Goal: Task Accomplishment & Management: Use online tool/utility

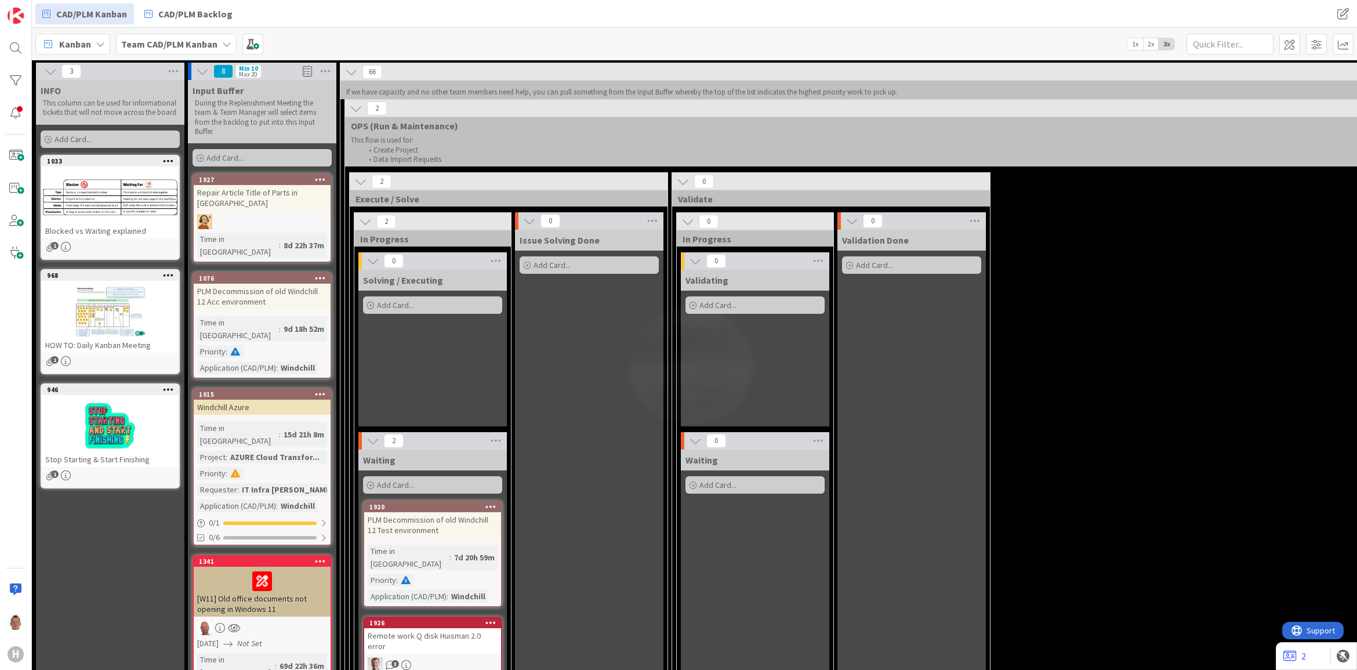
click at [361, 111] on icon at bounding box center [356, 108] width 13 height 13
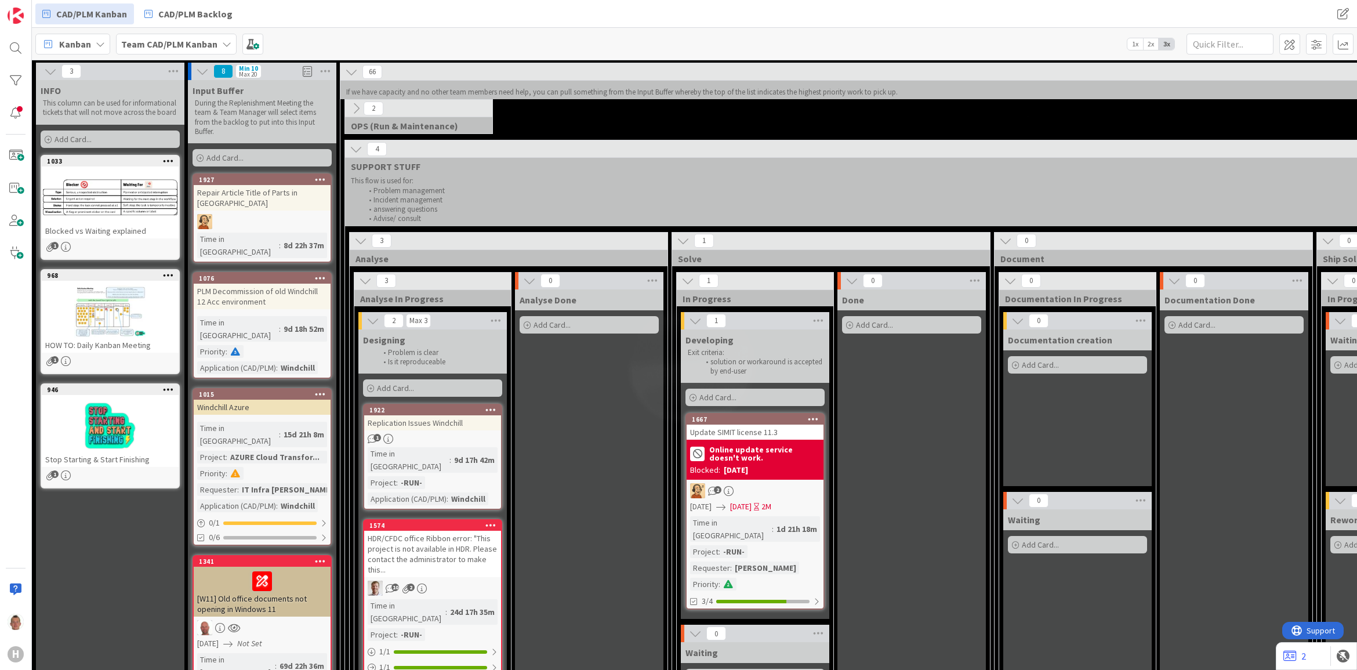
click at [354, 74] on icon at bounding box center [351, 72] width 13 height 13
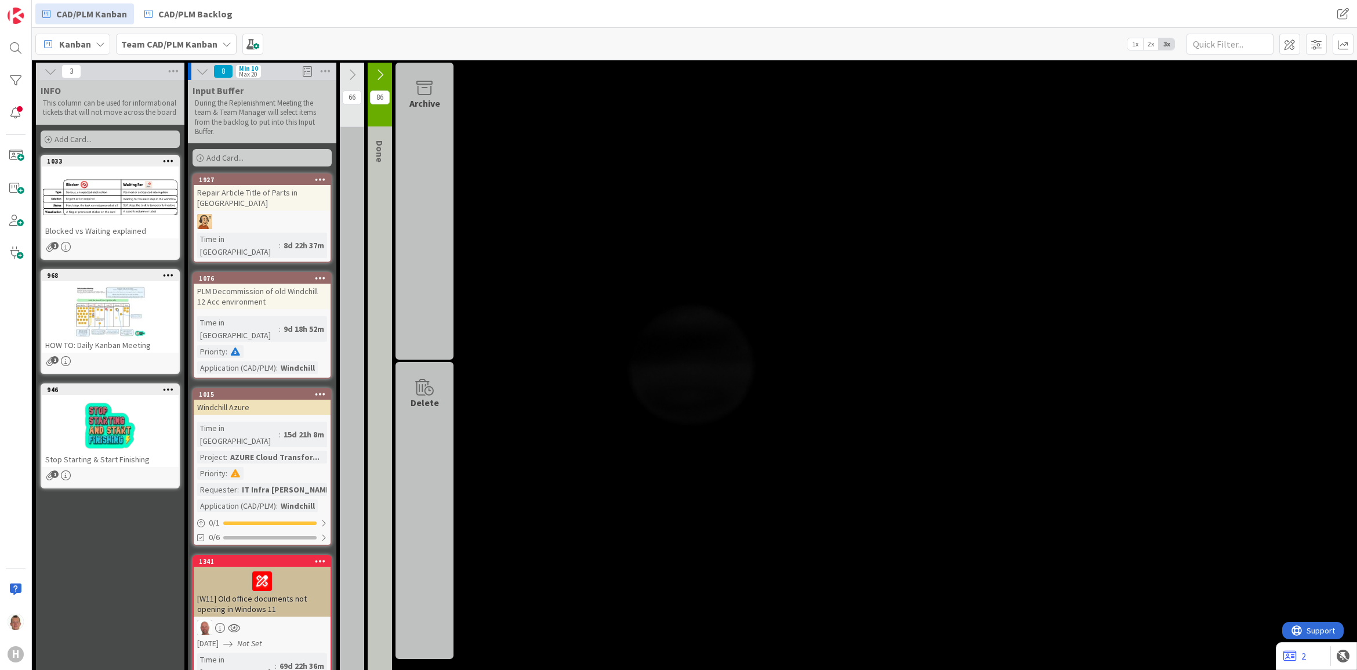
click at [354, 74] on icon at bounding box center [352, 74] width 13 height 13
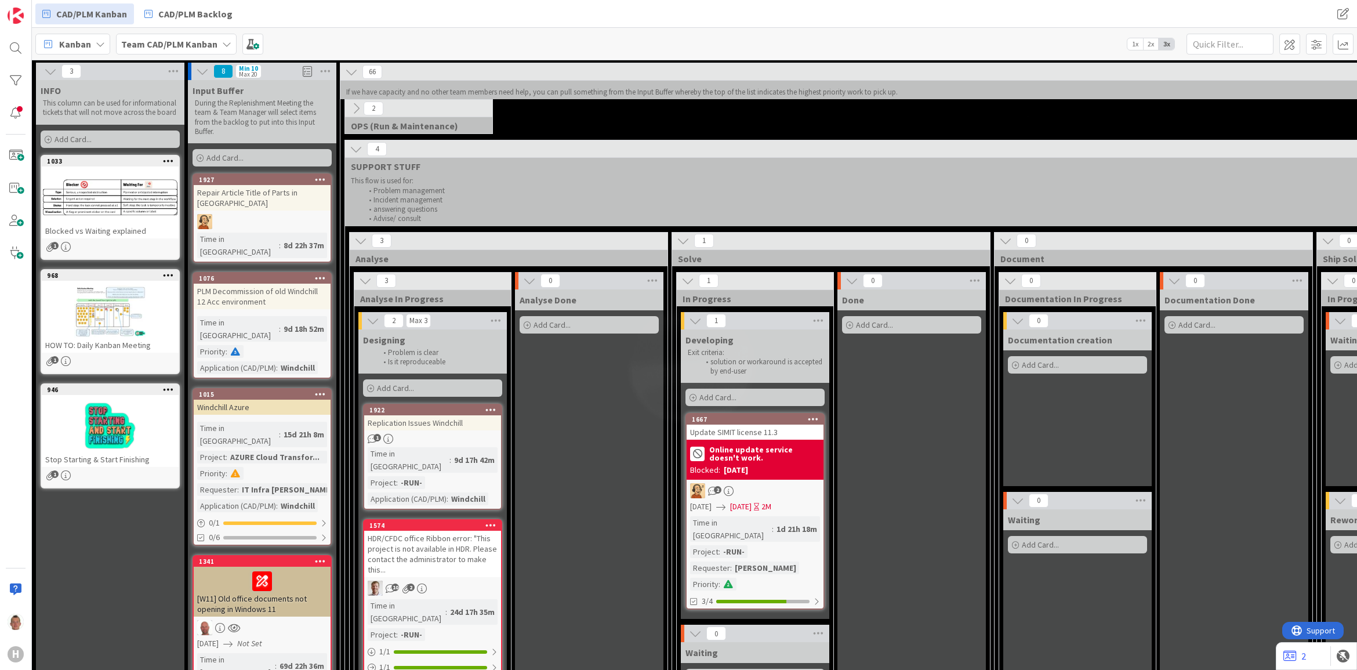
click at [357, 119] on div "2 OPS (Run & Maintenance) This flow is used for: Create Project Data Import Req…" at bounding box center [418, 117] width 147 height 34
click at [357, 111] on icon at bounding box center [356, 108] width 13 height 13
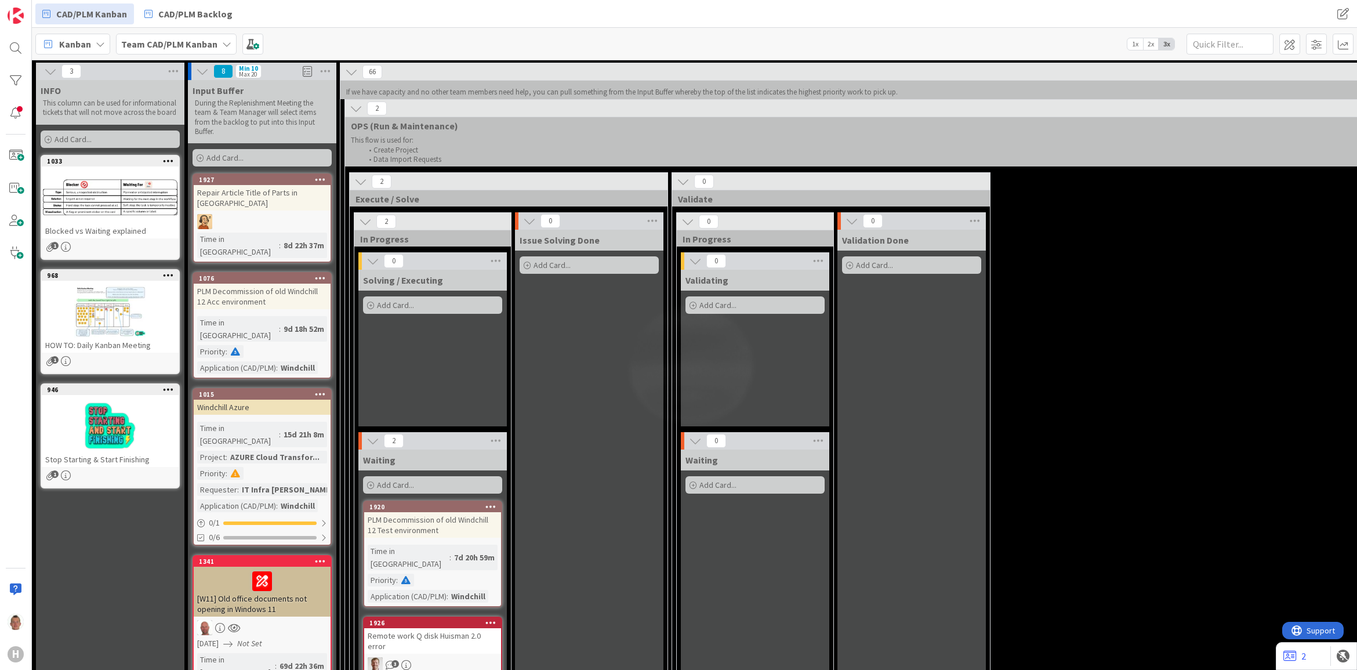
click at [358, 106] on icon at bounding box center [356, 108] width 13 height 13
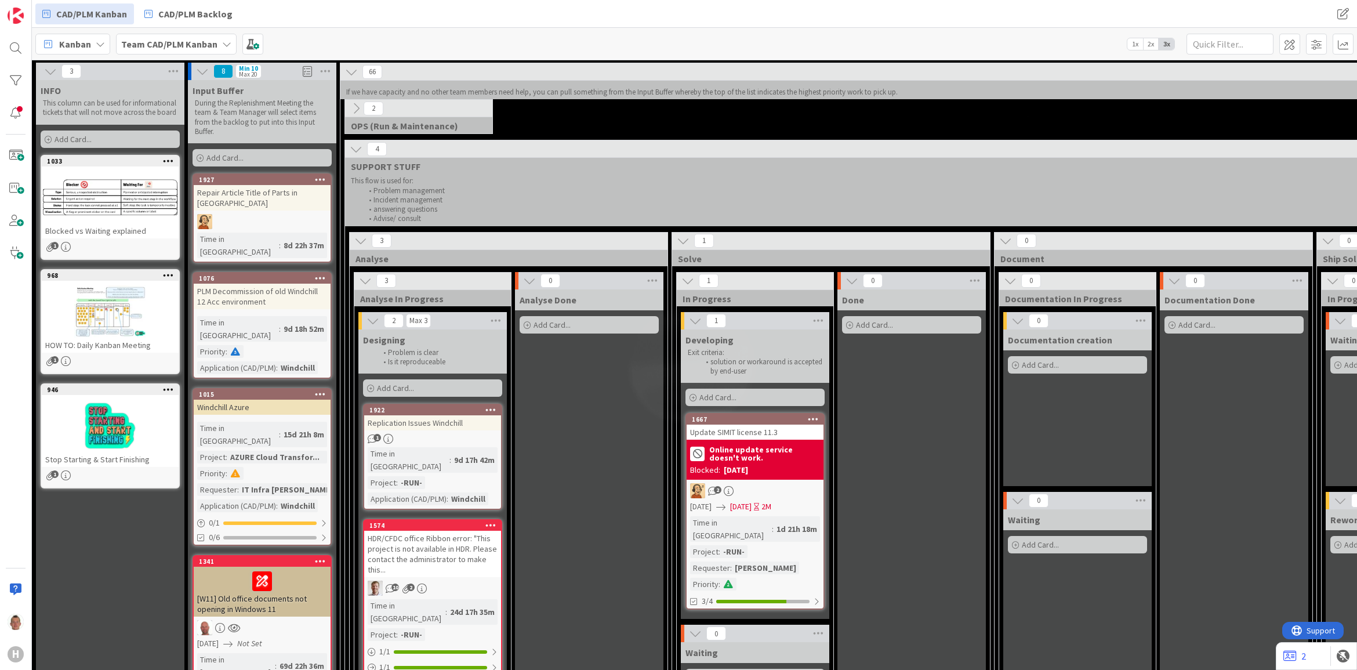
click at [350, 150] on icon at bounding box center [356, 149] width 13 height 13
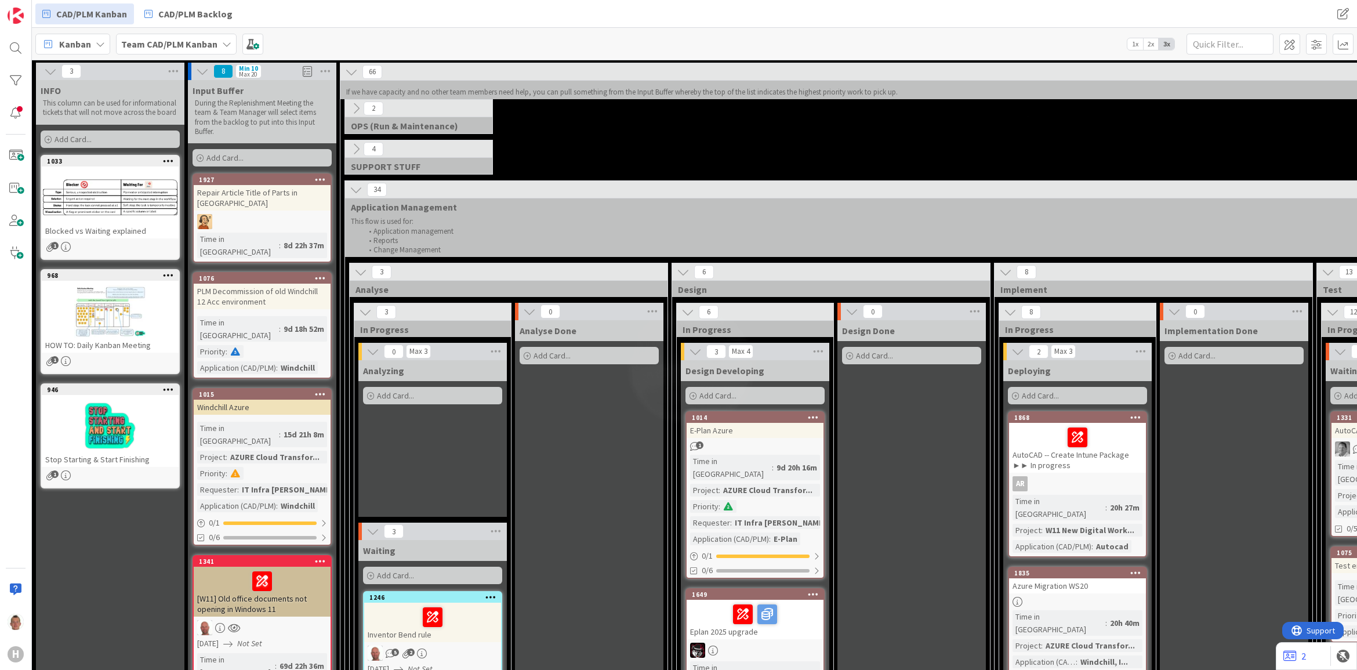
click at [358, 155] on icon at bounding box center [356, 149] width 13 height 13
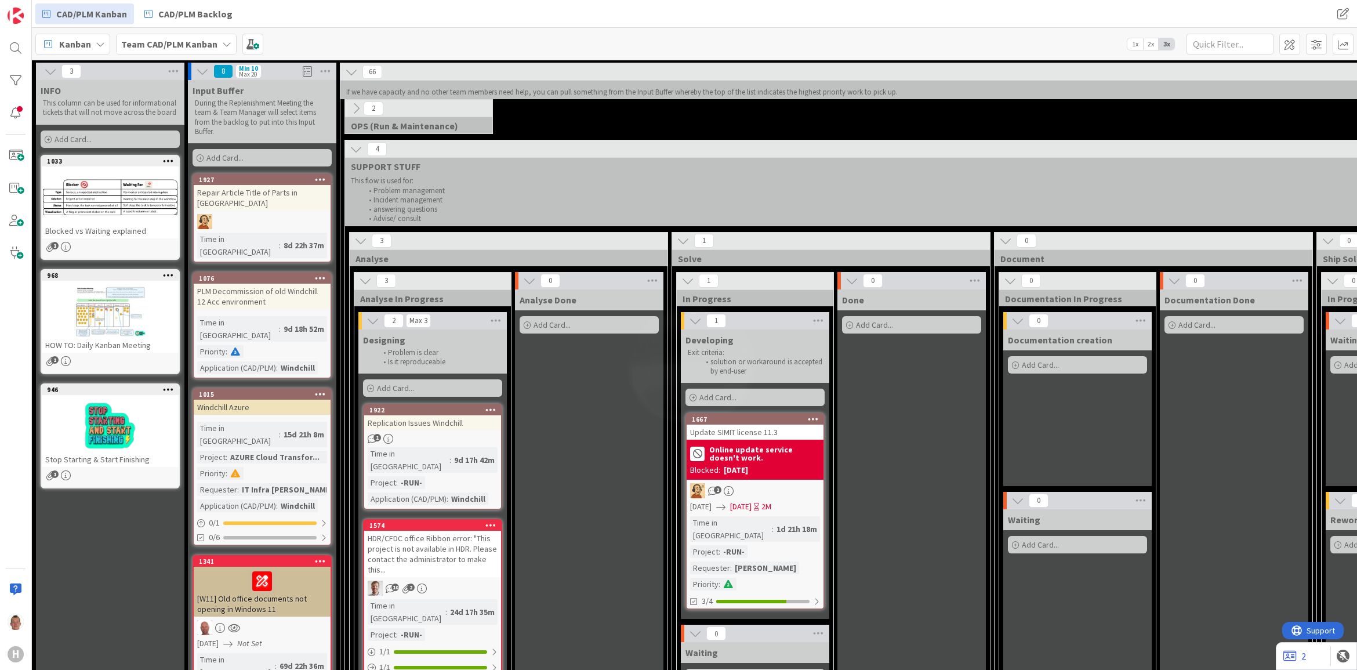
click at [437, 352] on li "Problem is clear" at bounding box center [439, 352] width 124 height 9
click at [458, 319] on div "2 Max 3" at bounding box center [433, 320] width 149 height 17
click at [396, 390] on span "Add Card..." at bounding box center [395, 388] width 37 height 10
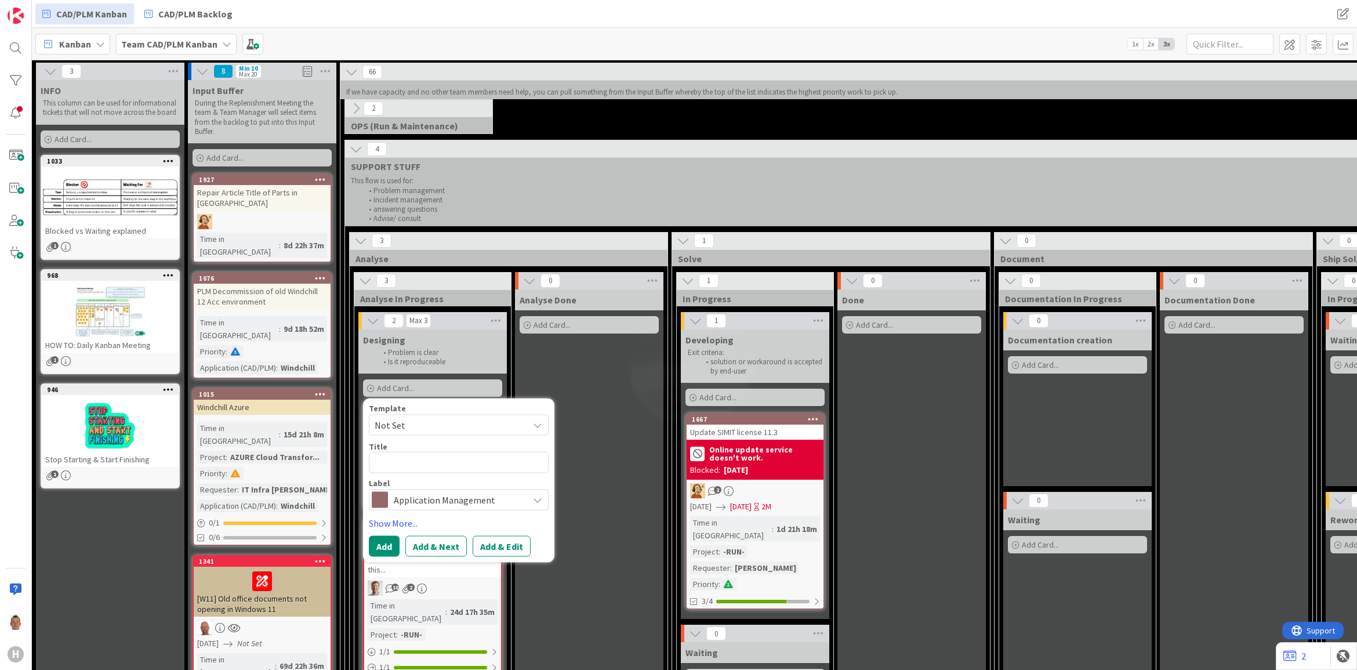
click at [433, 430] on span "Not Set" at bounding box center [447, 425] width 145 height 15
click at [466, 407] on div "Template" at bounding box center [459, 408] width 180 height 8
drag, startPoint x: 430, startPoint y: 495, endPoint x: 436, endPoint y: 501, distance: 7.8
click at [430, 496] on span "Application Management" at bounding box center [458, 499] width 129 height 16
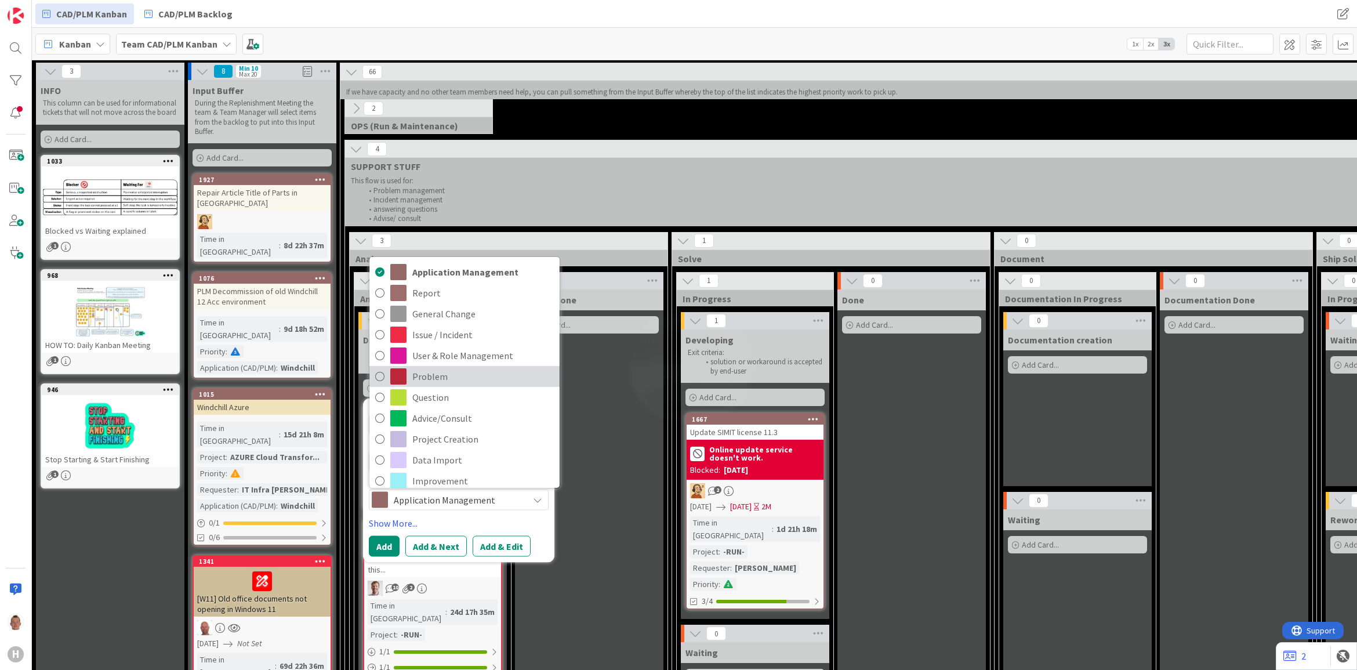
click at [467, 367] on link "Problem" at bounding box center [465, 376] width 190 height 21
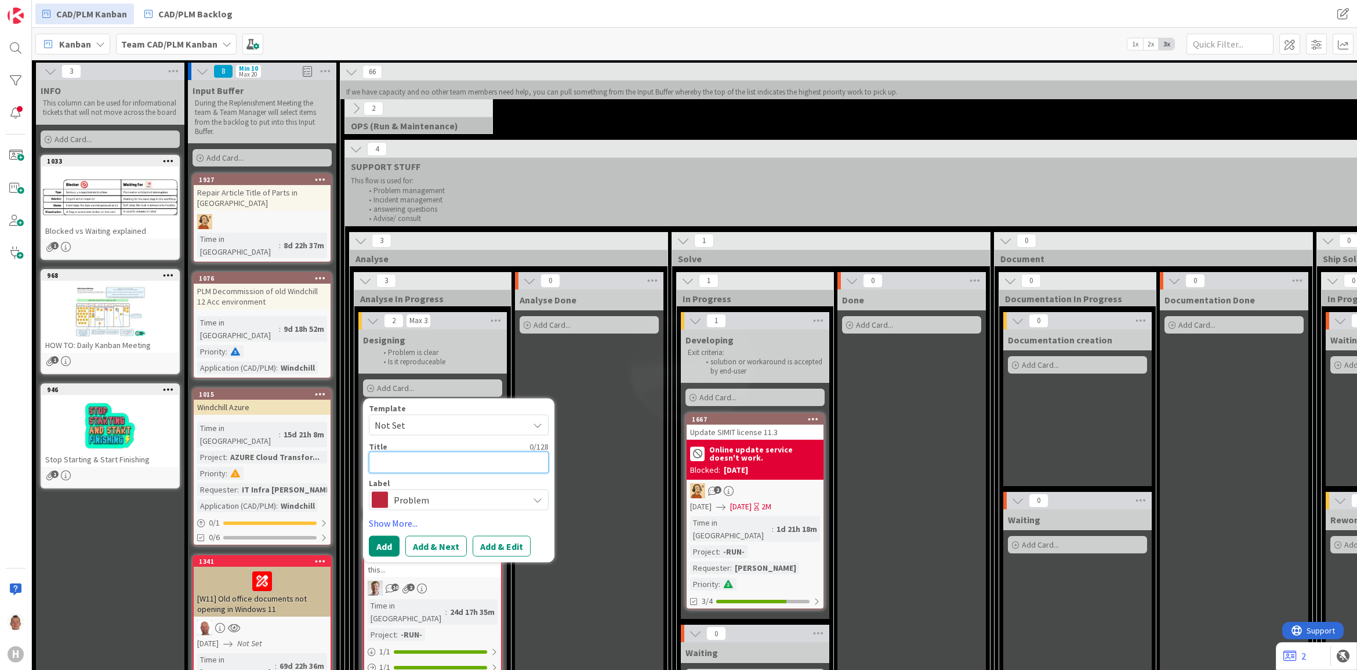
click at [417, 458] on textarea at bounding box center [459, 462] width 180 height 21
type textarea "x"
type textarea "I"
type textarea "x"
type textarea "In"
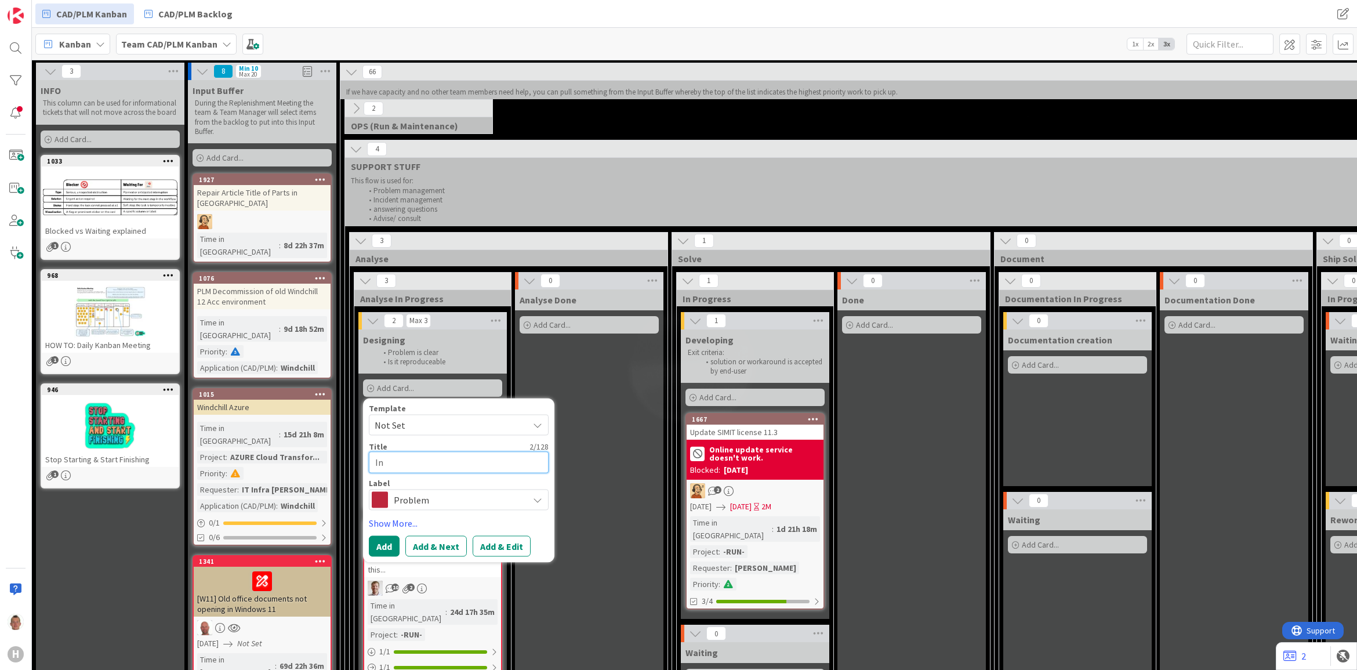
type textarea "x"
type textarea "Inv"
type textarea "x"
type textarea "Inve"
type textarea "x"
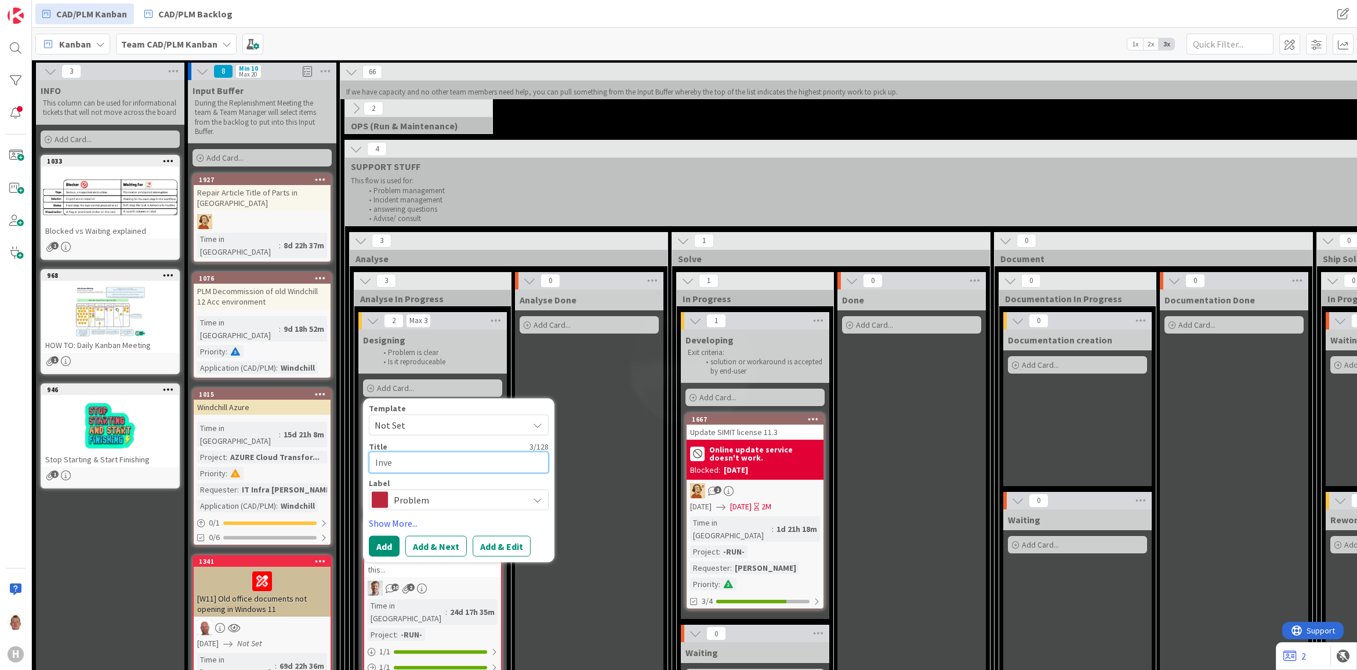
type textarea "Inven"
type textarea "x"
type textarea "Invento"
type textarea "x"
type textarea "Inventor"
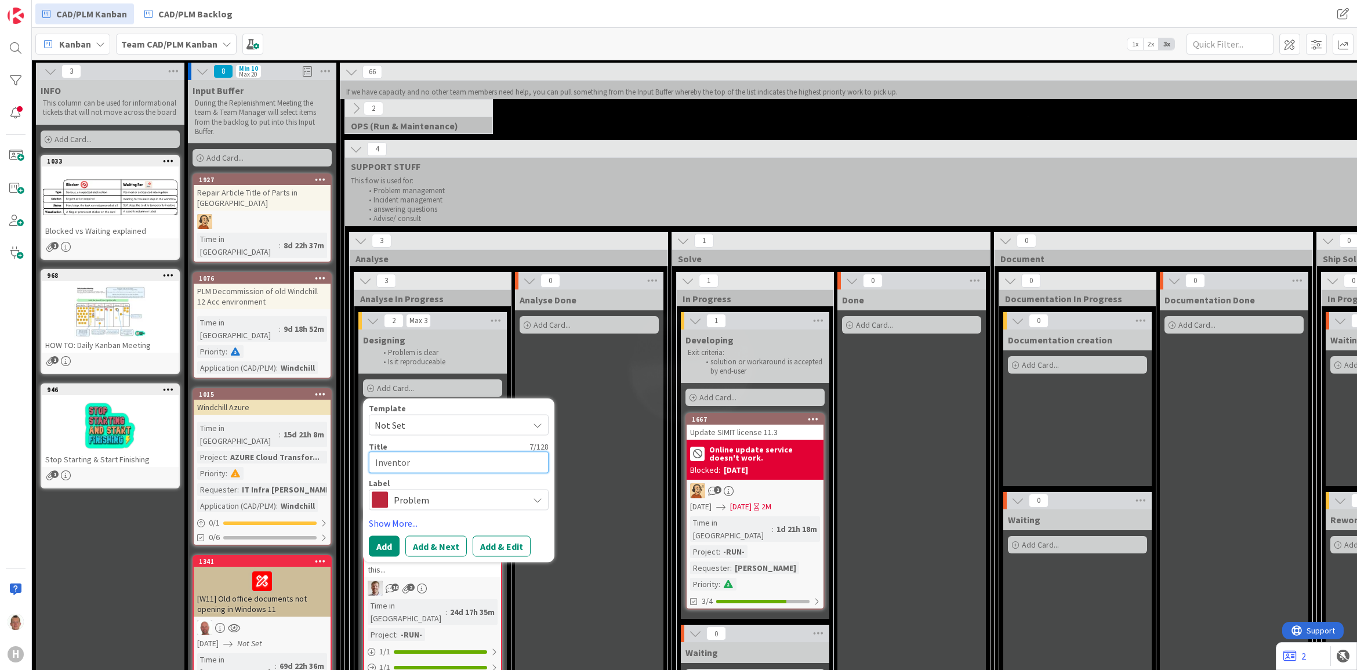
type textarea "x"
type textarea "Inventor"
type textarea "x"
type textarea "Inventor to"
type textarea "x"
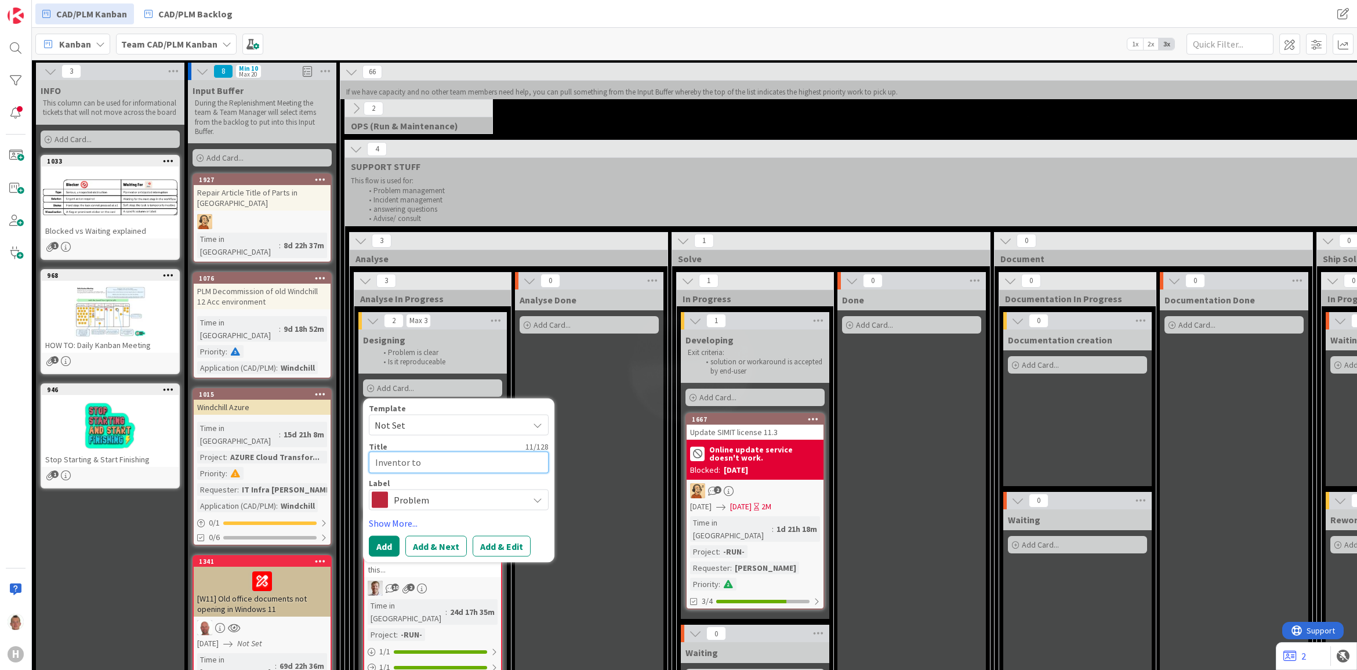
type textarea "Inventor too"
type textarea "x"
type textarea "Inventor tool"
type textarea "x"
type textarea "Inventor tooli"
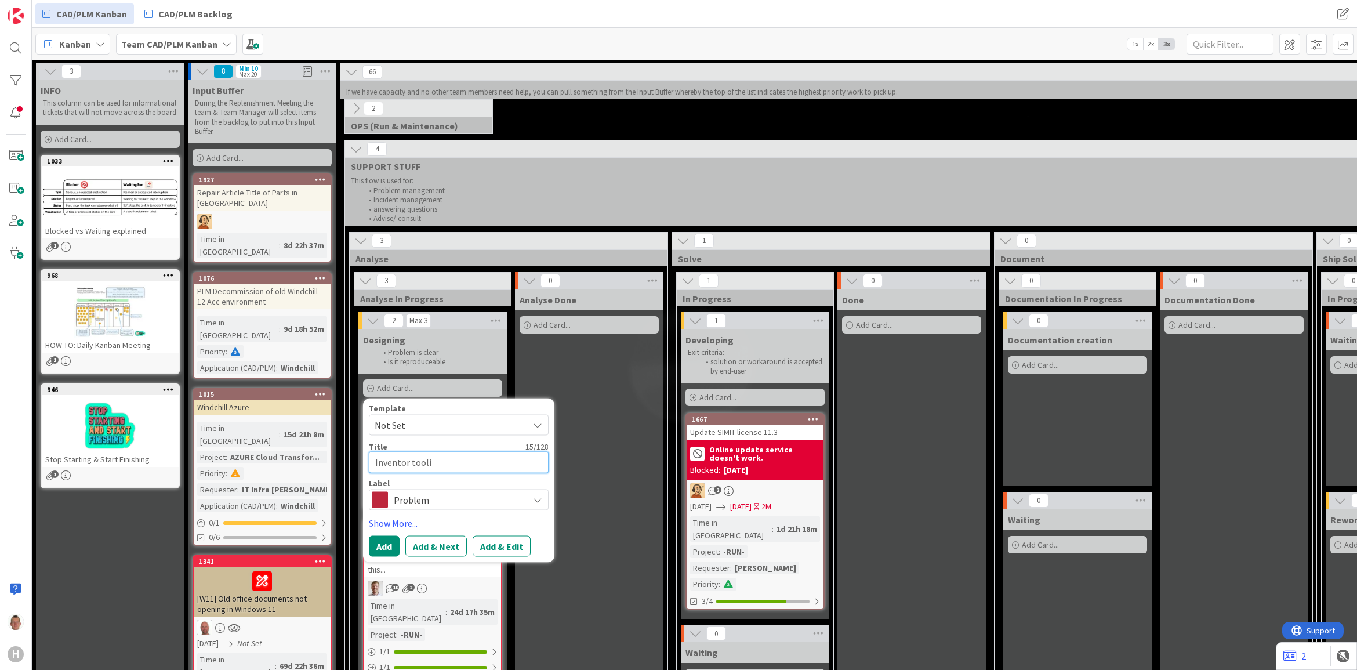
type textarea "x"
type textarea "Inventor [PERSON_NAME]"
type textarea "x"
type textarea "Inventor tooling"
type textarea "x"
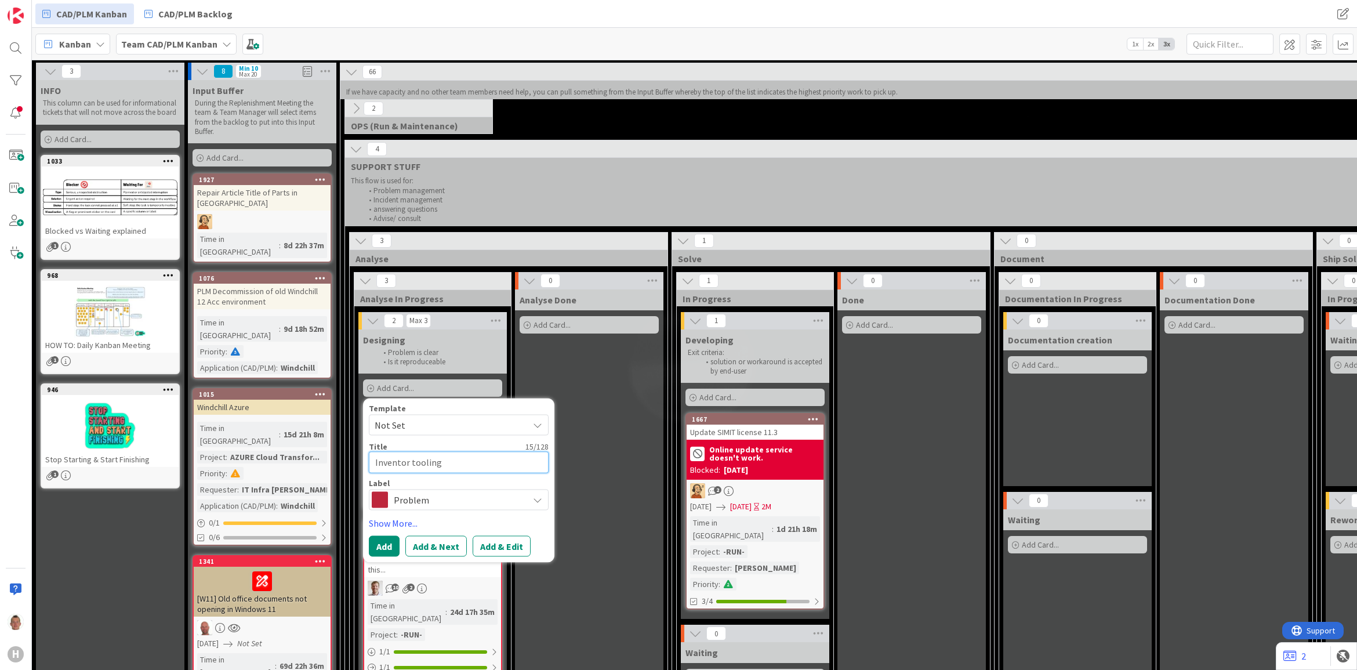
type textarea "Inventor tooling"
type textarea "x"
type textarea "Inventor tooling t"
type textarea "x"
type textarea "Inventor tooling"
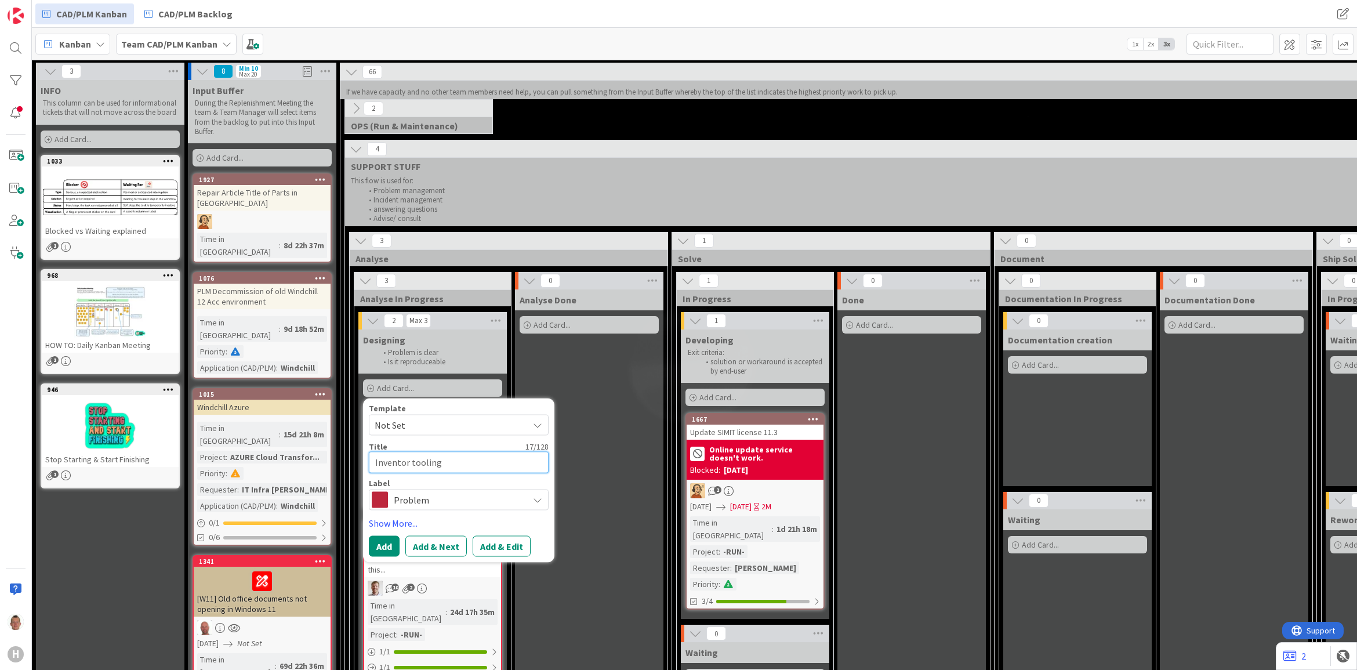
type textarea "x"
type textarea "Inventor tooling n"
type textarea "x"
type textarea "Inventor tooling no"
type textarea "x"
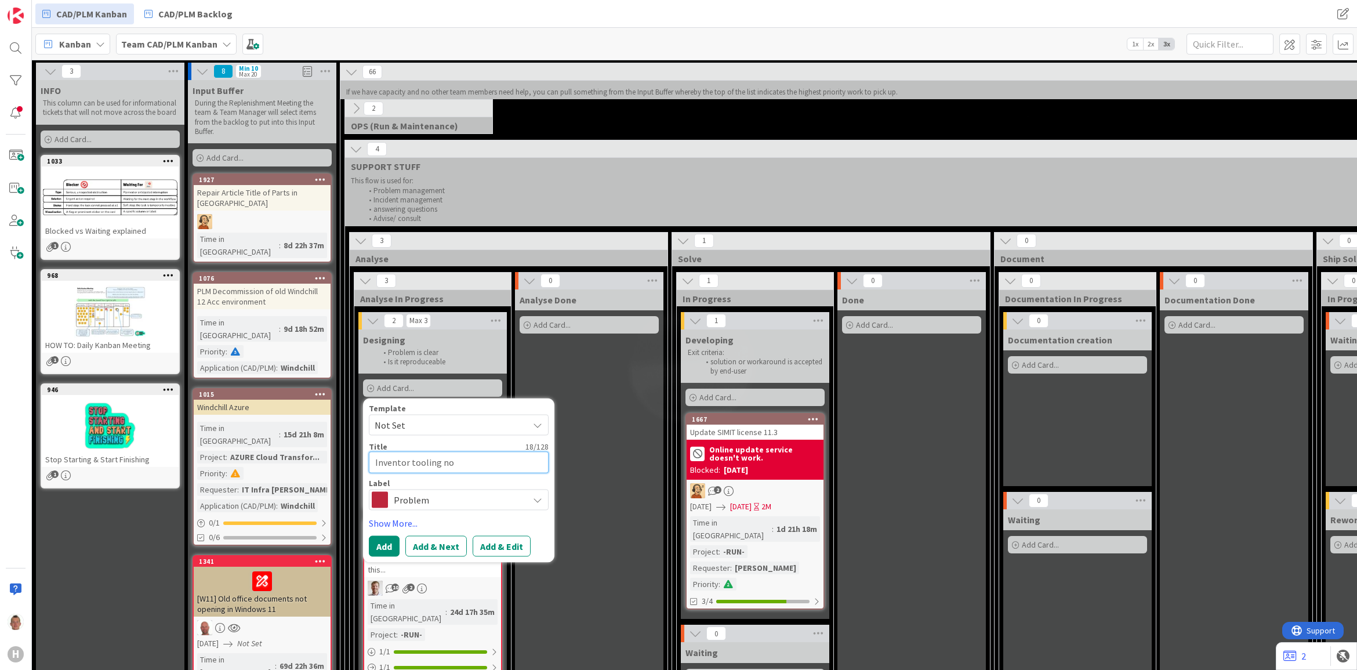
type textarea "Inventor tooling not"
type textarea "x"
type textarea "Inventor tooling not"
type textarea "x"
type textarea "Inventor tooling not v"
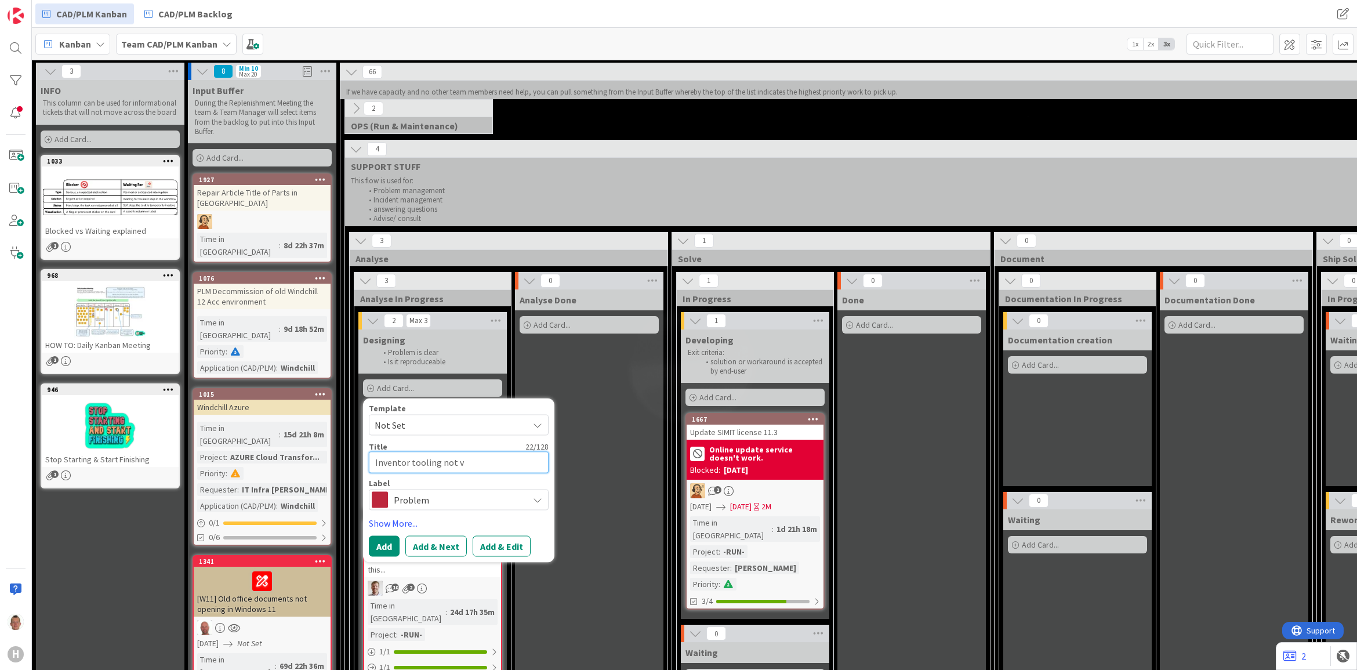
type textarea "x"
type textarea "Inventor tooling not vi"
type textarea "x"
type textarea "Inventor tooling not vis"
type textarea "x"
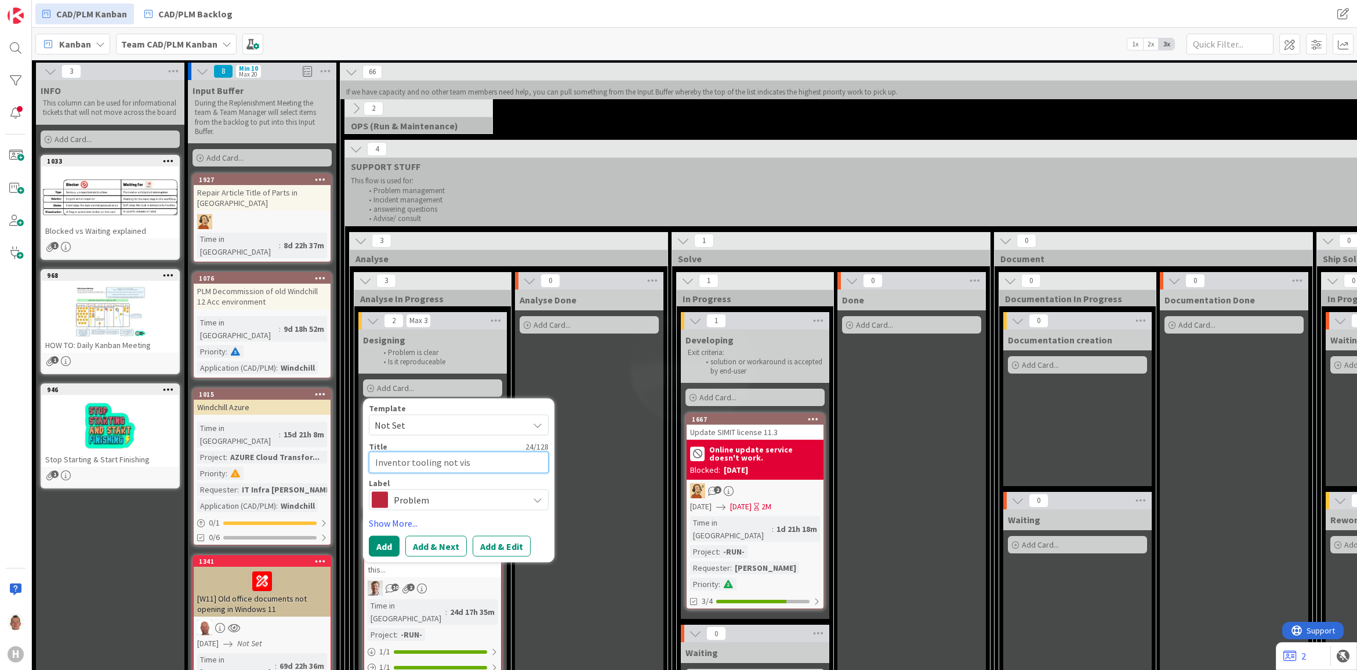
type textarea "Inventor tooling not visi"
type textarea "x"
type textarea "Inventor tooling not visiv"
type textarea "x"
type textarea "Inventor tooling not visi"
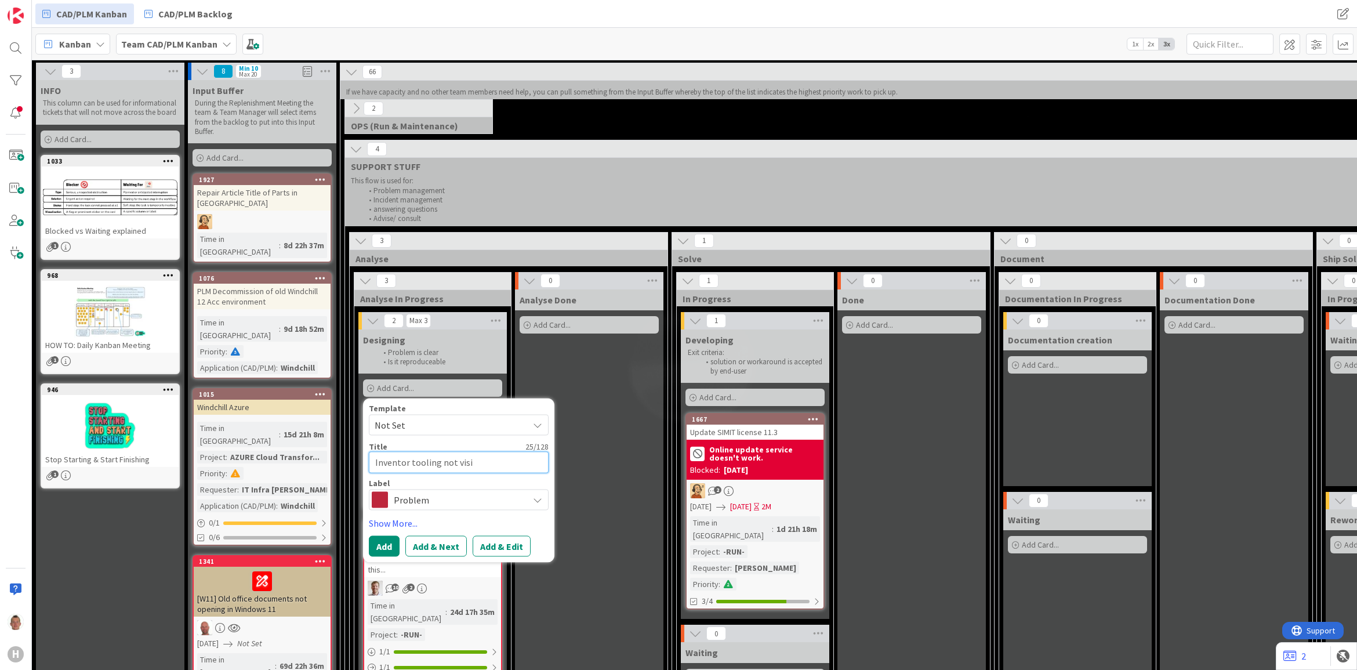
type textarea "x"
type textarea "Inventor tooling not visil"
type textarea "x"
type textarea "Inventor tooling not visi"
type textarea "x"
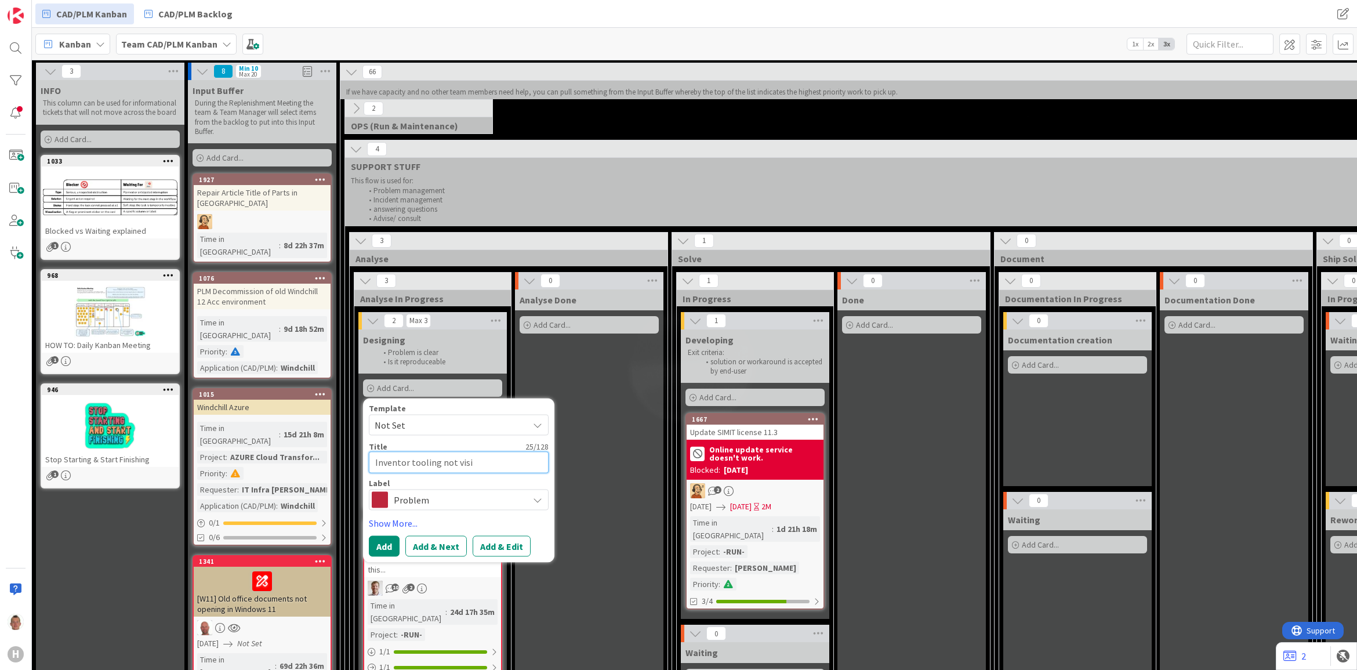
type textarea "Inventor tooling not visib"
type textarea "x"
type textarea "Inventor tooling not visibl"
type textarea "x"
type textarea "Inventor tooling not visible"
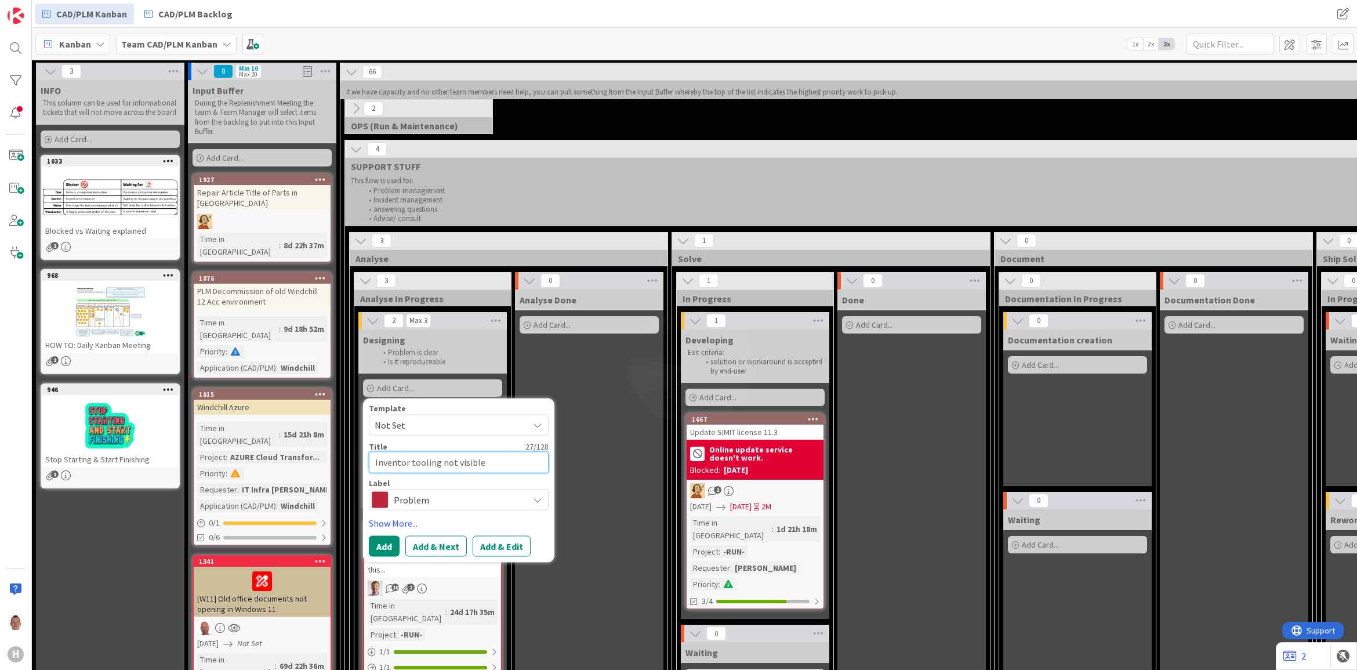
type textarea "x"
type textarea "Inventor tooling not visible o"
type textarea "x"
type textarea "Inventor tooling not visible on"
type textarea "x"
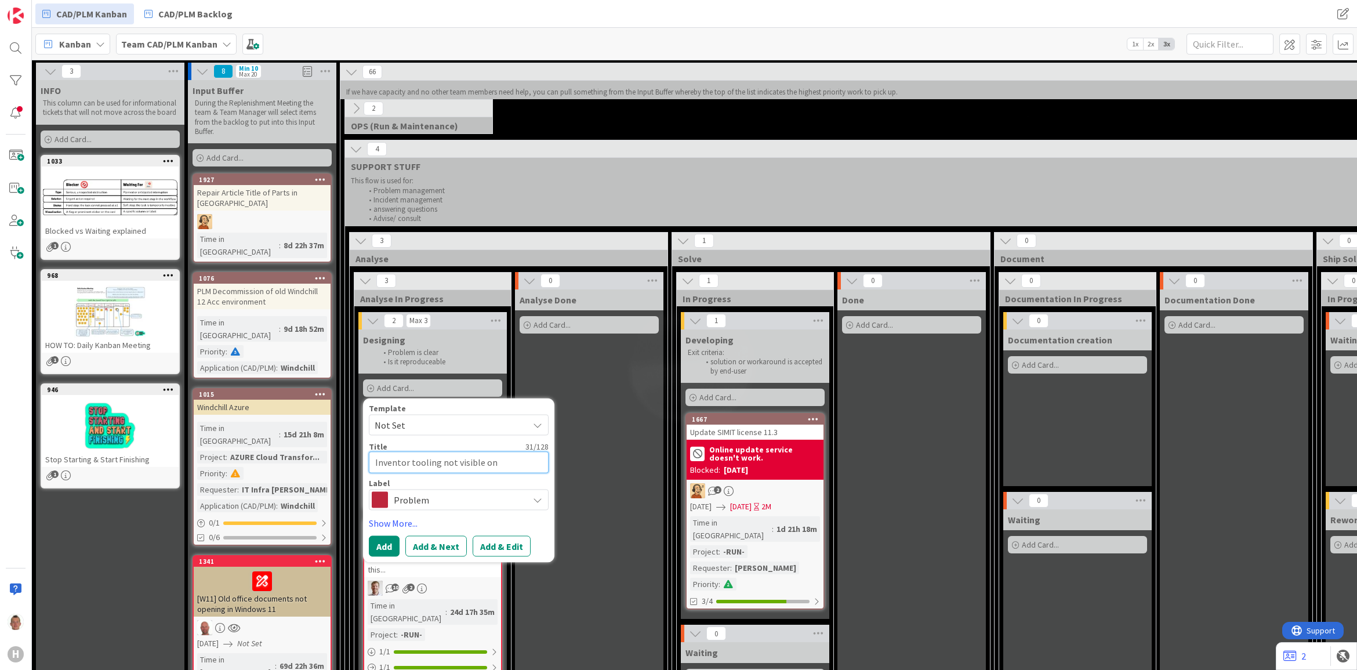
type textarea "Inventor tooling not visible on t"
type textarea "x"
type textarea "Inventor tooling not visible on th"
type textarea "x"
type textarea "Inventor tooling not visible on the"
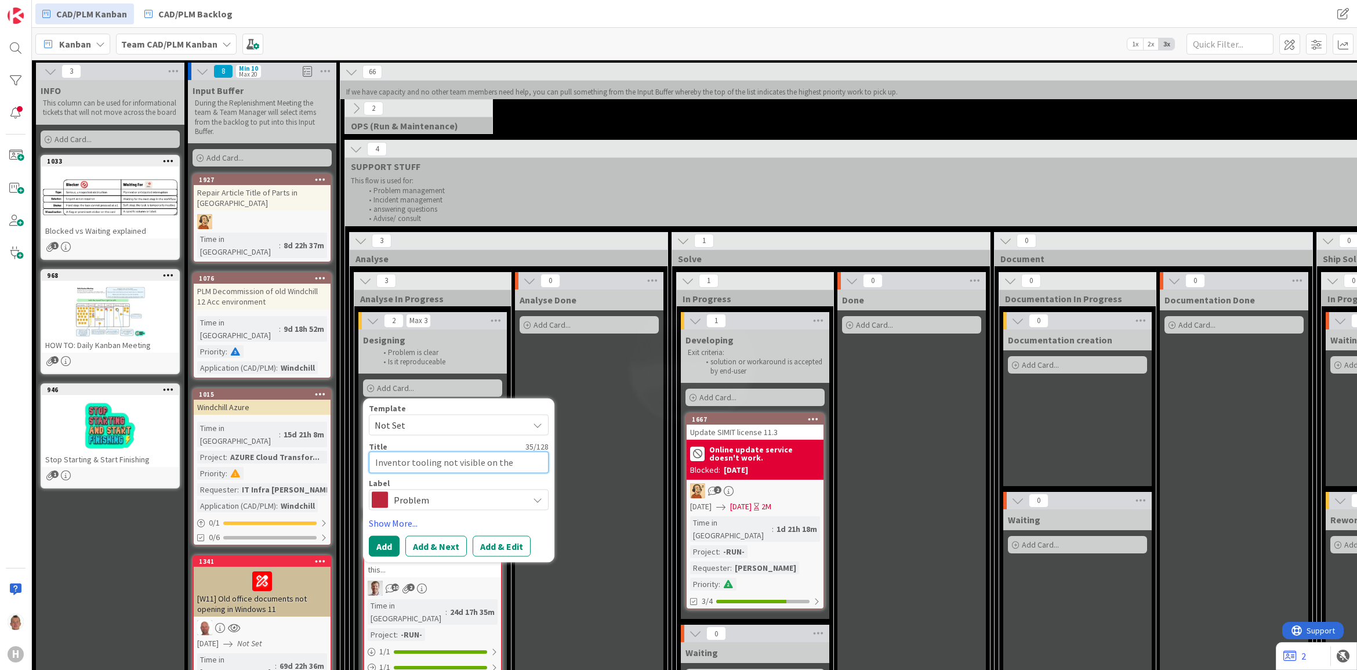
type textarea "x"
type textarea "Inventor tooling not visible on th"
type textarea "x"
type textarea "Inventor tooling not visible on t"
type textarea "x"
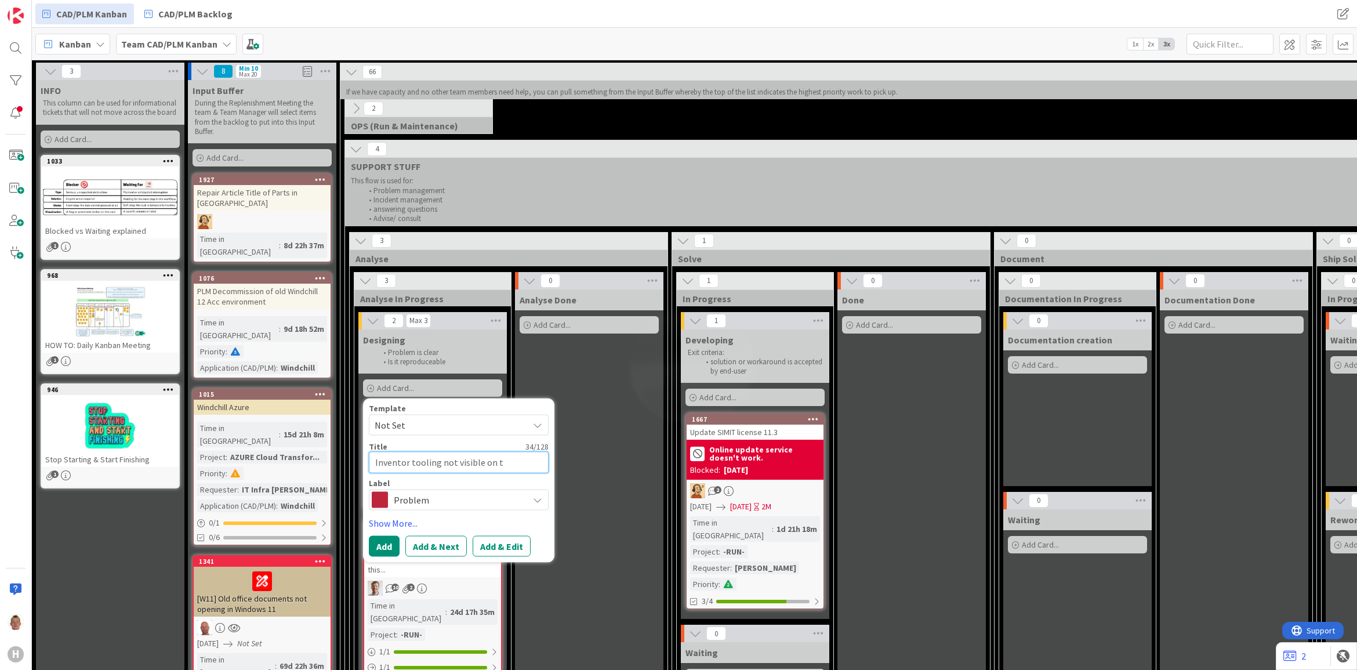
type textarea "Inventor tooling not visible on"
type textarea "x"
type textarea "Inventor tooling not visible on"
type textarea "x"
type textarea "Inventor tooling not visible o"
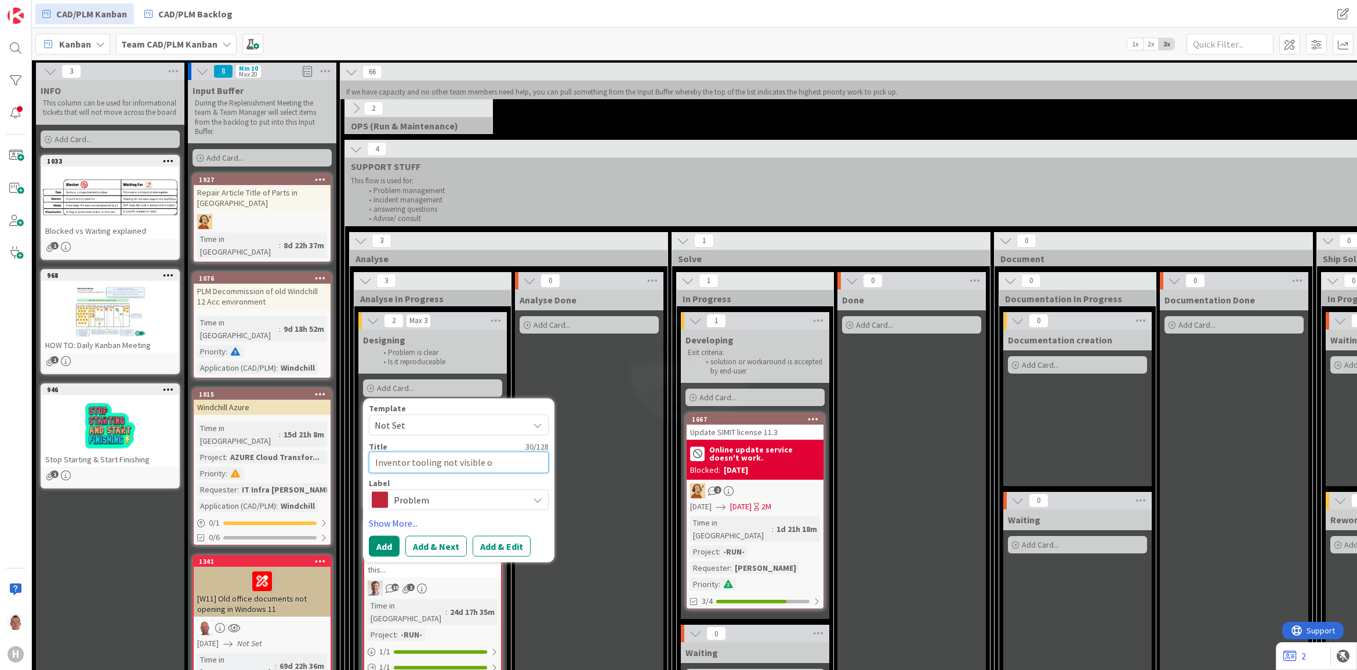
type textarea "x"
type textarea "Inventor tooling not visible"
type textarea "x"
type textarea "Inventor tooling not visible w"
type textarea "x"
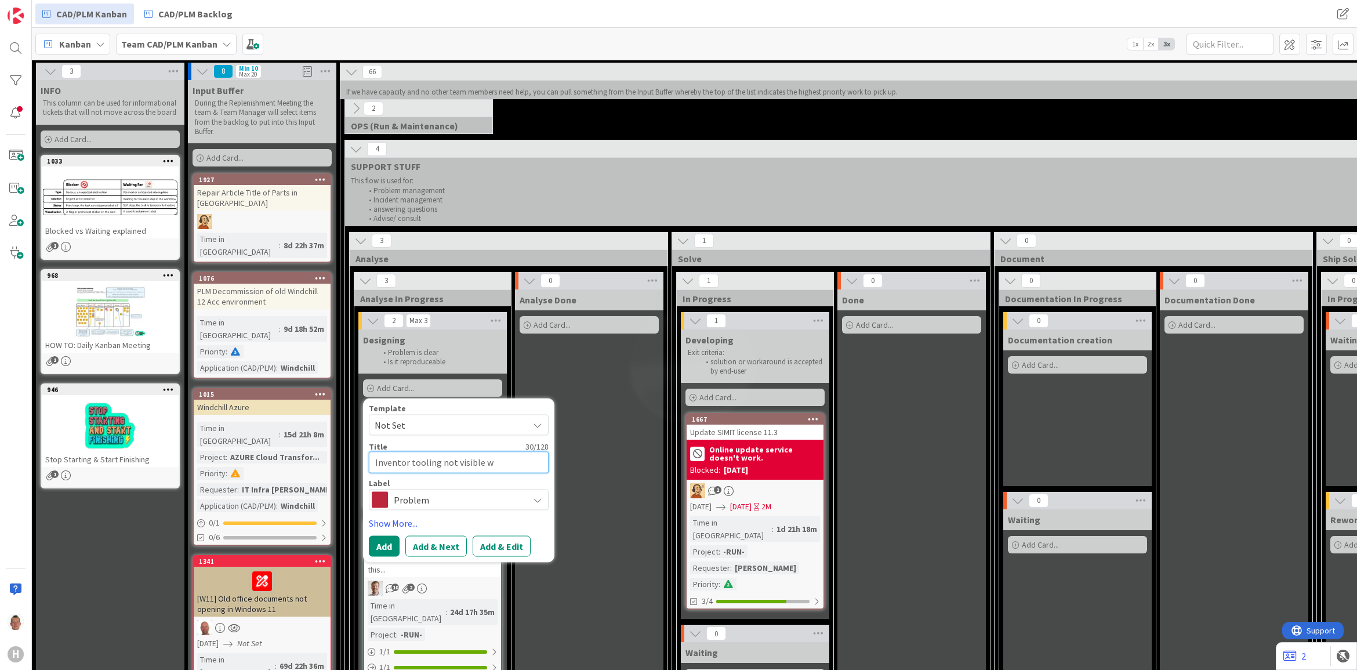
type textarea "Inventor tooling not visible wh"
type textarea "x"
type textarea "Inventor tooling not visible whn"
type textarea "x"
type textarea "Inventor tooling not visible wh"
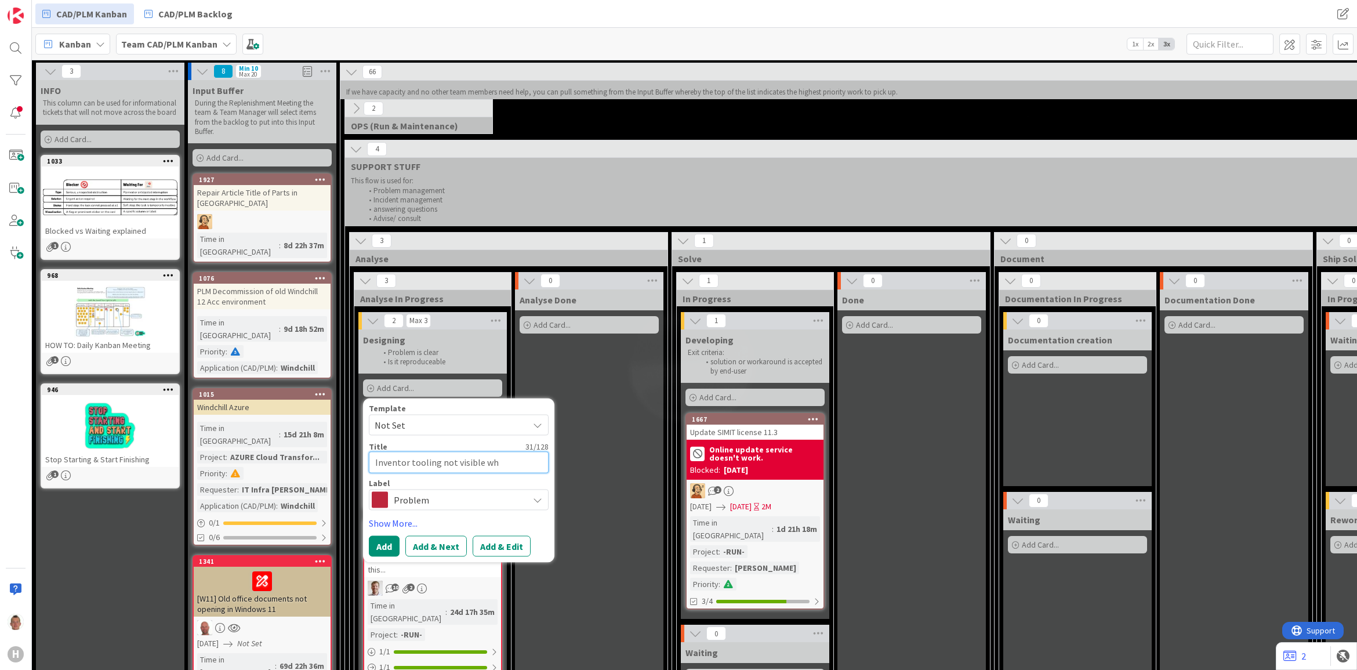
type textarea "x"
type textarea "Inventor tooling not visible whe"
type textarea "x"
type textarea "Inventor tooling not visible when"
type textarea "x"
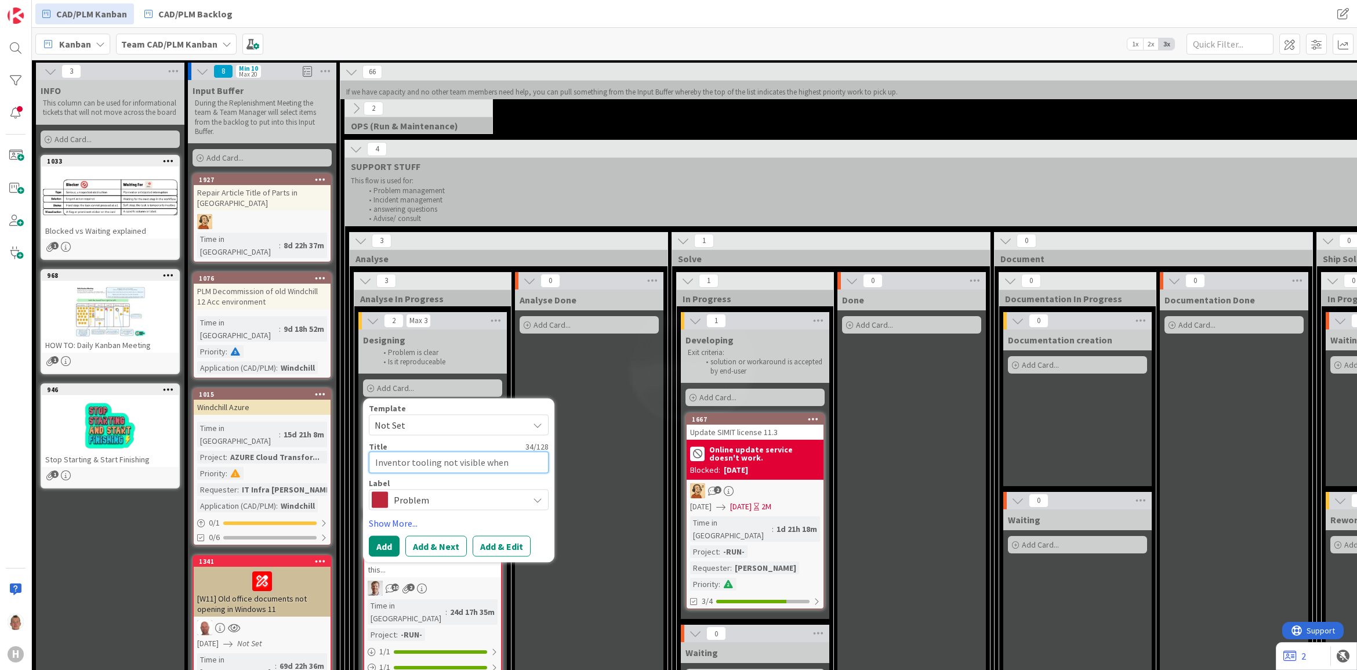
type textarea "Inventor tooling not visible when i"
type textarea "x"
type textarea "Inventor tooling not visible when ins"
type textarea "x"
type textarea "Inventor tooling not visible when inst"
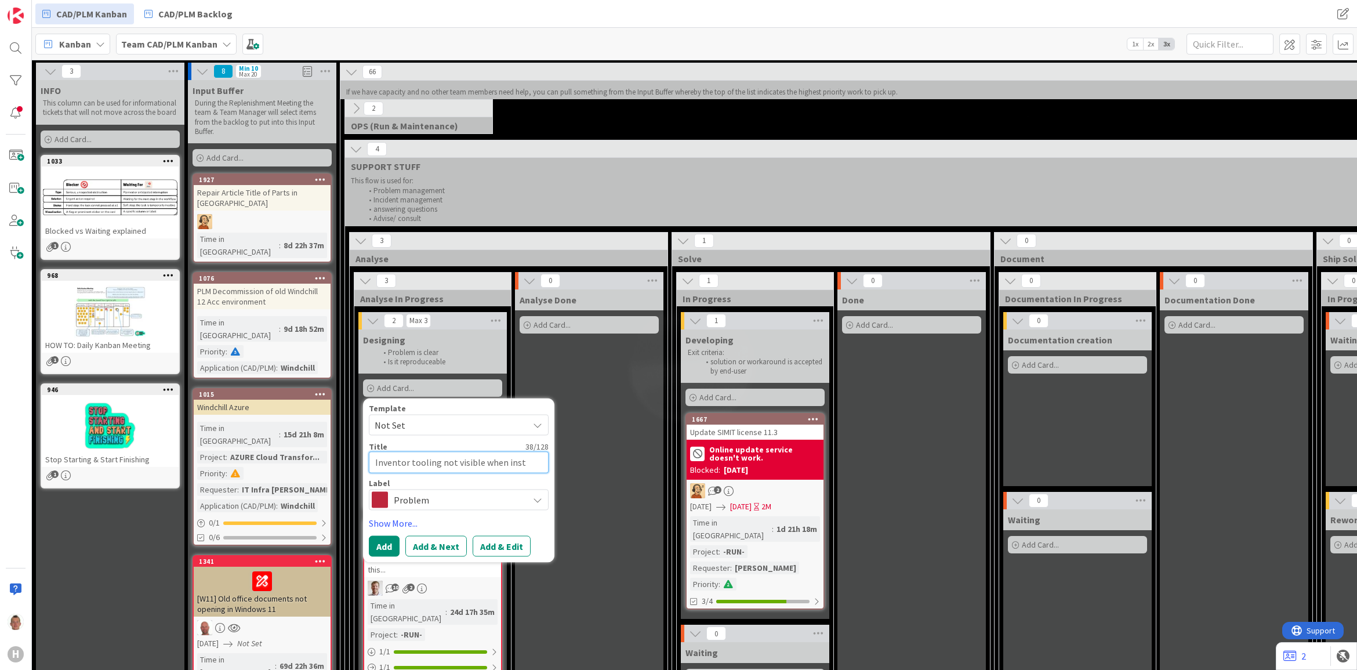
type textarea "x"
type textarea "Inventor tooling not visible when insta"
type textarea "x"
type textarea "Inventor tooling not visible when instal"
type textarea "x"
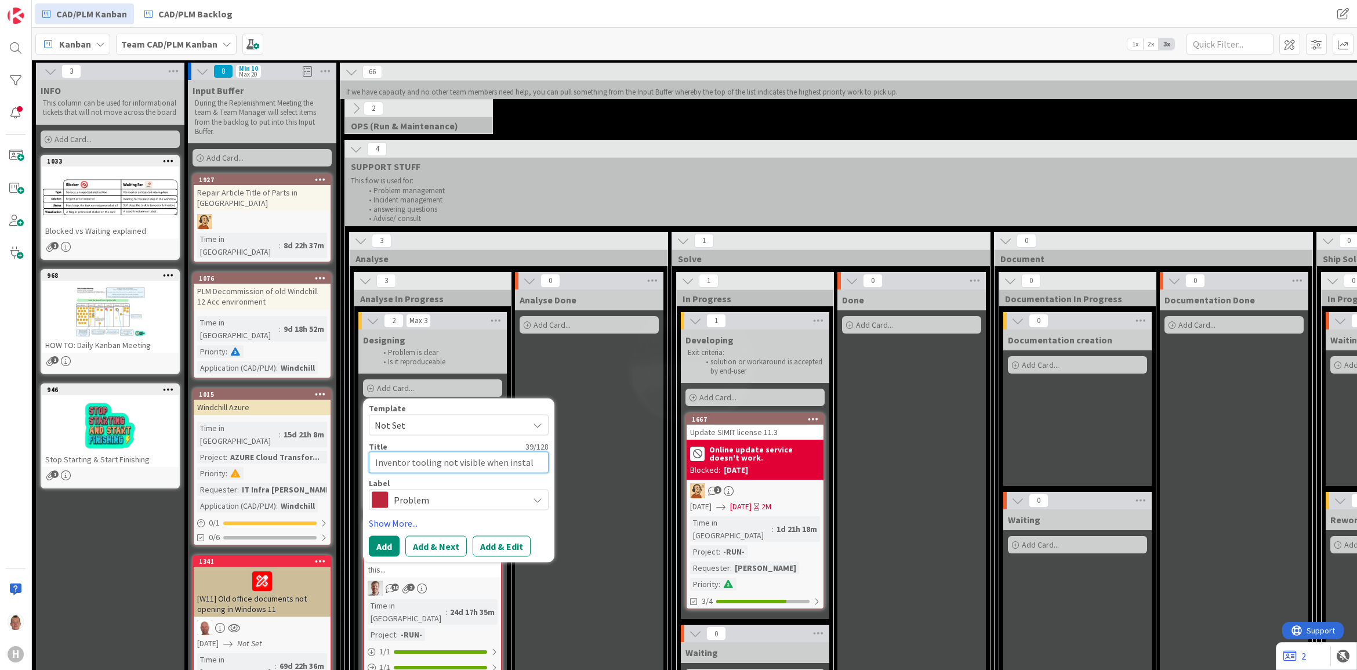
type textarea "Inventor tooling not visible when install"
type textarea "x"
type textarea "Inventor tooling not visible when installa"
type textarea "x"
type textarea "Inventor tooling not visible when installati"
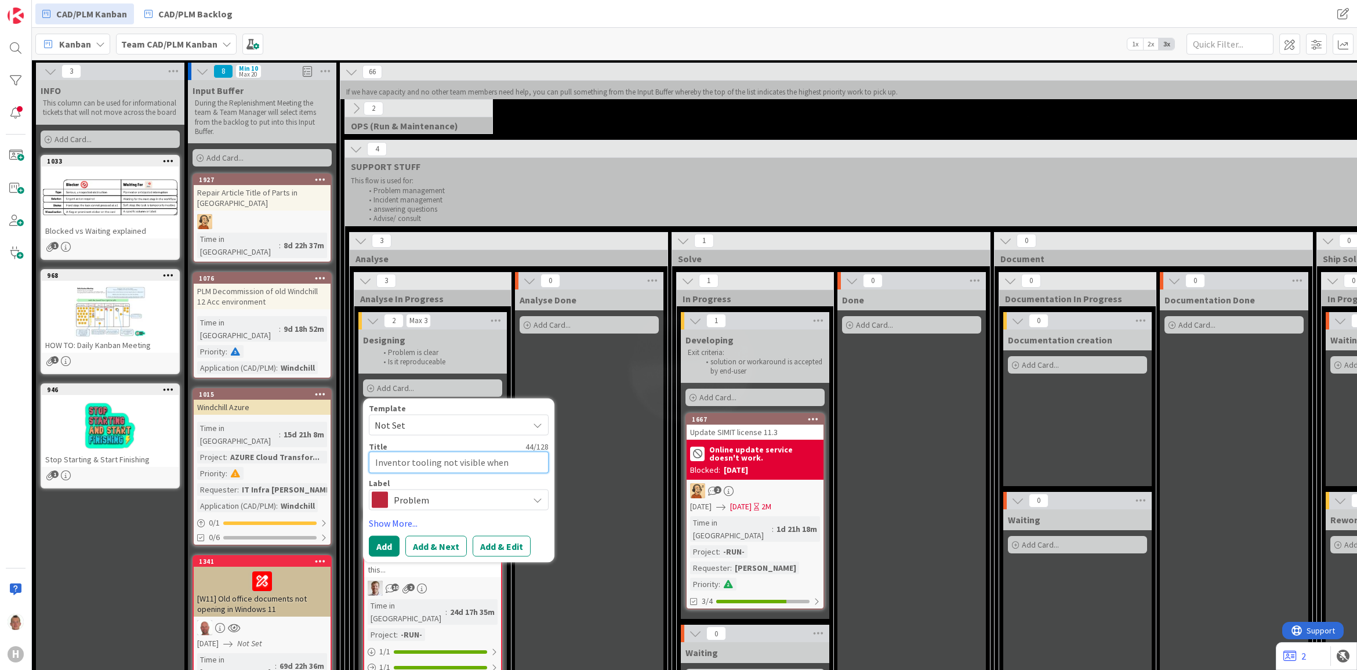
type textarea "x"
type textarea "Inventor tooling not visible when installatio"
type textarea "x"
type textarea "Inventor tooling not visible when installation"
type textarea "x"
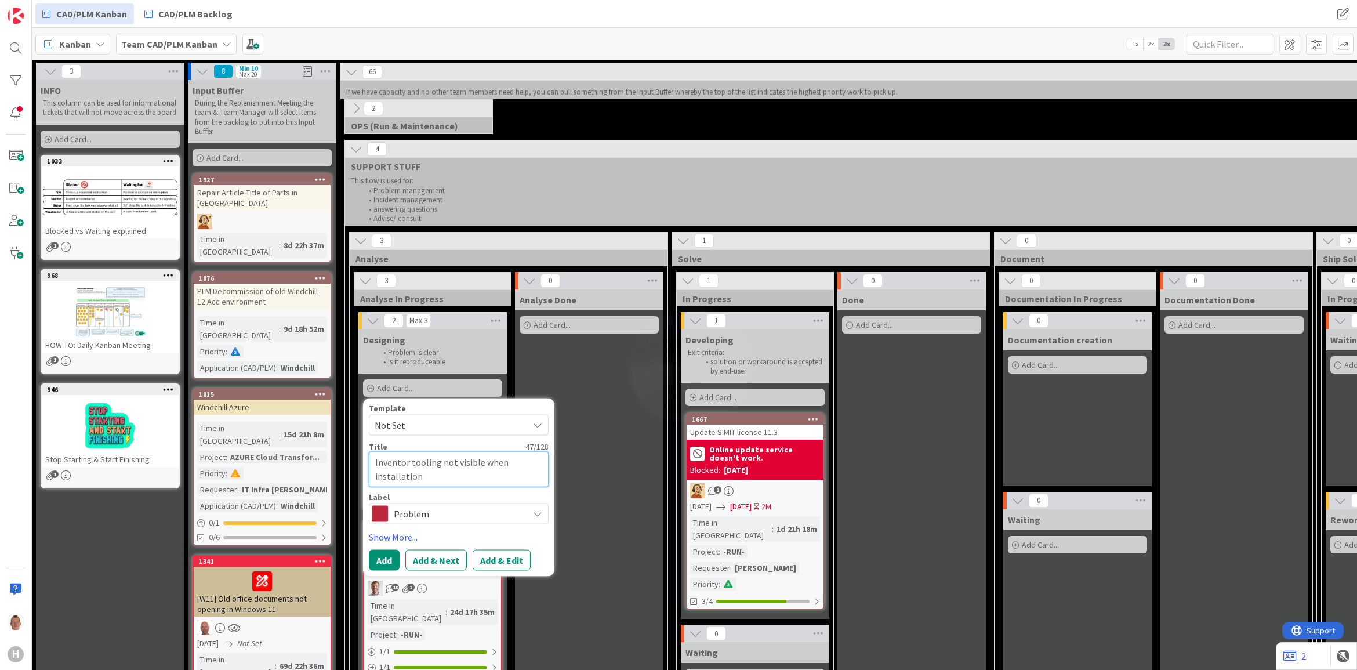
type textarea "Inventor tooling not visible when installation i"
type textarea "x"
type textarea "Inventor tooling not visible when installation is"
type textarea "x"
type textarea "Inventor tooling not visible when installation is"
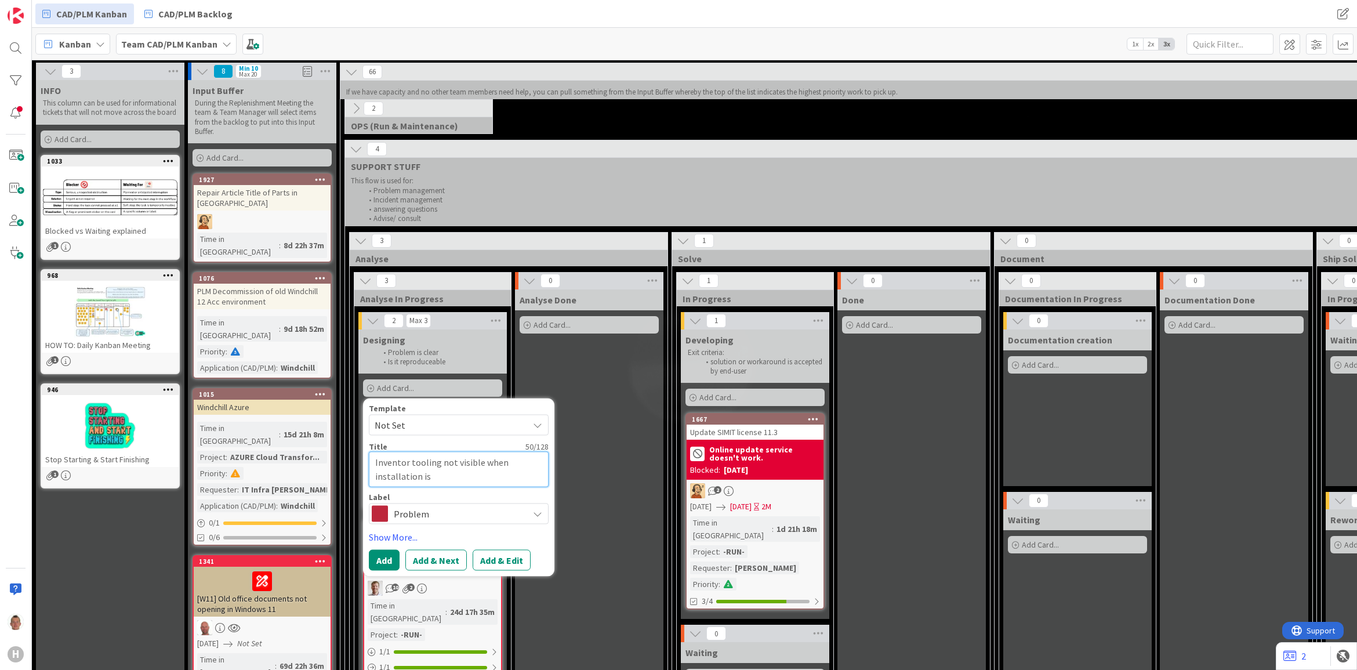
type textarea "x"
type textarea "Inventor tooling not visible when installation is su"
type textarea "x"
type textarea "Inventor tooling not visible when installation is suc"
type textarea "x"
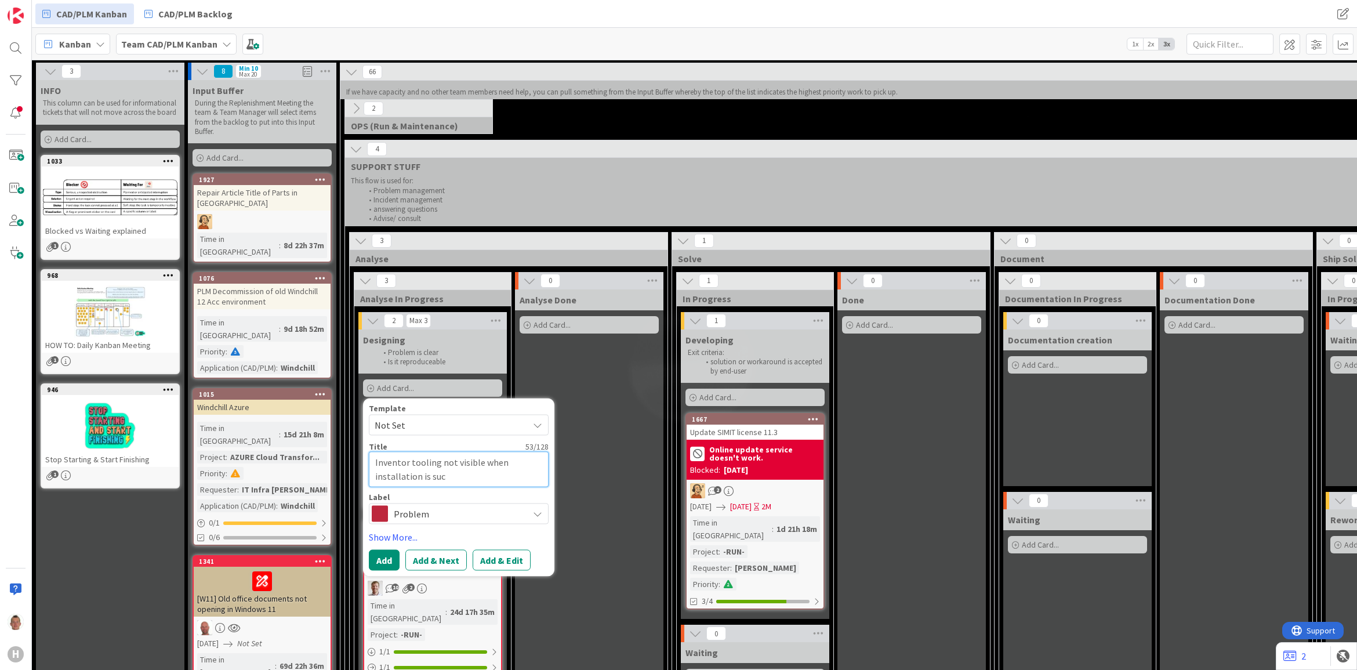
type textarea "Inventor tooling not visible when installation is succ"
type textarea "x"
type textarea "Inventor tooling not visible when installation is succe"
type textarea "x"
type textarea "Inventor tooling not visible when installation is succes"
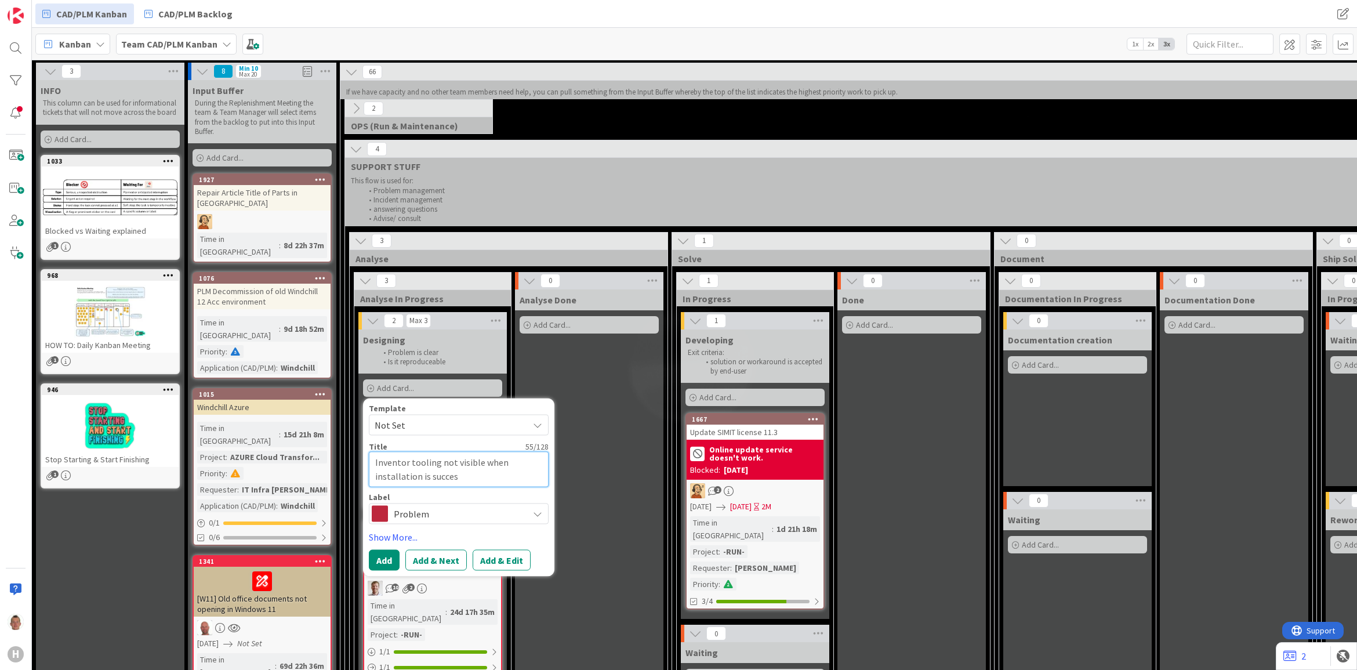
type textarea "x"
type textarea "Inventor tooling not visible when installation is succesf"
type textarea "x"
type textarea "Inventor tooling not visible when installation is succesfu"
type textarea "x"
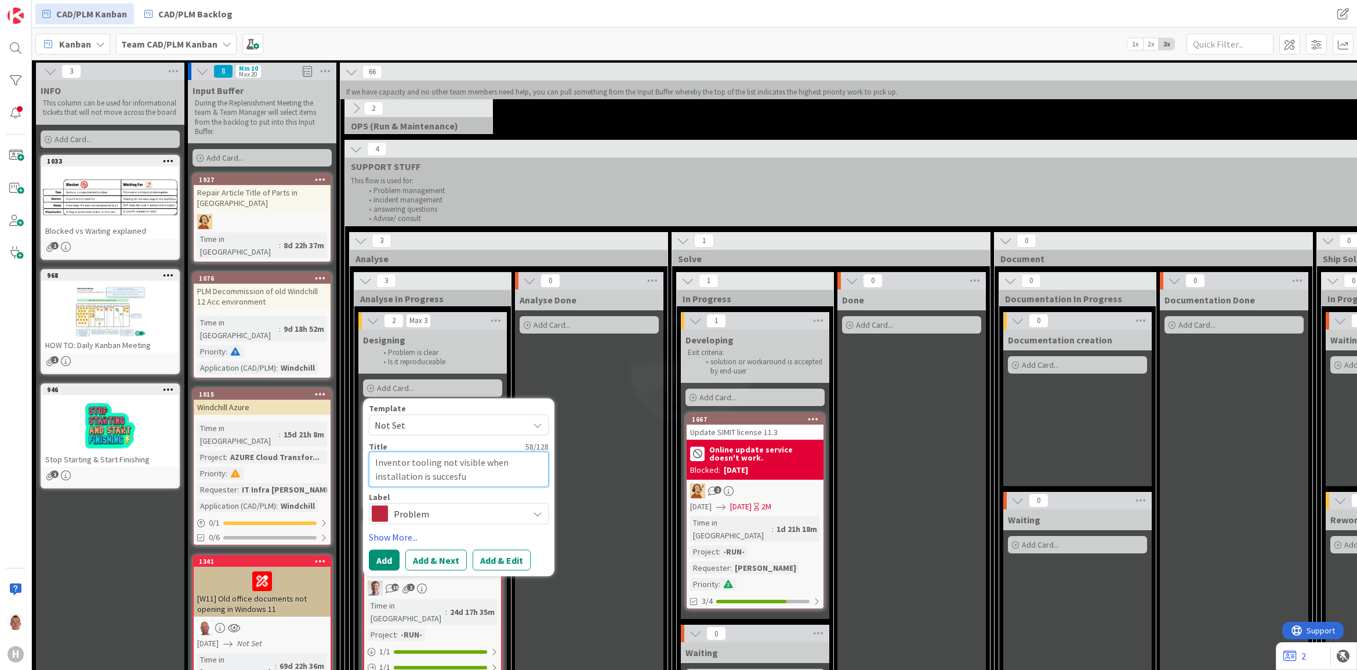
type textarea "Inventor tooling not visible when installation is succesful"
type textarea "x"
type textarea "Inventor tooling not visible when installation is succesfull"
click at [448, 476] on textarea "Inventor tooling not visible when installation is succesfull" at bounding box center [459, 469] width 180 height 35
type textarea "x"
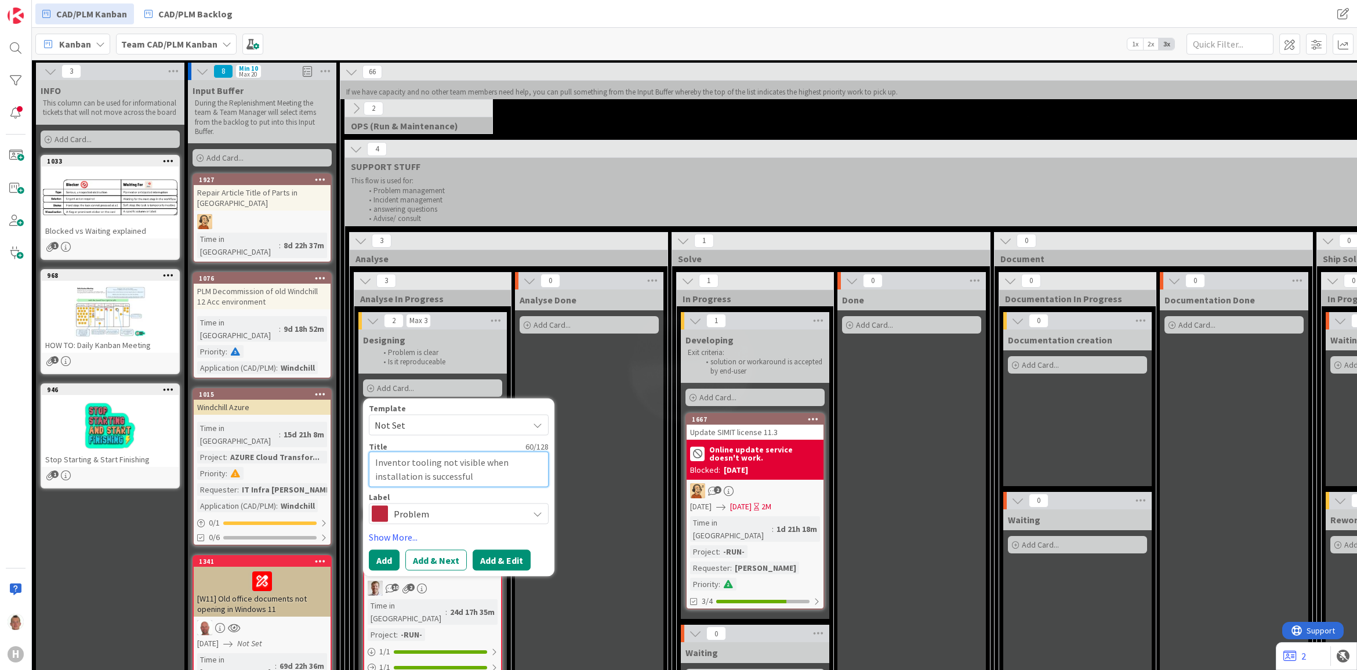
type textarea "Inventor tooling not visible when installation is successful"
click at [509, 560] on button "Add & Edit" at bounding box center [502, 559] width 58 height 21
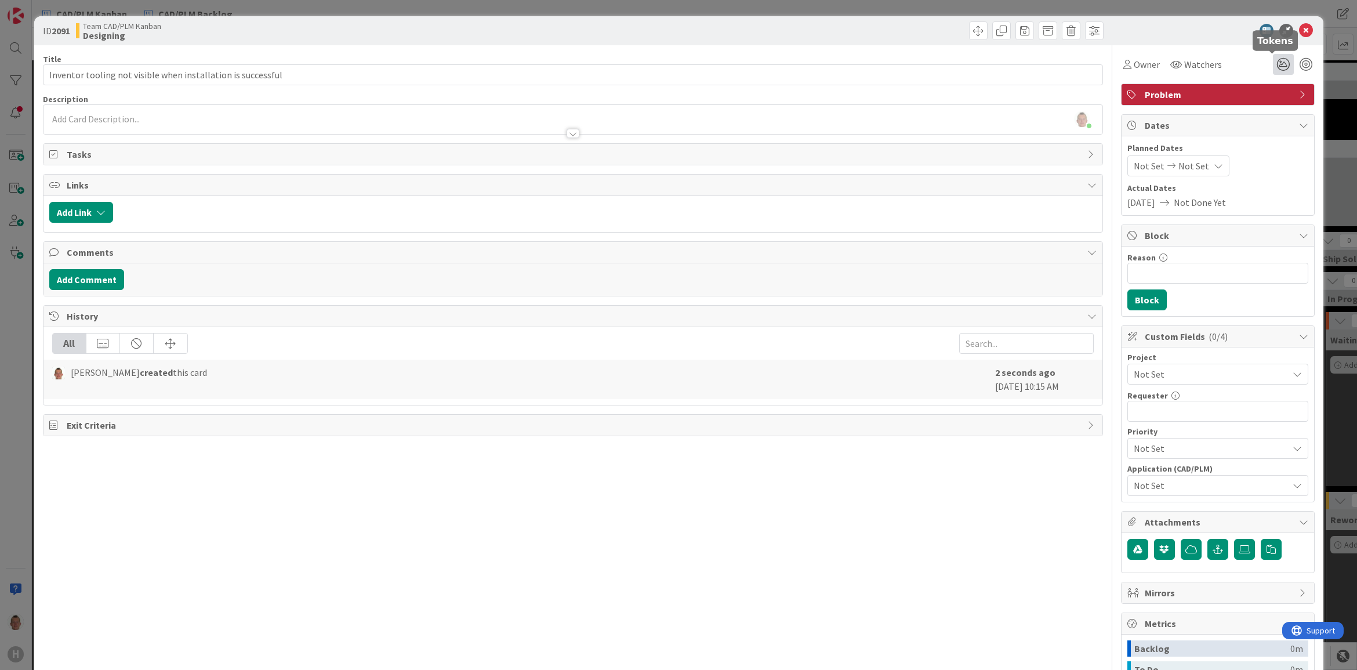
click at [1277, 64] on icon at bounding box center [1283, 64] width 21 height 21
click at [1265, 141] on icon at bounding box center [1269, 142] width 9 height 9
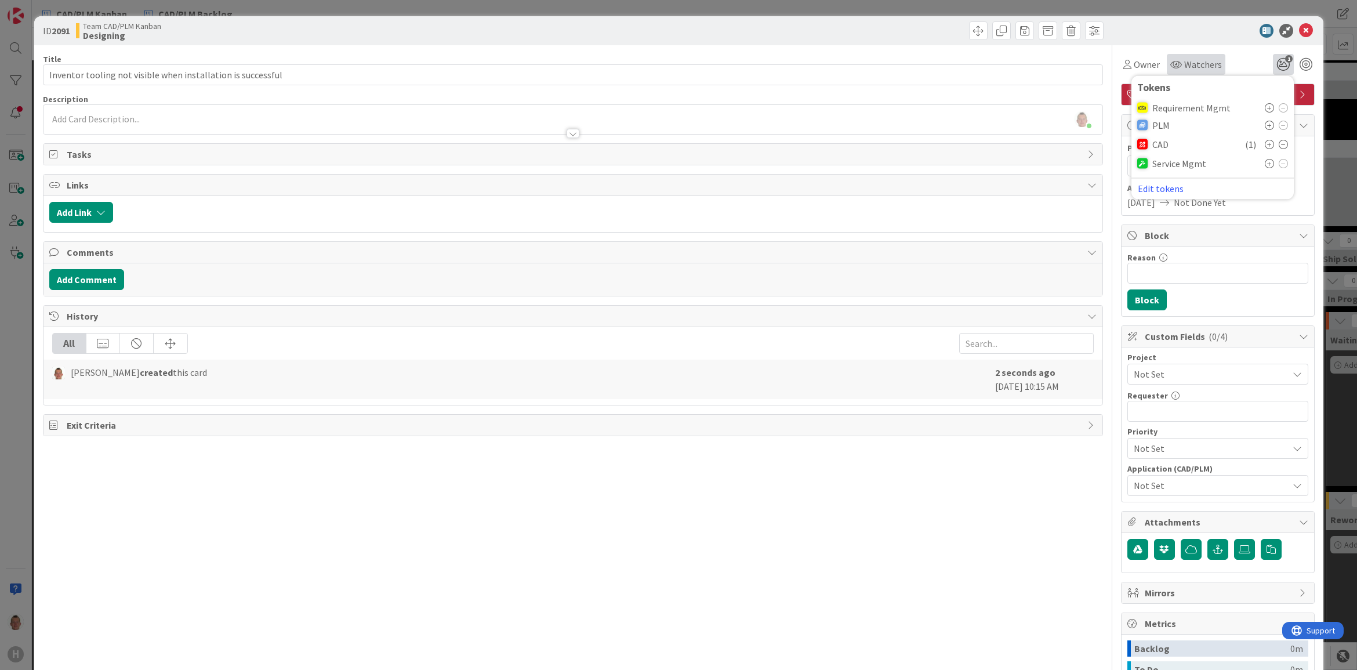
click at [1172, 67] on div "Watchers" at bounding box center [1197, 64] width 52 height 14
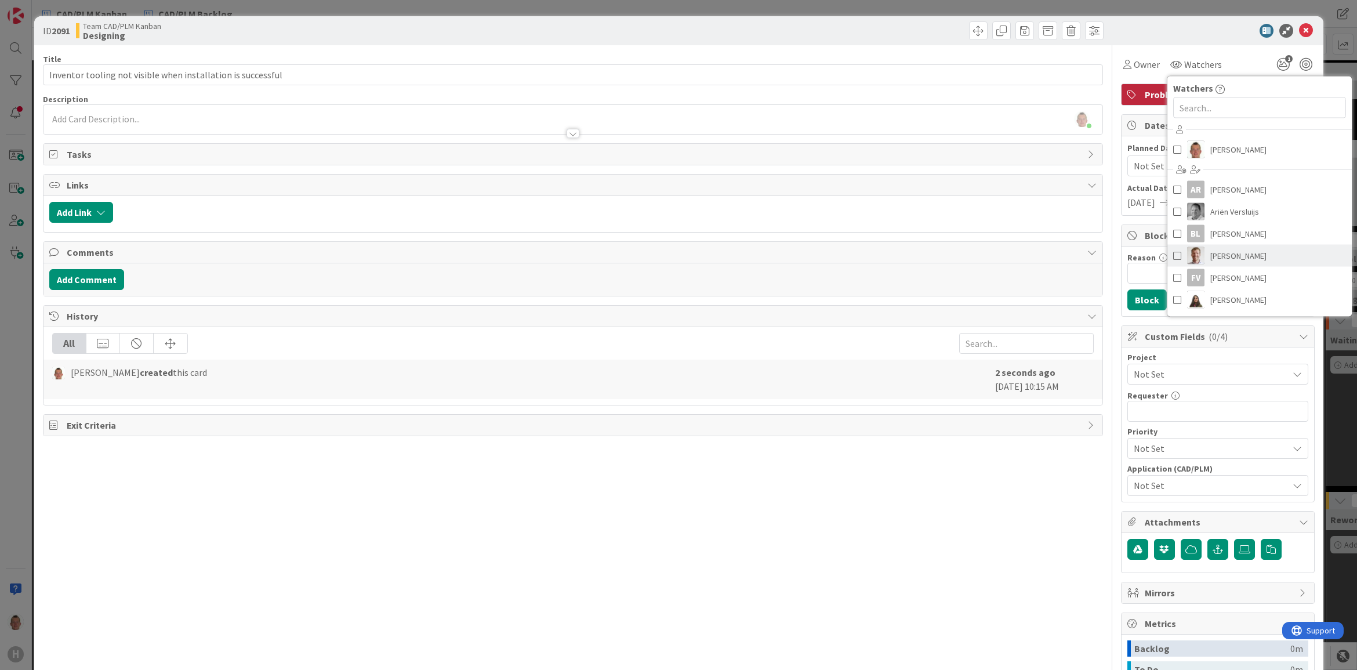
click at [1254, 261] on link "[PERSON_NAME]" at bounding box center [1260, 256] width 184 height 22
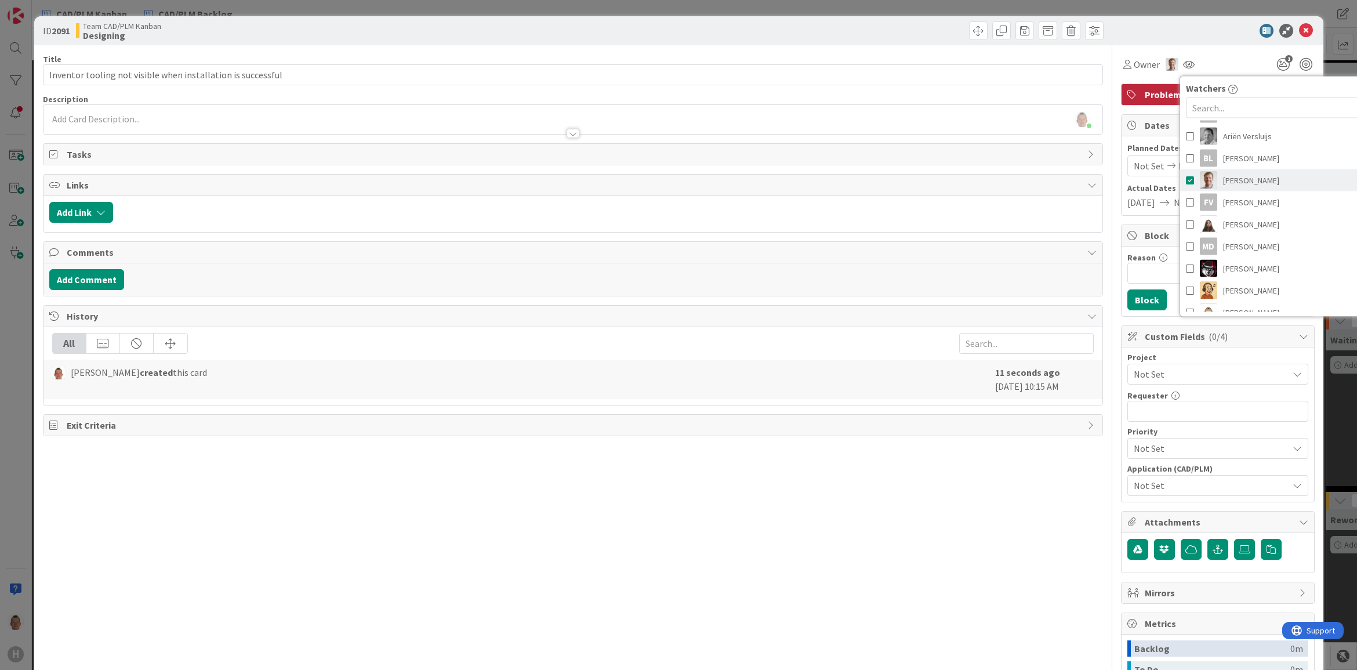
scroll to position [145, 0]
click at [1269, 223] on link "[PERSON_NAME]" at bounding box center [1273, 221] width 184 height 22
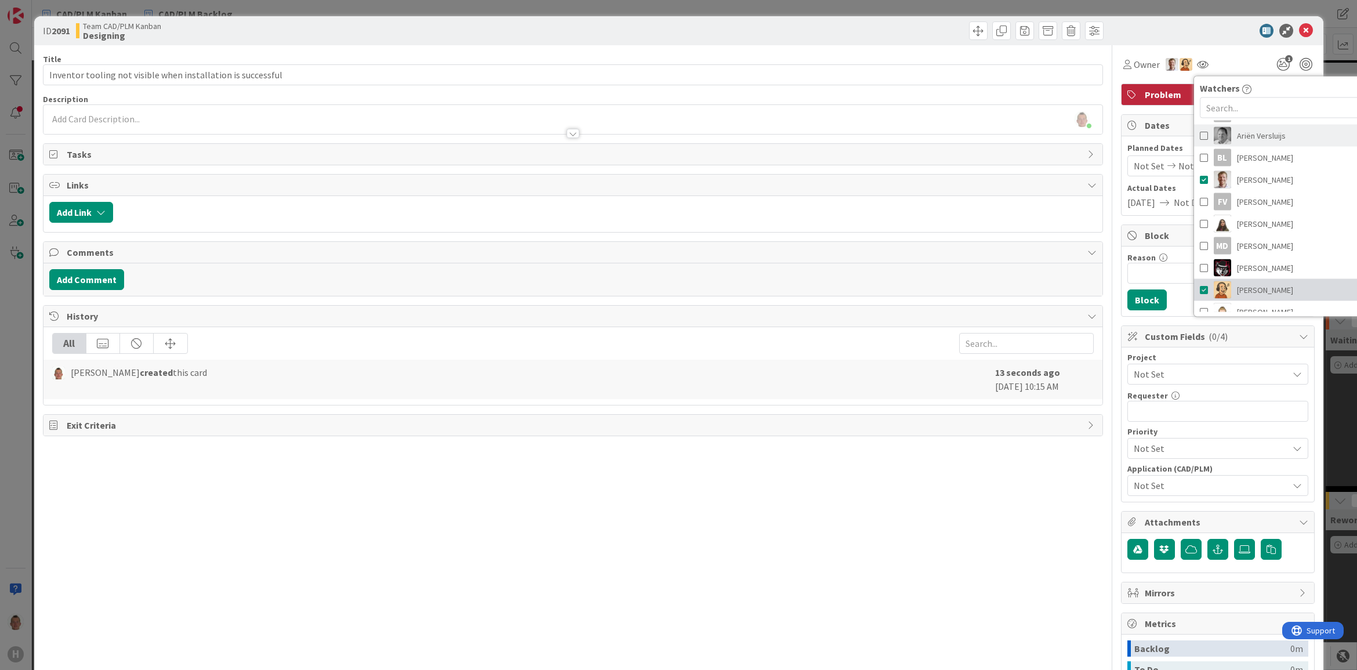
scroll to position [0, 0]
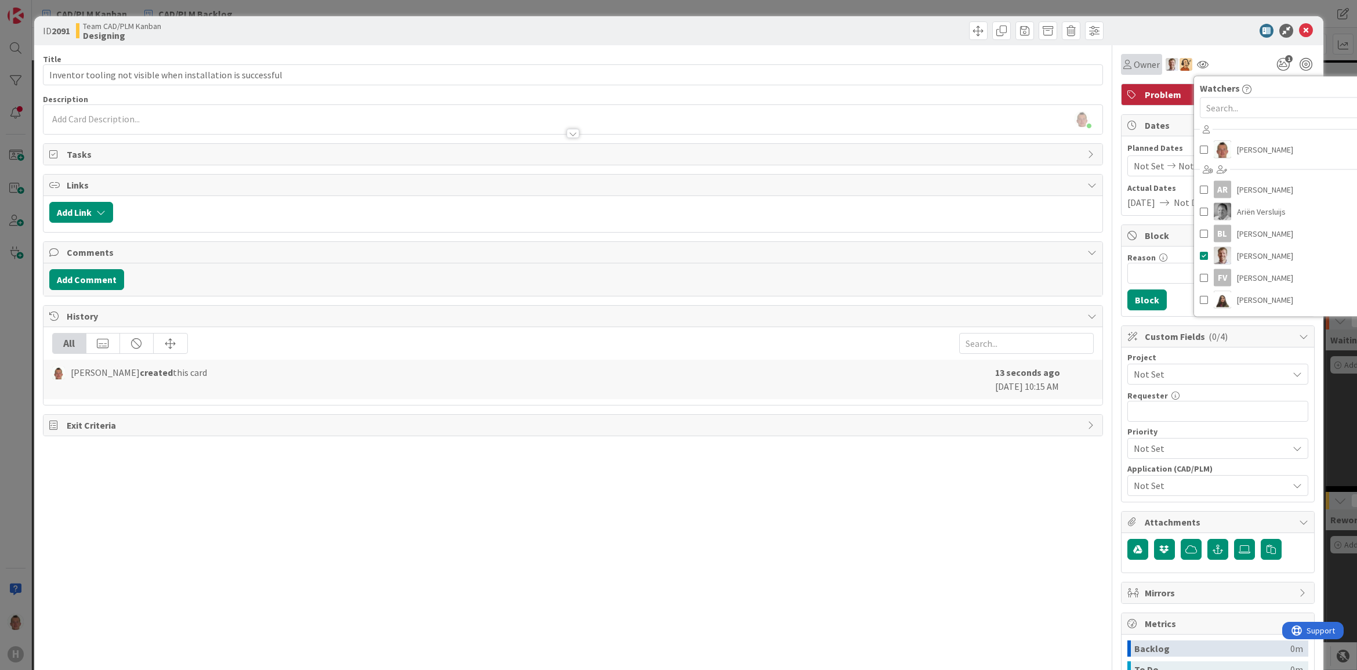
click at [1134, 64] on span "Owner" at bounding box center [1147, 64] width 26 height 14
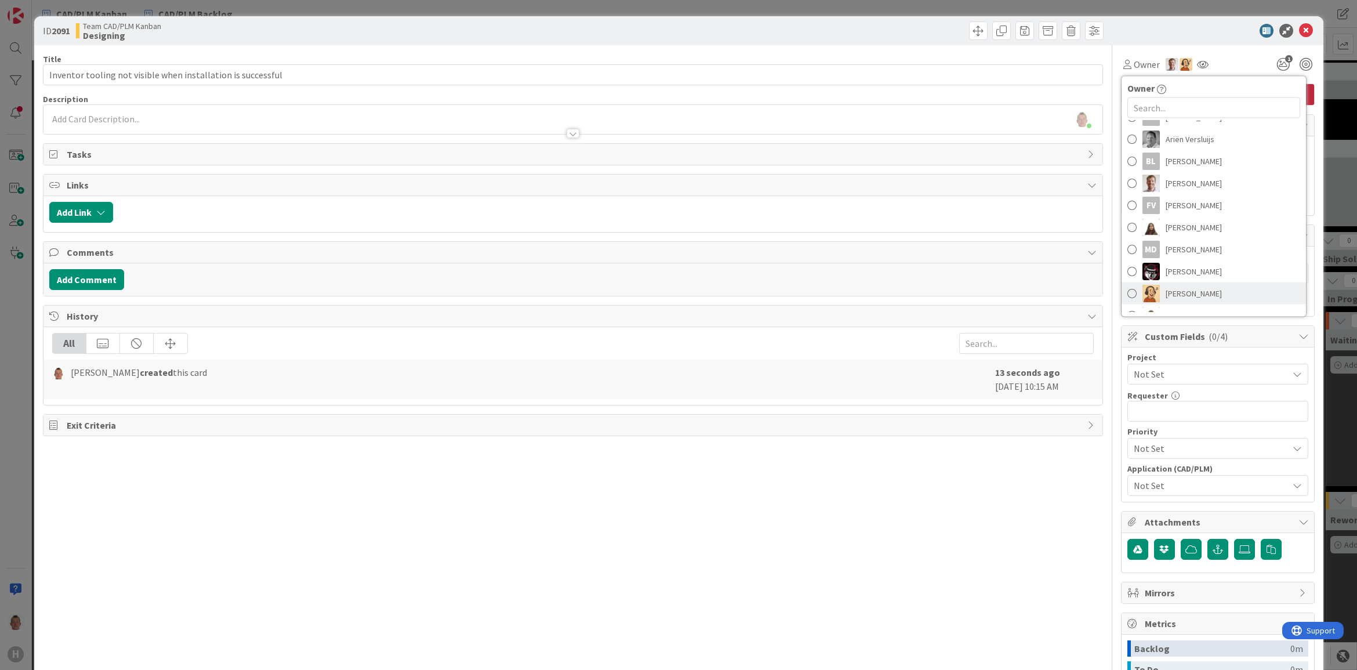
scroll to position [145, 0]
click at [1199, 257] on span "[PERSON_NAME]" at bounding box center [1194, 264] width 56 height 17
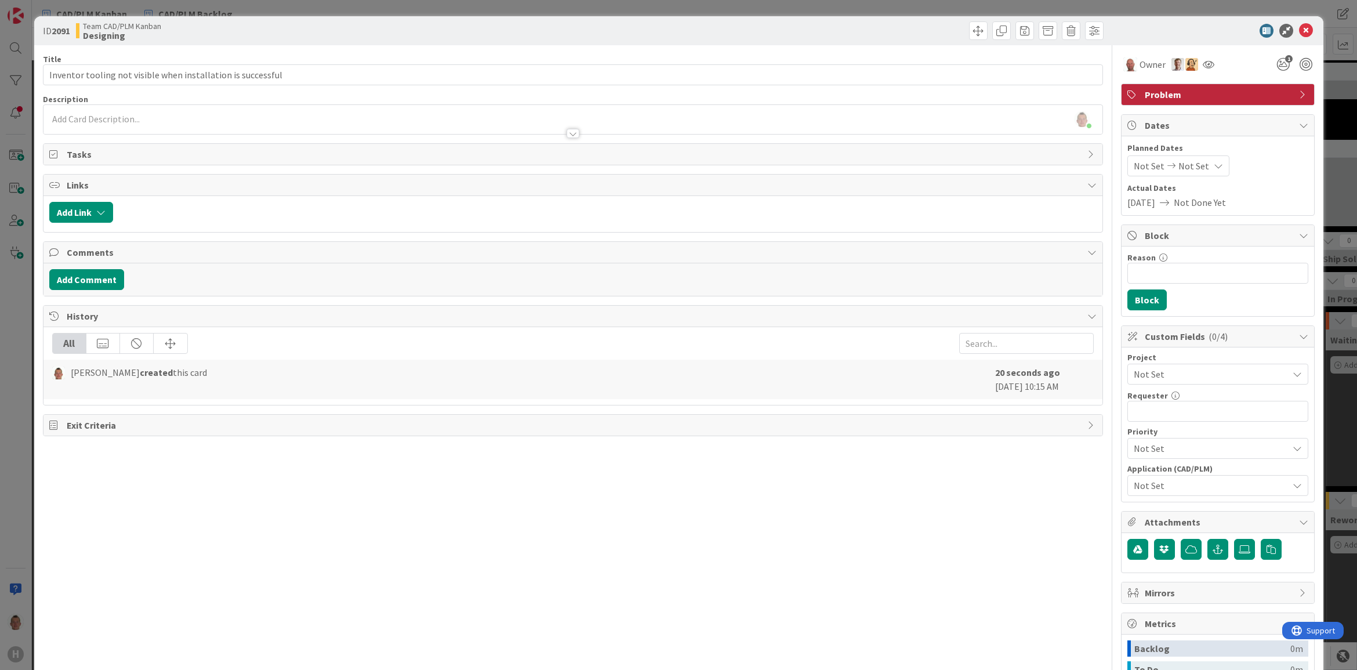
click at [236, 114] on div "[PERSON_NAME] just joined" at bounding box center [573, 119] width 1059 height 29
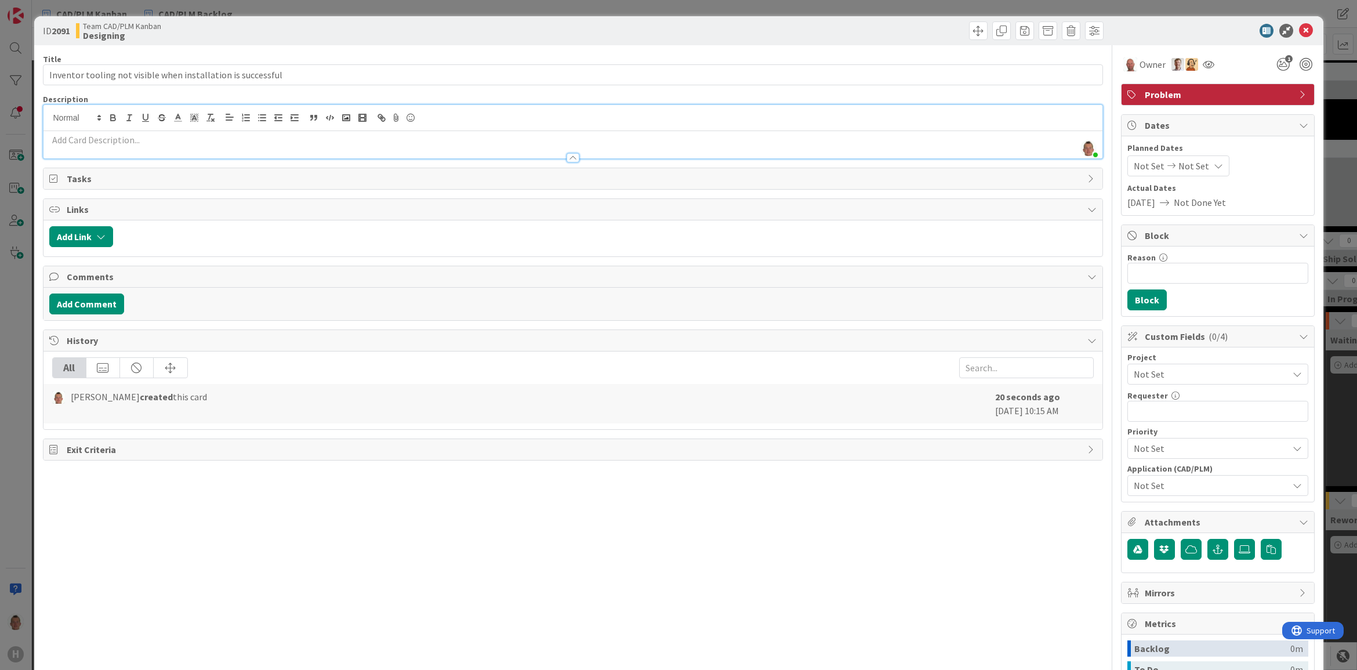
click at [233, 140] on p at bounding box center [573, 139] width 1048 height 13
click at [320, 140] on p at bounding box center [573, 139] width 1048 height 13
click at [1299, 32] on icon at bounding box center [1306, 31] width 14 height 14
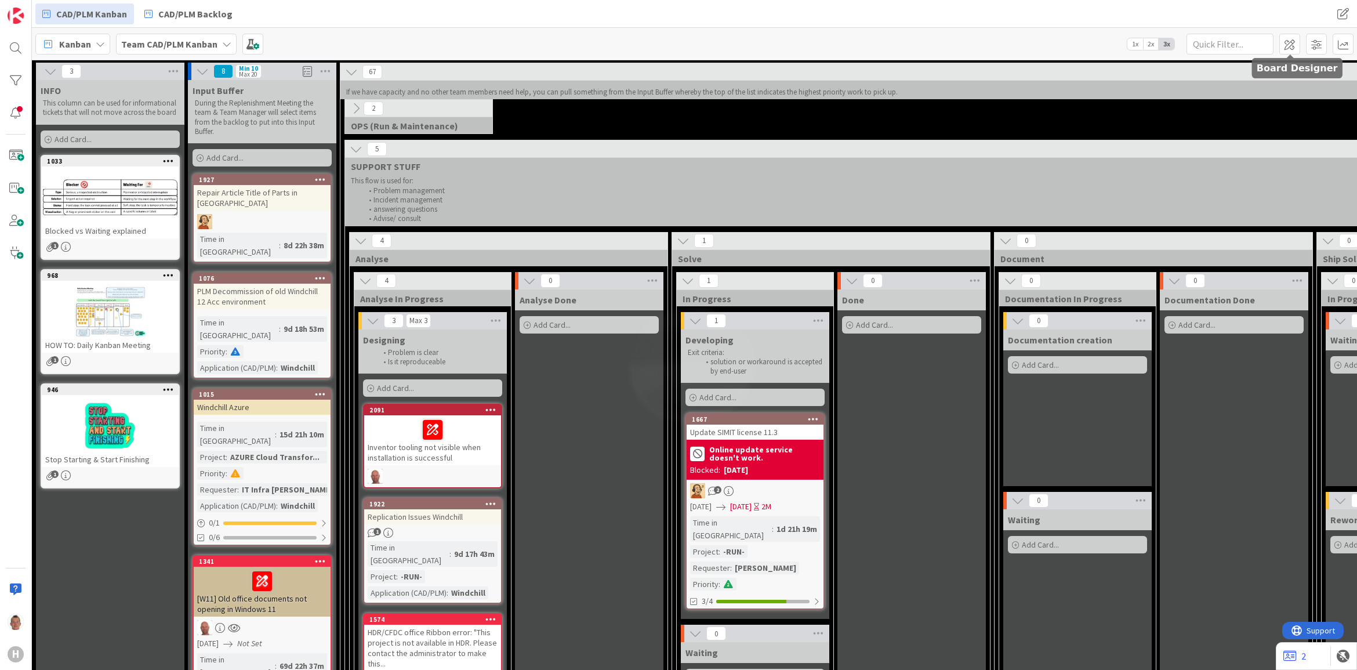
click at [1295, 34] on span at bounding box center [1290, 44] width 21 height 21
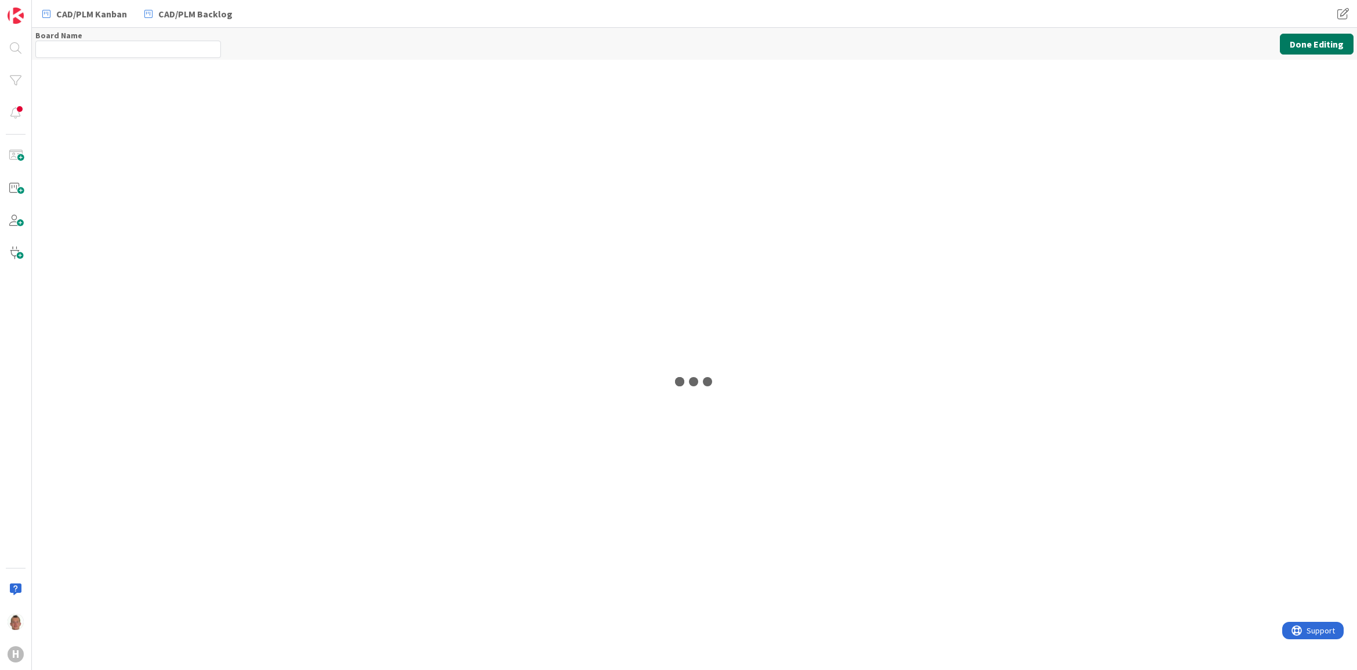
click at [1317, 44] on button "Done Editing" at bounding box center [1317, 44] width 74 height 21
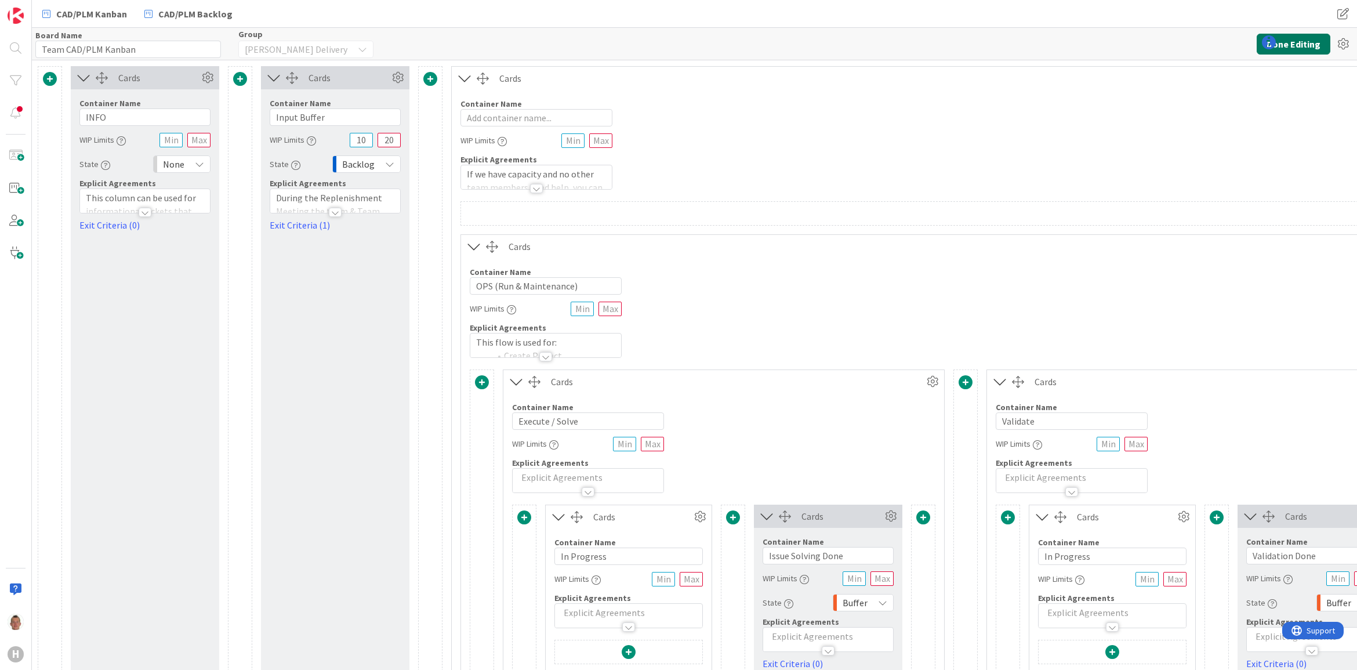
type input "Team CAD/PLM Kanban"
click at [1315, 44] on button "Done Editing" at bounding box center [1294, 44] width 74 height 21
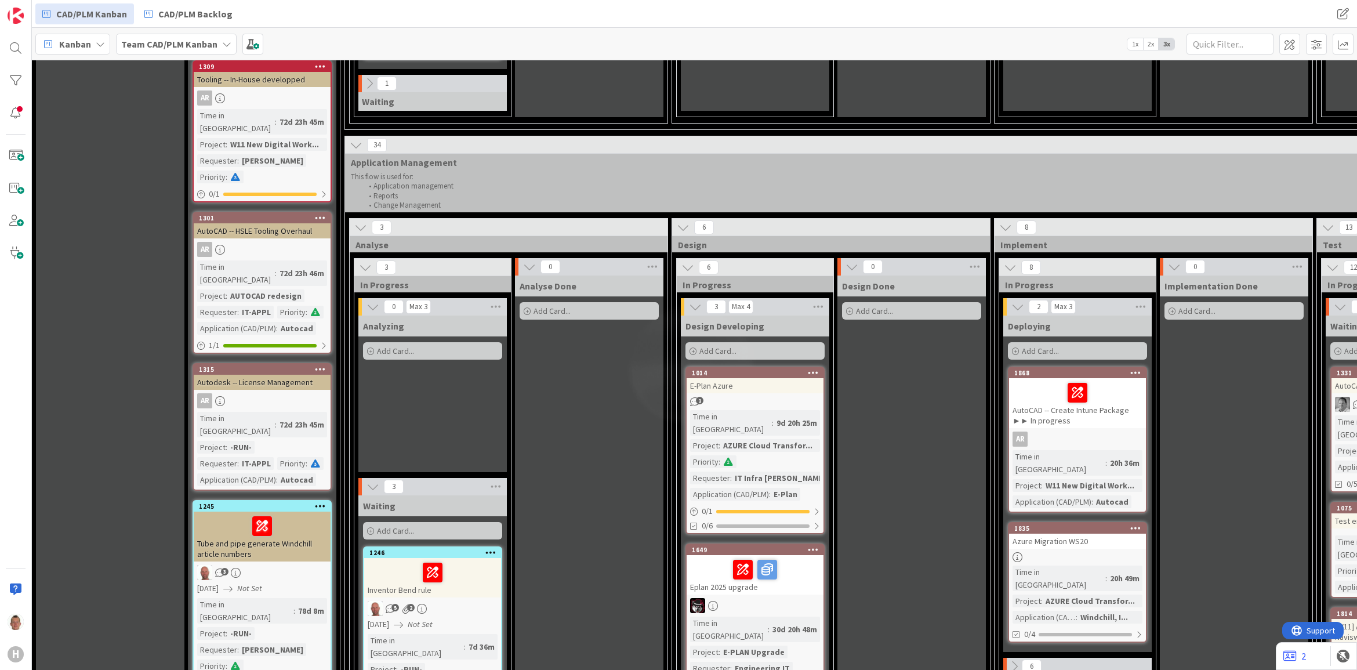
scroll to position [725, 0]
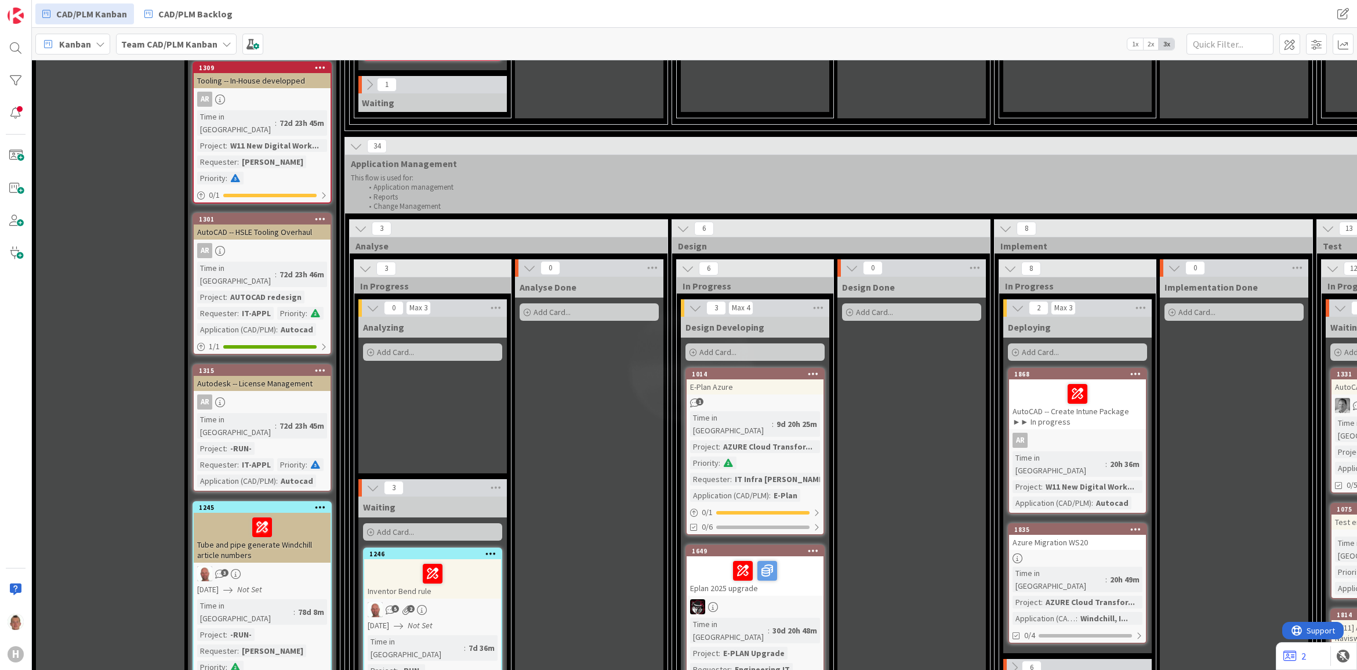
click at [410, 347] on span "Add Card..." at bounding box center [395, 352] width 37 height 10
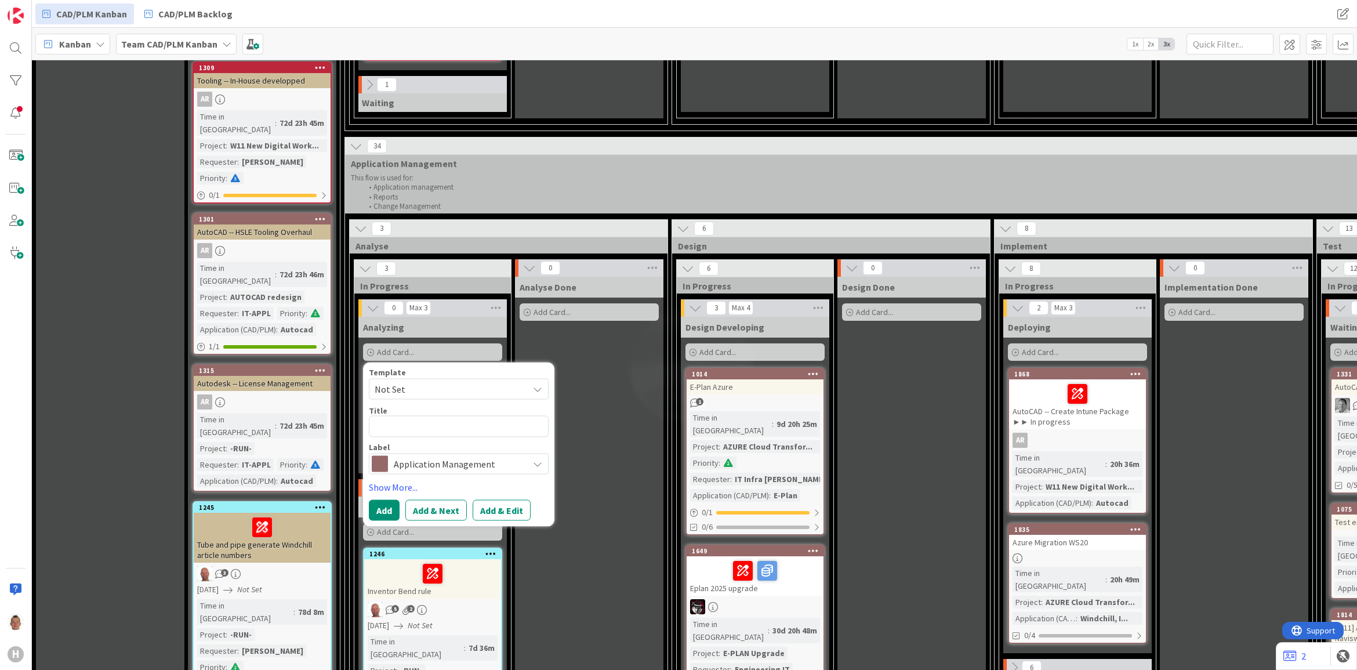
click at [438, 382] on span "Not Set" at bounding box center [447, 389] width 145 height 15
click at [421, 379] on span "Not Set" at bounding box center [459, 389] width 180 height 21
click at [426, 455] on span "Application Management" at bounding box center [458, 463] width 129 height 16
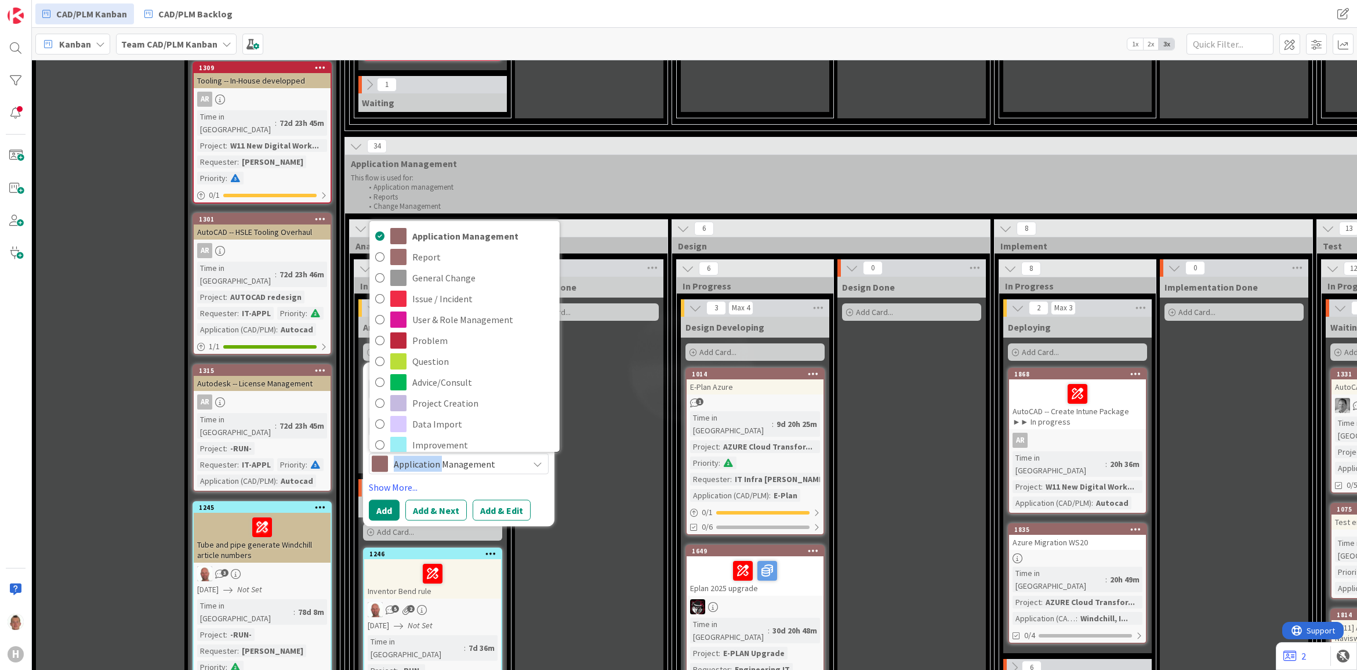
click at [426, 455] on span "Application Management" at bounding box center [458, 463] width 129 height 16
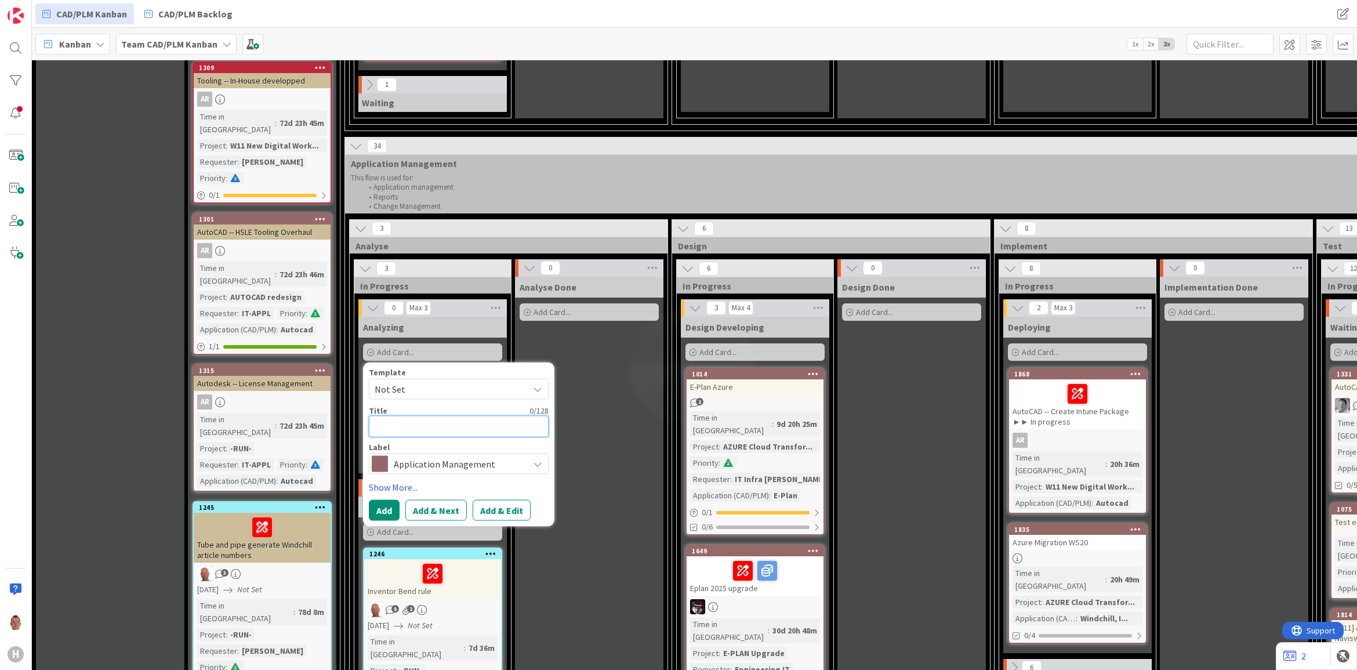
drag, startPoint x: 426, startPoint y: 441, endPoint x: 399, endPoint y: 390, distance: 58.4
click at [399, 416] on textarea at bounding box center [459, 426] width 180 height 21
click at [401, 416] on textarea at bounding box center [459, 426] width 180 height 21
type textarea "x"
type textarea "/"
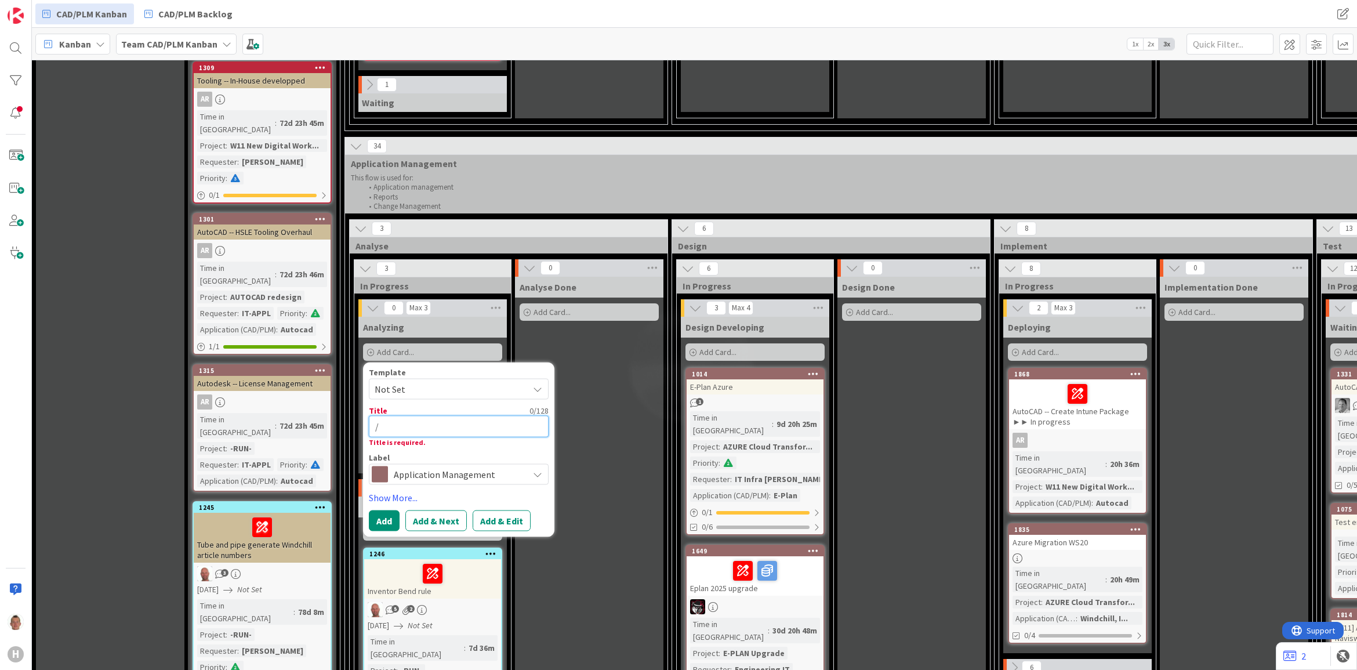
type textarea "x"
type textarea "/s"
type textarea "x"
type textarea "/se"
type textarea "x"
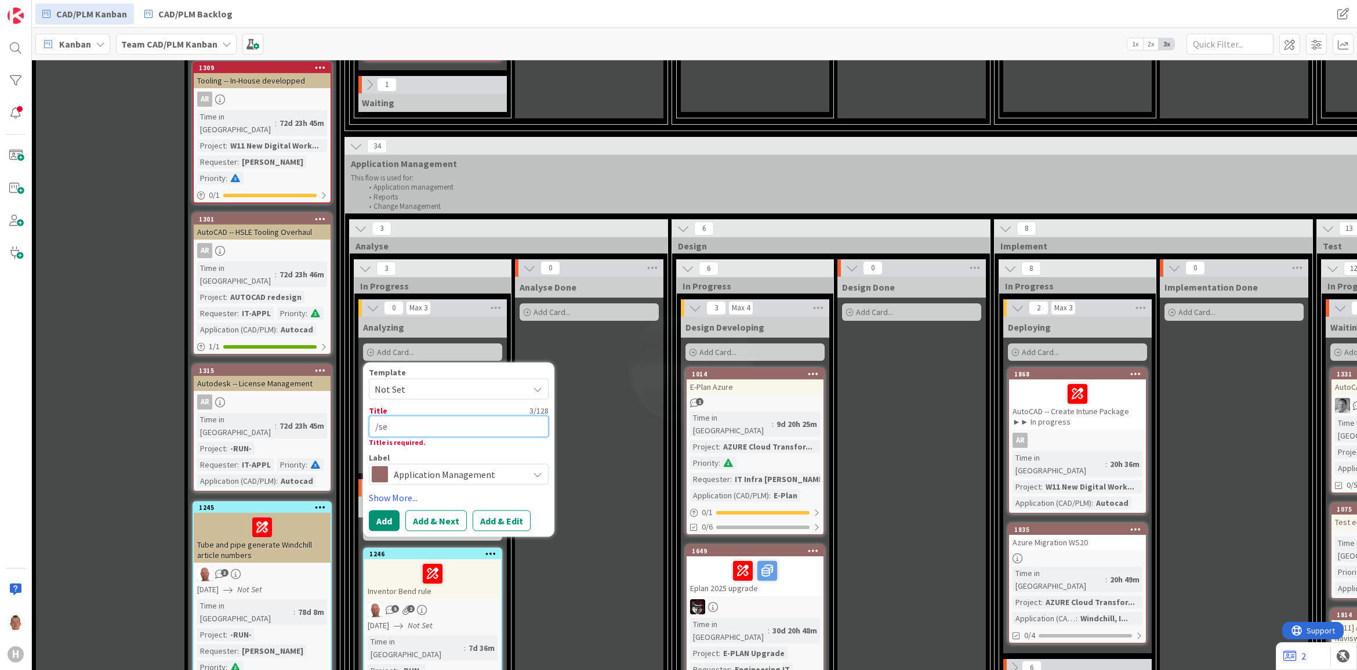
type textarea "/s"
type textarea "x"
type textarea "/"
type textarea "x"
type textarea "S"
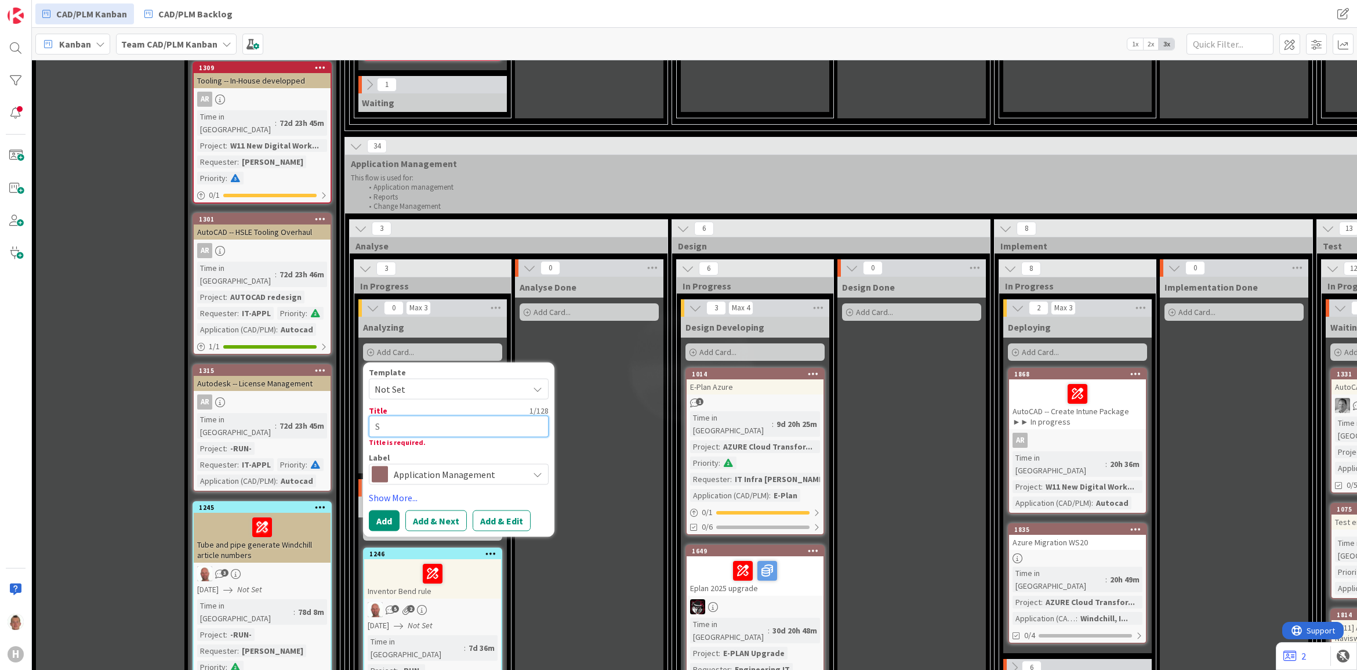
type textarea "x"
type textarea "Se"
type textarea "x"
type textarea "Set"
type textarea "x"
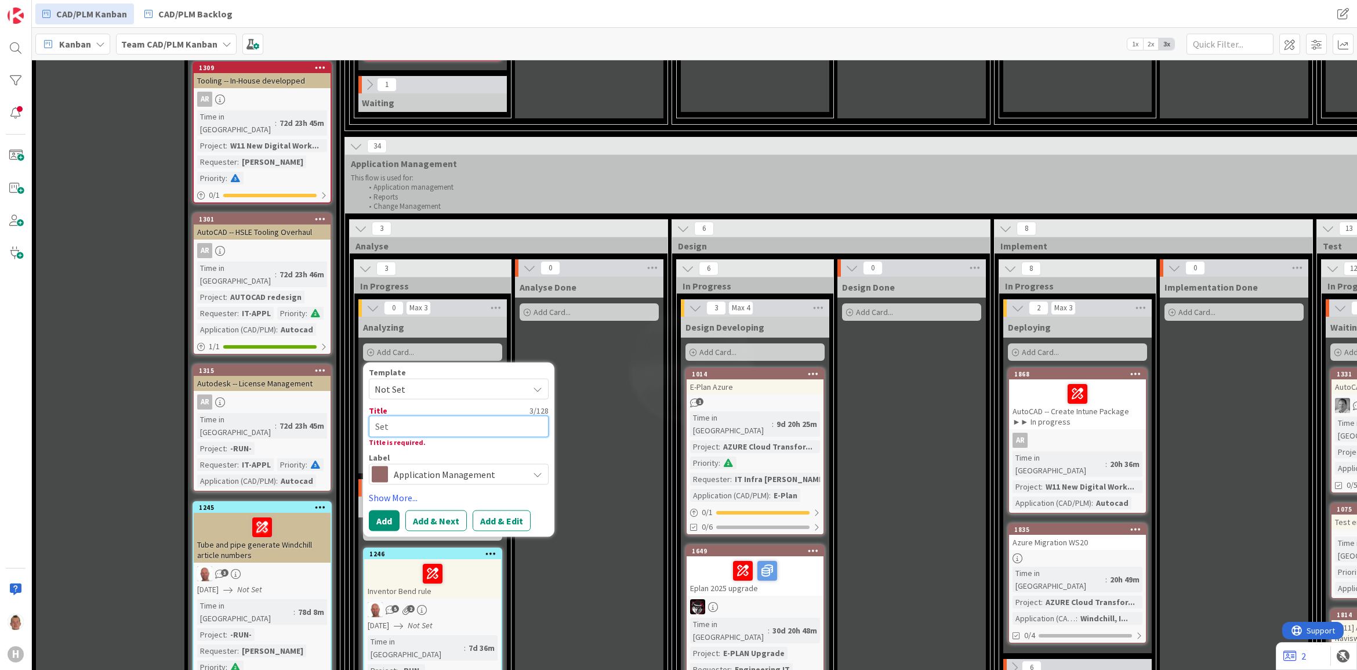
type textarea "Se"
type textarea "x"
type textarea "S"
type textarea "x"
type textarea "S"
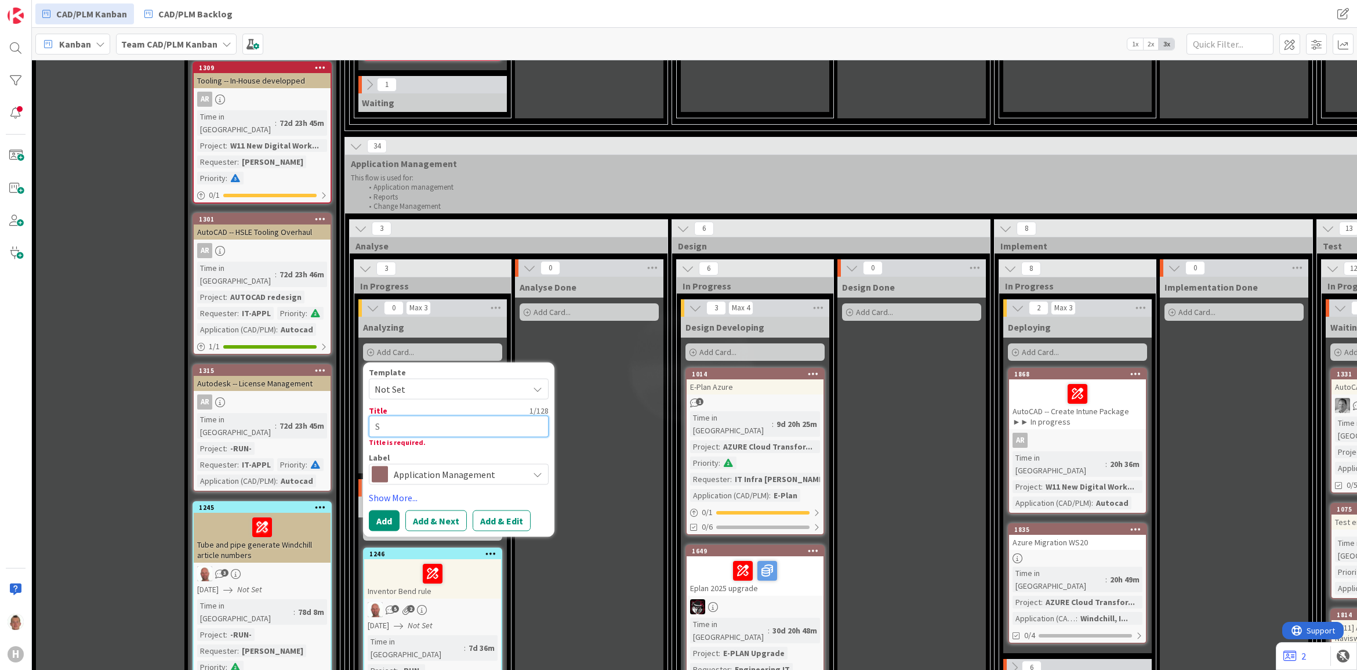
type textarea "x"
type textarea "Se"
type textarea "x"
type textarea "Set"
type textarea "x"
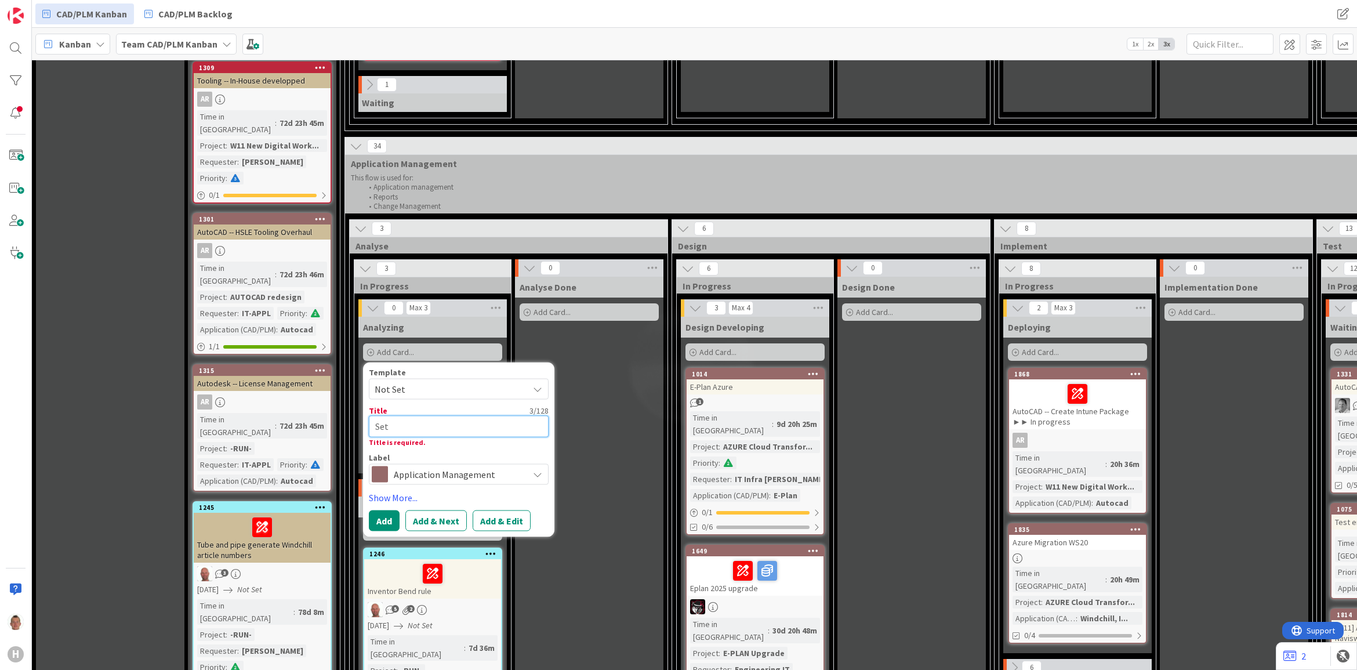
type textarea "Setu"
type textarea "x"
type textarea "Setup"
type textarea "x"
type textarea "Setup o"
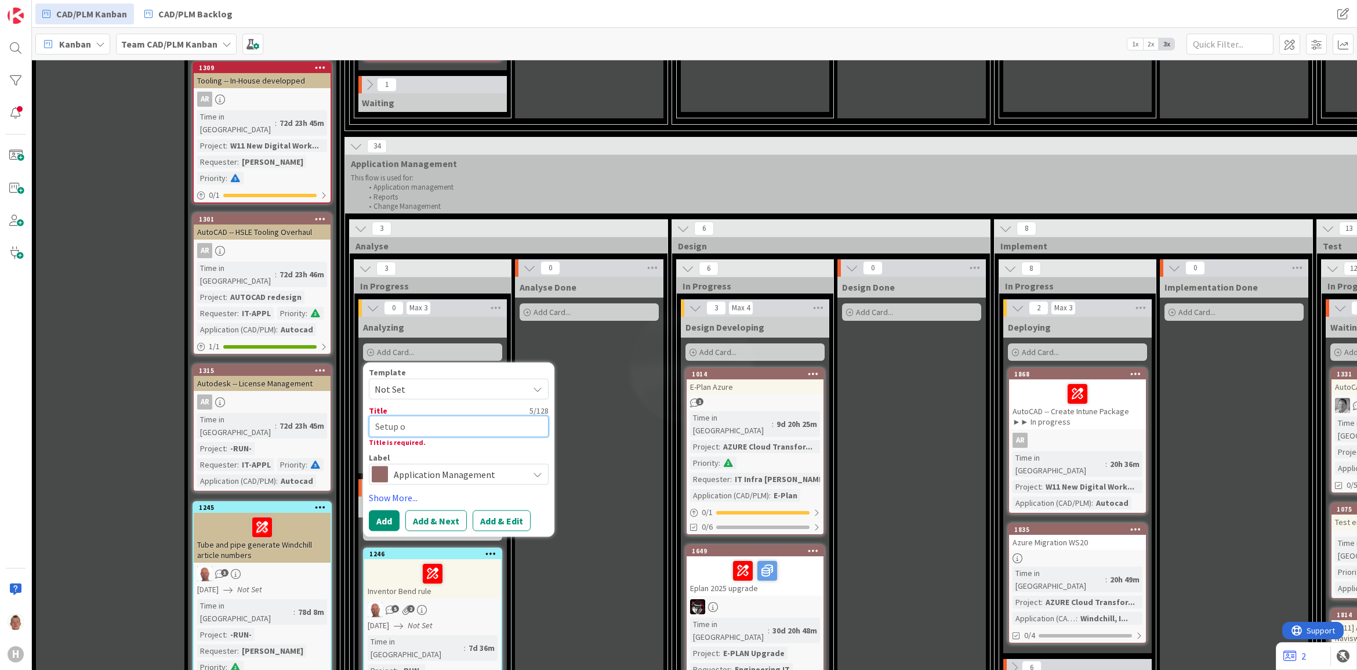
type textarea "x"
type textarea "Setup of"
type textarea "x"
type textarea "Setup of"
type textarea "x"
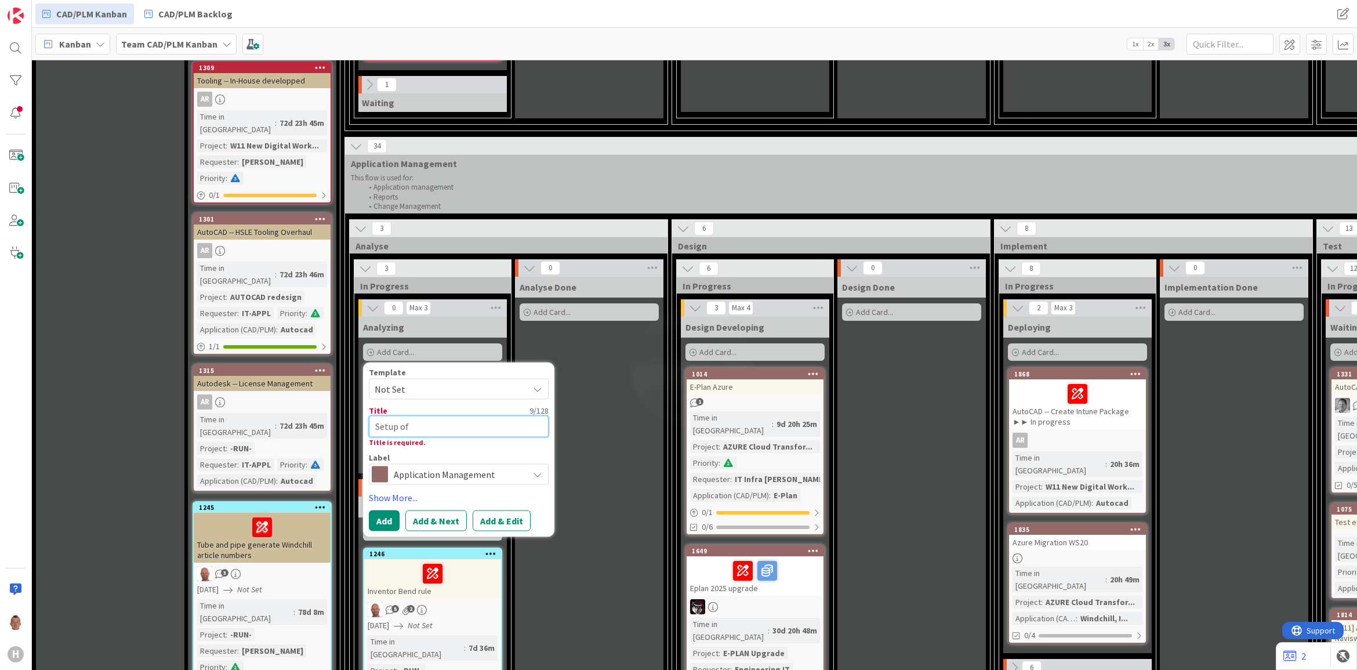
type textarea "Setup of T"
type textarea "x"
type textarea "Setup of Te"
type textarea "x"
type textarea "Setup of Tes"
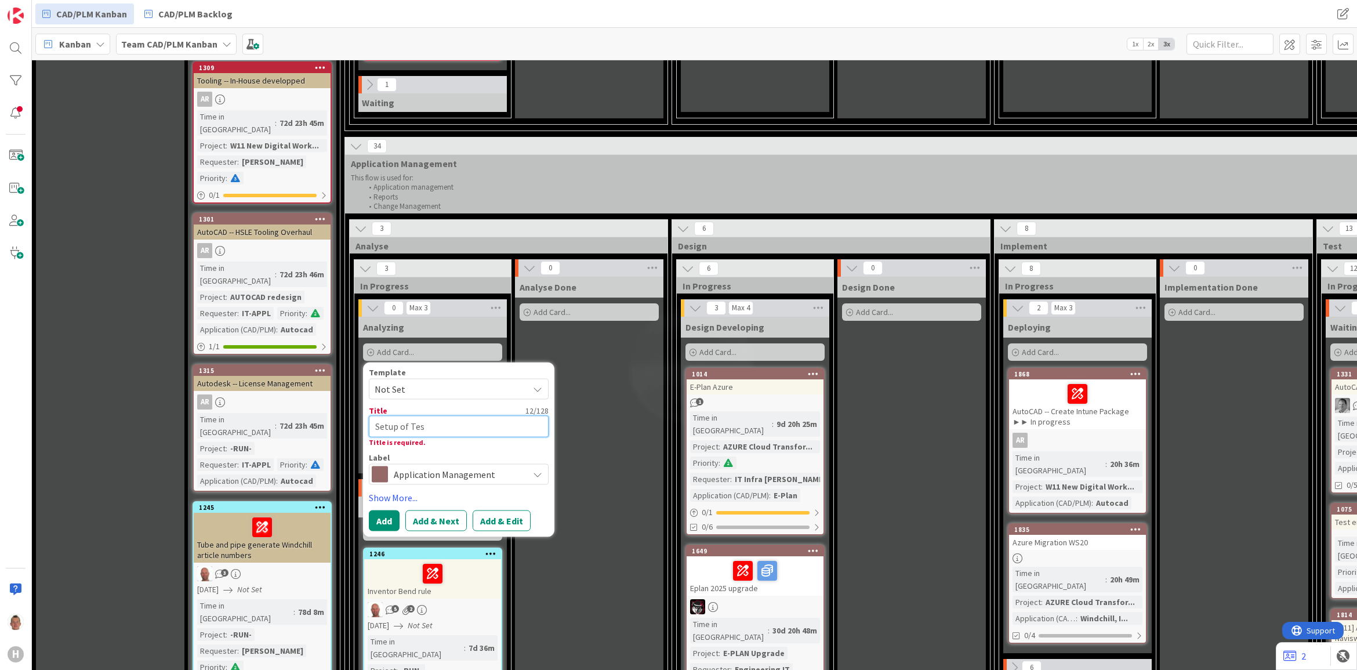
type textarea "x"
type textarea "Setup of Test"
type textarea "x"
type textarea "Setup of Test"
type textarea "x"
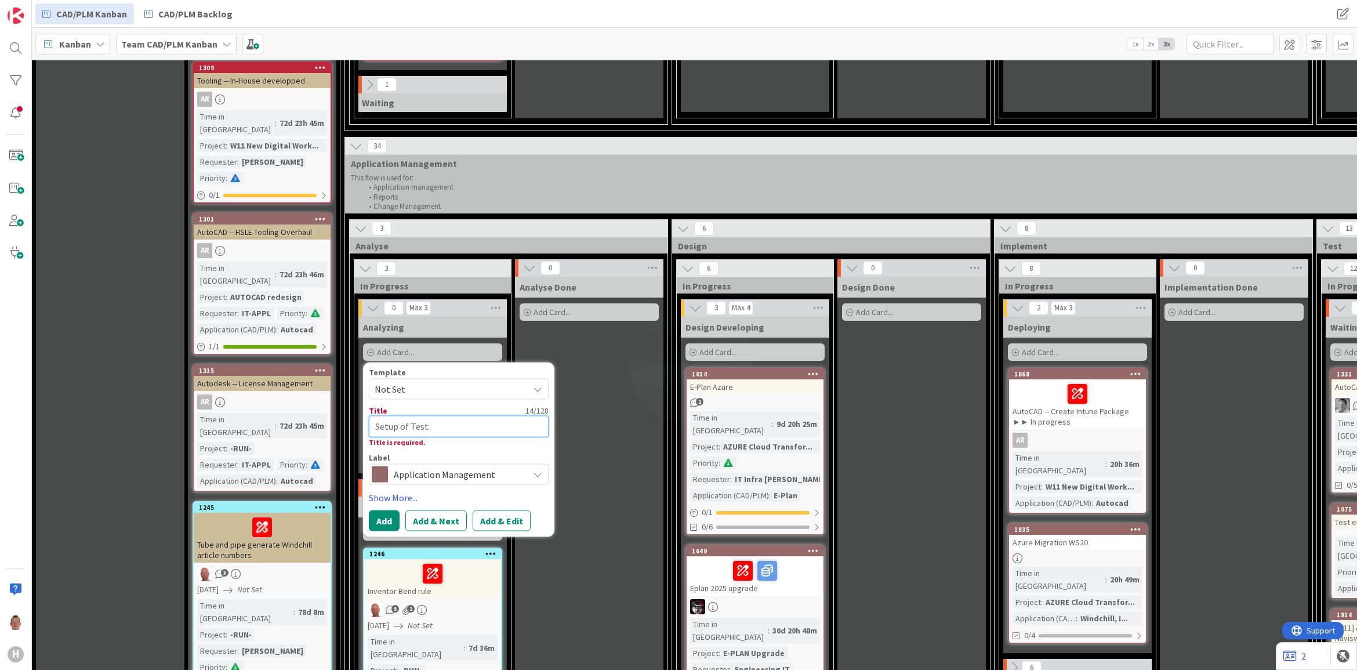
type textarea "Setup of Test e"
type textarea "x"
type textarea "Setup of Test eb"
type textarea "x"
type textarea "Setup of Test e"
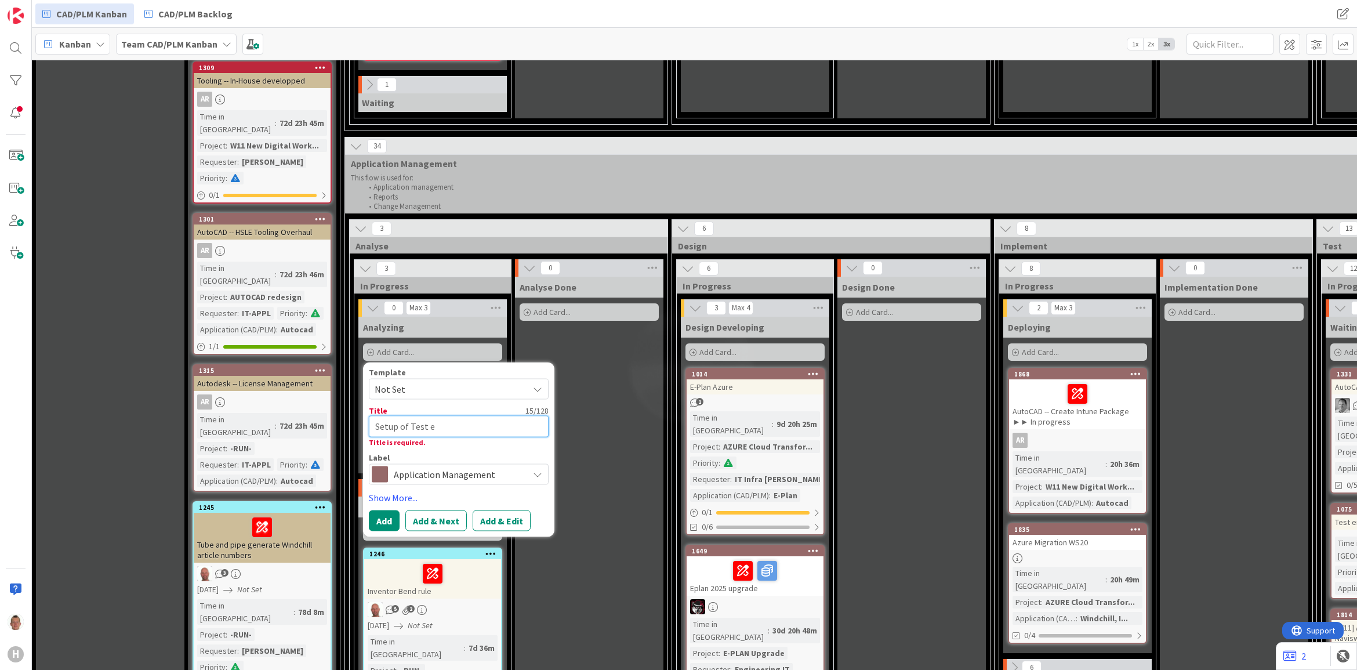
type textarea "x"
click at [385, 510] on button "Add" at bounding box center [384, 520] width 31 height 21
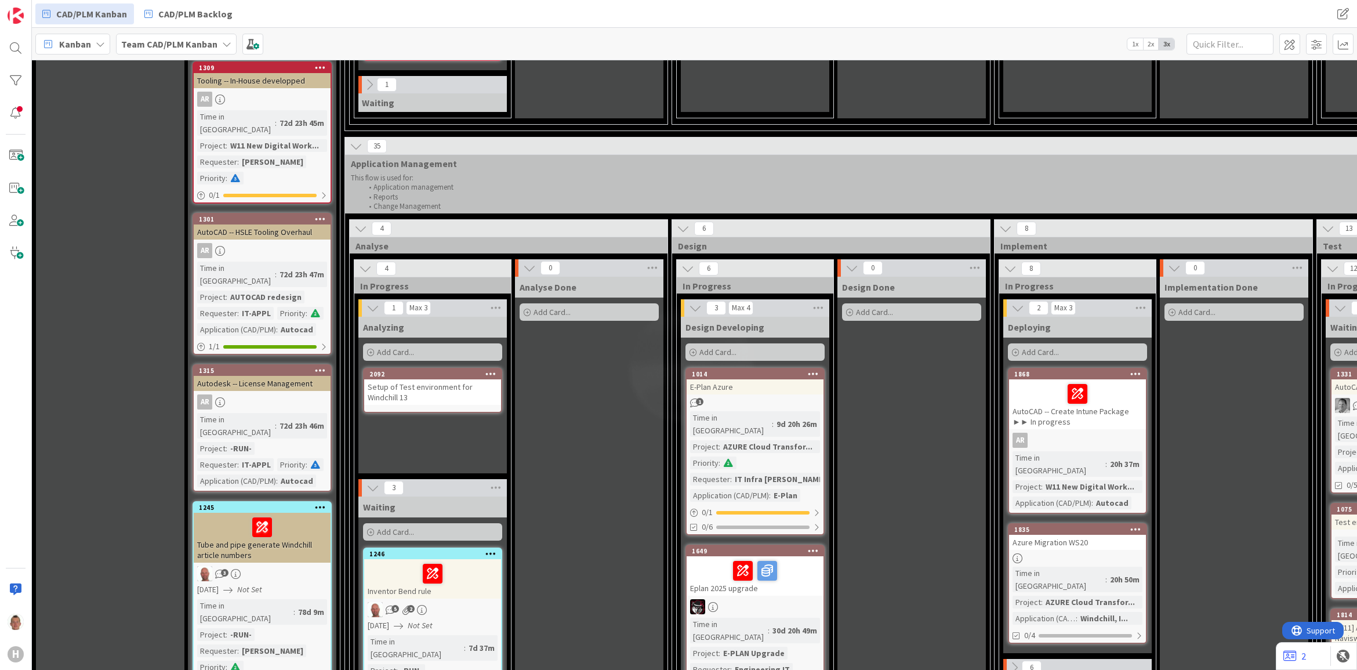
drag, startPoint x: 269, startPoint y: 603, endPoint x: 244, endPoint y: 603, distance: 24.4
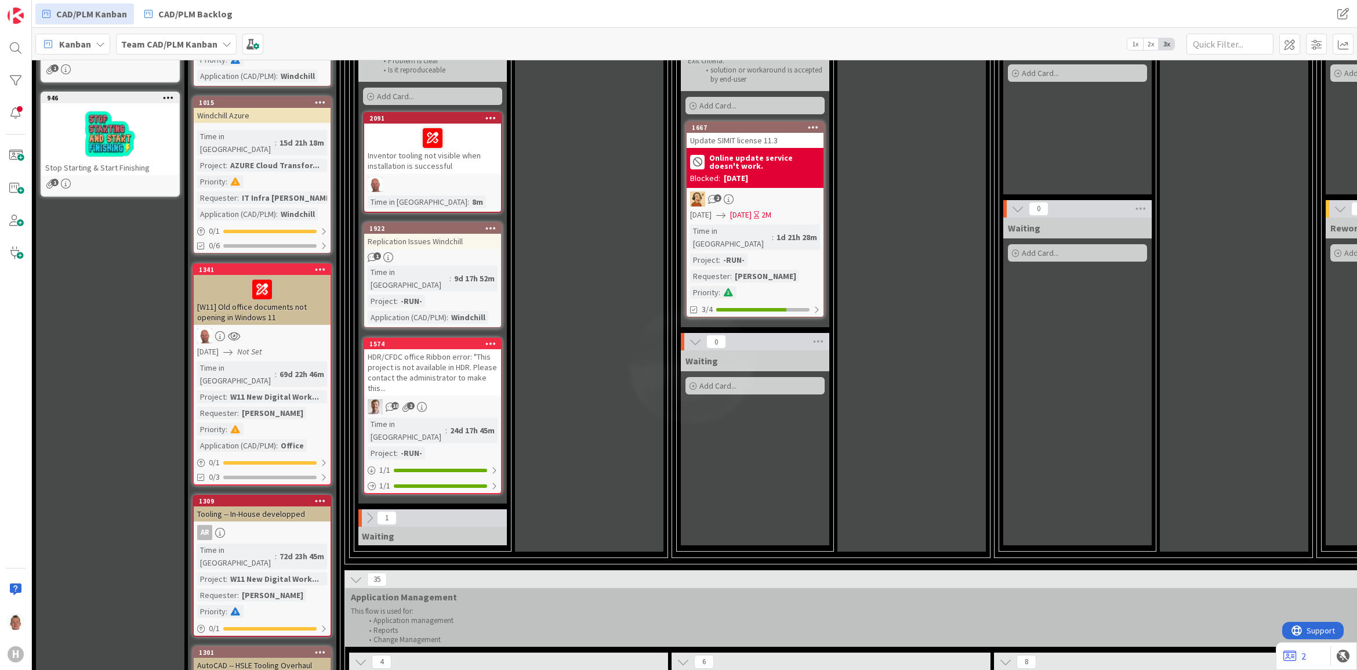
scroll to position [0, 0]
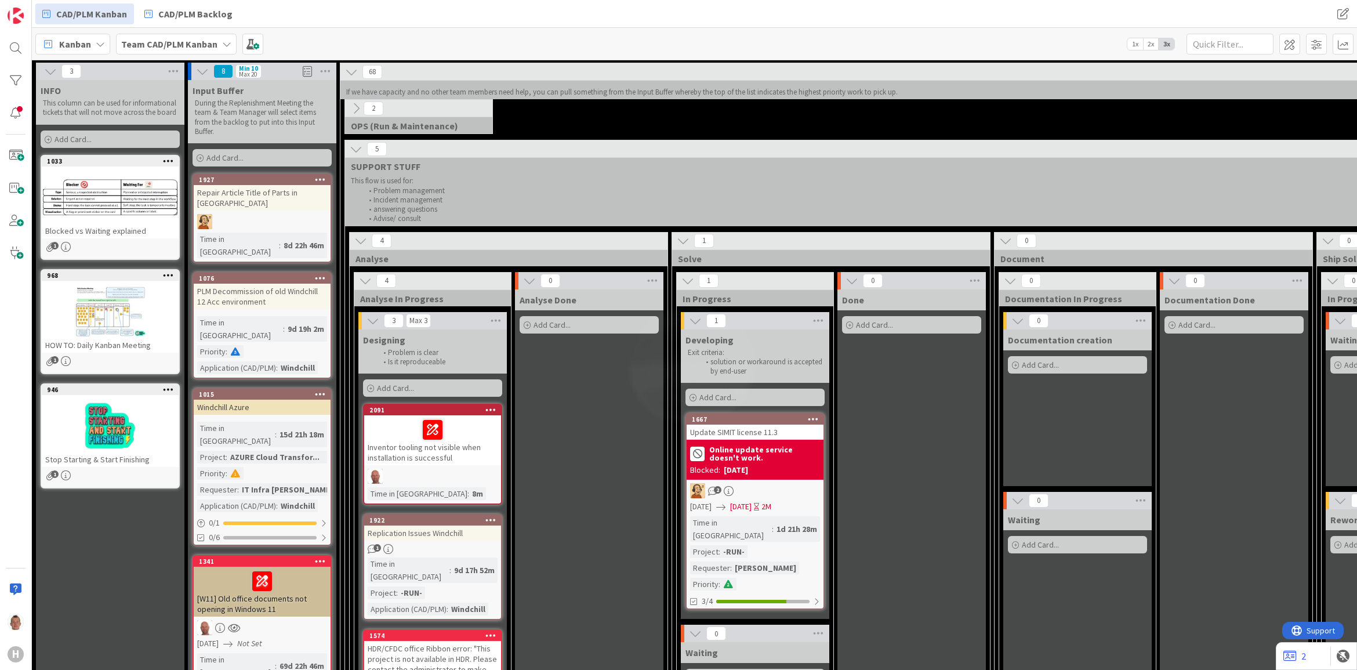
click at [261, 158] on div "Add Card..." at bounding box center [262, 157] width 139 height 17
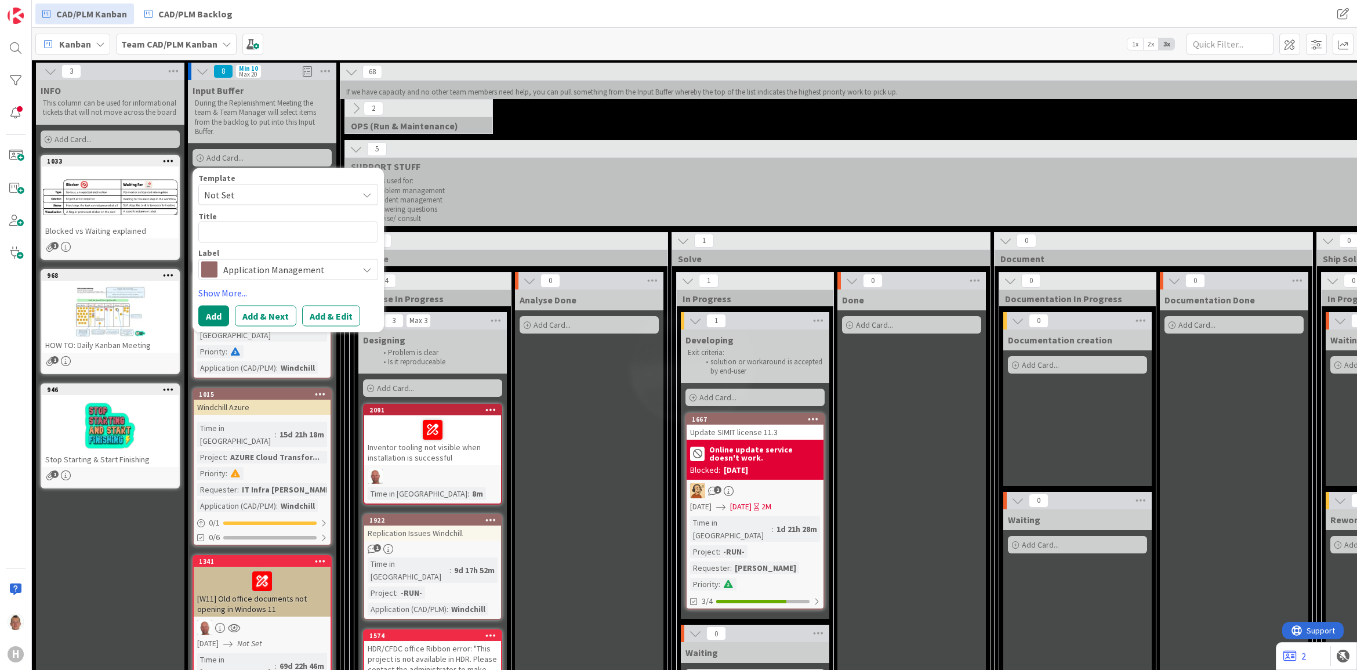
click at [273, 192] on span "Not Set" at bounding box center [276, 194] width 145 height 15
click at [271, 230] on textarea at bounding box center [288, 232] width 180 height 21
click at [207, 311] on button "Add" at bounding box center [213, 315] width 31 height 21
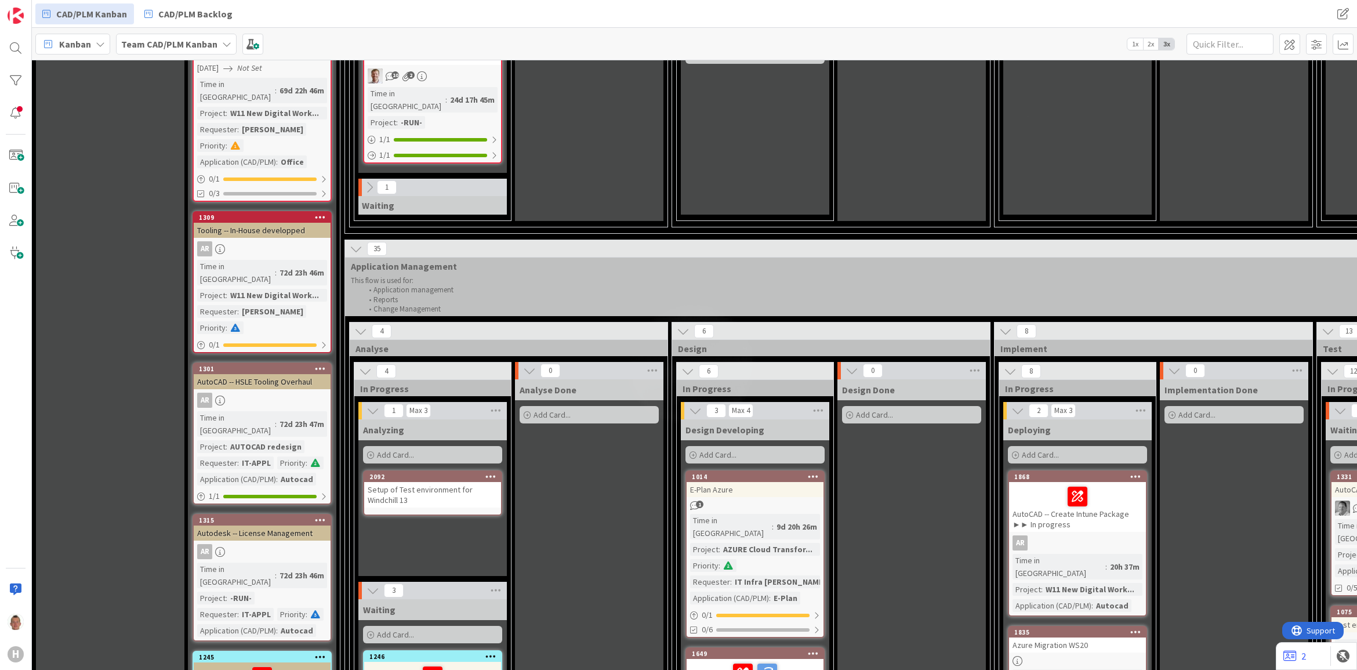
scroll to position [653, 0]
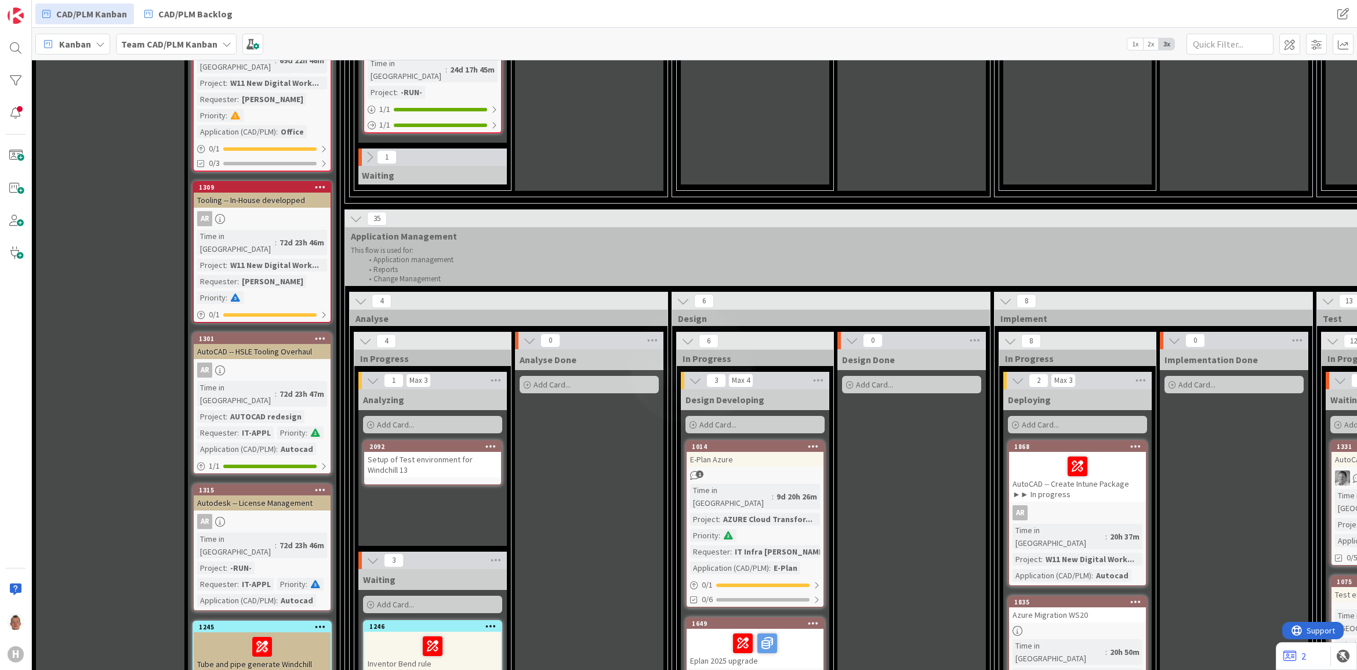
click at [464, 452] on div "Setup of Test environment for Windchill 13" at bounding box center [432, 465] width 137 height 26
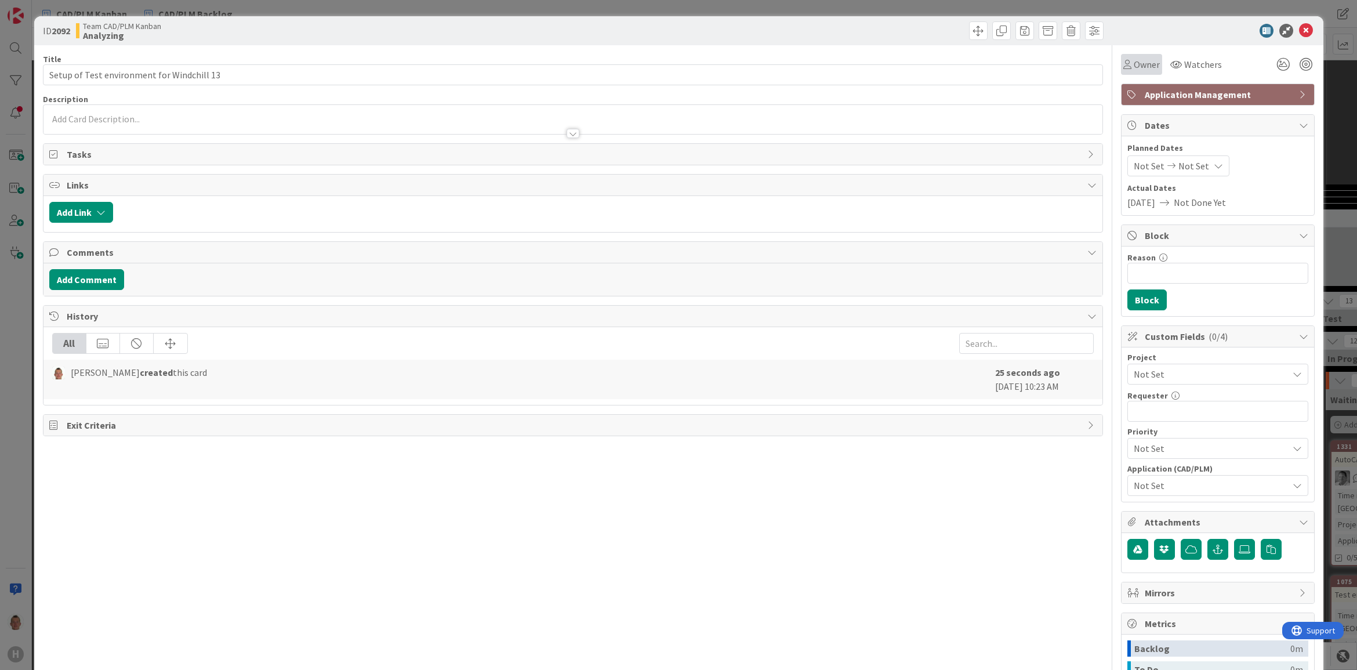
click at [1142, 62] on span "Owner" at bounding box center [1147, 64] width 26 height 14
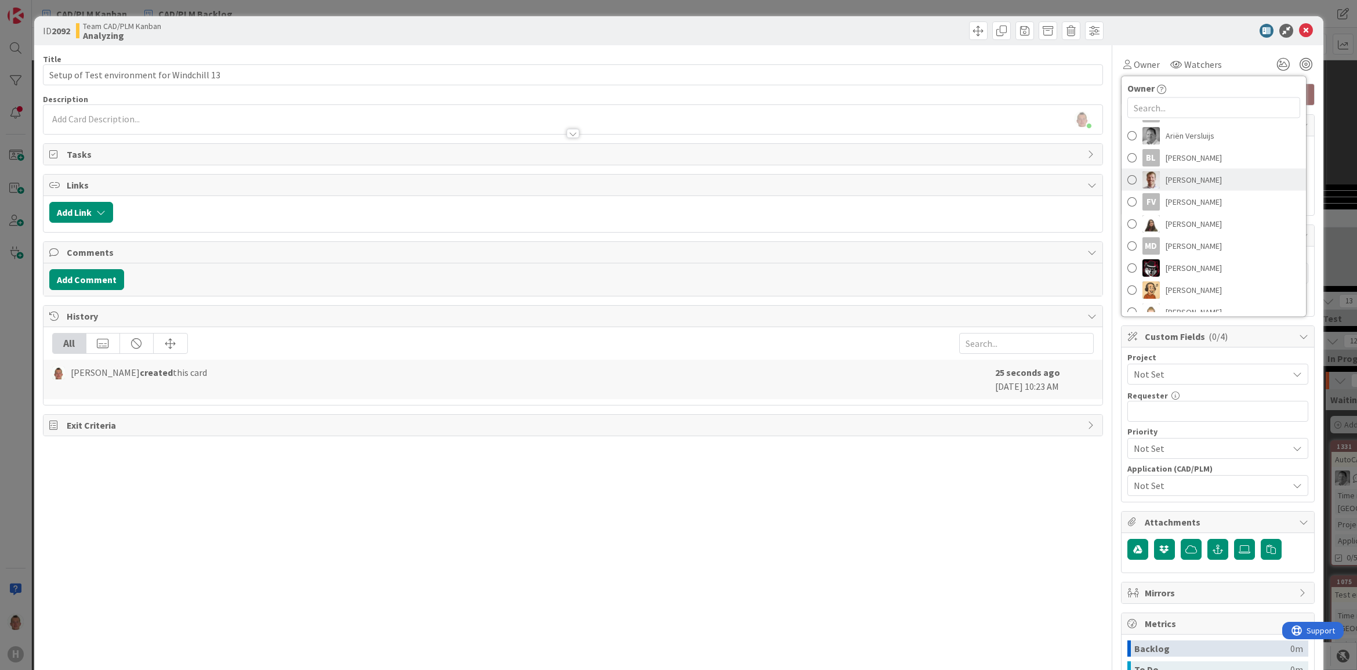
scroll to position [100, 0]
click at [1214, 269] on link "[PERSON_NAME]" at bounding box center [1214, 266] width 184 height 22
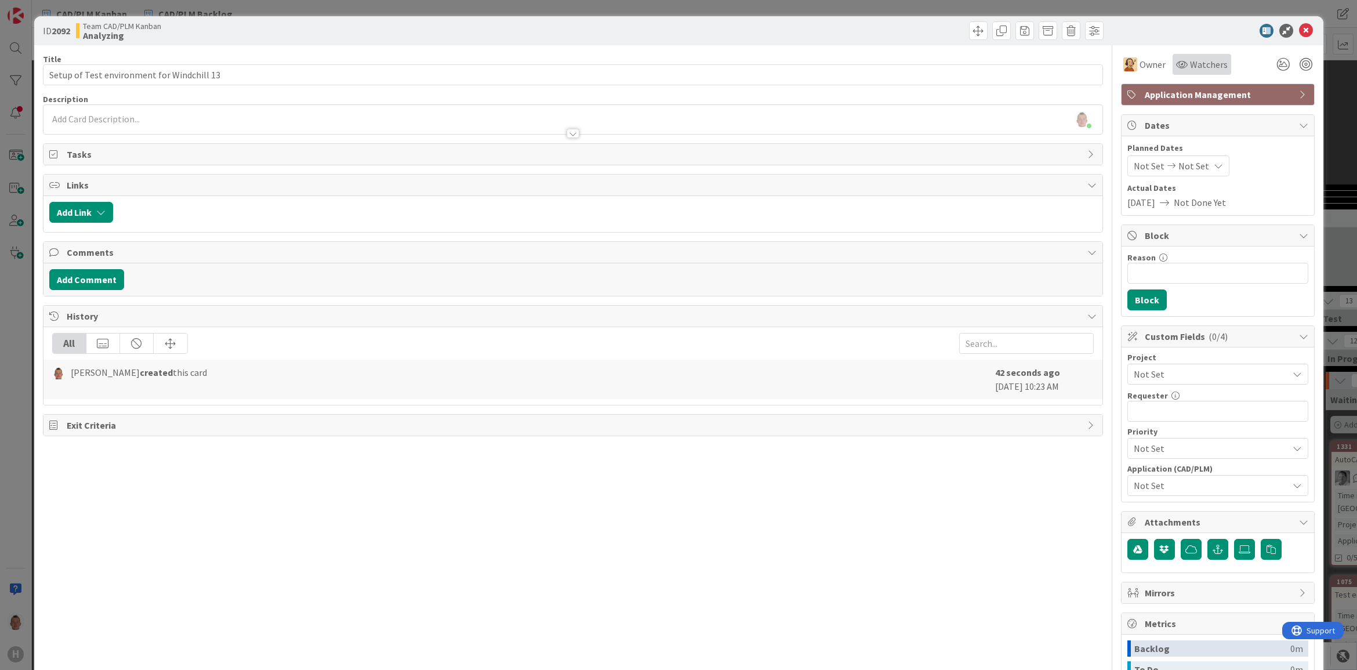
click at [1176, 65] on div "Watchers" at bounding box center [1202, 64] width 52 height 14
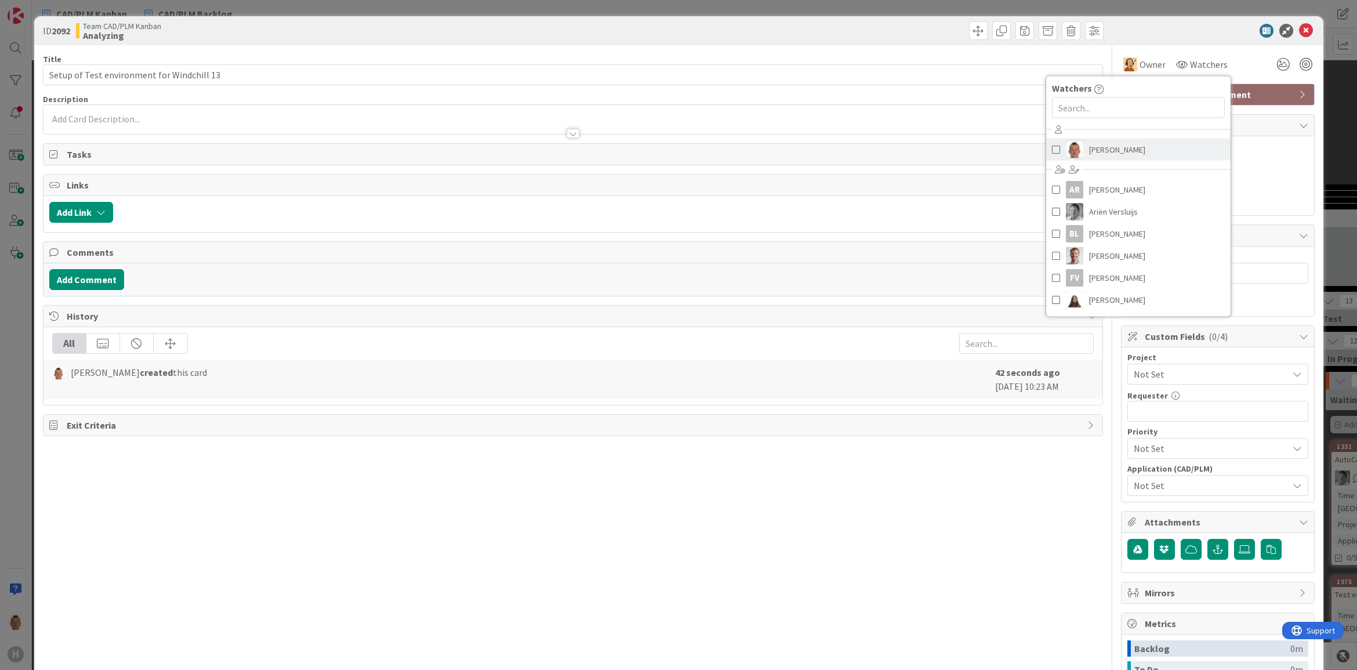
click at [1146, 140] on link "[PERSON_NAME]" at bounding box center [1139, 150] width 184 height 22
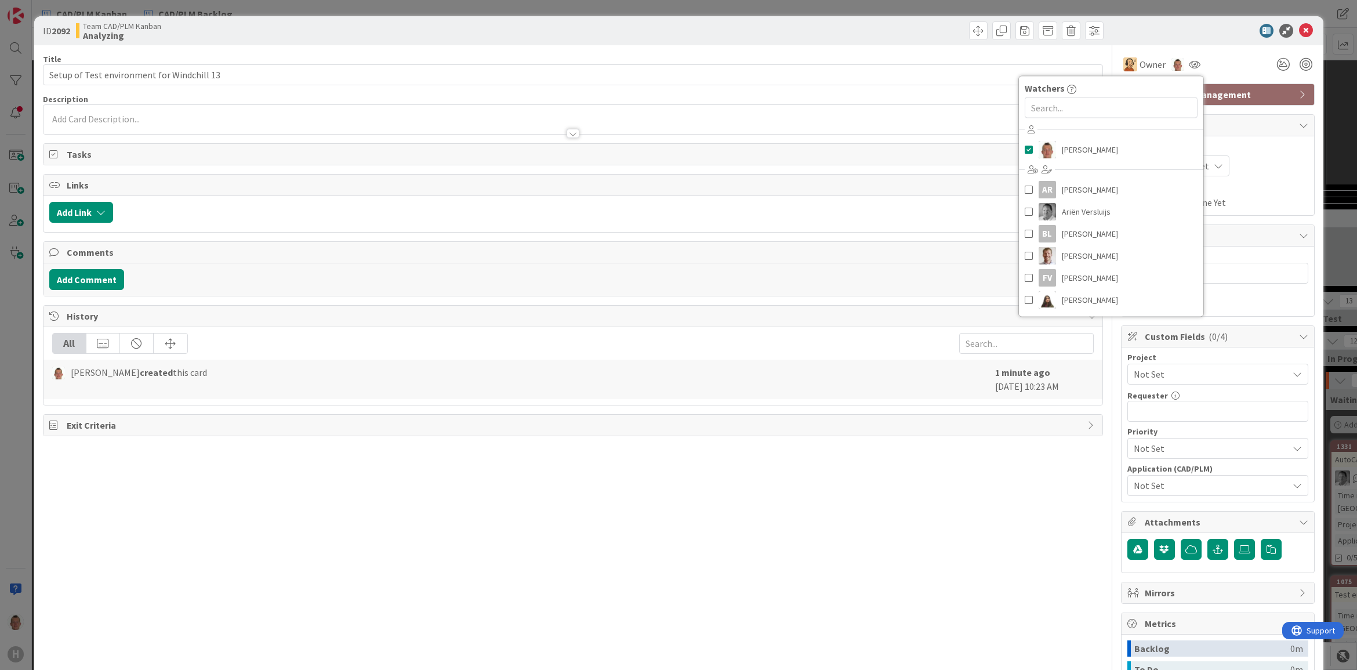
click at [161, 118] on div "[PERSON_NAME] just joined" at bounding box center [573, 119] width 1059 height 29
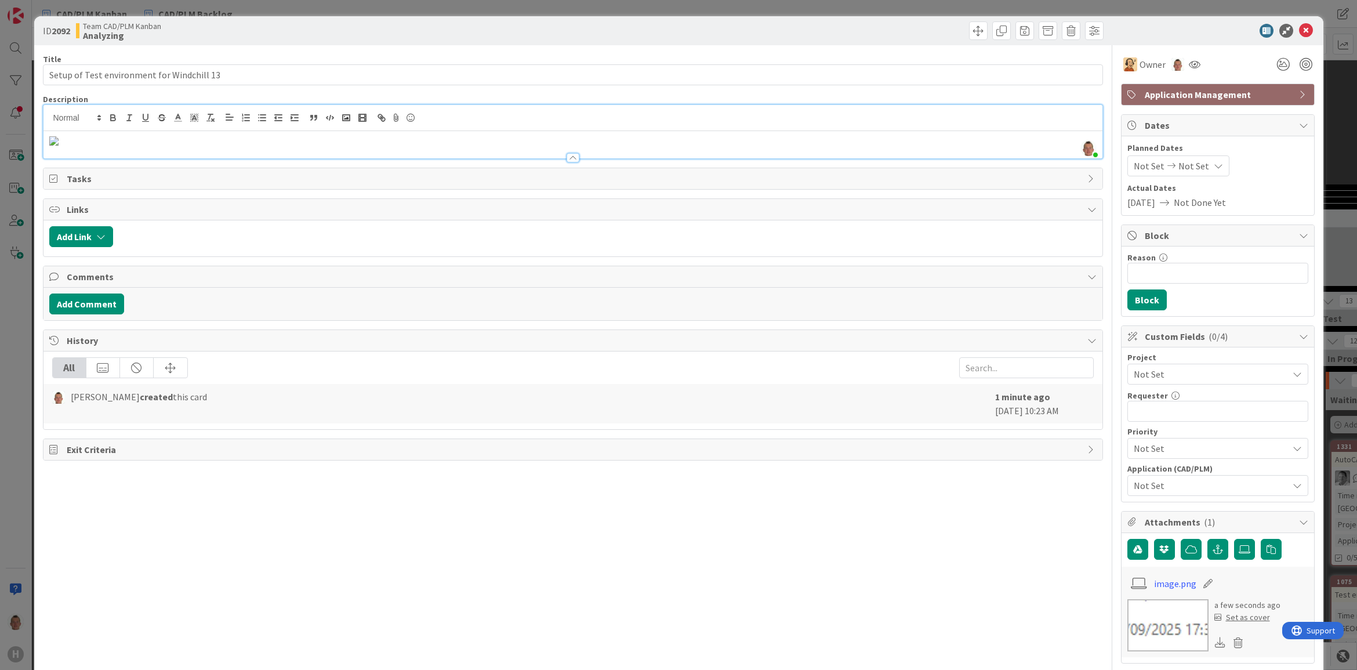
click at [453, 147] on p at bounding box center [573, 139] width 1048 height 13
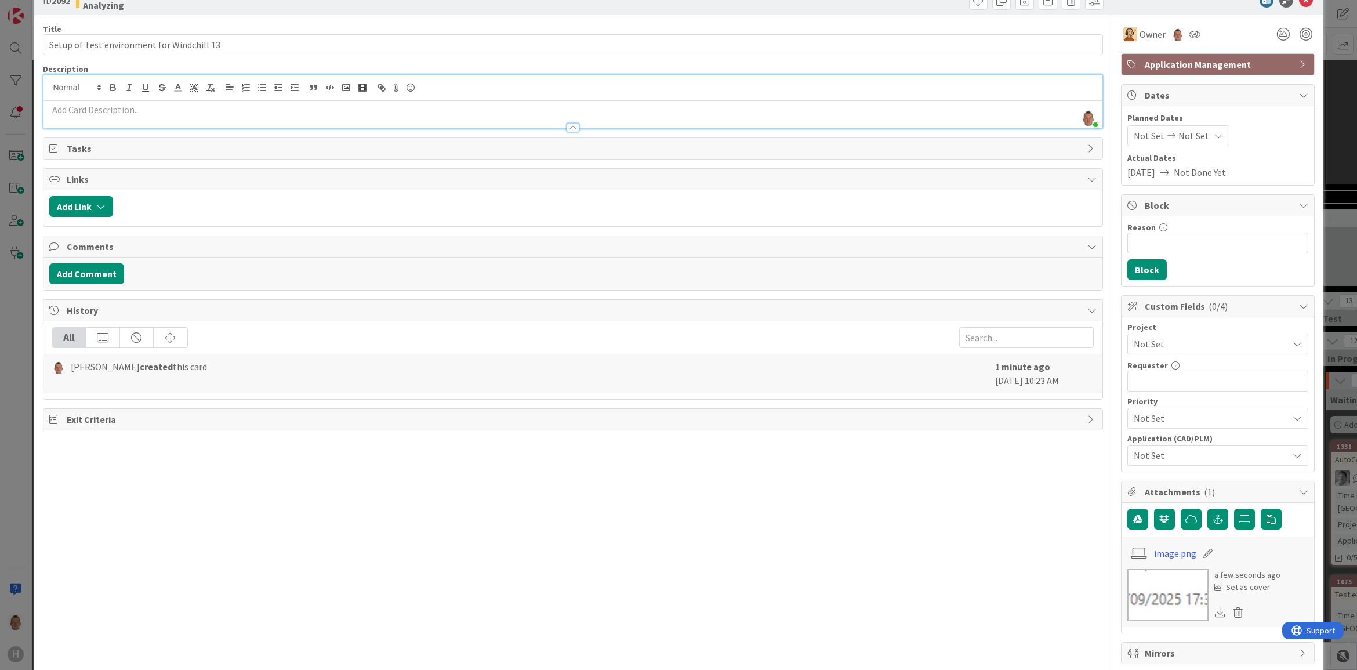
scroll to position [73, 0]
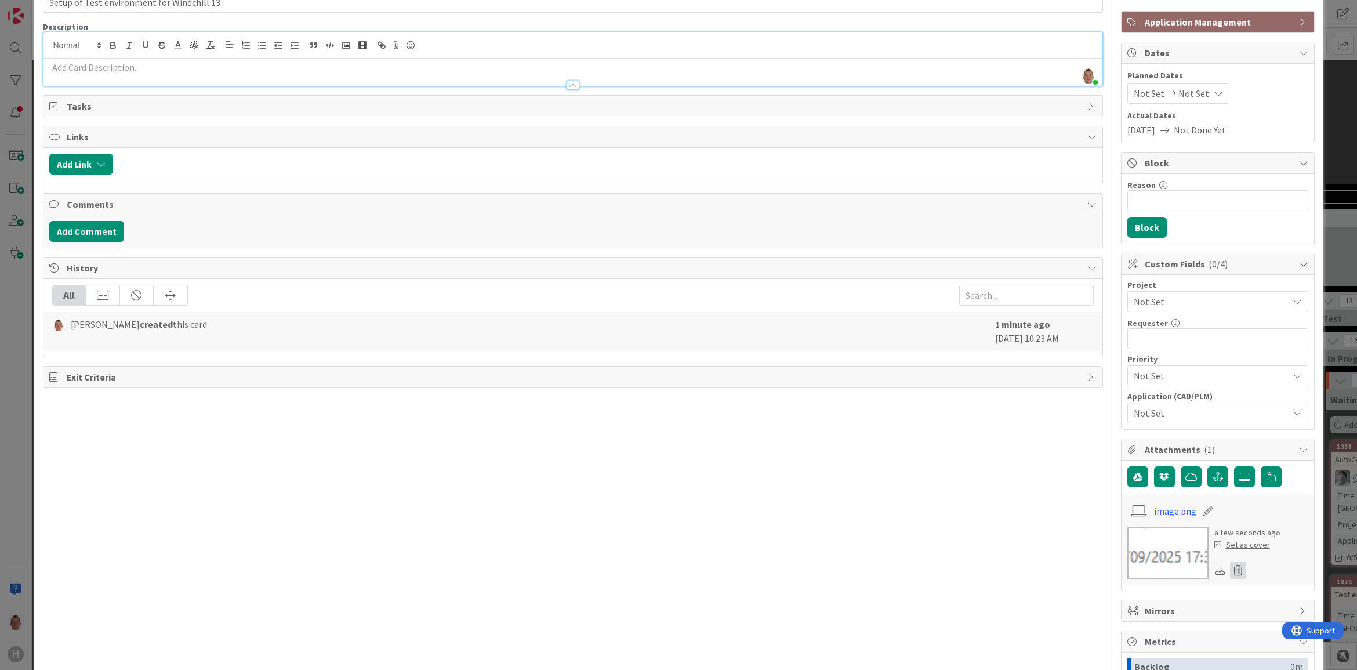
click at [1230, 575] on icon at bounding box center [1238, 570] width 16 height 17
click at [1121, 625] on button "Delete" at bounding box center [1131, 627] width 44 height 21
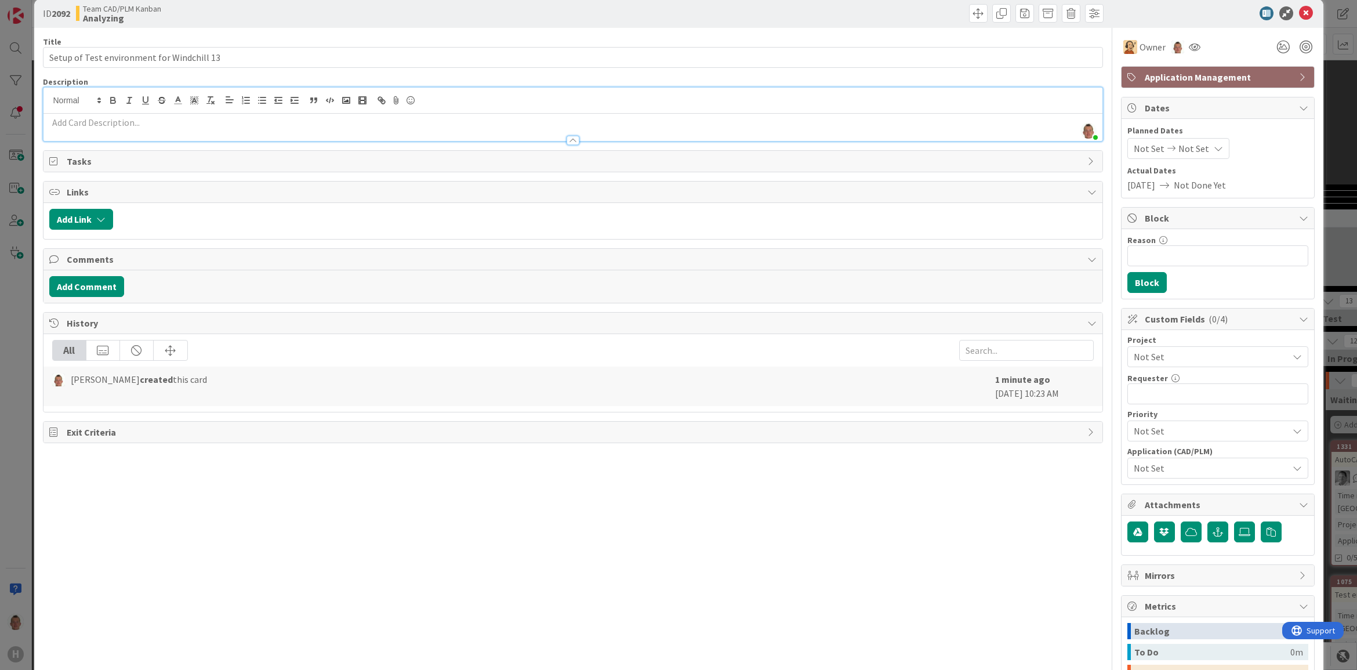
scroll to position [0, 0]
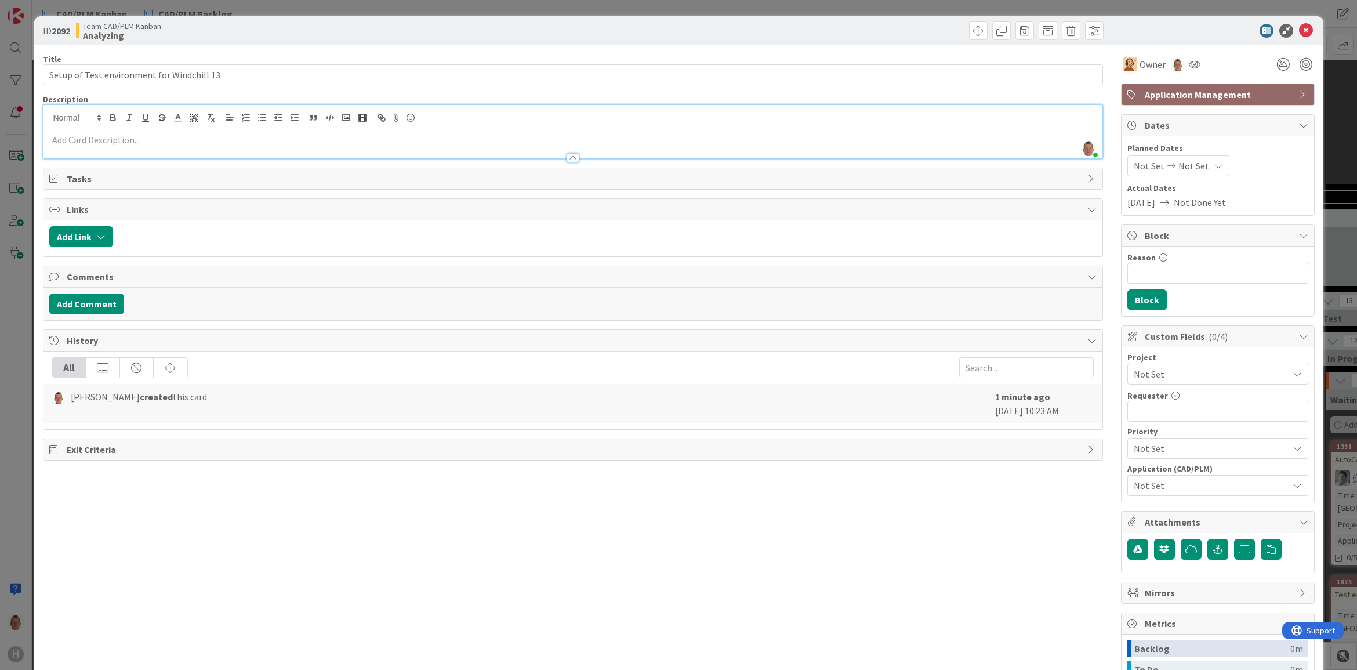
click at [85, 149] on div at bounding box center [573, 152] width 1059 height 12
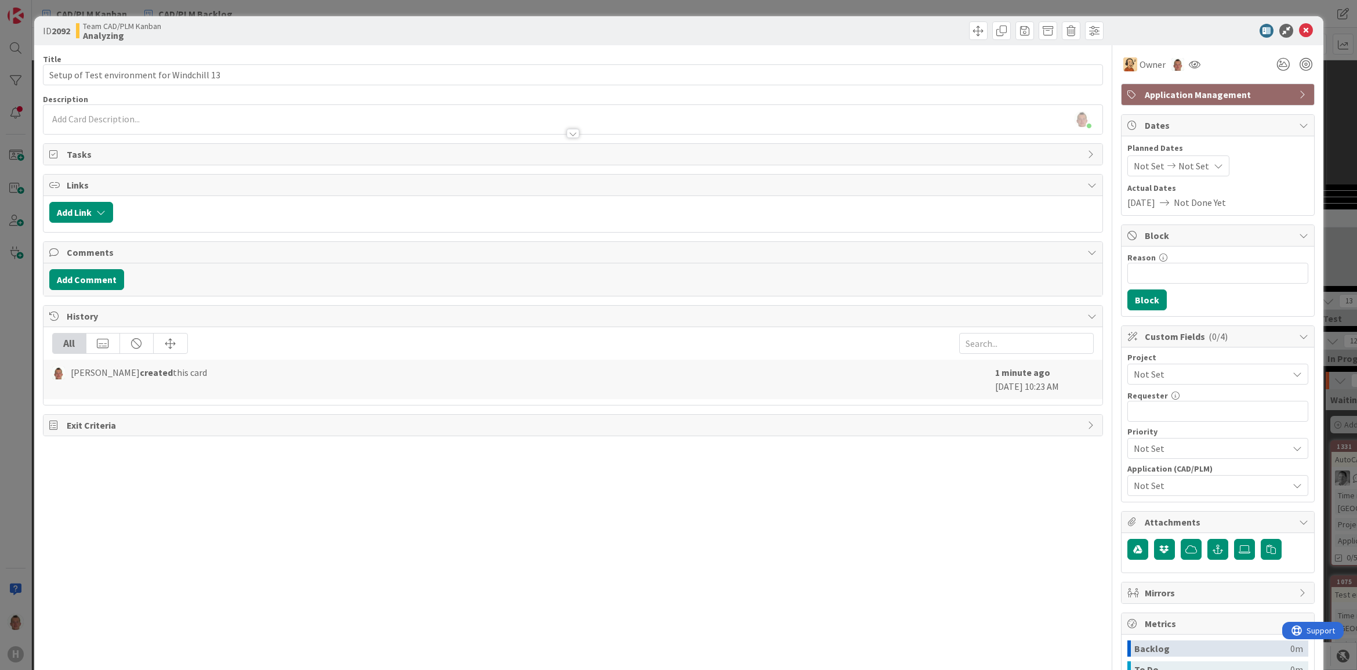
click at [78, 125] on div at bounding box center [573, 128] width 1059 height 12
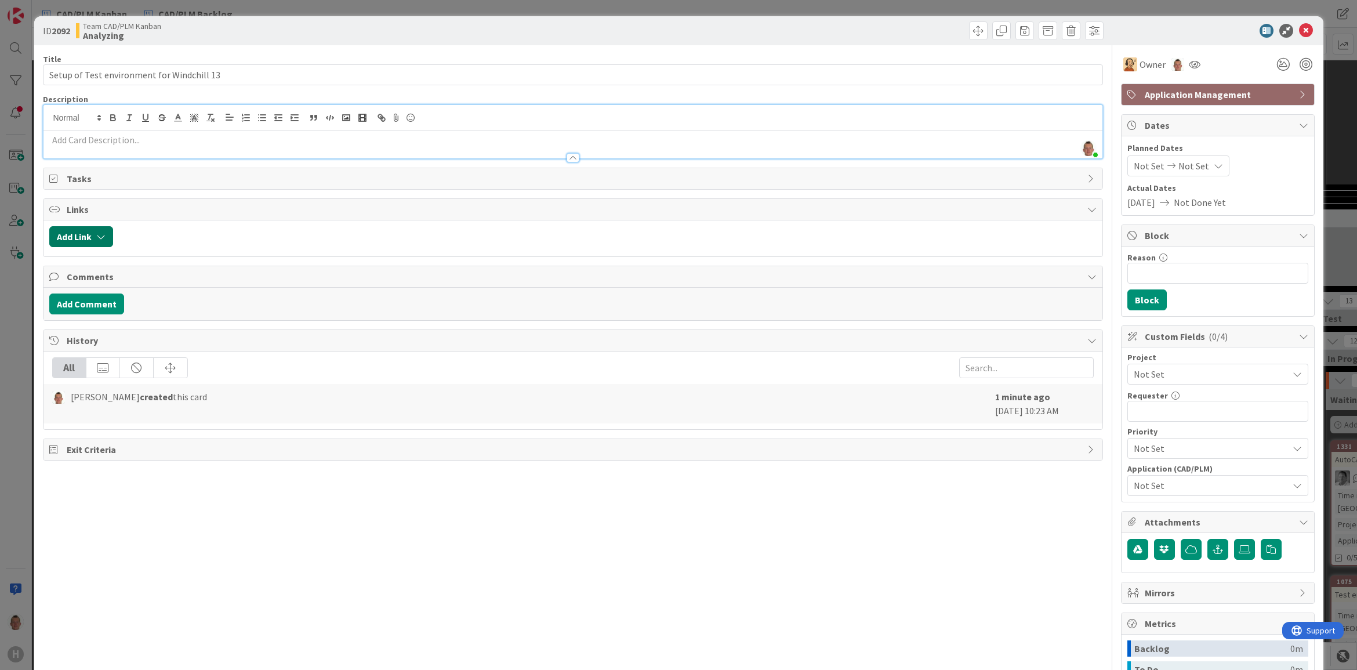
click at [97, 238] on icon "button" at bounding box center [100, 236] width 9 height 9
click at [97, 145] on p at bounding box center [573, 139] width 1048 height 13
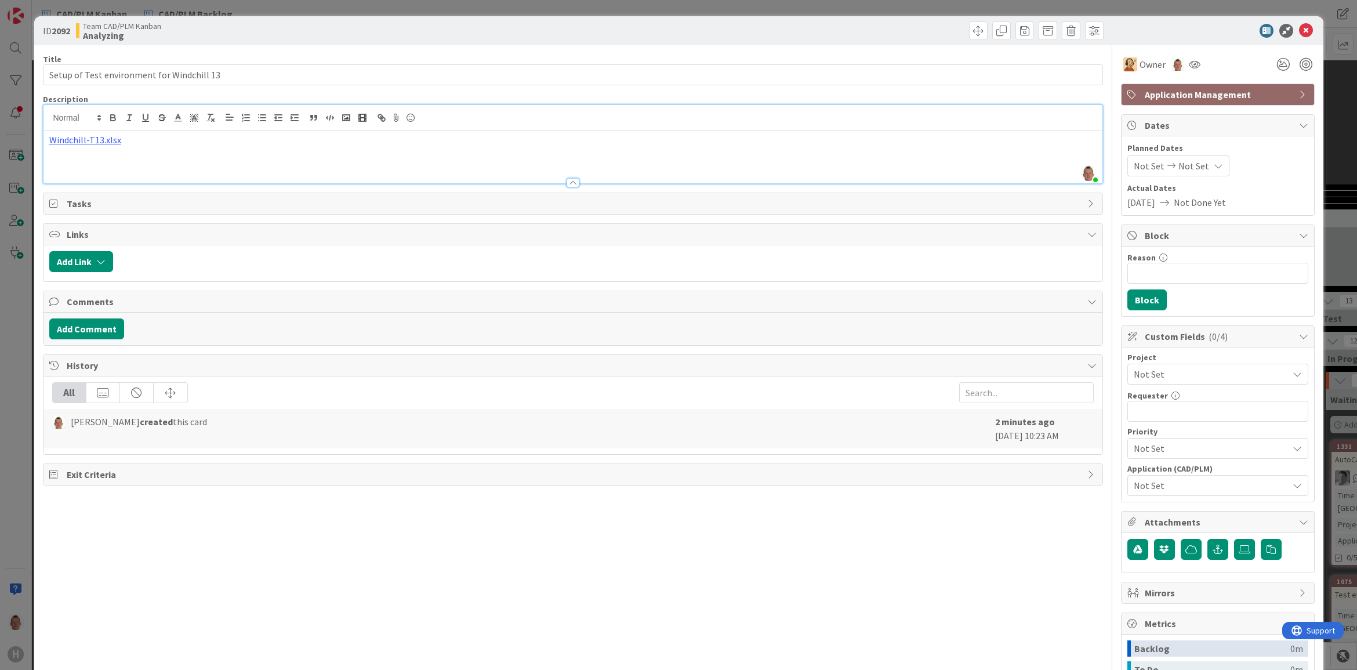
click at [92, 198] on span "Tasks" at bounding box center [574, 204] width 1015 height 14
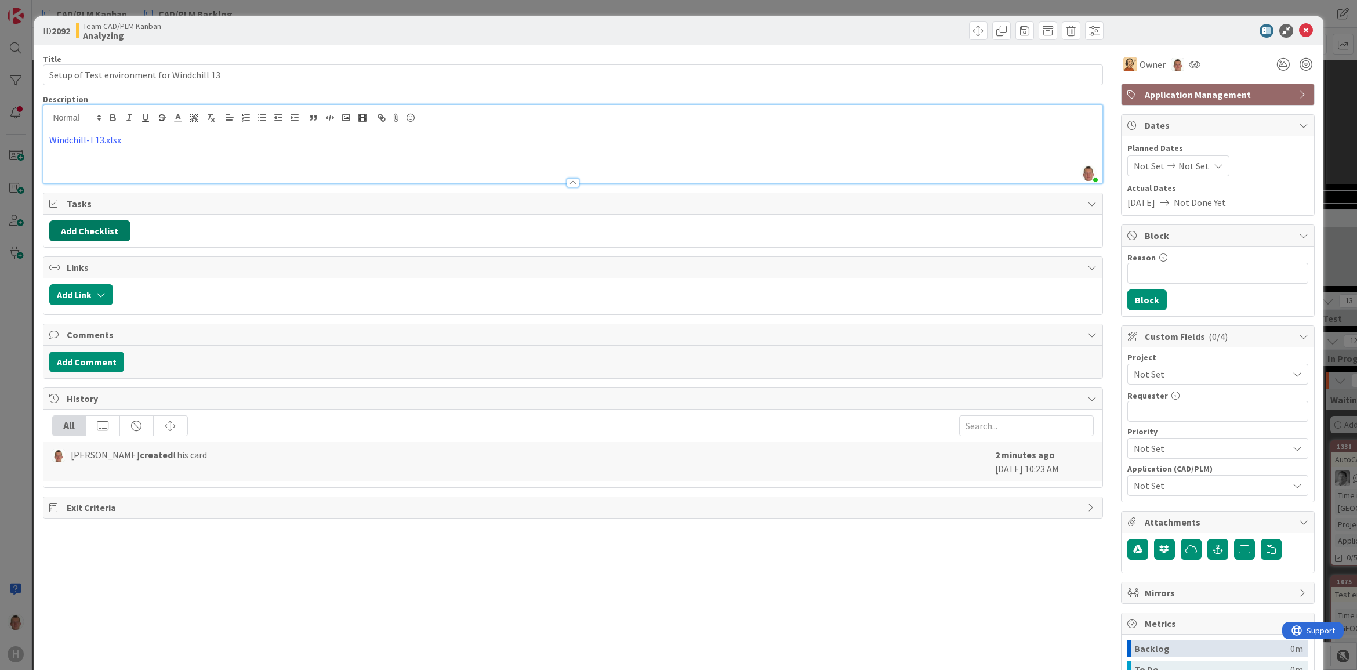
click at [85, 228] on button "Add Checklist" at bounding box center [89, 230] width 81 height 21
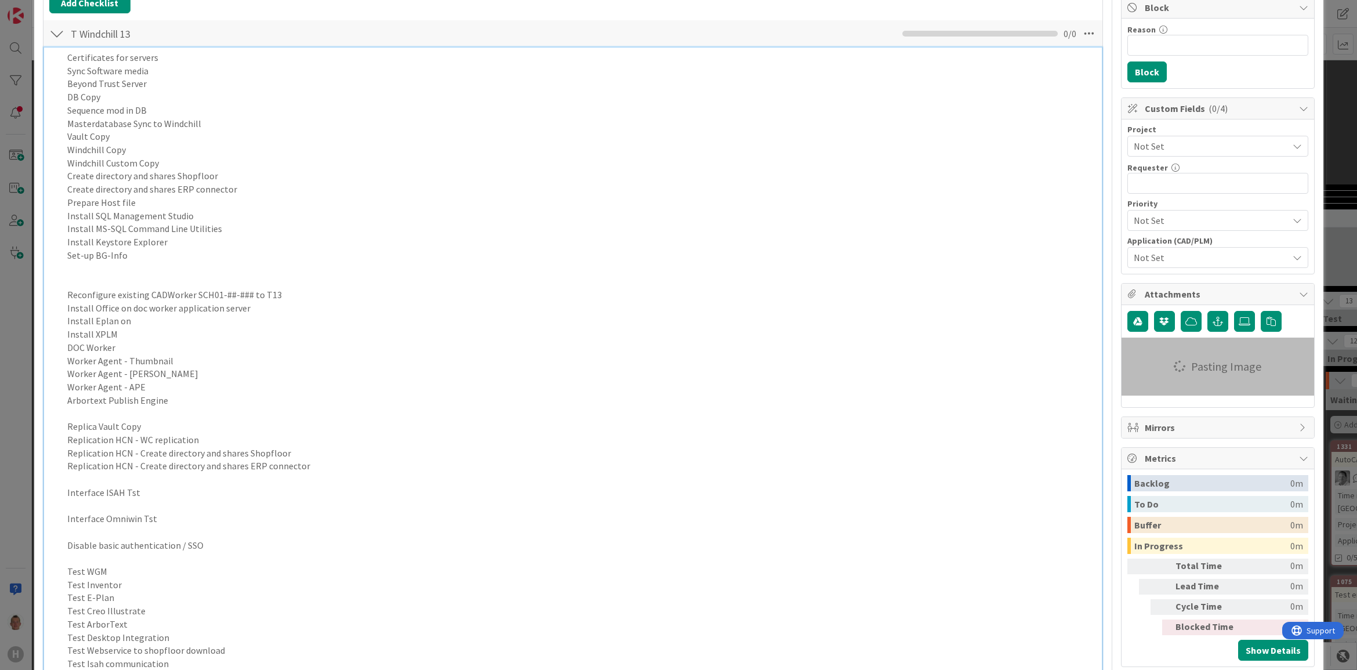
scroll to position [83, 0]
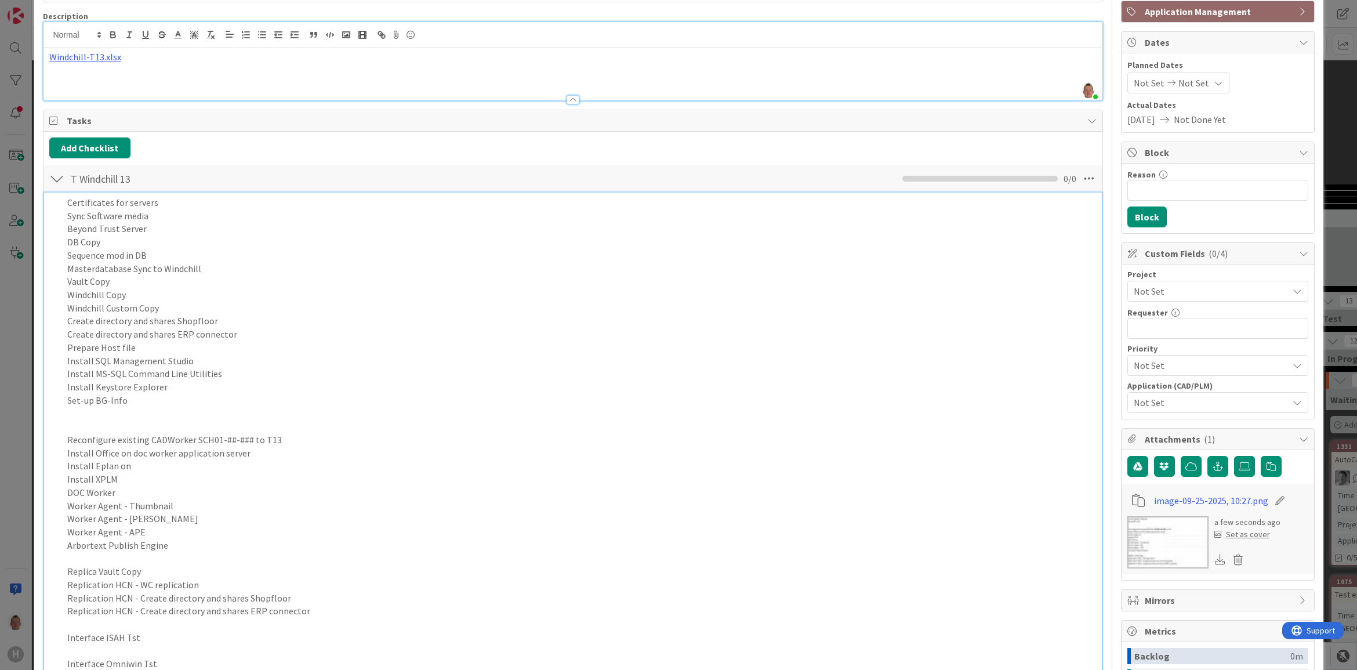
click at [672, 149] on div "Add Checklist Back" at bounding box center [573, 147] width 1048 height 21
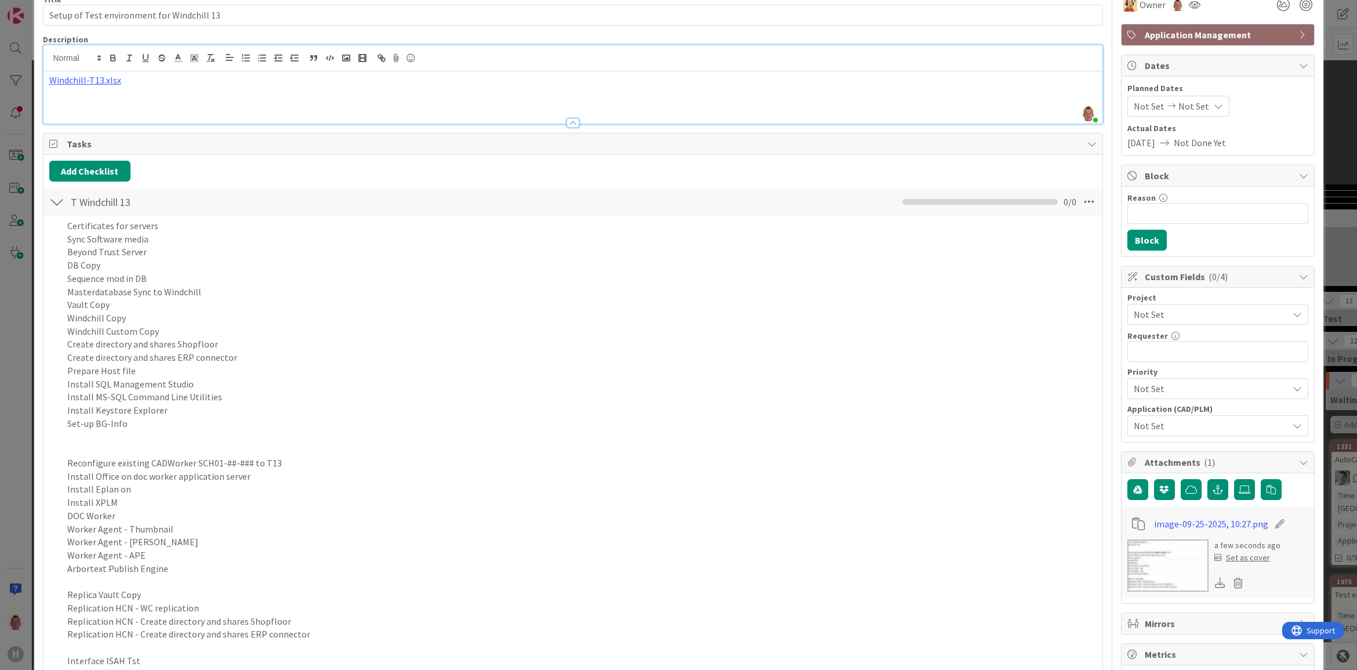
scroll to position [10, 0]
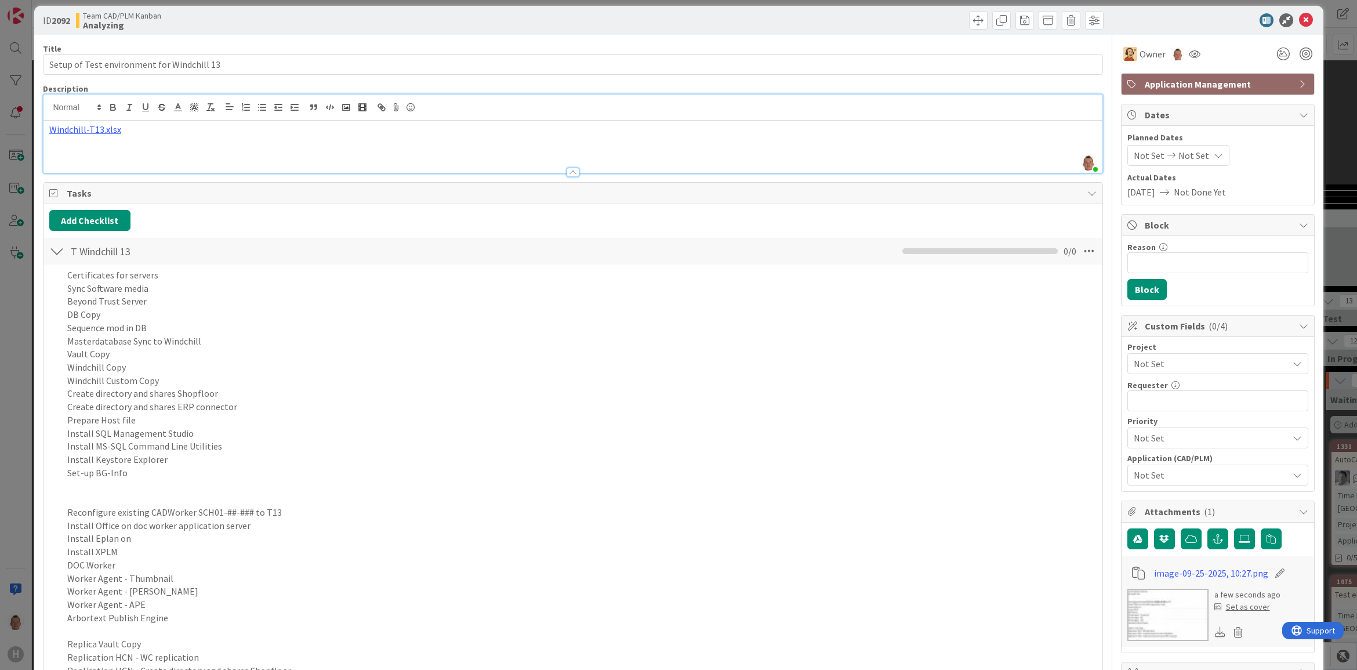
click at [56, 254] on div at bounding box center [56, 251] width 15 height 21
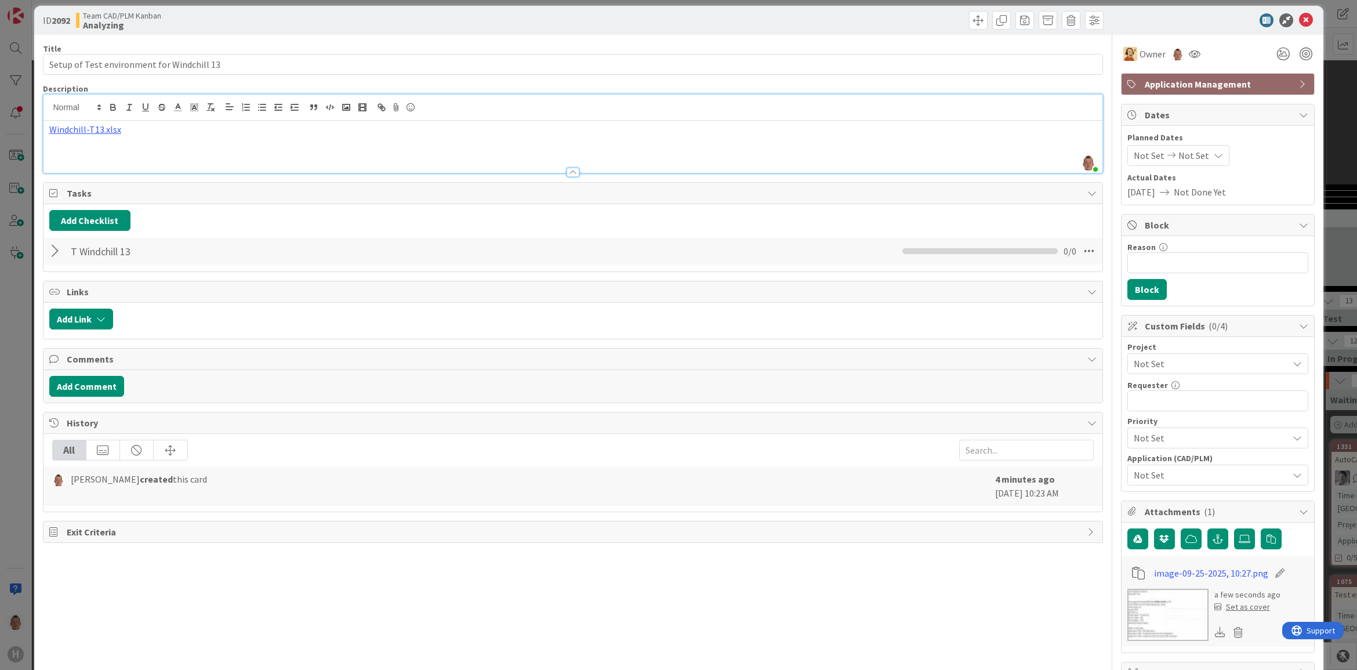
click at [59, 254] on div at bounding box center [56, 251] width 15 height 21
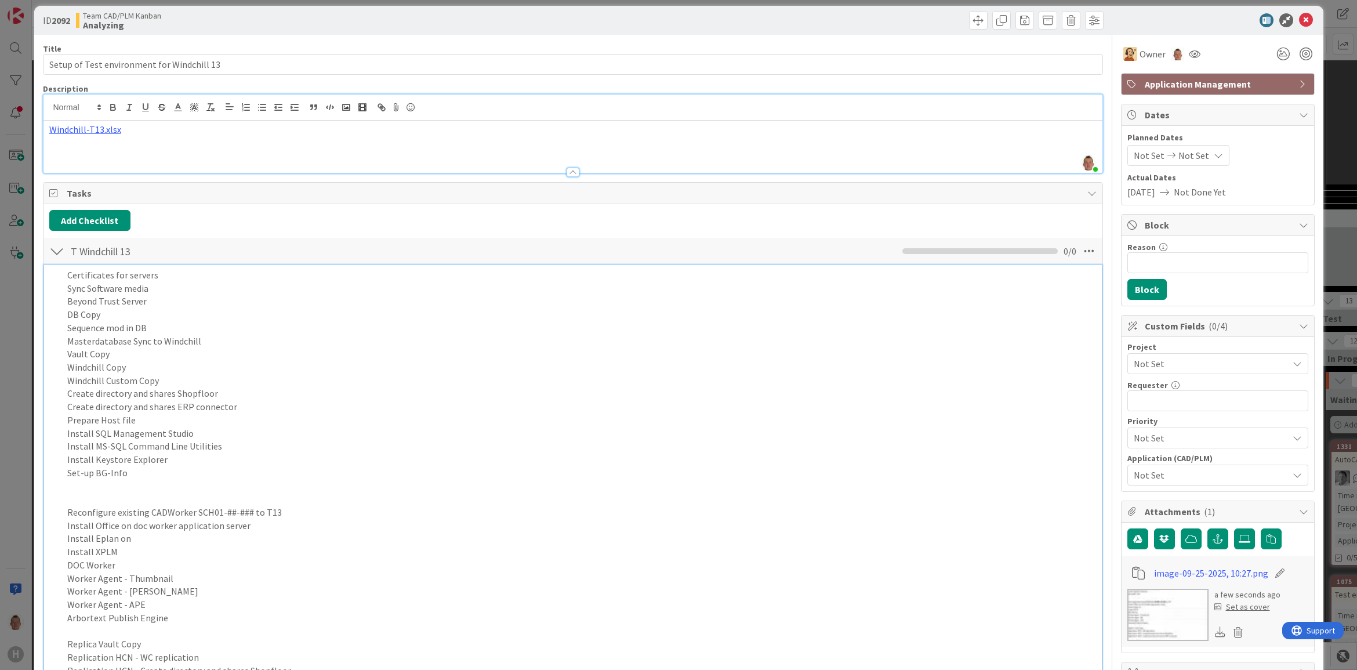
click at [153, 293] on p "Sync Software media" at bounding box center [580, 288] width 1027 height 13
click at [146, 276] on p "Certificates for servers" at bounding box center [580, 275] width 1027 height 13
click at [161, 276] on p "Certificates for servers" at bounding box center [580, 275] width 1027 height 13
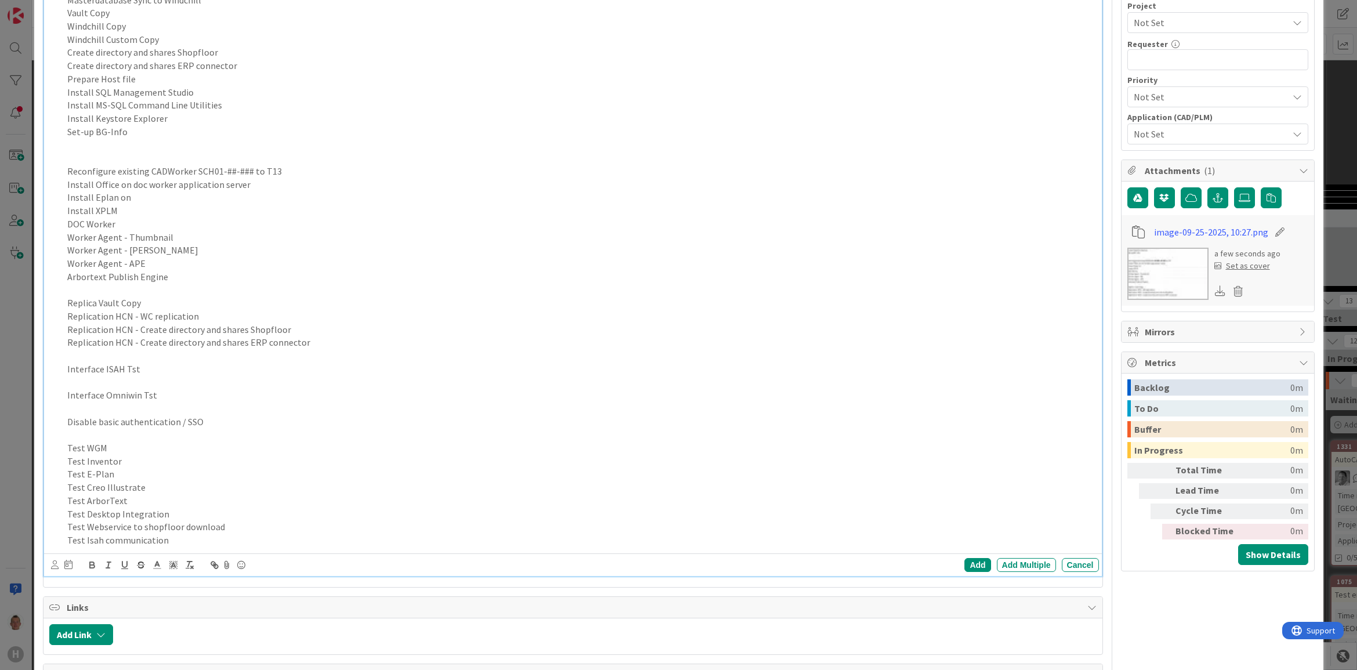
scroll to position [446, 0]
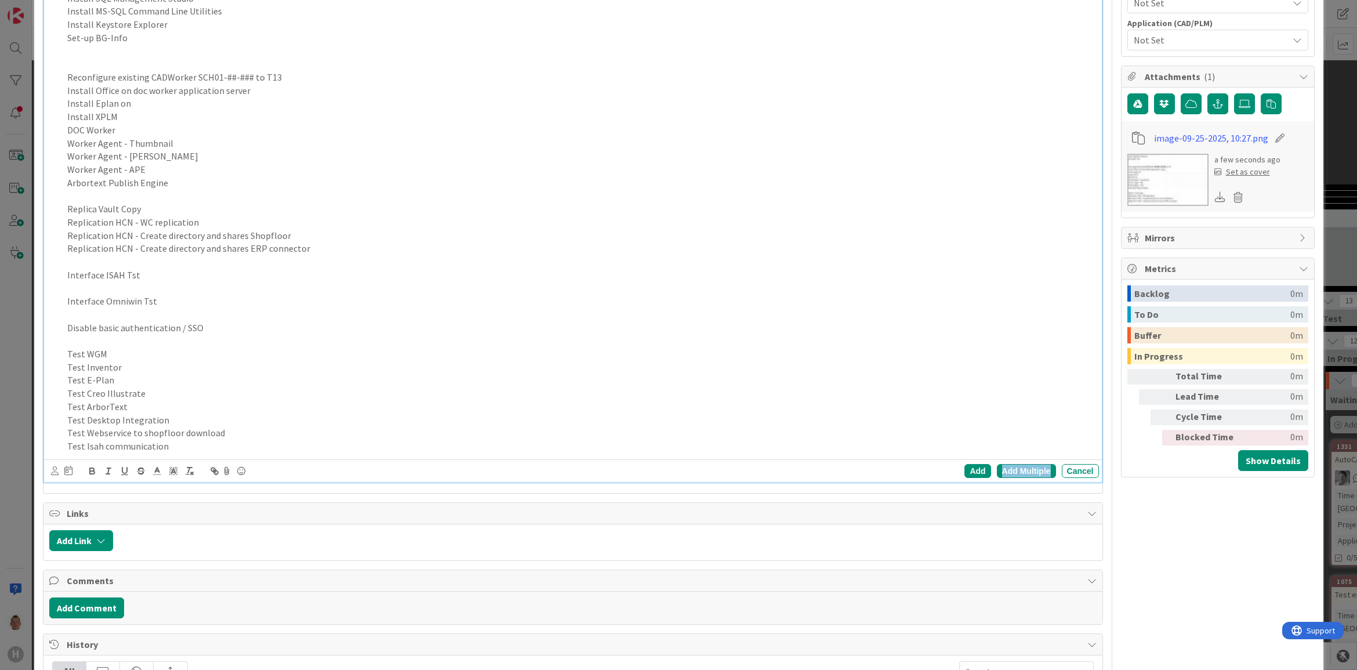
click at [1005, 473] on div "Add Multiple" at bounding box center [1026, 471] width 59 height 14
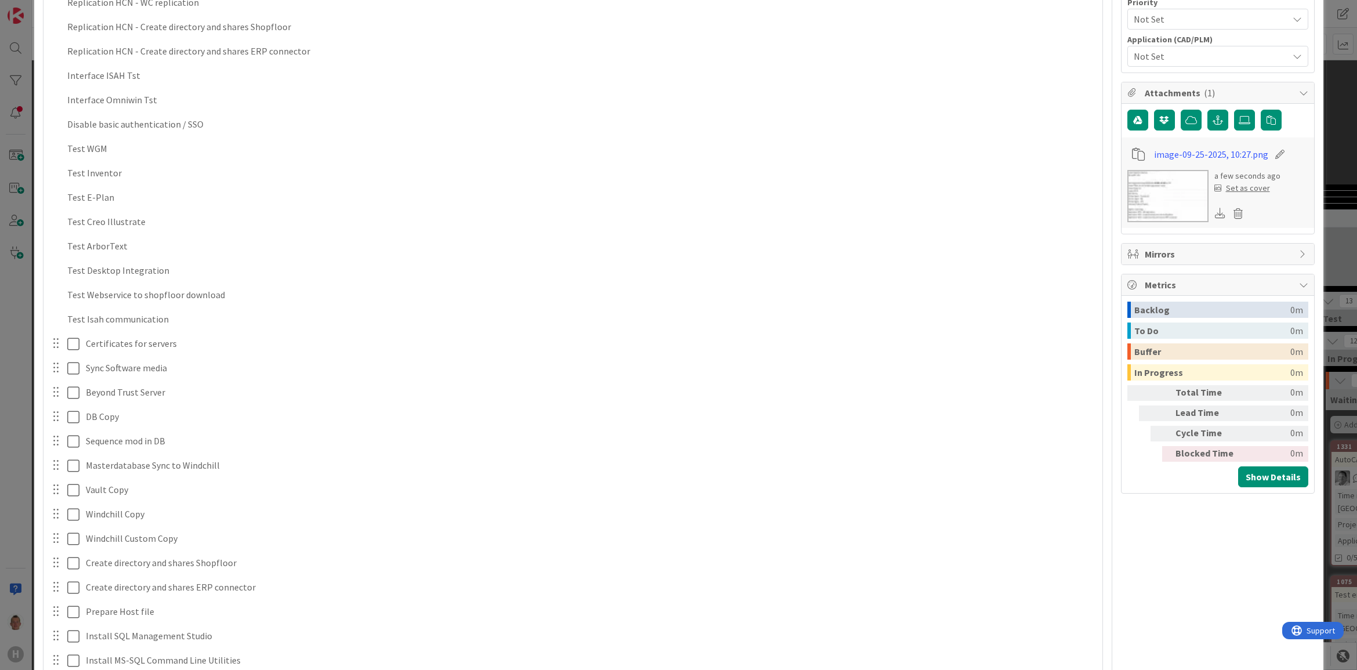
scroll to position [284, 0]
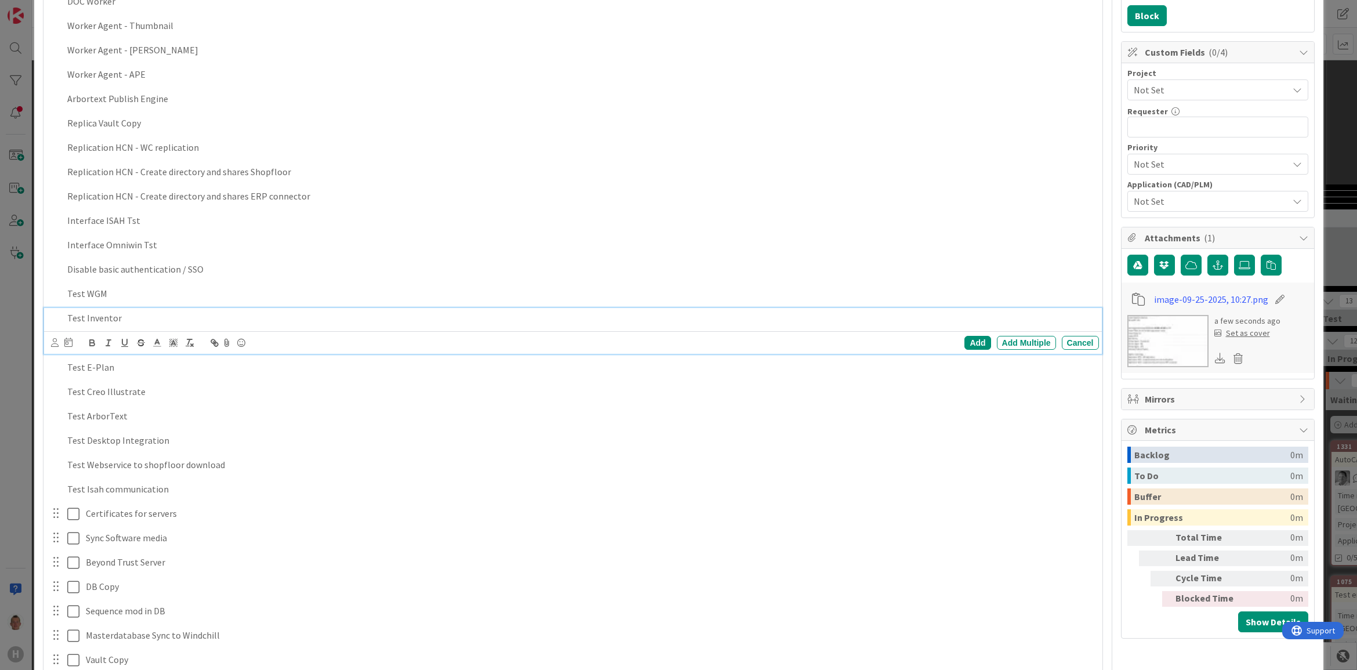
click at [198, 326] on div "Test Inventor" at bounding box center [581, 318] width 1037 height 20
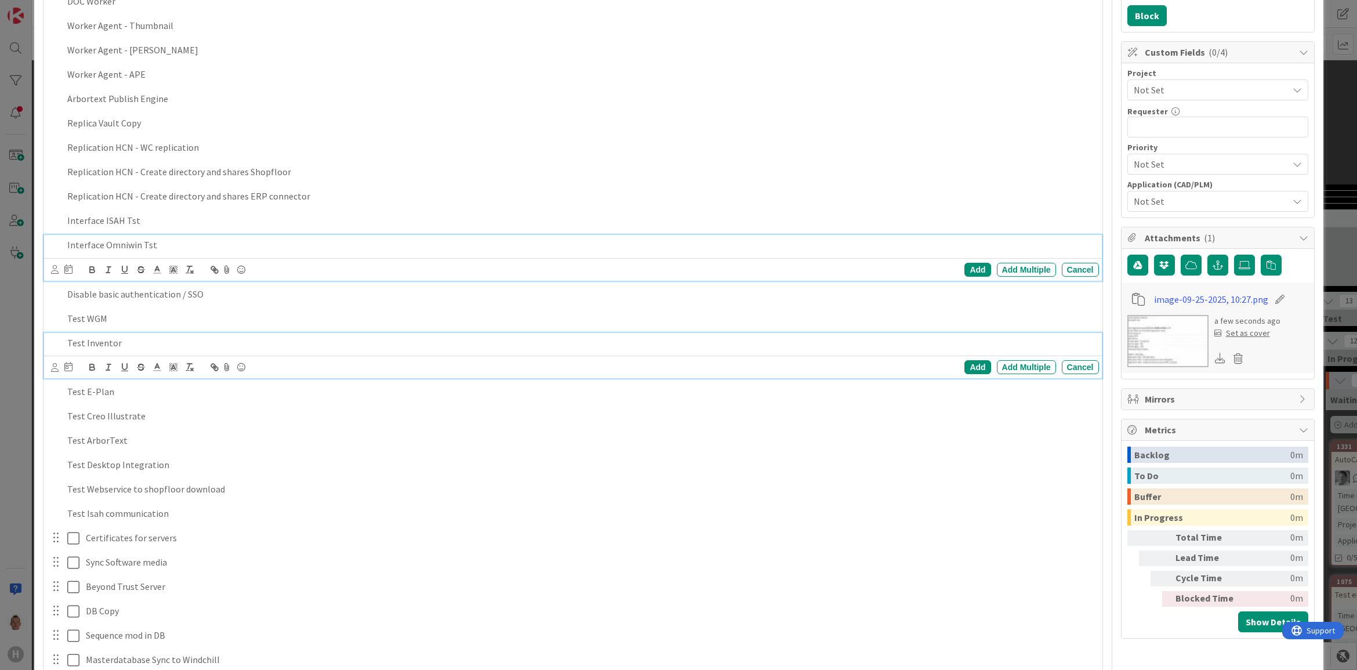
click at [213, 242] on div "Interface Omniwin Tst Add Add Multiple Cancel" at bounding box center [573, 258] width 1058 height 46
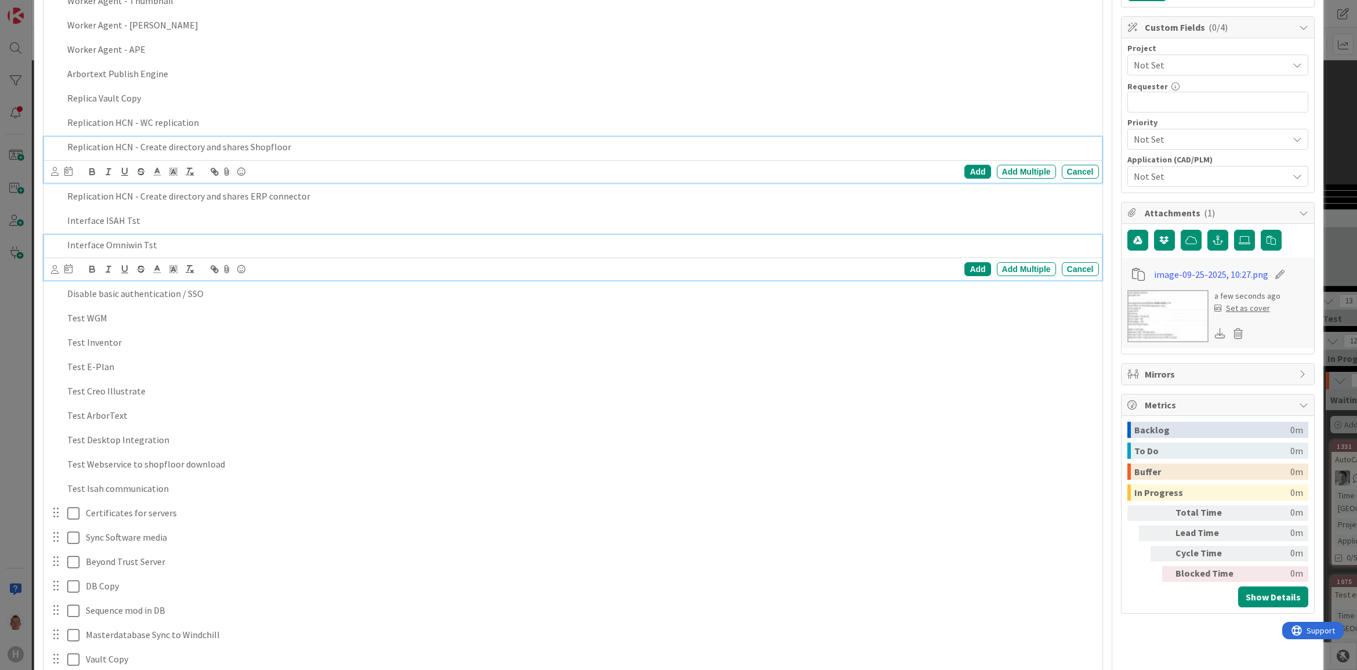
click at [251, 153] on div "Replication HCN - Create directory and shares Shopfloor Add Add Multiple Cancel" at bounding box center [573, 160] width 1058 height 46
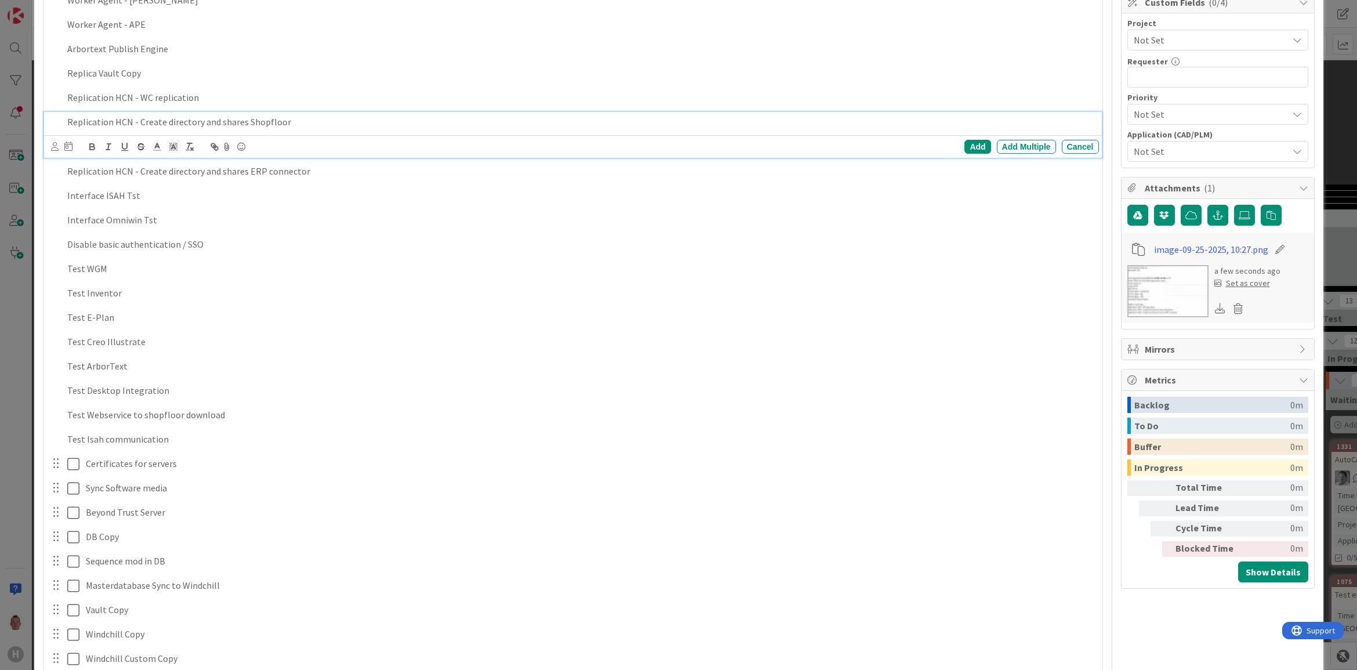
scroll to position [44, 0]
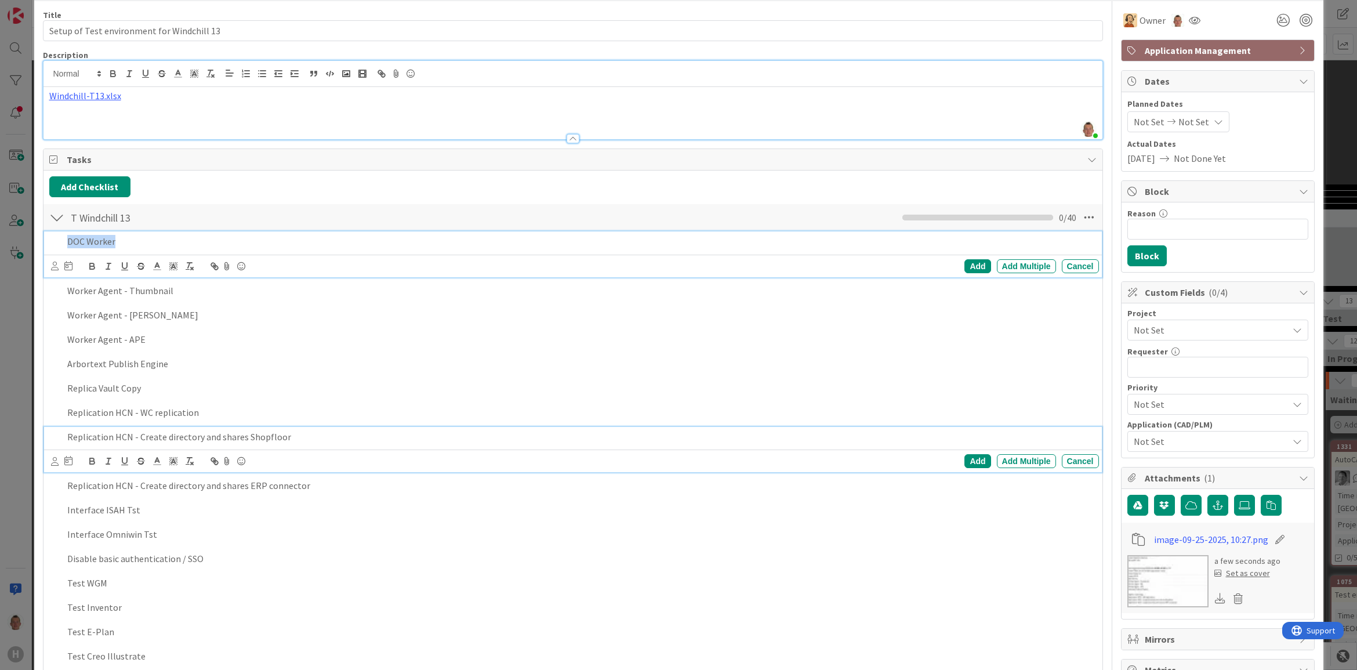
drag, startPoint x: 67, startPoint y: 240, endPoint x: 187, endPoint y: 400, distance: 200.6
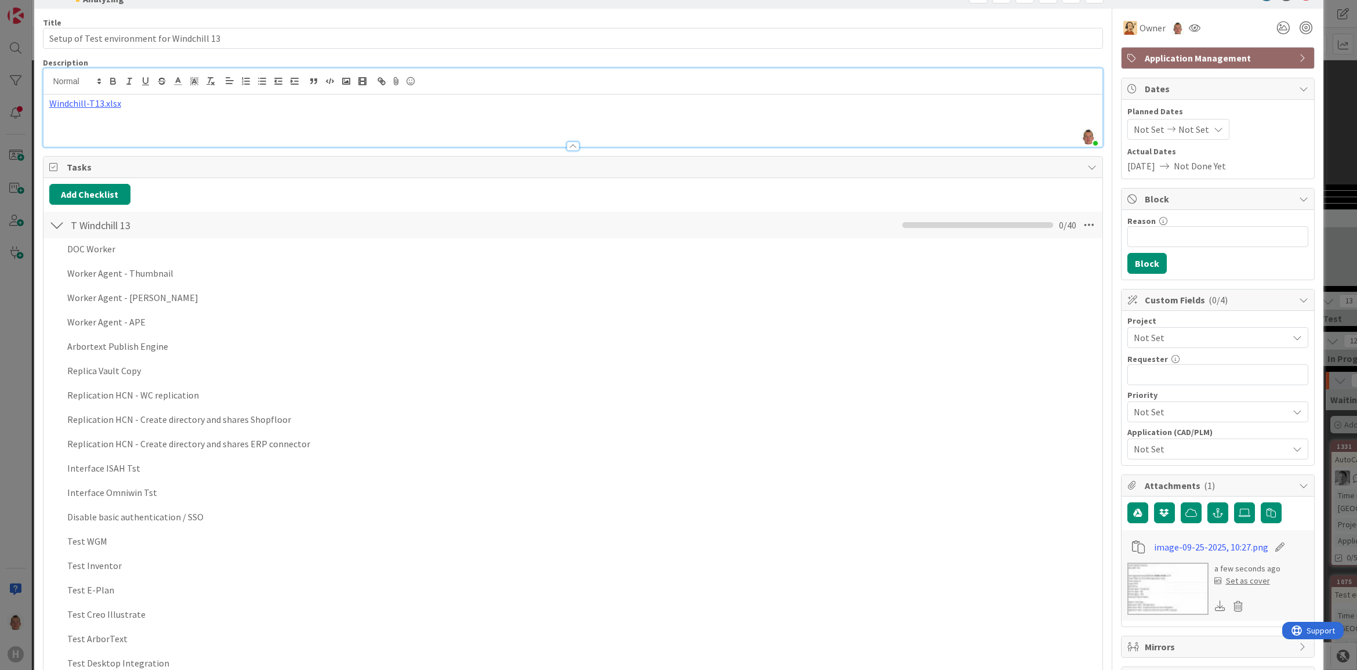
scroll to position [0, 0]
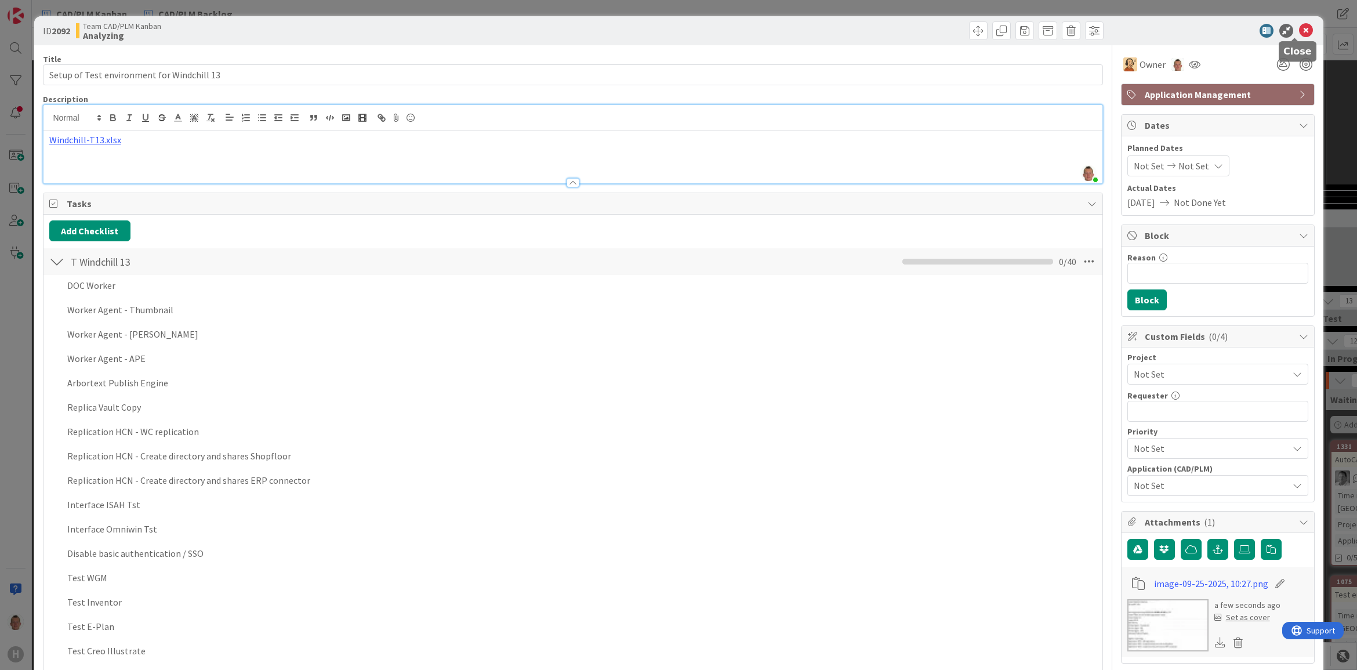
click at [1299, 26] on icon at bounding box center [1306, 31] width 14 height 14
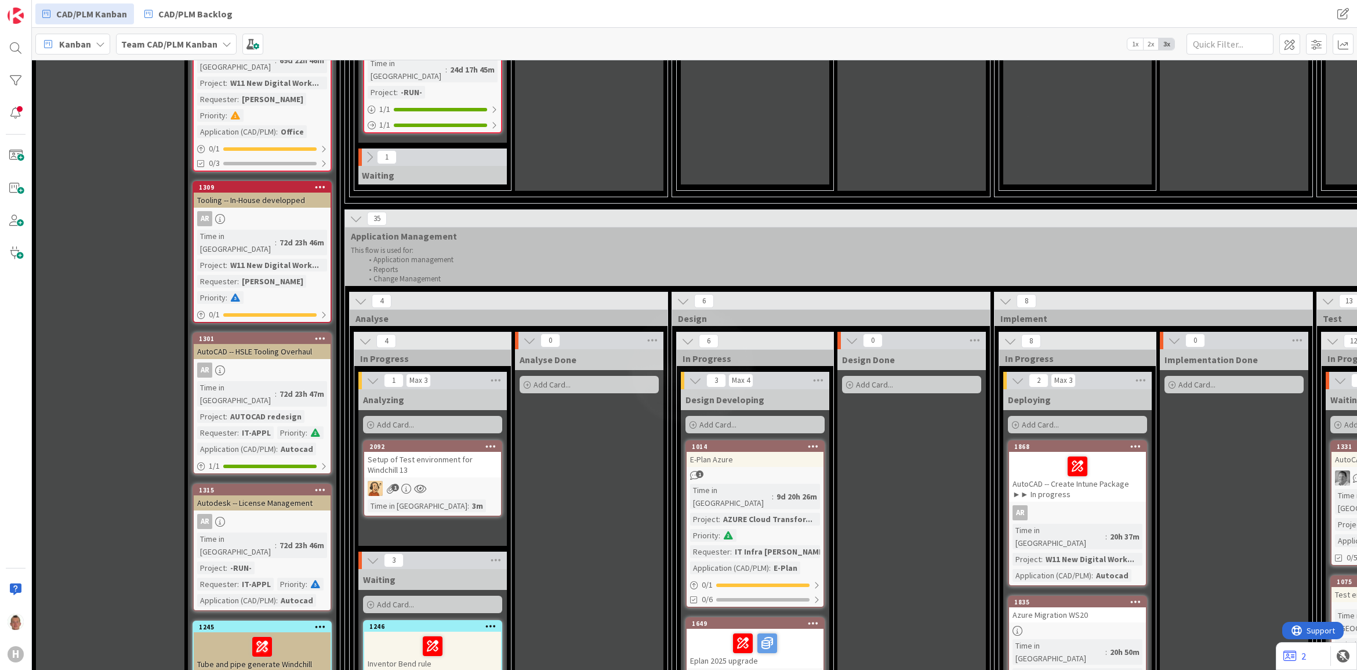
click at [446, 452] on div "Setup of Test environment for Windchill 13" at bounding box center [432, 465] width 137 height 26
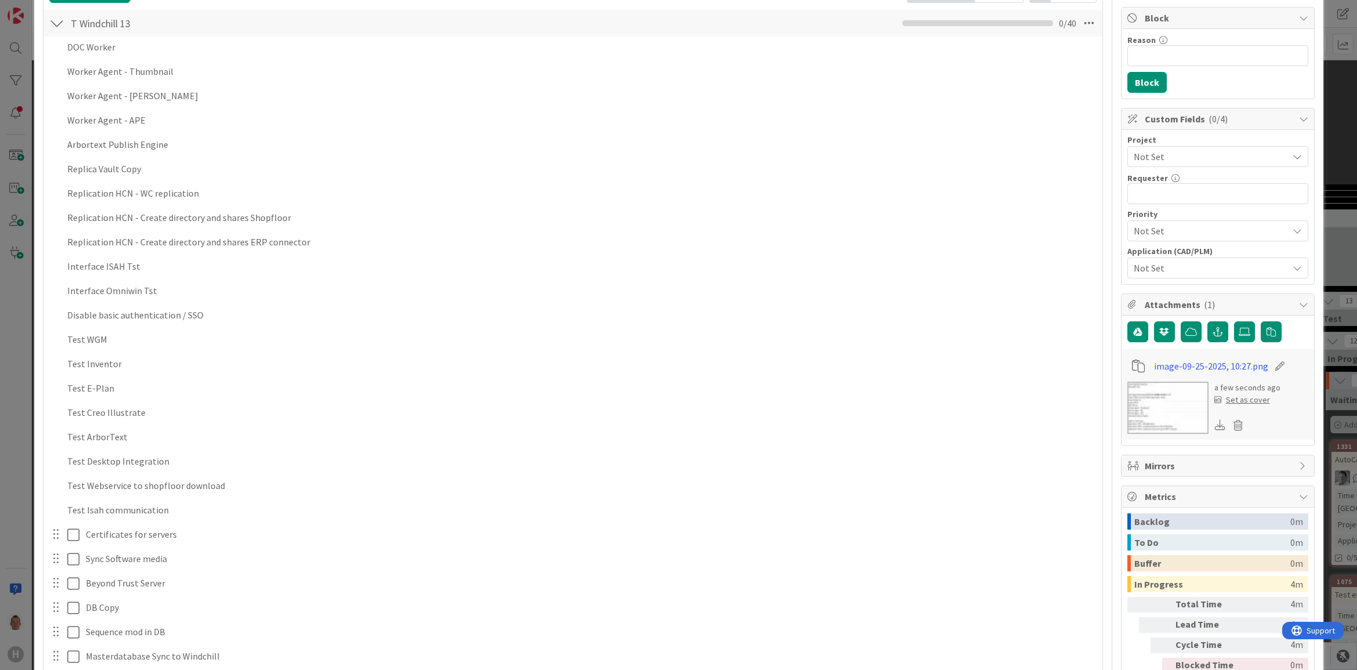
scroll to position [725, 0]
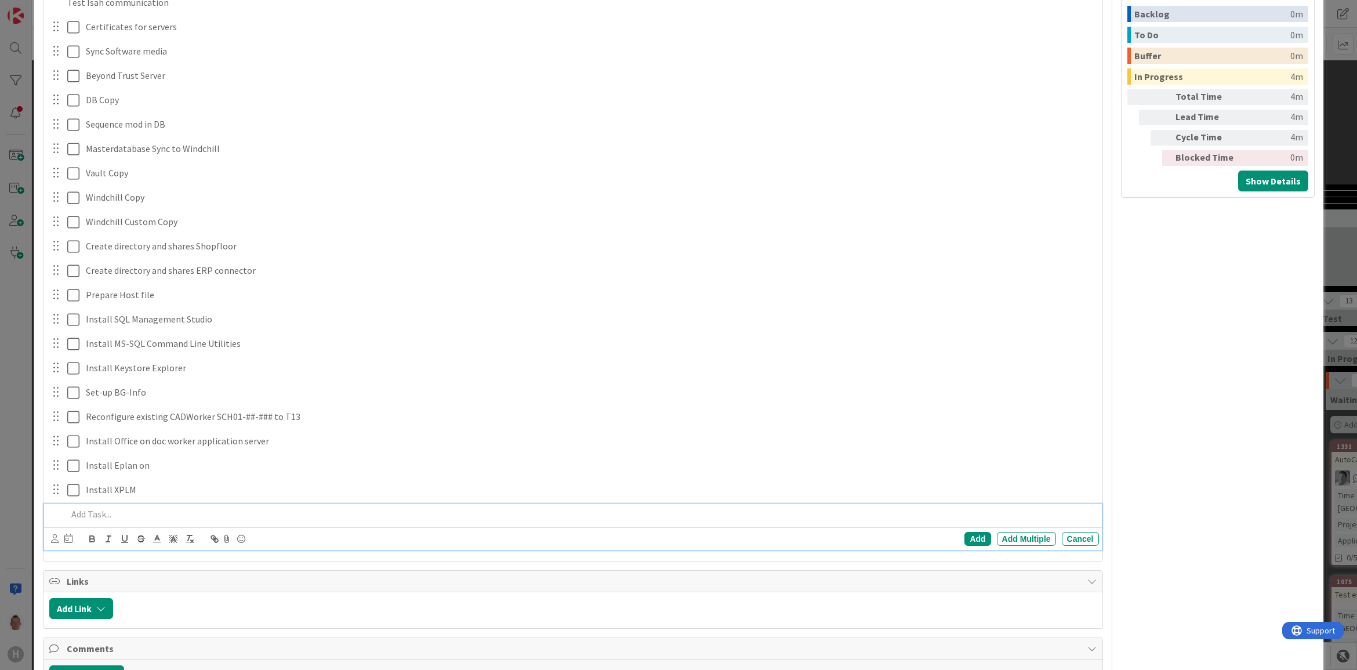
click at [117, 517] on p at bounding box center [580, 514] width 1027 height 13
click at [997, 538] on div "Add Multiple" at bounding box center [1026, 539] width 59 height 14
click at [810, 520] on p at bounding box center [580, 514] width 1027 height 13
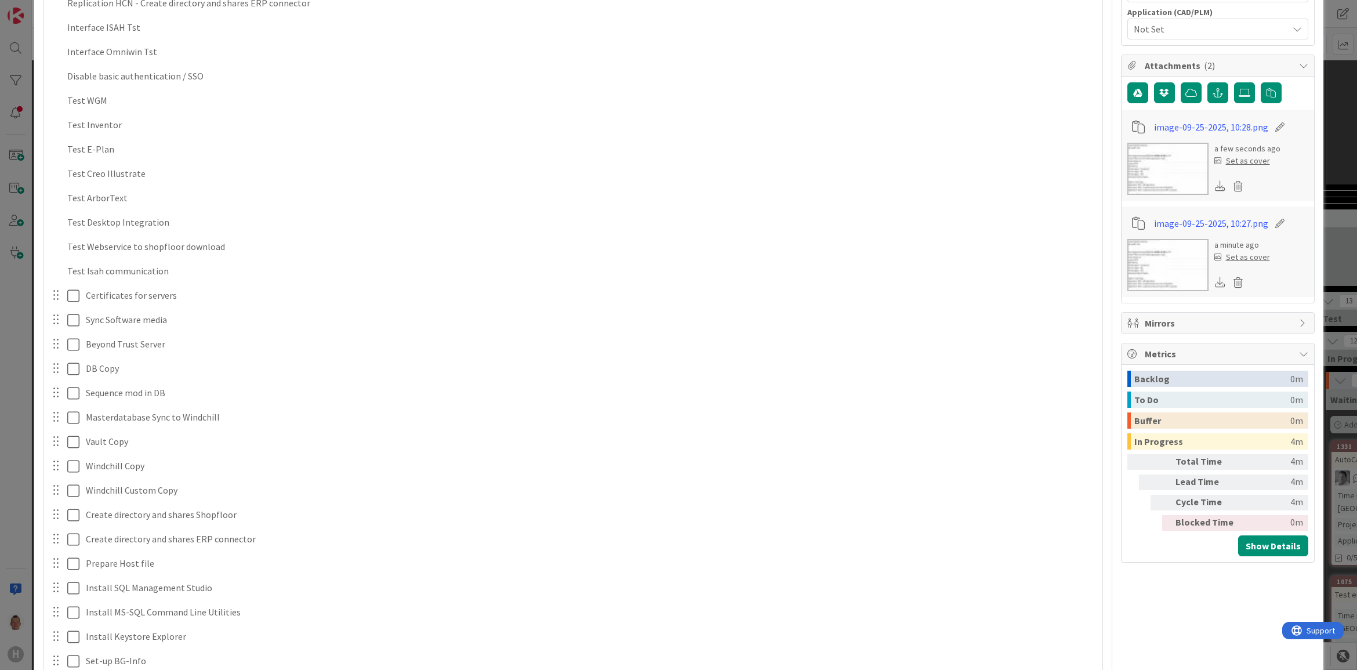
scroll to position [166, 0]
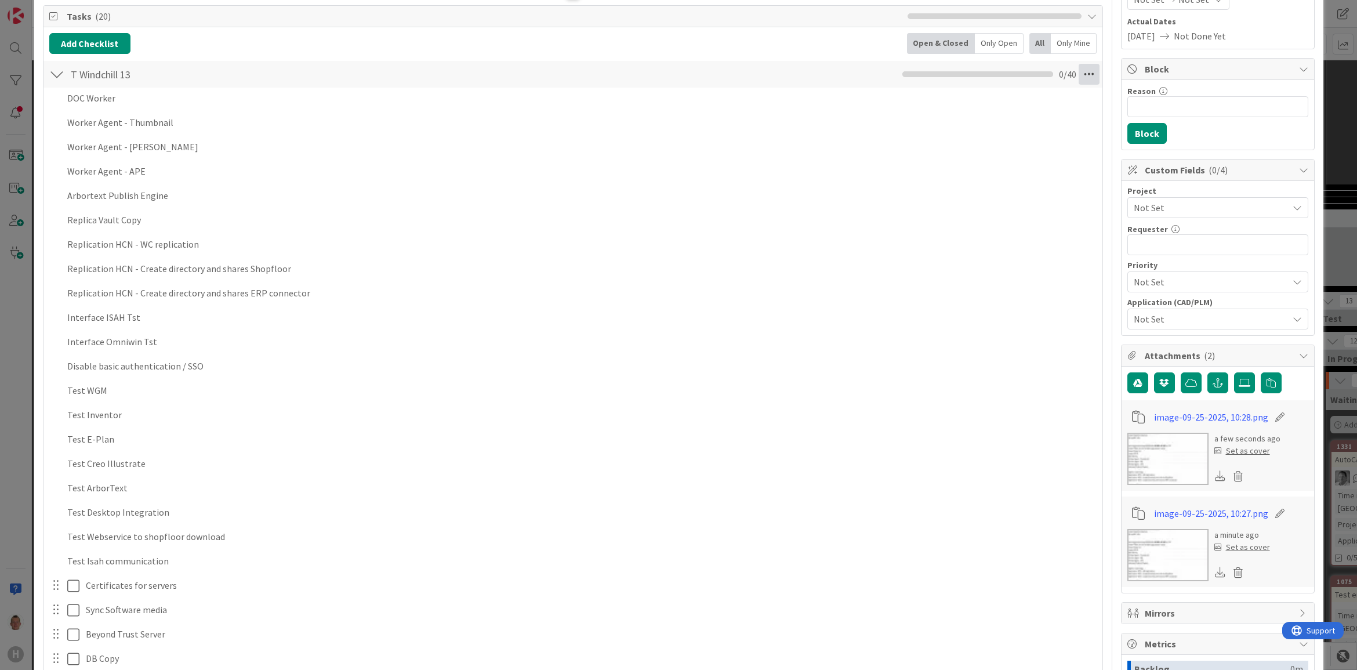
click at [1079, 79] on icon at bounding box center [1089, 74] width 21 height 21
click at [991, 164] on link "Delete Checklist" at bounding box center [1010, 167] width 174 height 17
click at [955, 128] on button "Delete" at bounding box center [957, 130] width 44 height 21
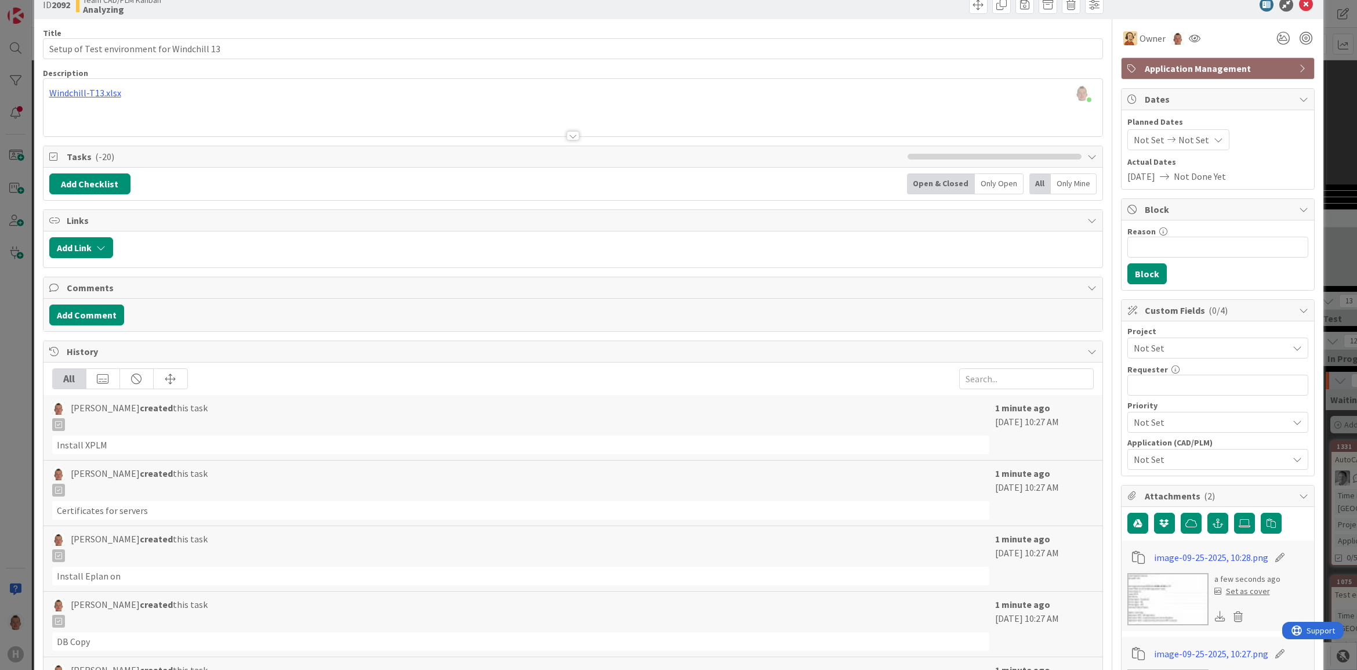
scroll to position [21, 0]
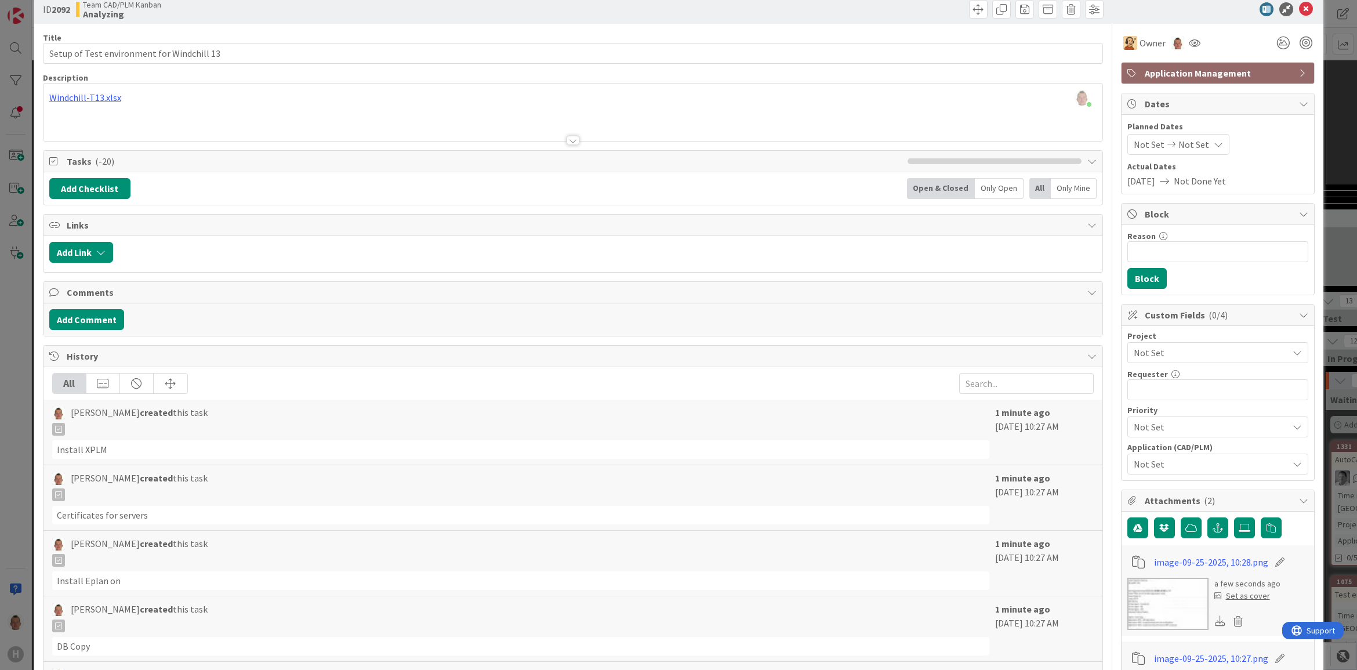
click at [285, 199] on div "Add Checklist Open & Closed Only Open All Only Mine" at bounding box center [573, 188] width 1048 height 21
click at [77, 157] on span "Tasks ( -20 )" at bounding box center [484, 161] width 835 height 14
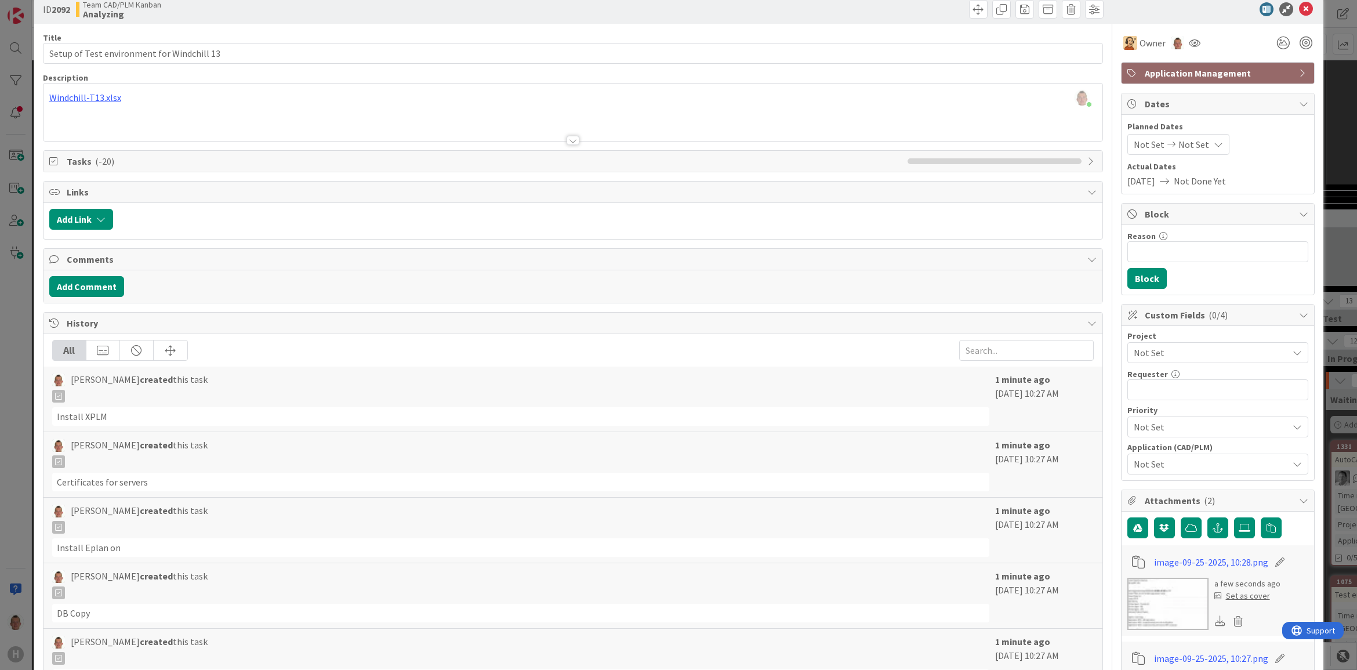
click at [84, 160] on span "Tasks ( -20 )" at bounding box center [484, 161] width 835 height 14
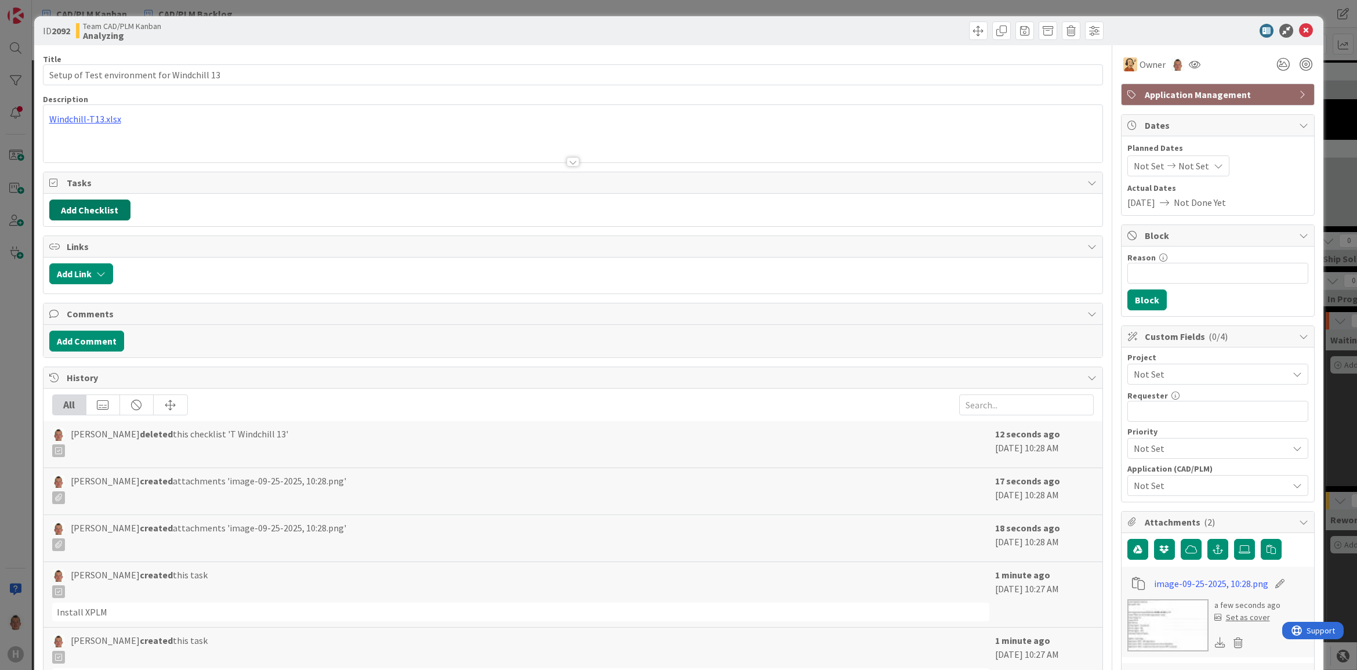
click at [114, 207] on button "Add Checklist" at bounding box center [89, 210] width 81 height 21
click at [128, 259] on input at bounding box center [145, 266] width 180 height 21
type input "T 13"
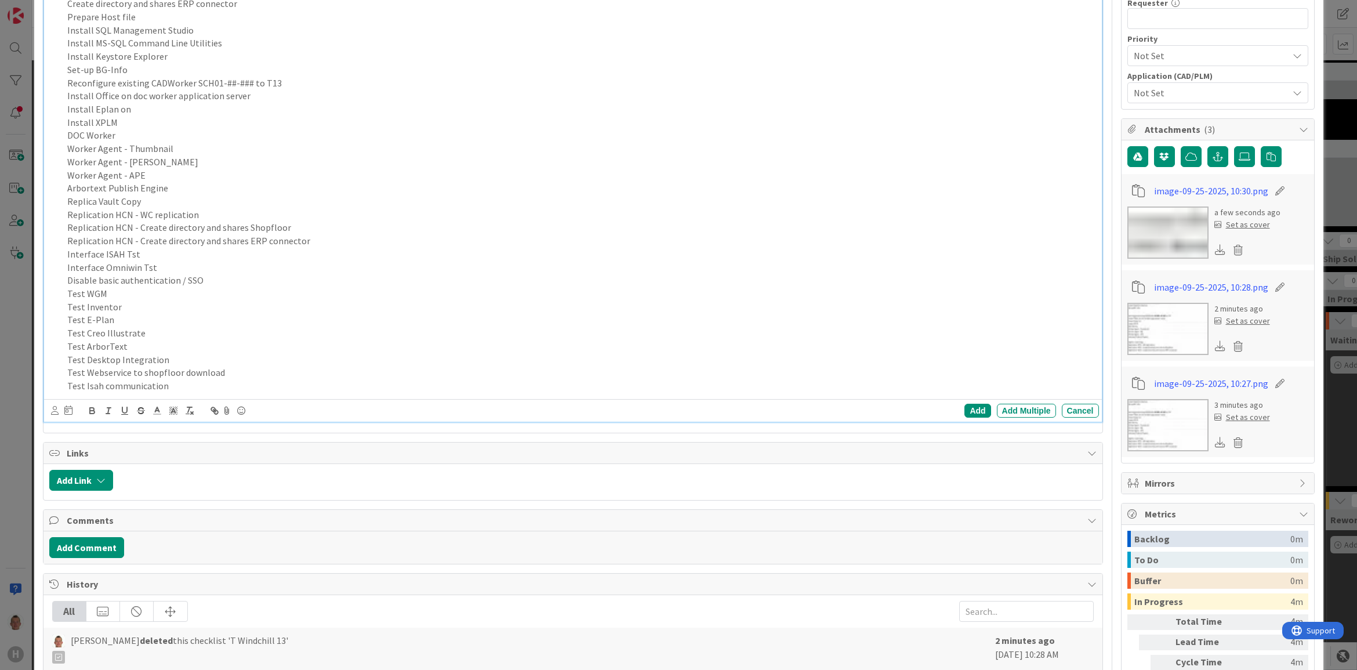
scroll to position [405, 0]
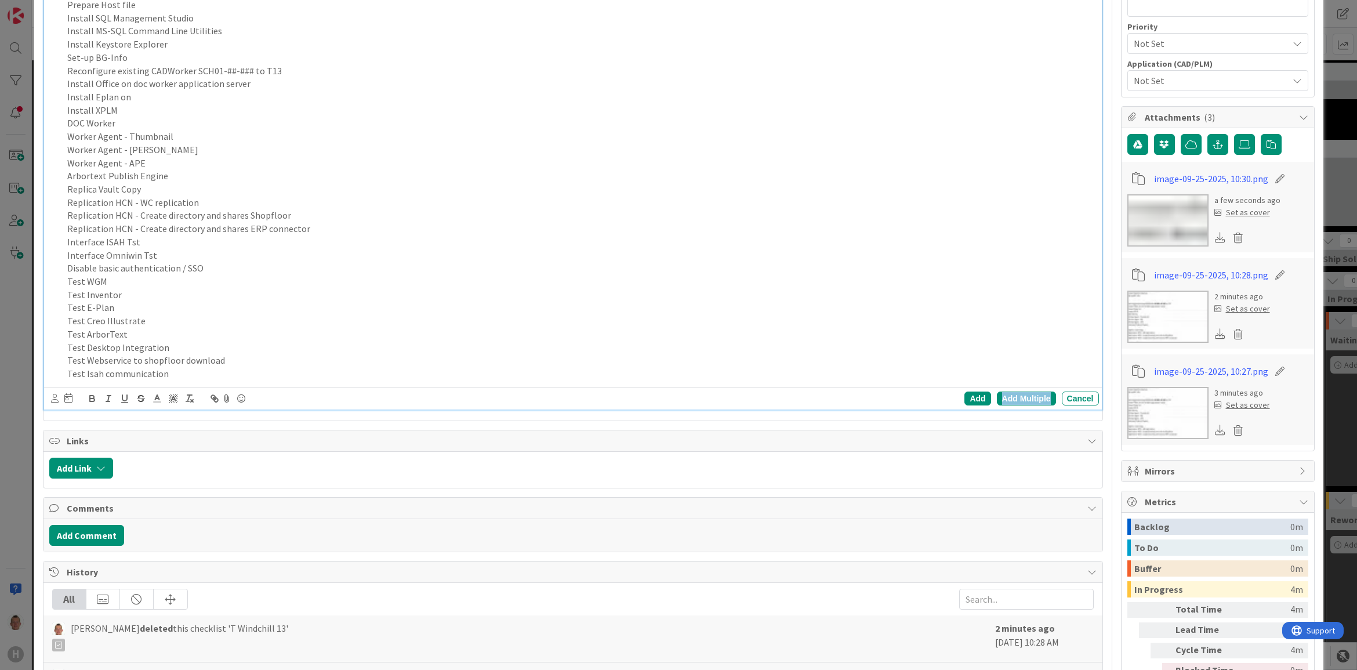
click at [1008, 398] on div "Add Multiple" at bounding box center [1026, 399] width 59 height 14
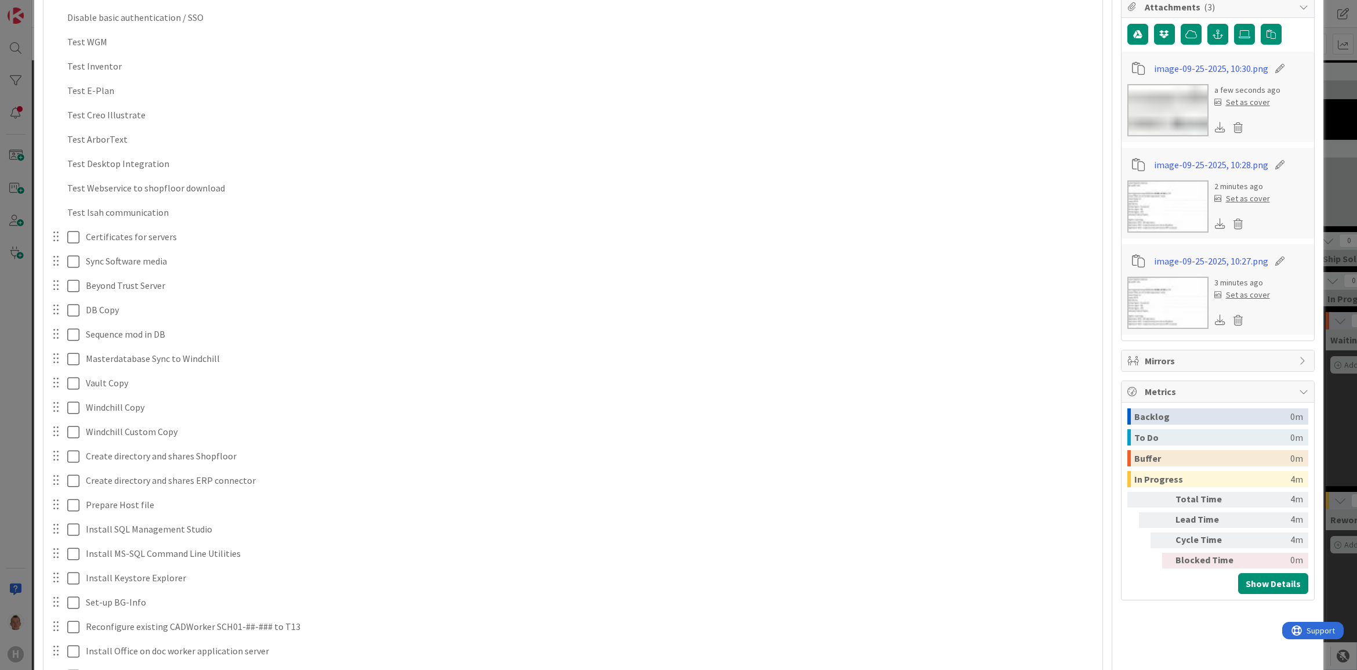
scroll to position [370, 0]
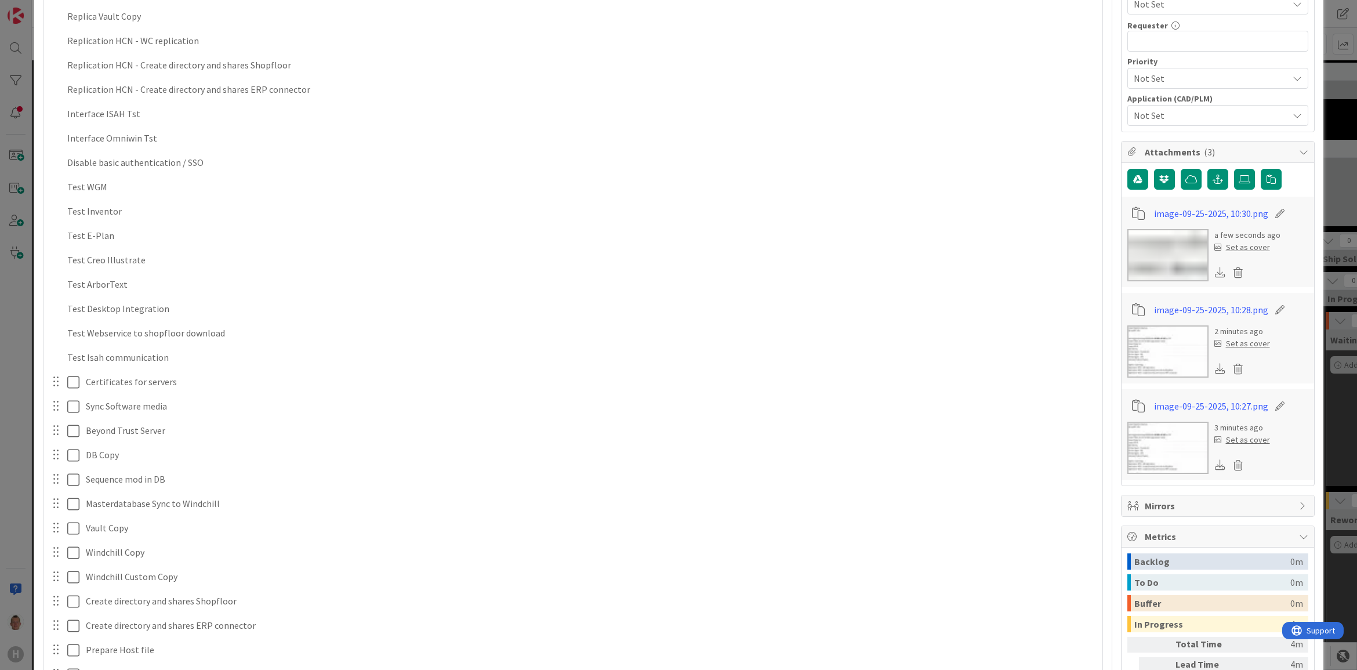
drag, startPoint x: 1274, startPoint y: 278, endPoint x: 1311, endPoint y: 325, distance: 59.4
click at [1273, 278] on div "a few seconds ago Set as cover" at bounding box center [1218, 255] width 181 height 52
click at [1230, 277] on icon at bounding box center [1238, 272] width 16 height 17
click at [1114, 337] on button "Delete" at bounding box center [1131, 329] width 44 height 21
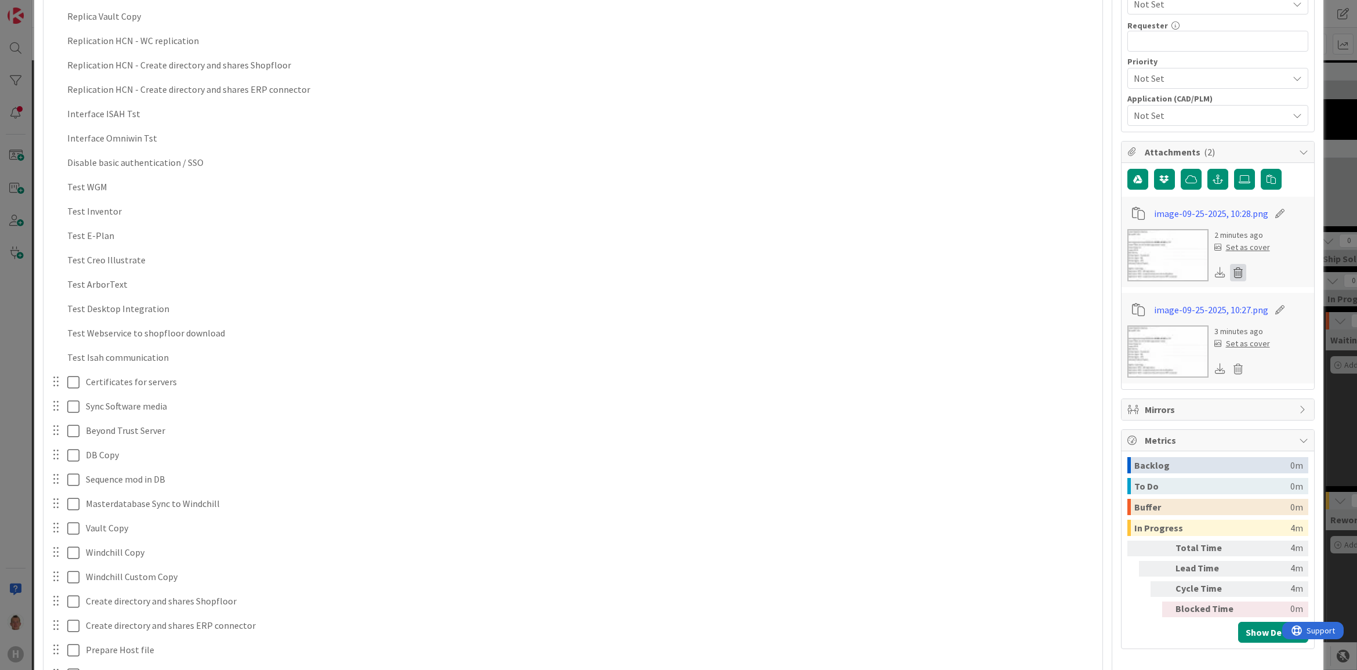
click at [1230, 269] on icon at bounding box center [1238, 272] width 16 height 17
click at [1111, 329] on button "Delete" at bounding box center [1131, 329] width 44 height 21
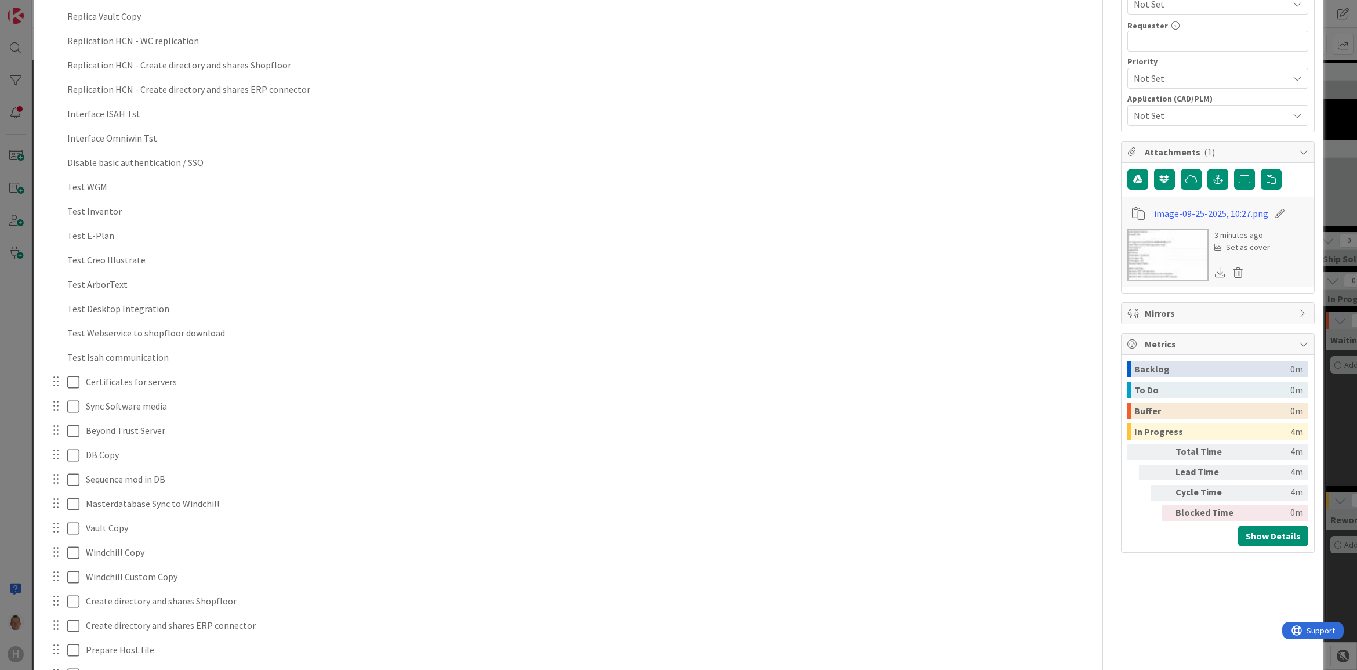
click at [1164, 258] on img at bounding box center [1168, 255] width 81 height 52
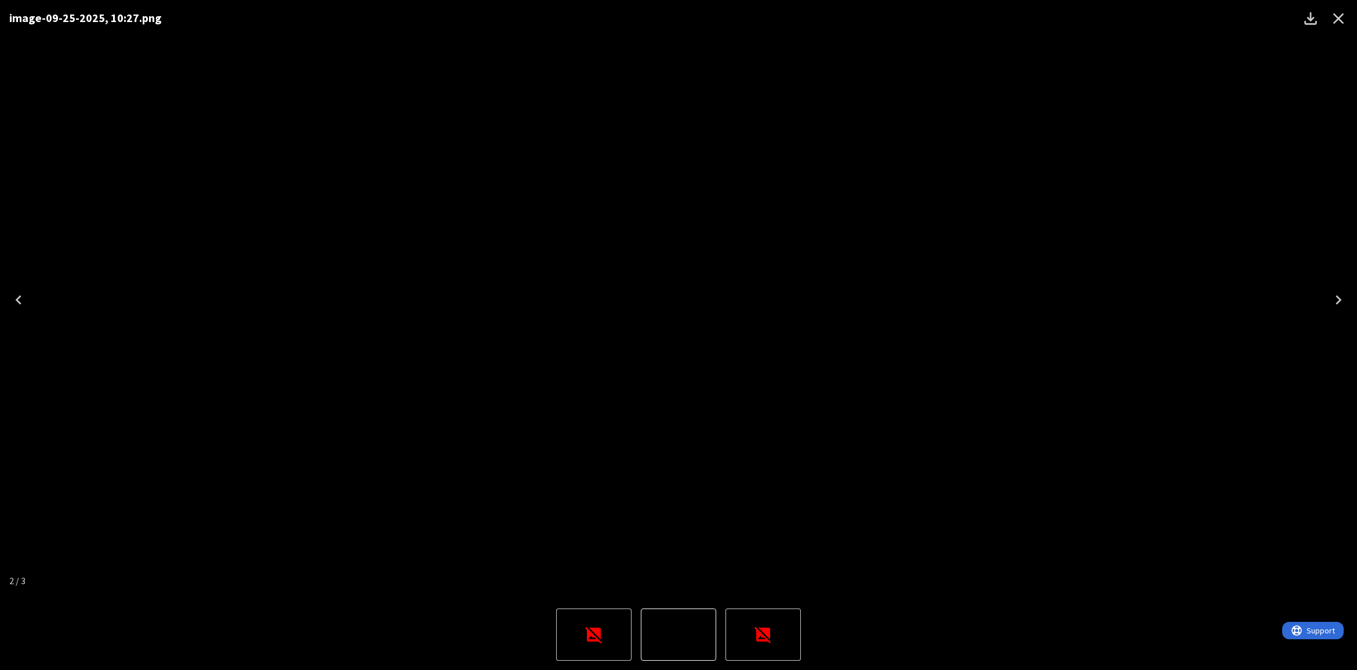
click at [1037, 293] on div "image-09-25-2025, 10:27.png" at bounding box center [678, 299] width 1357 height 599
click at [1341, 24] on icon "Close" at bounding box center [1339, 18] width 19 height 19
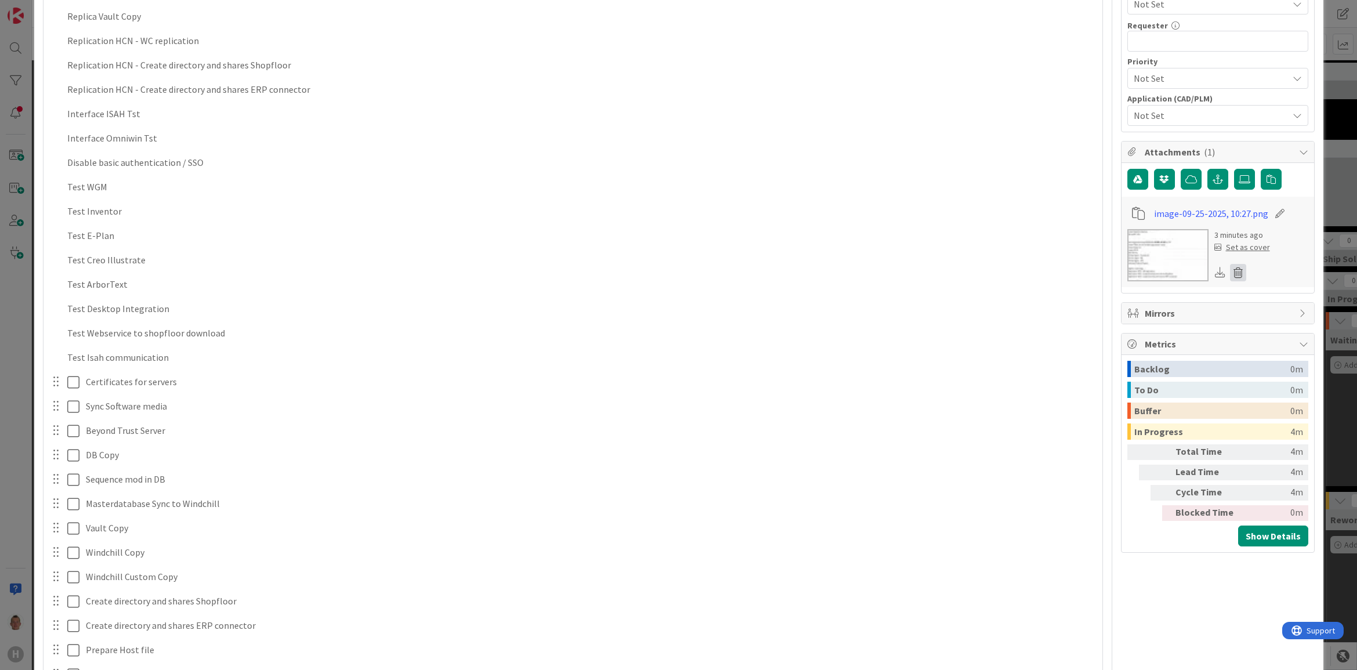
click at [1231, 273] on icon at bounding box center [1238, 272] width 16 height 17
click at [1135, 331] on button "Delete" at bounding box center [1131, 329] width 44 height 21
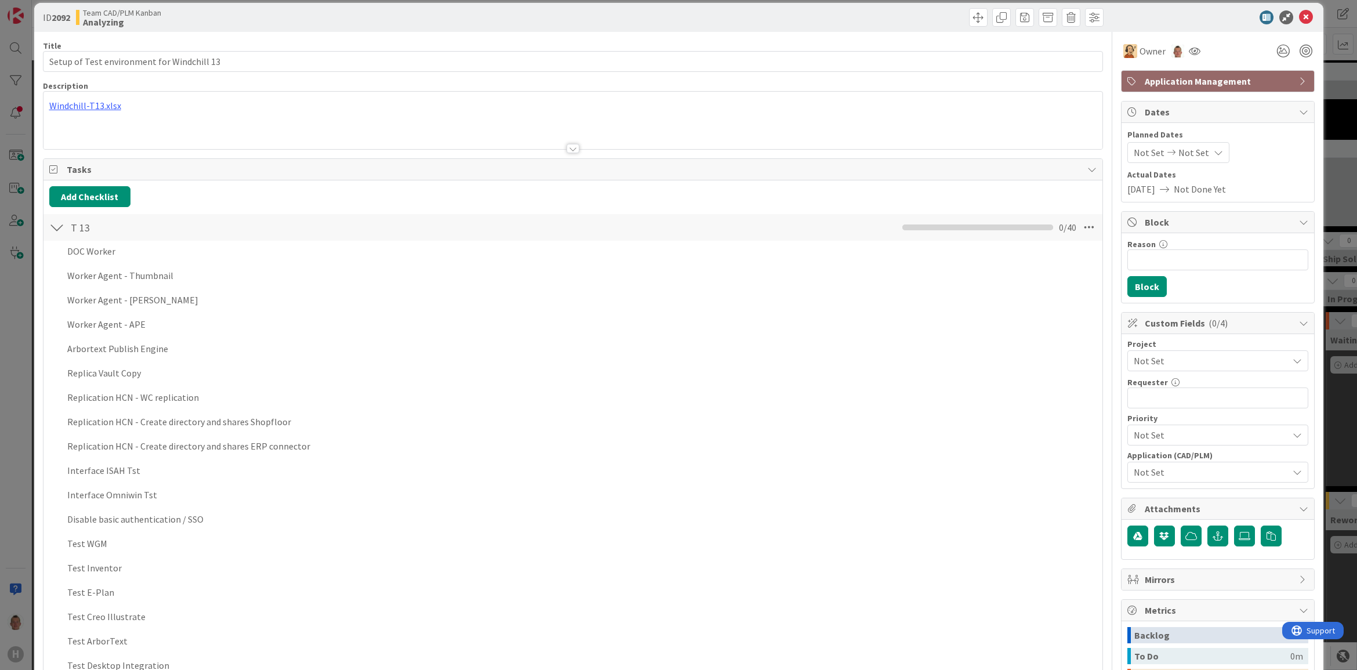
scroll to position [0, 0]
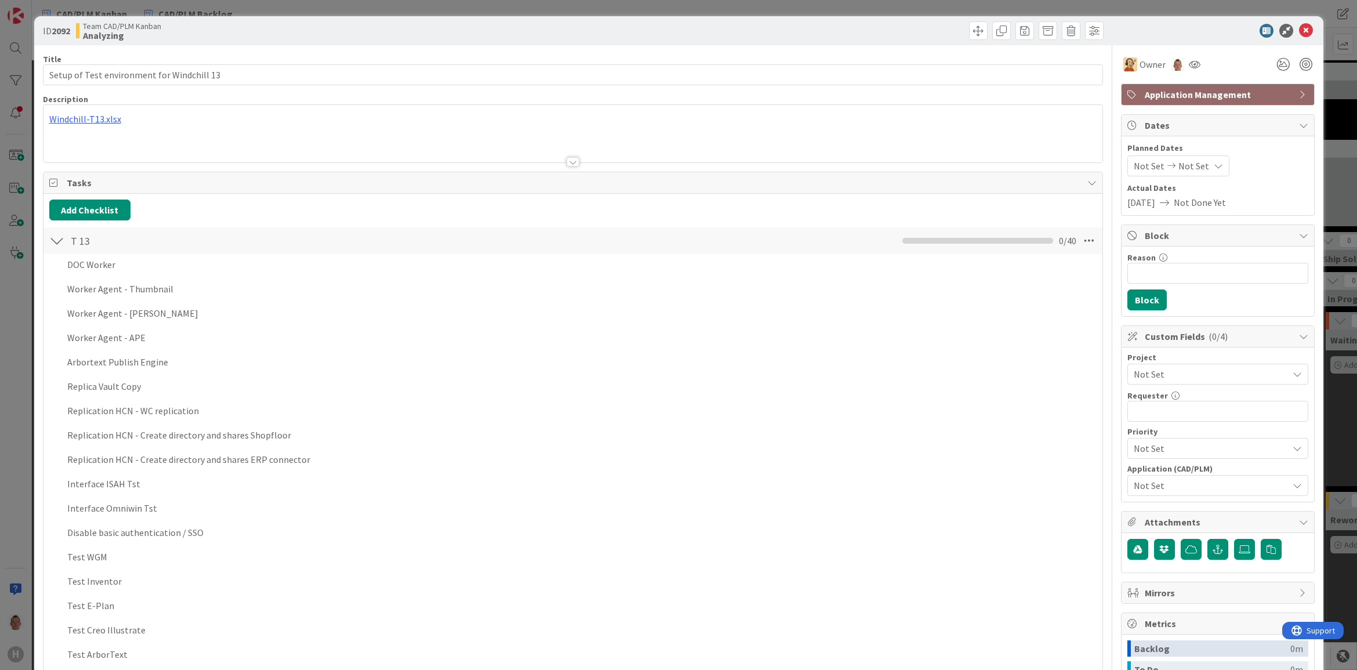
click at [155, 276] on div "DOC Worker Add Add Multiple Cancel" at bounding box center [573, 265] width 1058 height 21
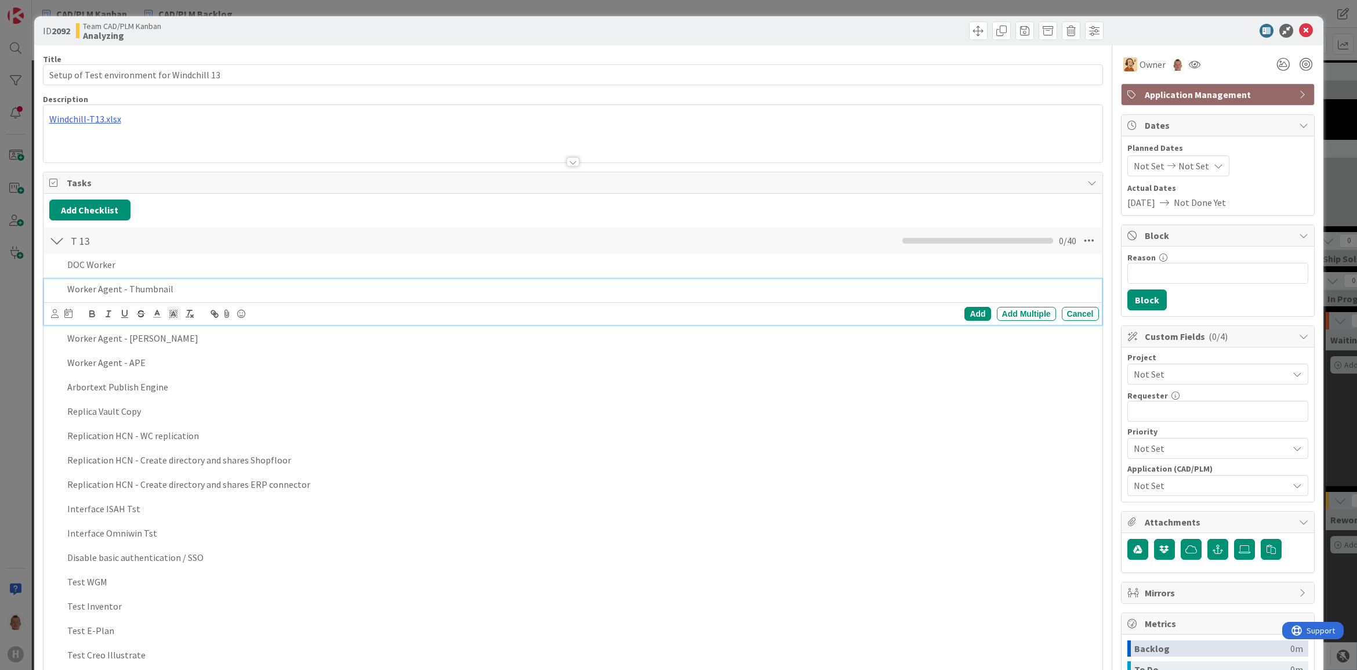
click at [141, 285] on p "Worker Agent - Thumbnail" at bounding box center [580, 289] width 1027 height 13
click at [998, 314] on div "Add Multiple" at bounding box center [1026, 314] width 59 height 14
click at [154, 276] on div "DOC Worker Add Add Multiple Cancel" at bounding box center [573, 265] width 1058 height 21
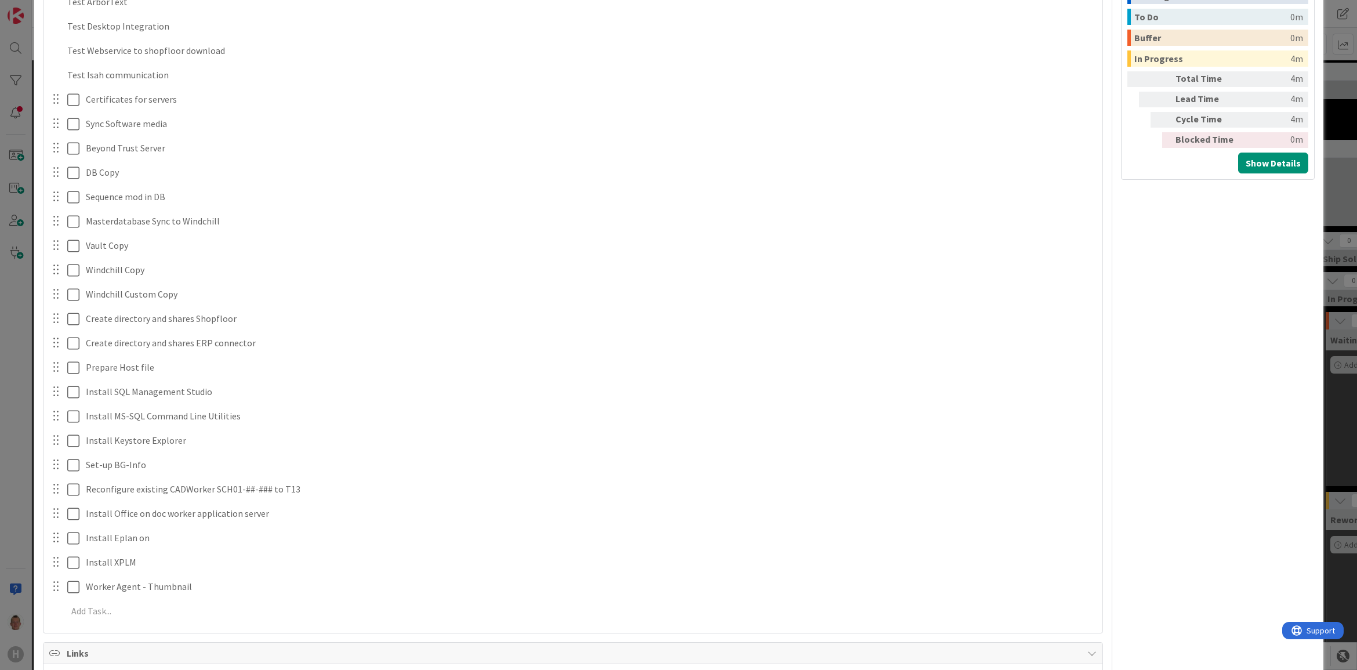
scroll to position [725, 0]
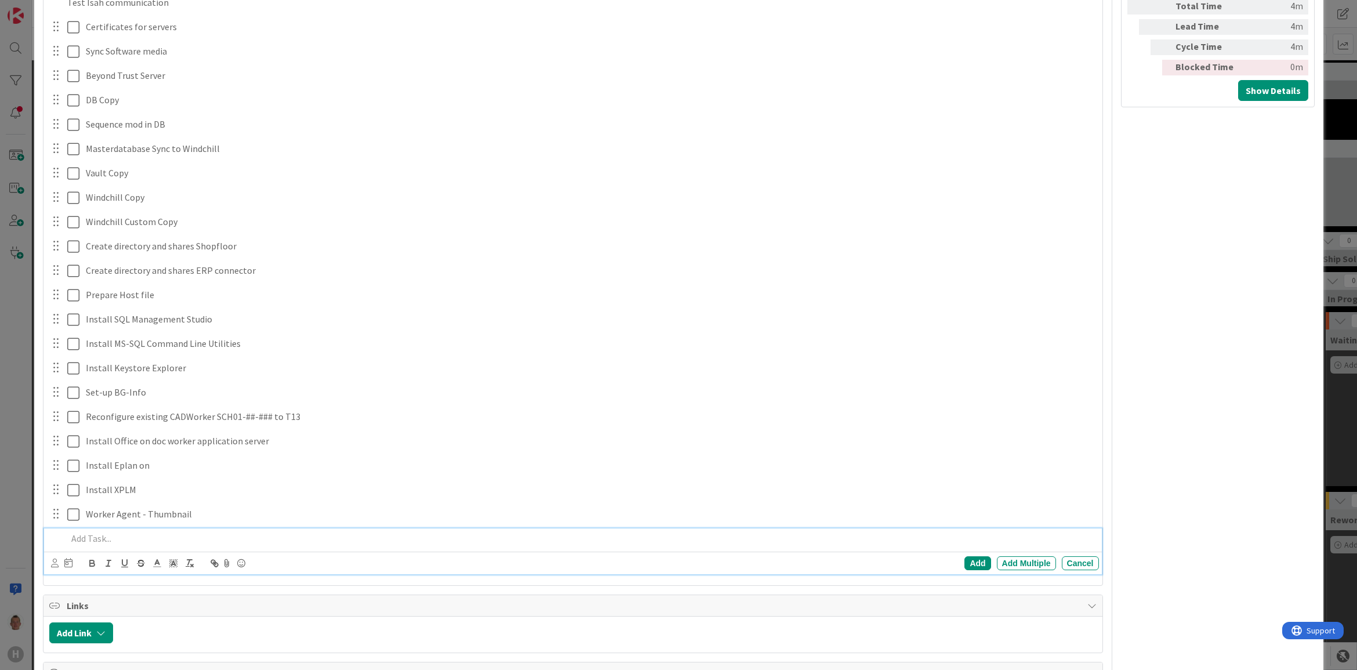
click at [71, 538] on p at bounding box center [580, 538] width 1027 height 13
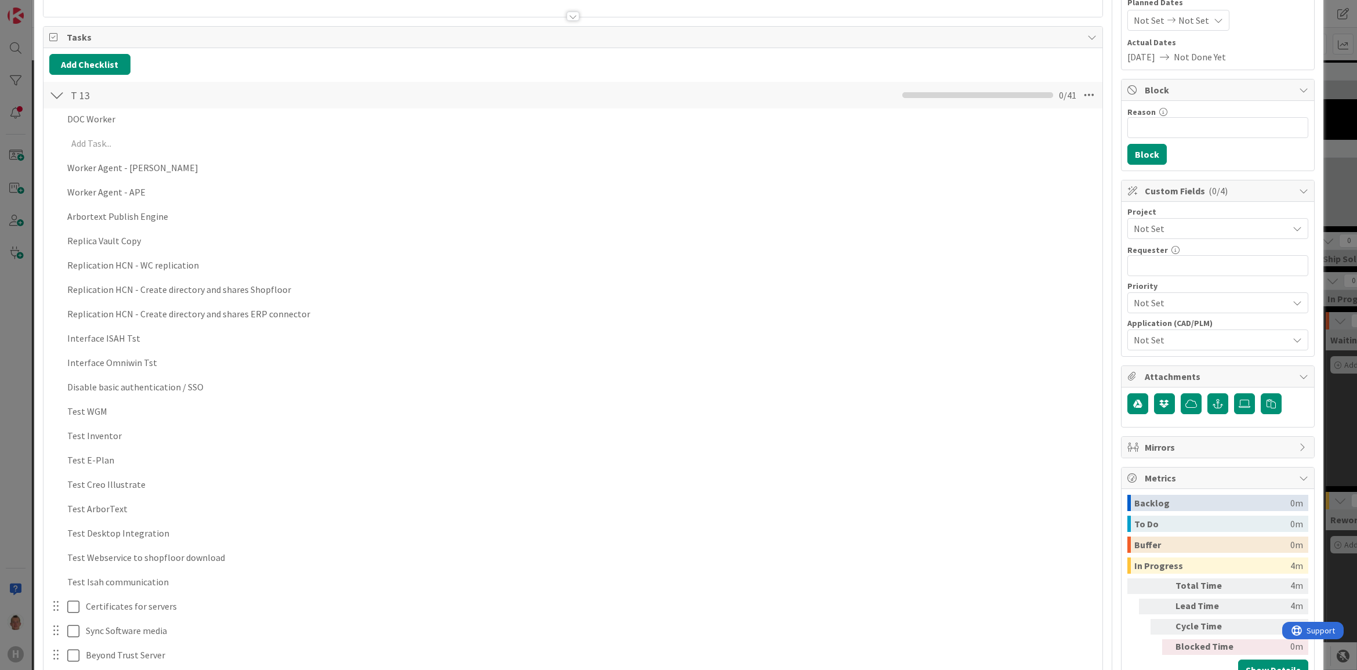
scroll to position [145, 0]
drag, startPoint x: 171, startPoint y: 584, endPoint x: 49, endPoint y: 388, distance: 231.3
click at [49, 388] on div "DOC Worker Add Add Multiple Cancel Add Add Multiple Cancel Worker Agent - SIS A…" at bounding box center [573, 646] width 1048 height 1074
click at [966, 610] on div "DOC Worker Add Add Multiple Cancel Add Add Multiple Cancel Worker Agent - SIS A…" at bounding box center [573, 621] width 1048 height 1024
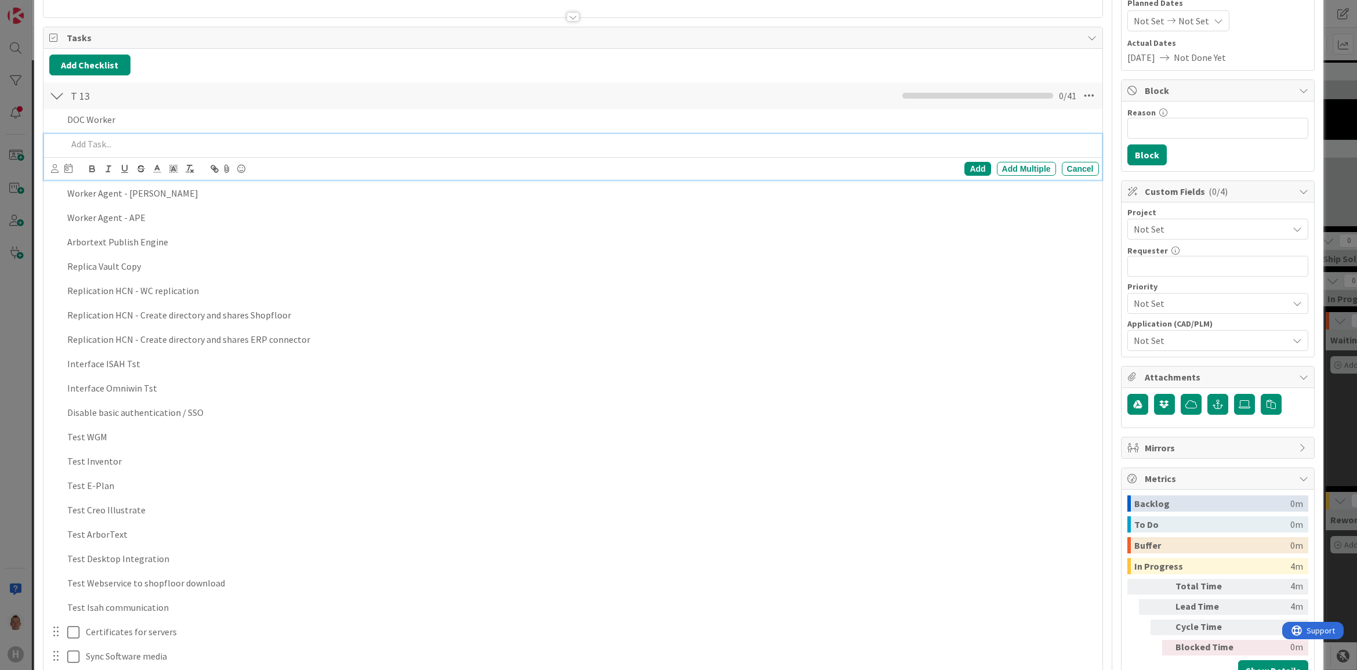
click at [76, 143] on p at bounding box center [580, 143] width 1027 height 13
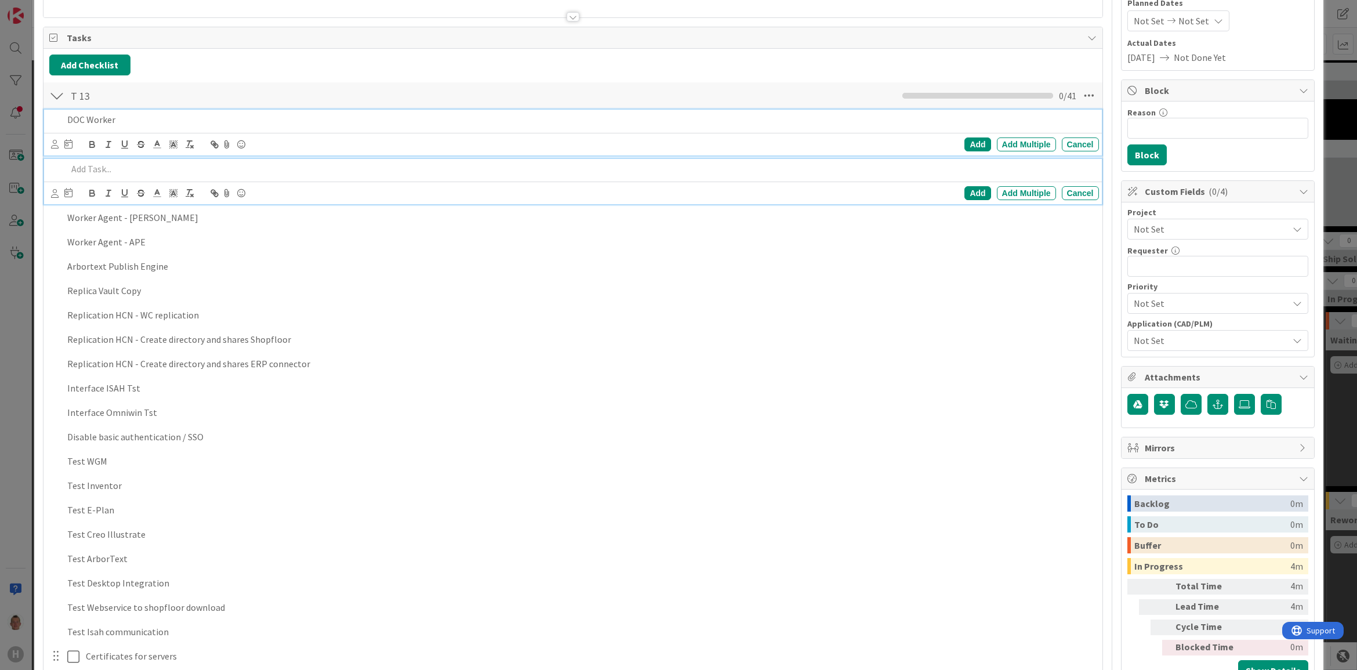
click at [77, 122] on p "DOC Worker" at bounding box center [580, 119] width 1027 height 13
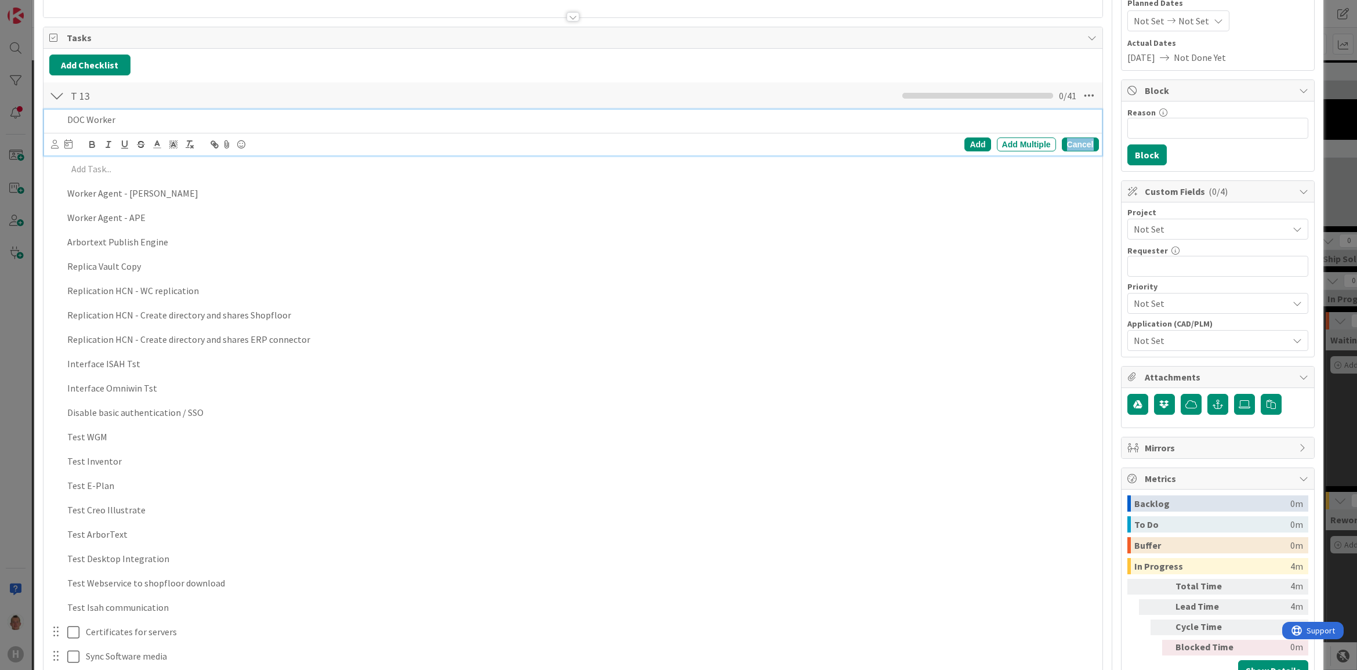
click at [1070, 148] on div "Cancel" at bounding box center [1080, 144] width 37 height 14
click at [90, 122] on p at bounding box center [580, 119] width 1027 height 13
click at [1080, 143] on div "Cancel" at bounding box center [1080, 144] width 37 height 14
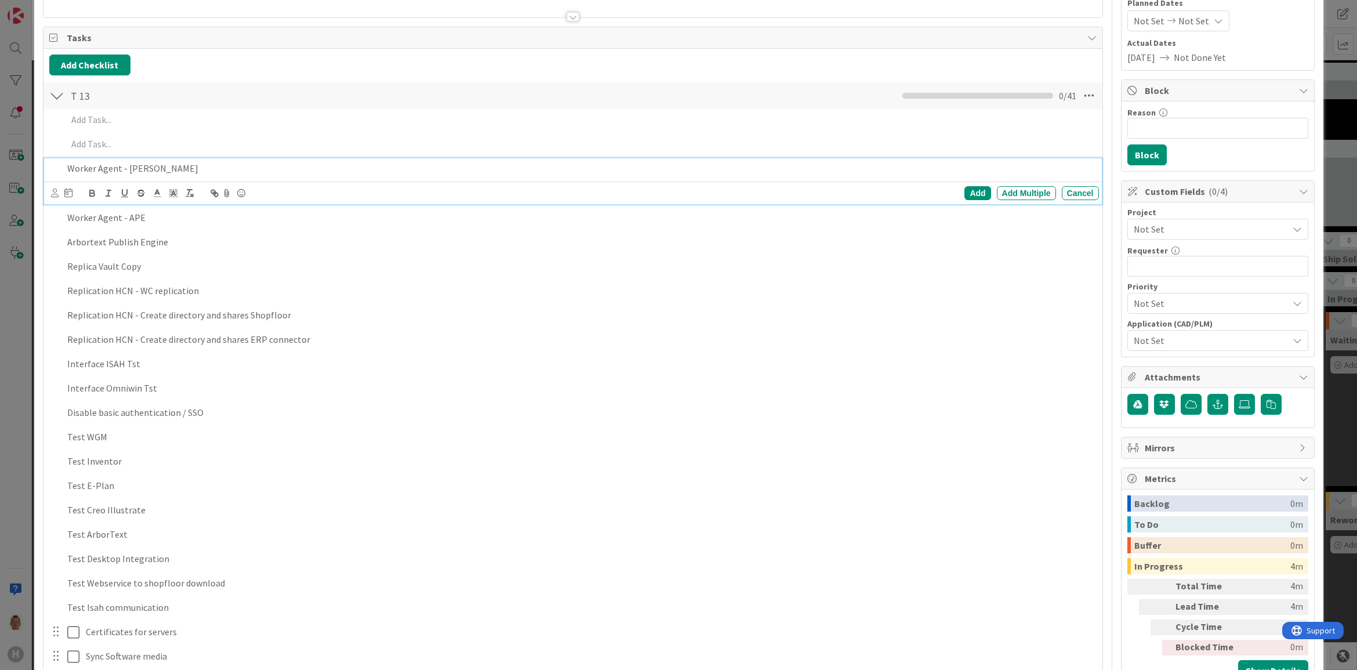
click at [1068, 164] on p "Worker Agent - [PERSON_NAME]" at bounding box center [580, 168] width 1027 height 13
click at [1071, 197] on div "Cancel" at bounding box center [1080, 193] width 37 height 14
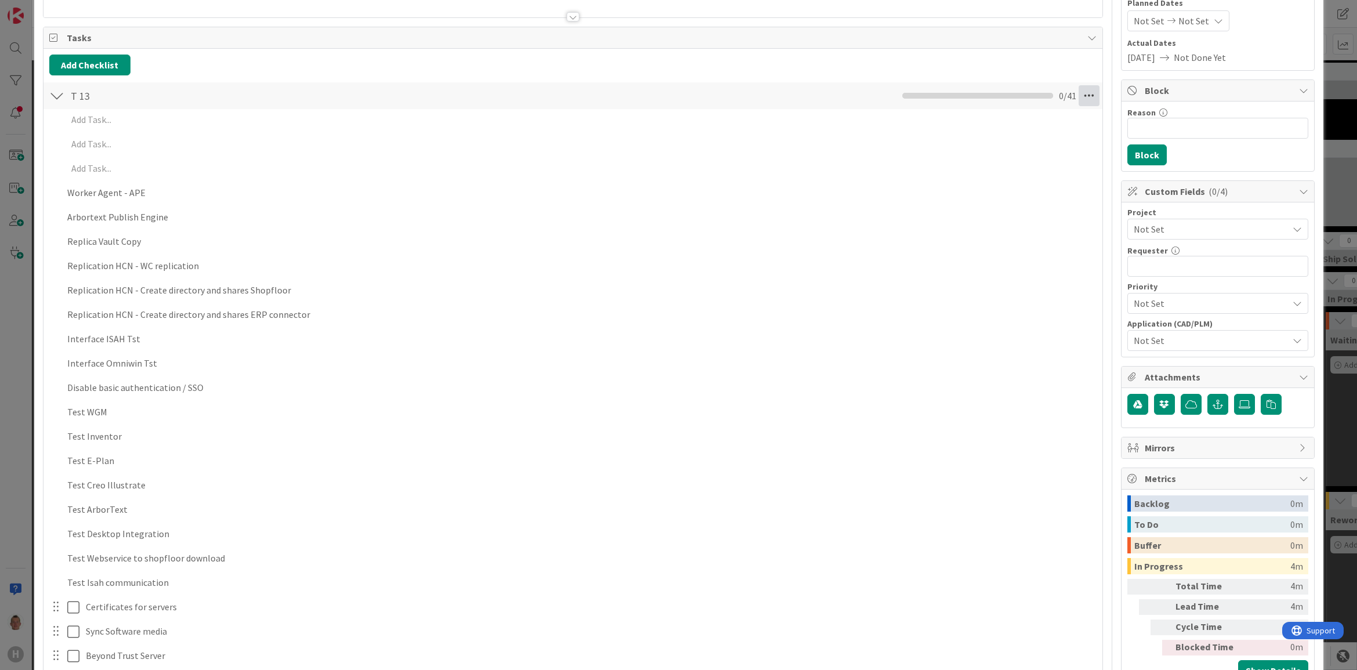
click at [1085, 95] on icon at bounding box center [1089, 95] width 21 height 21
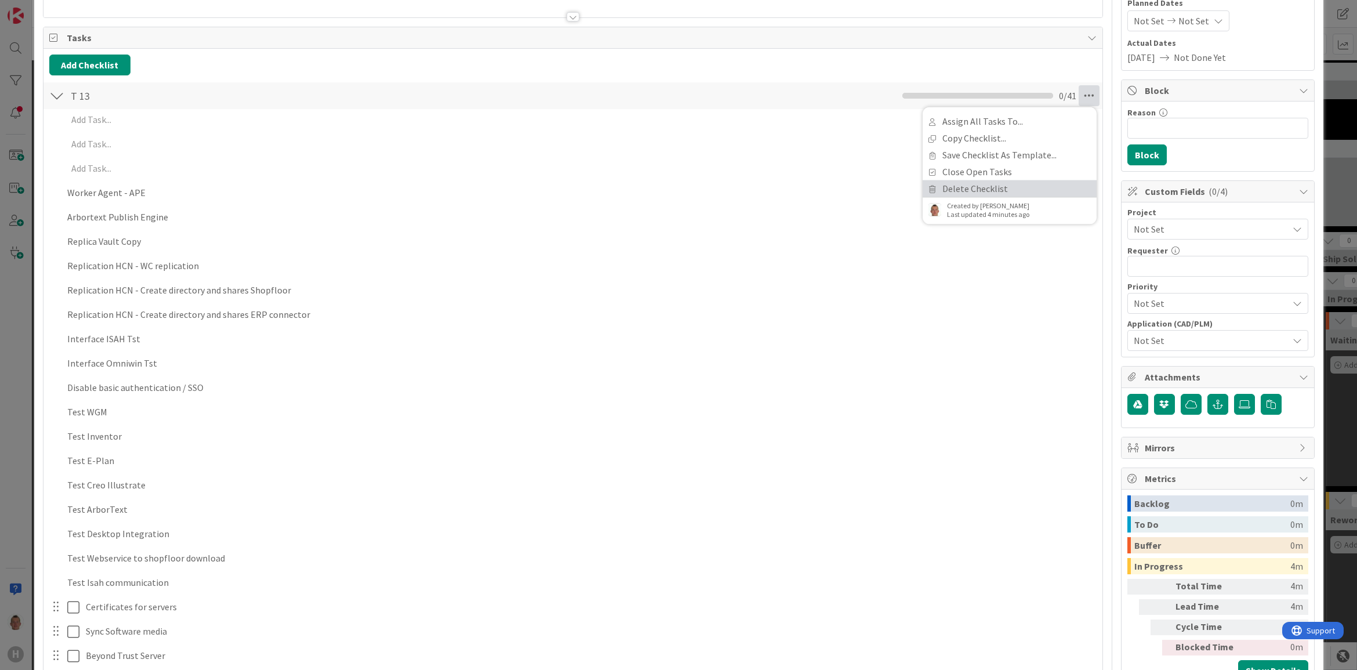
click at [987, 191] on link "Delete Checklist" at bounding box center [1010, 188] width 174 height 17
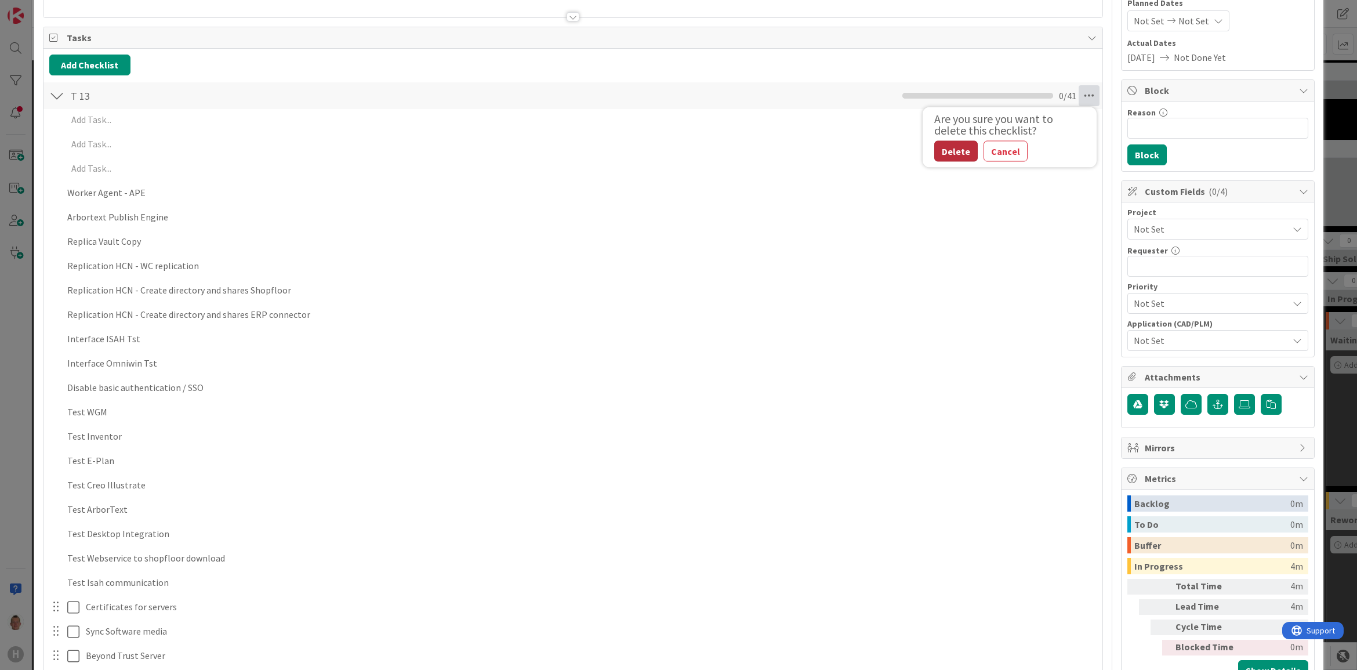
click at [956, 154] on button "Delete" at bounding box center [957, 151] width 44 height 21
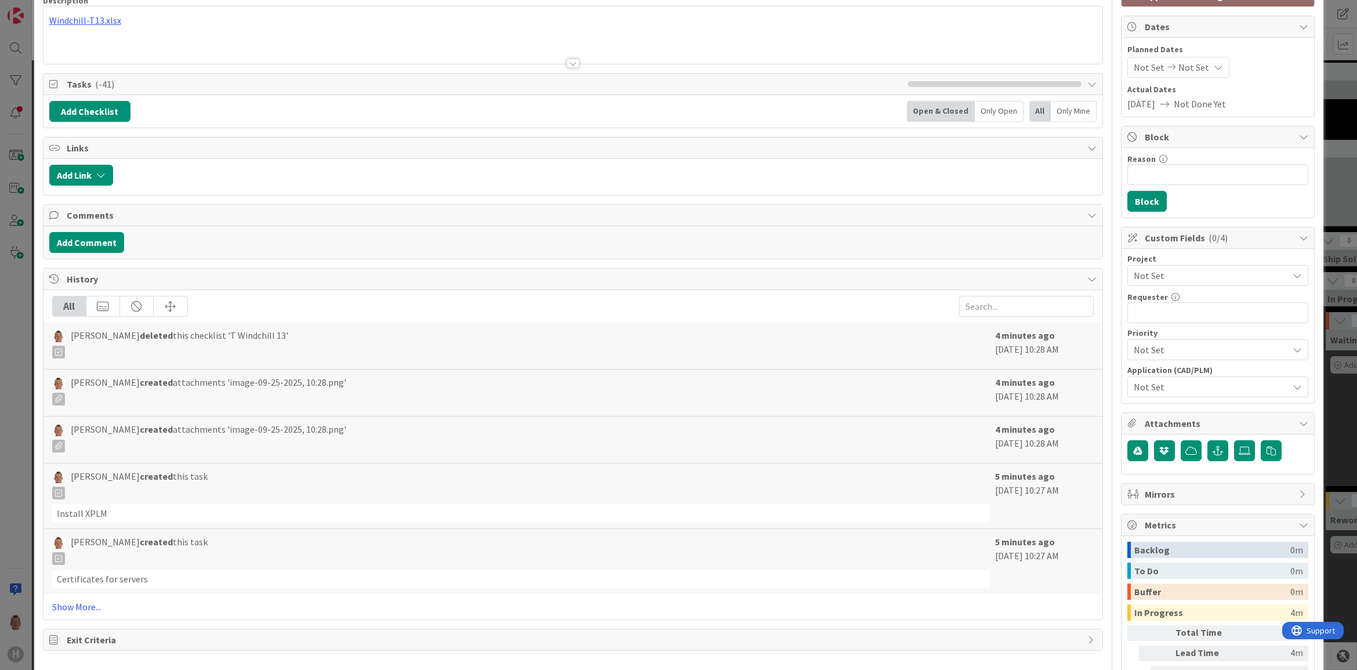
scroll to position [73, 0]
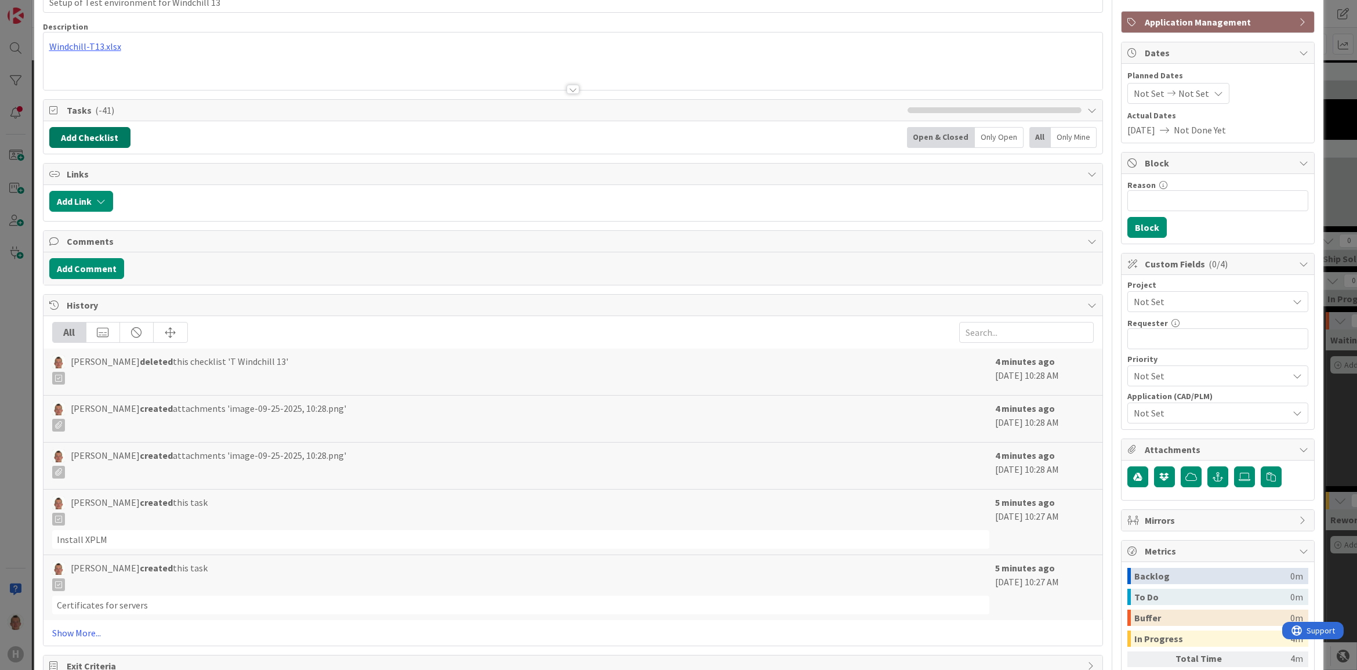
click at [109, 139] on button "Add Checklist" at bounding box center [89, 137] width 81 height 21
type input "t"
type input "T"
type input "T13 Windchill"
click at [83, 230] on button "Add" at bounding box center [70, 220] width 31 height 21
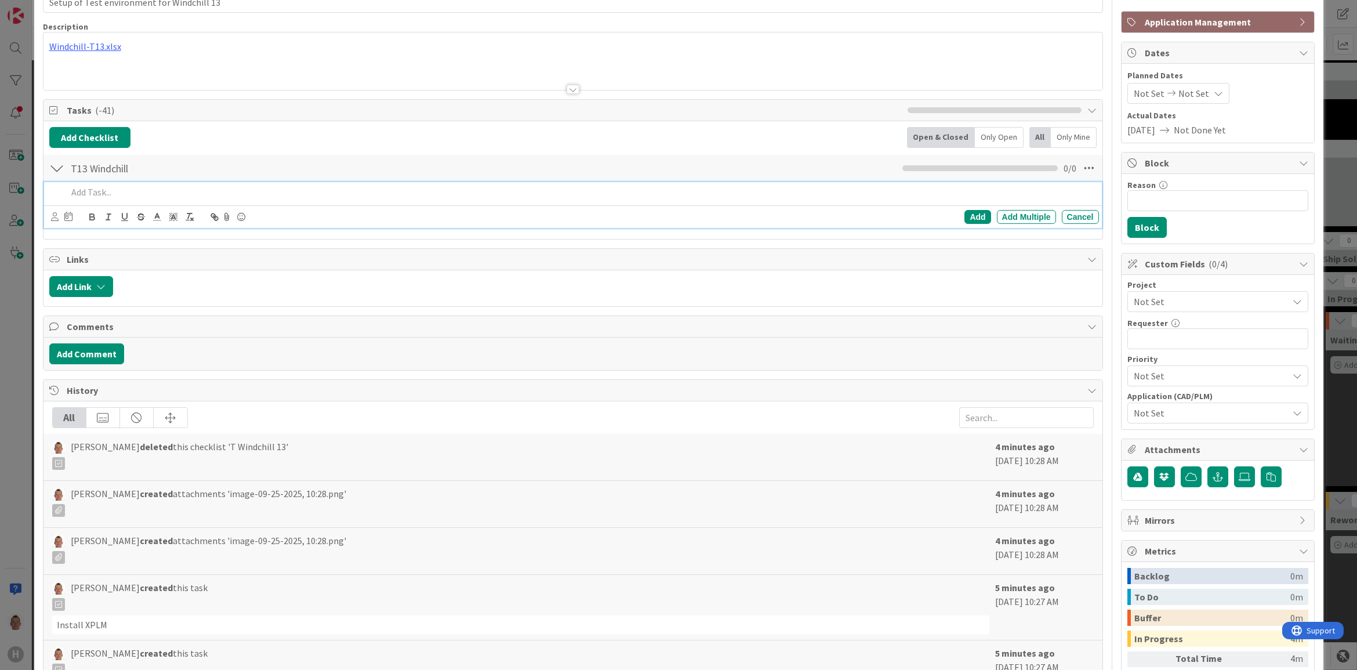
click at [91, 190] on p at bounding box center [580, 192] width 1027 height 13
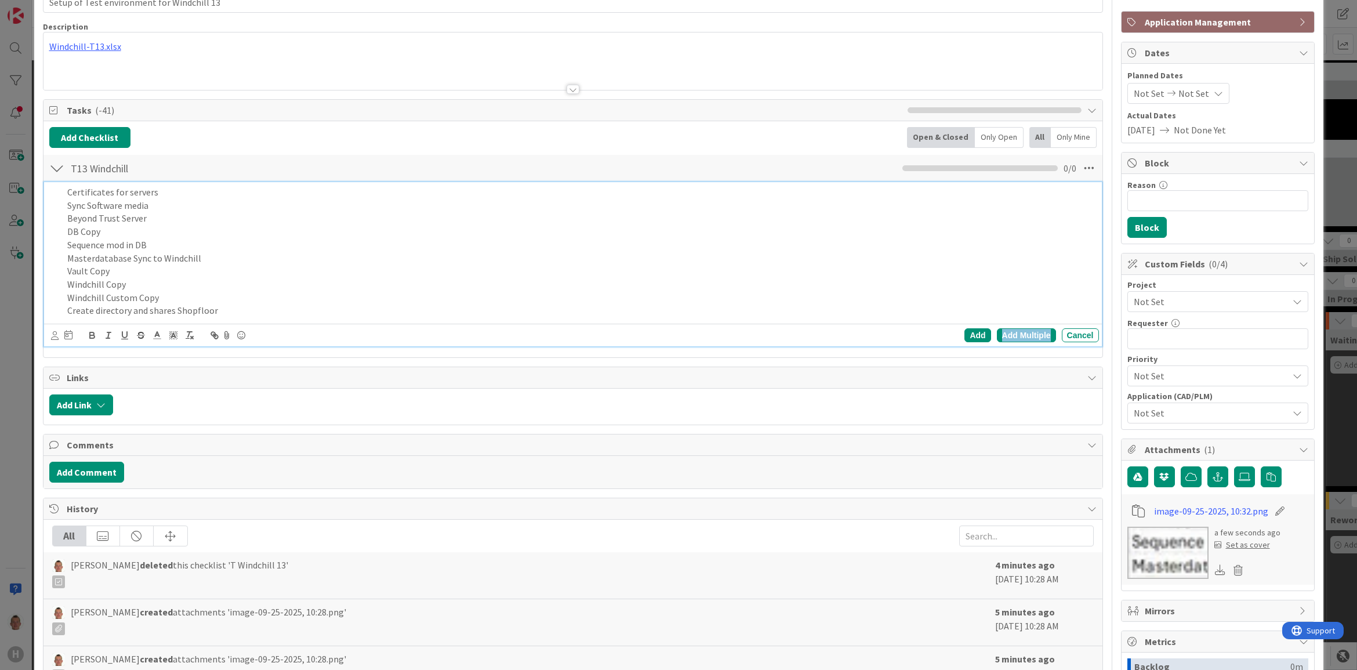
click at [1005, 332] on div "Add Multiple" at bounding box center [1026, 335] width 59 height 14
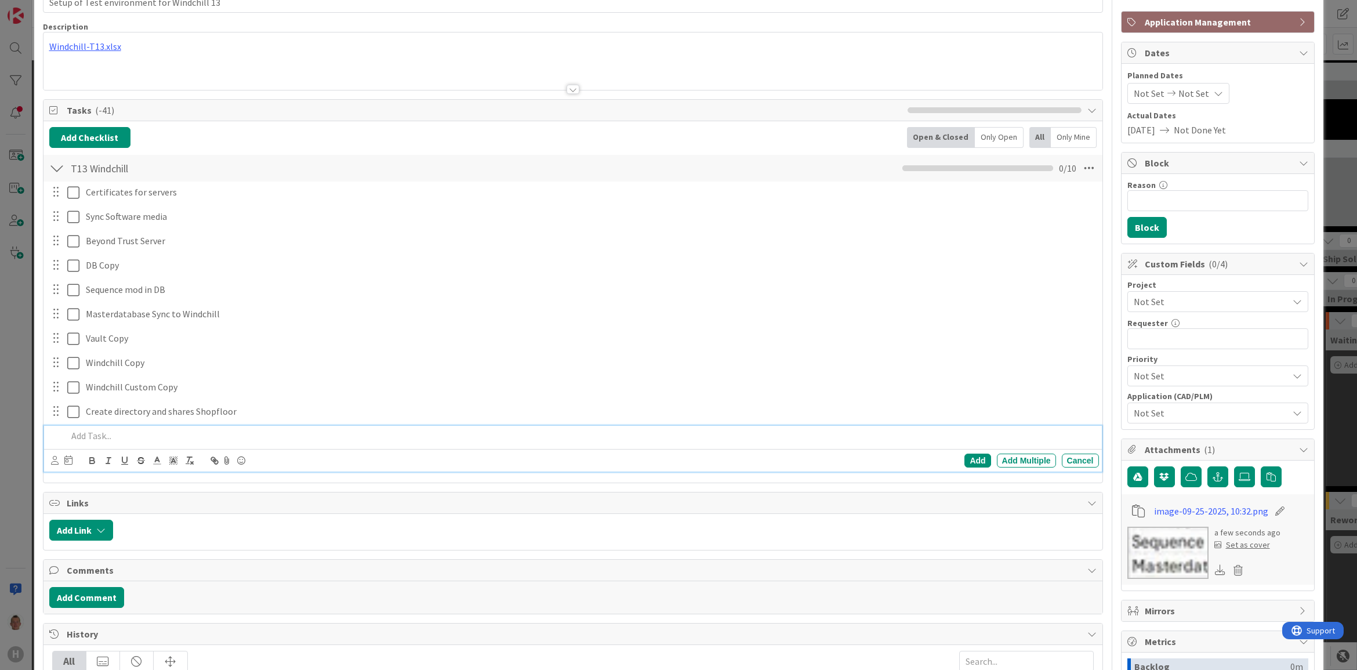
click at [119, 438] on p at bounding box center [580, 435] width 1027 height 13
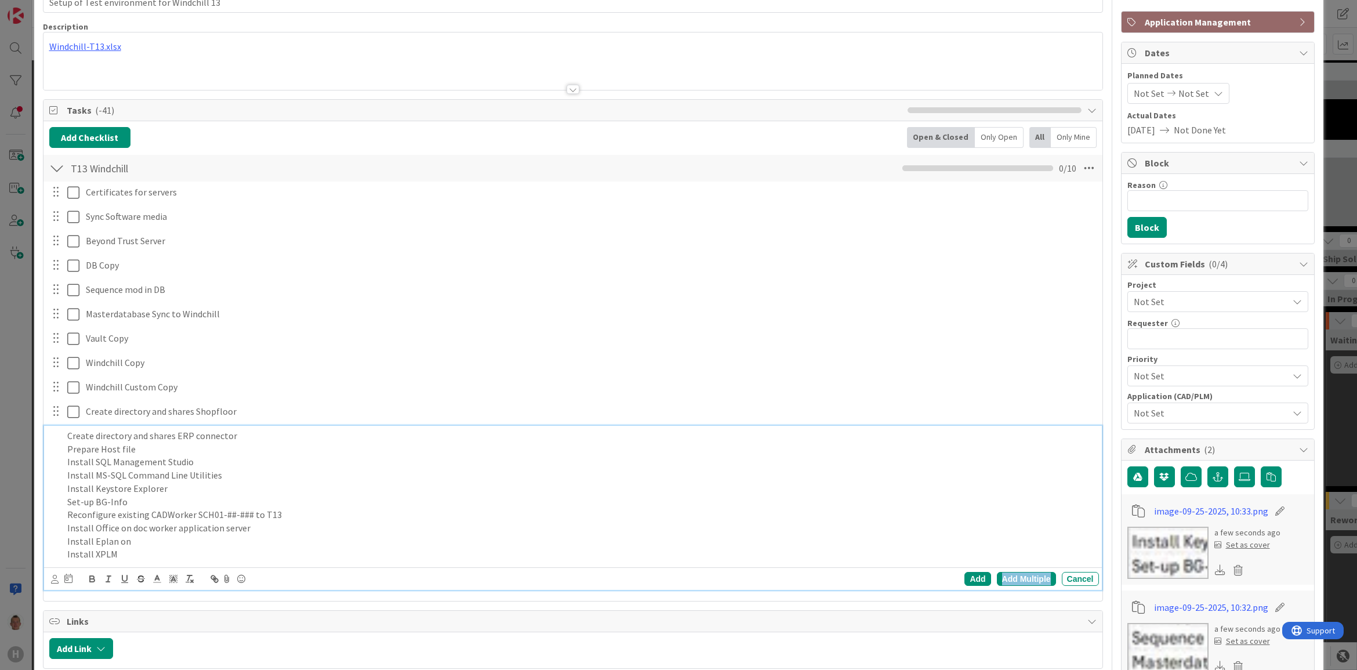
click at [1014, 578] on div "Add Multiple" at bounding box center [1026, 579] width 59 height 14
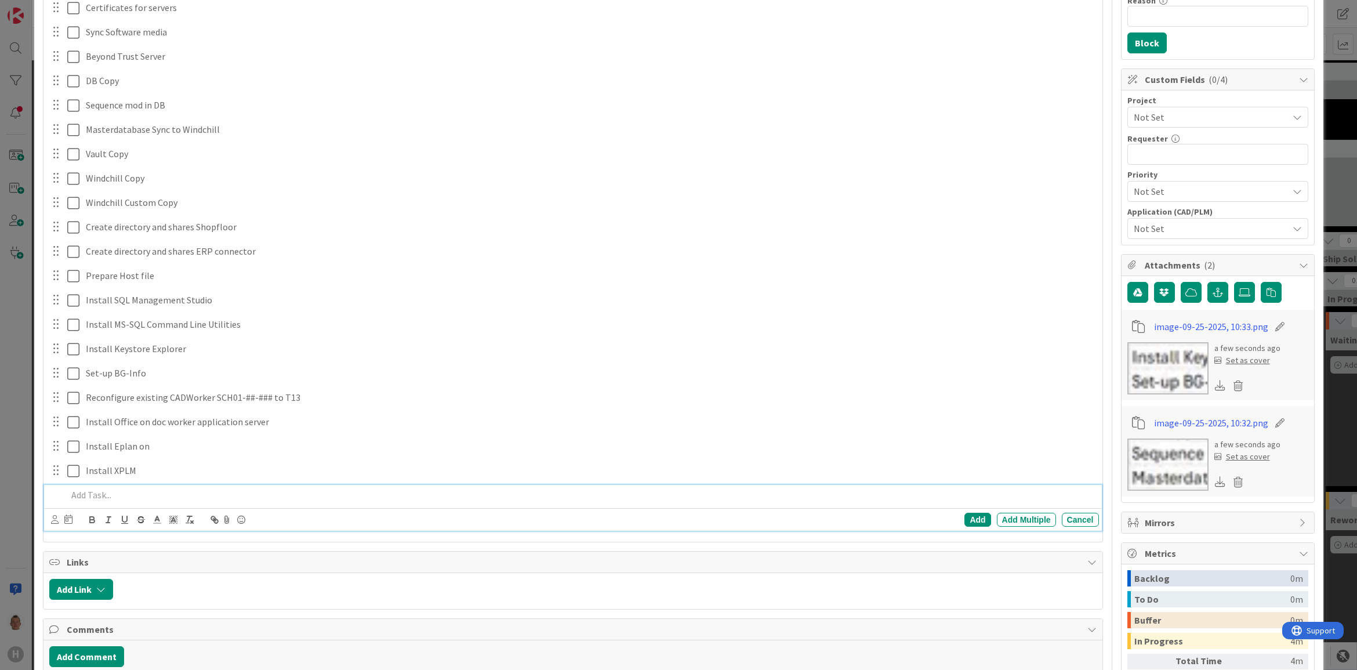
scroll to position [306, 0]
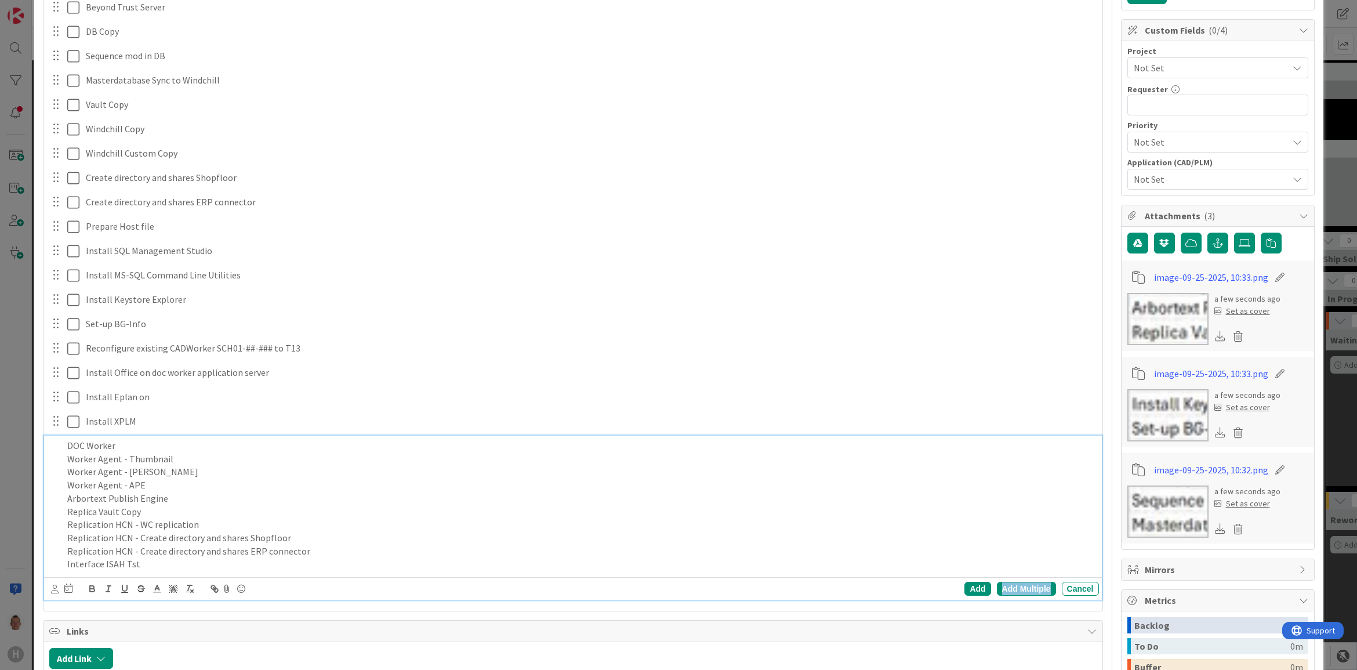
click at [1034, 590] on div "Add Multiple" at bounding box center [1026, 589] width 59 height 14
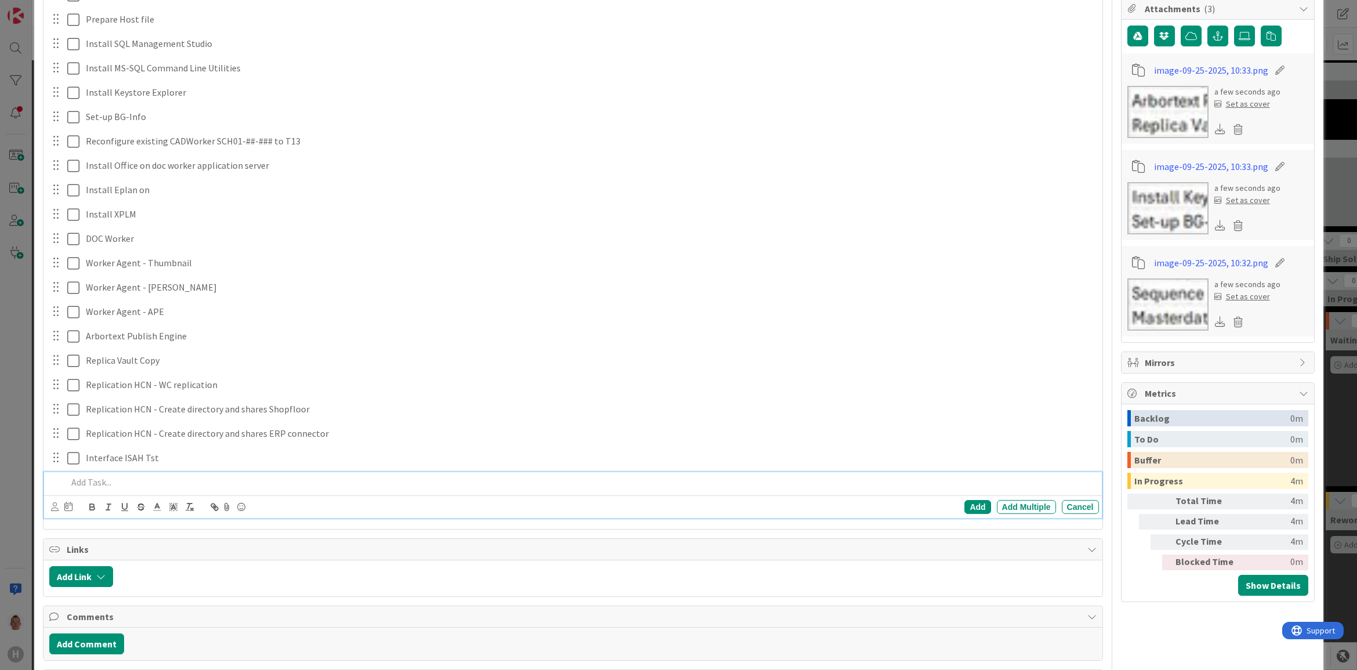
scroll to position [550, 0]
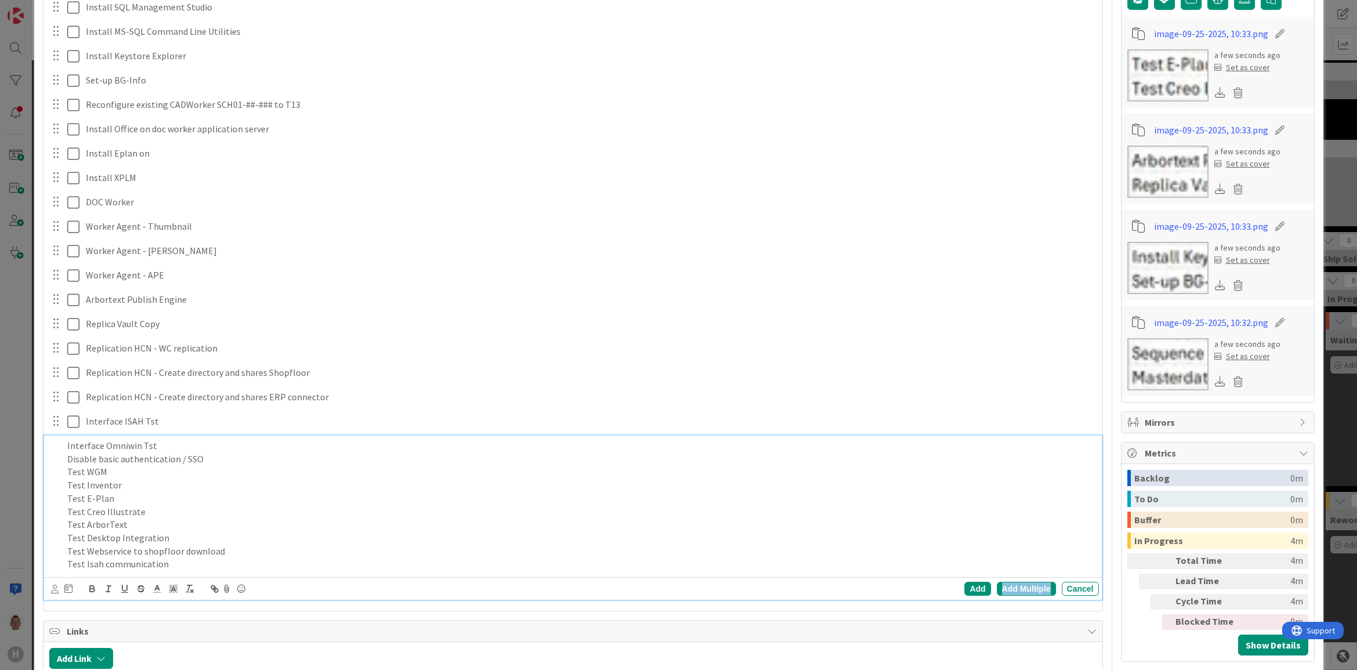
click at [998, 593] on div "Add Multiple" at bounding box center [1026, 589] width 59 height 14
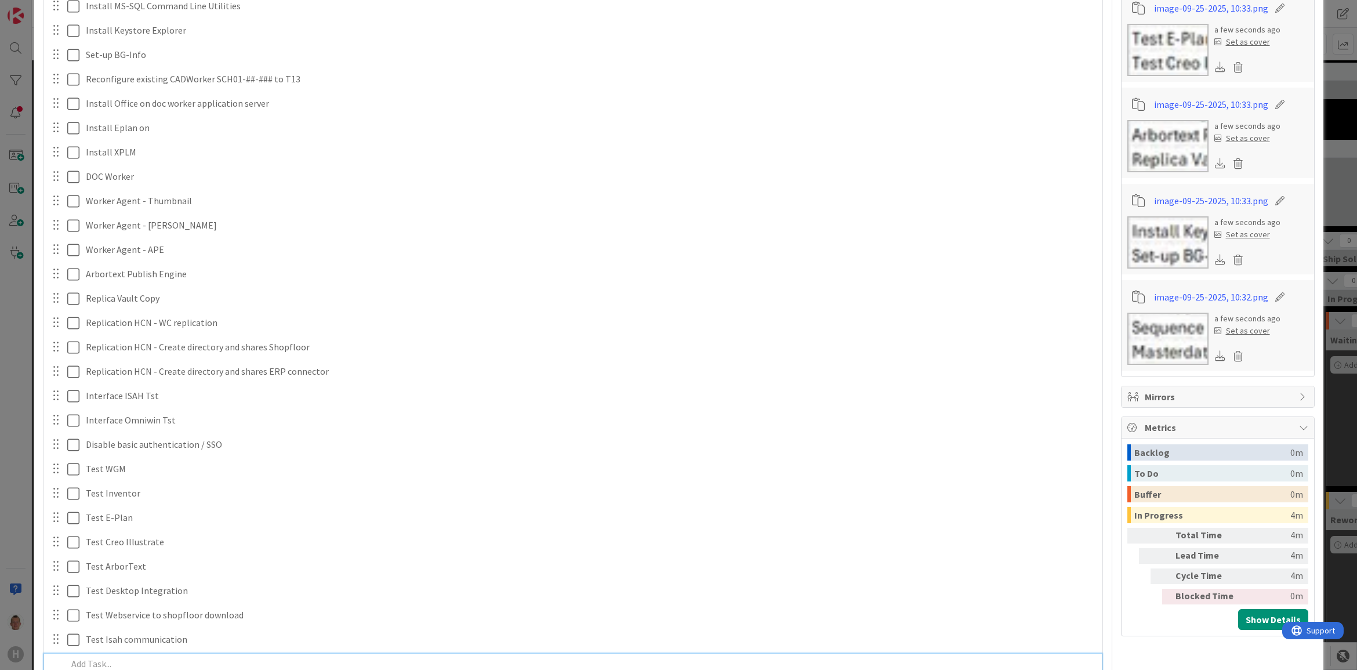
scroll to position [358, 0]
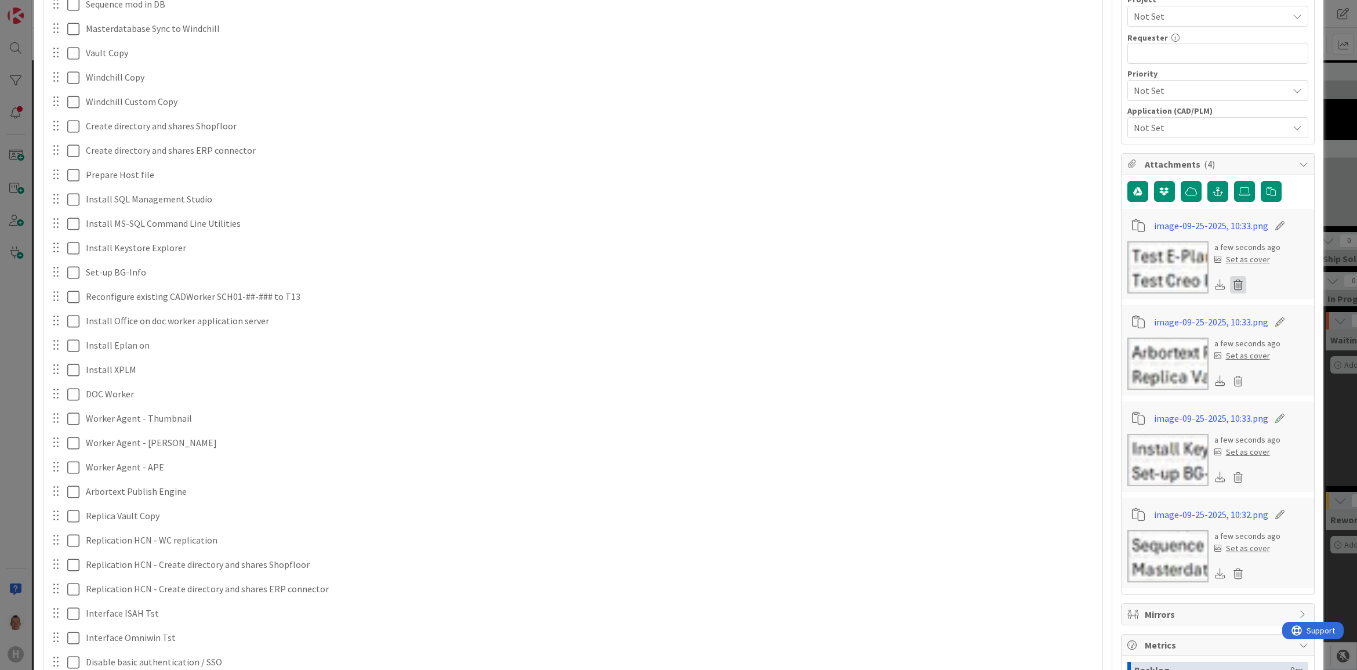
click at [1230, 283] on icon at bounding box center [1238, 284] width 16 height 17
click at [1126, 346] on button "Delete" at bounding box center [1131, 341] width 44 height 21
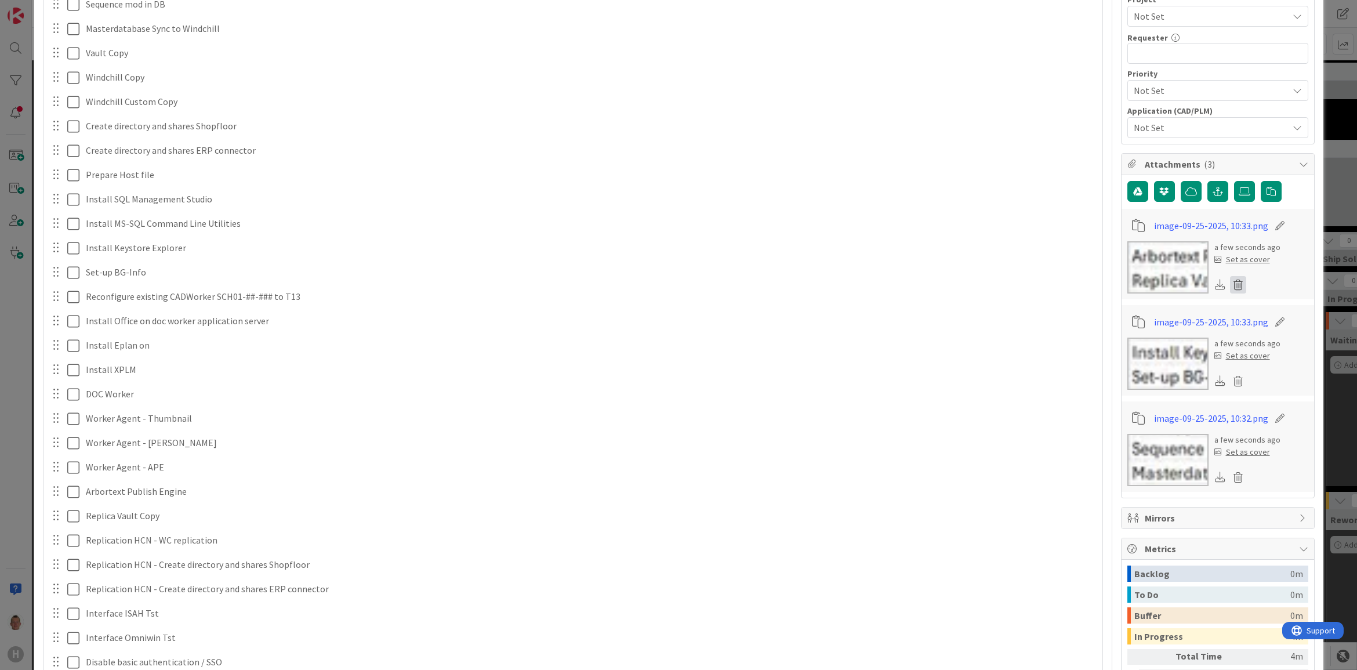
click at [1230, 282] on icon at bounding box center [1238, 284] width 16 height 17
click at [1111, 343] on button "Delete" at bounding box center [1131, 341] width 44 height 21
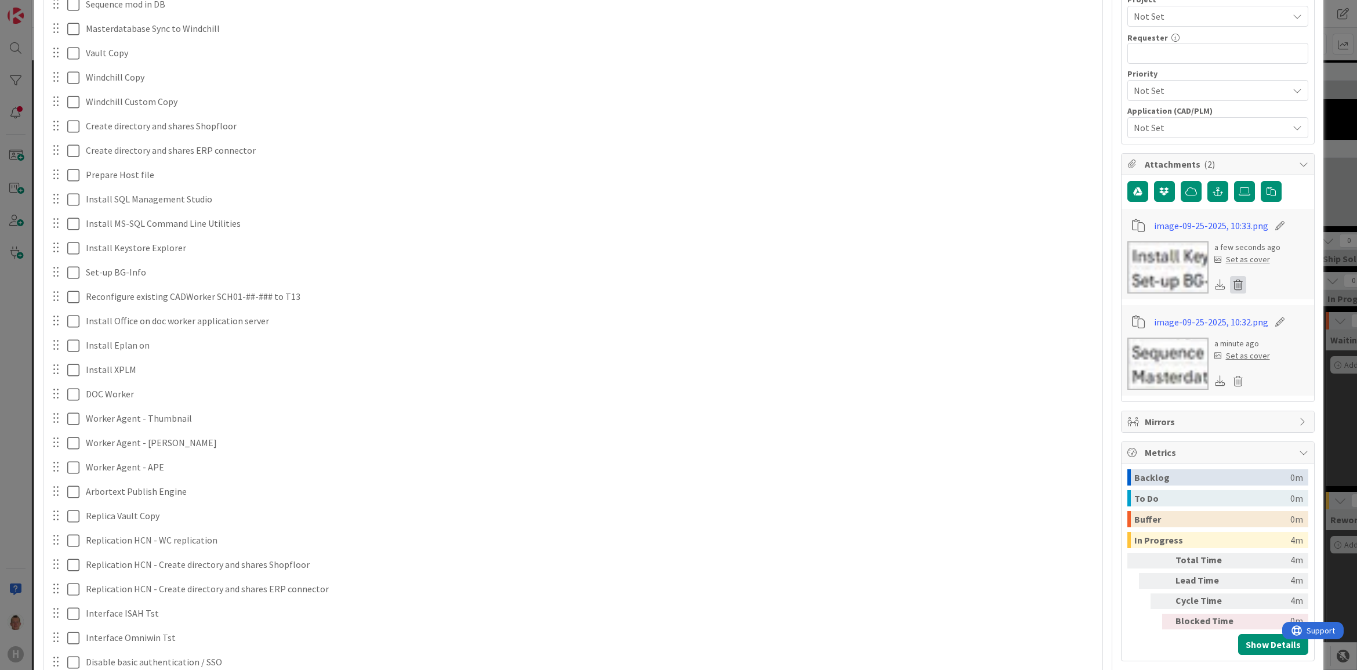
click at [1231, 286] on icon at bounding box center [1238, 284] width 16 height 17
click at [1109, 342] on button "Delete" at bounding box center [1131, 341] width 44 height 21
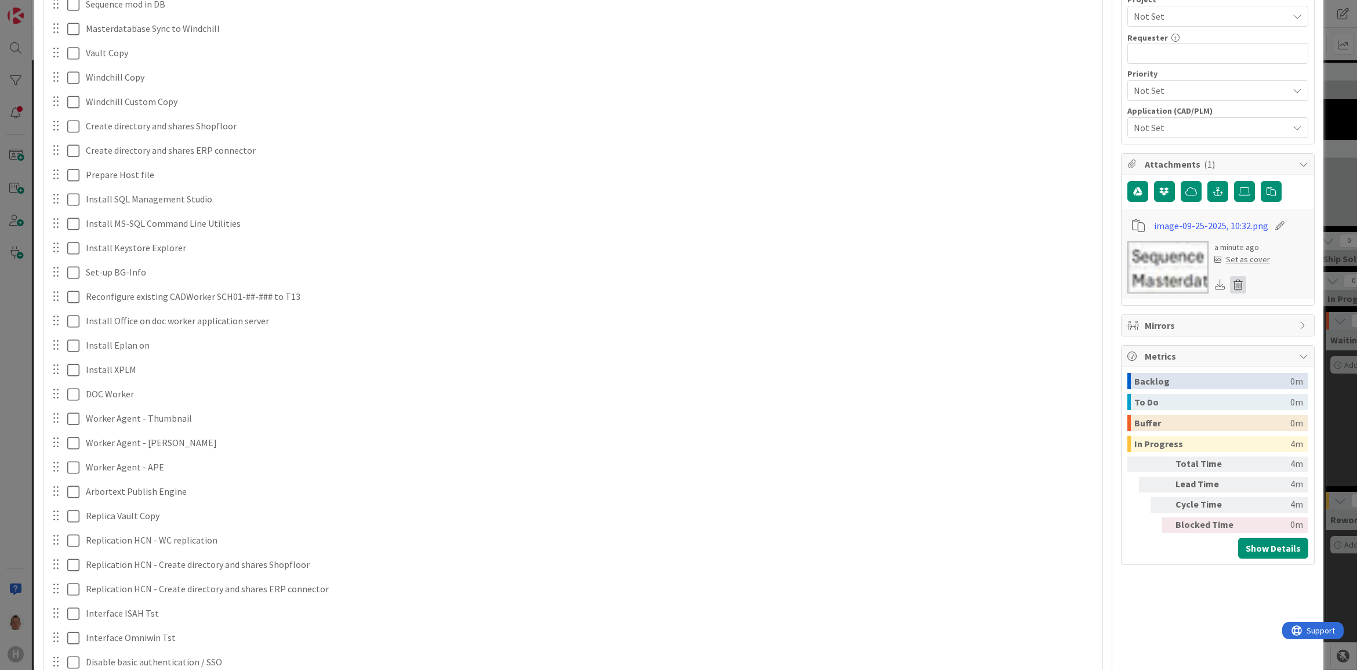
click at [1233, 285] on icon at bounding box center [1238, 284] width 16 height 17
click at [1124, 345] on button "Delete" at bounding box center [1131, 341] width 44 height 21
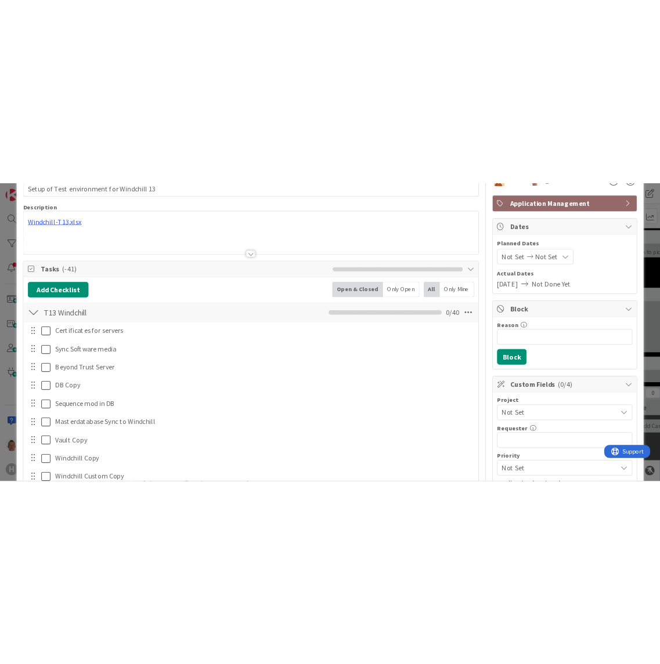
scroll to position [68, 0]
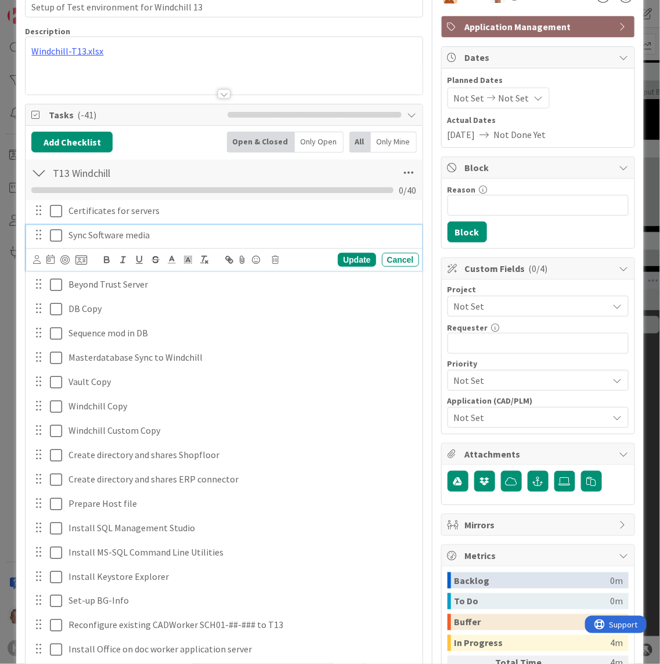
click at [57, 236] on icon at bounding box center [56, 236] width 12 height 14
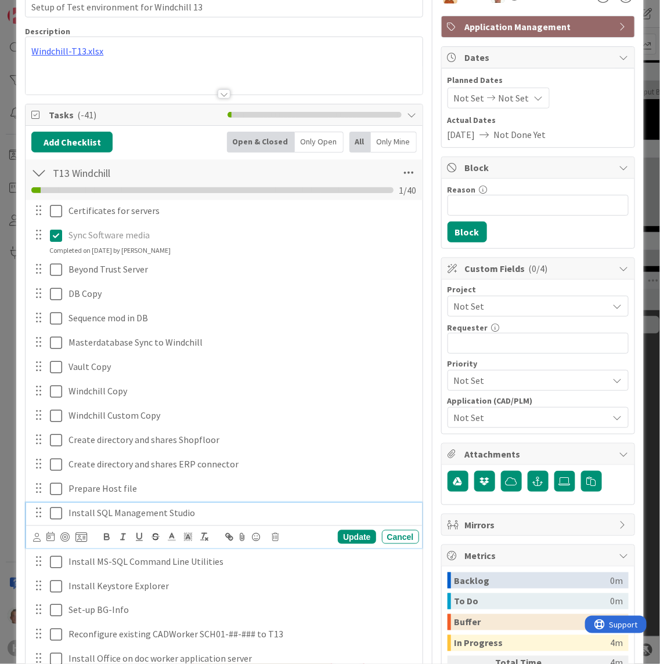
click at [52, 515] on icon at bounding box center [56, 513] width 12 height 14
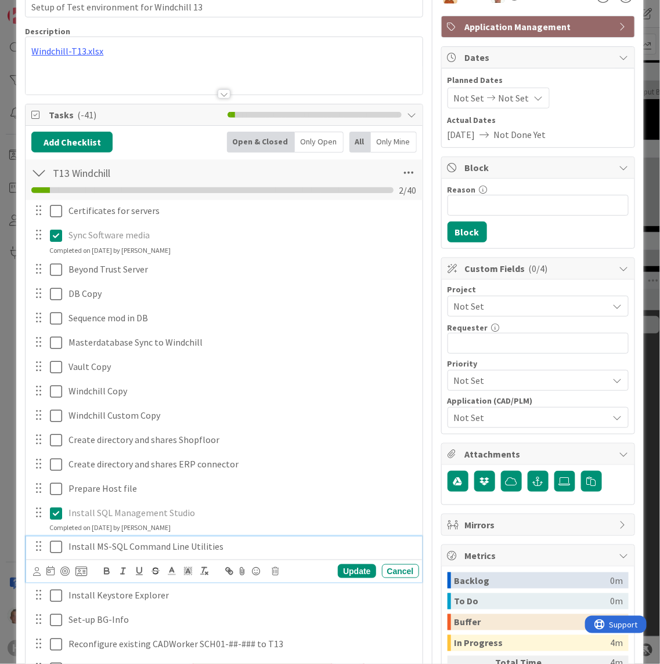
click at [51, 544] on icon at bounding box center [56, 547] width 12 height 14
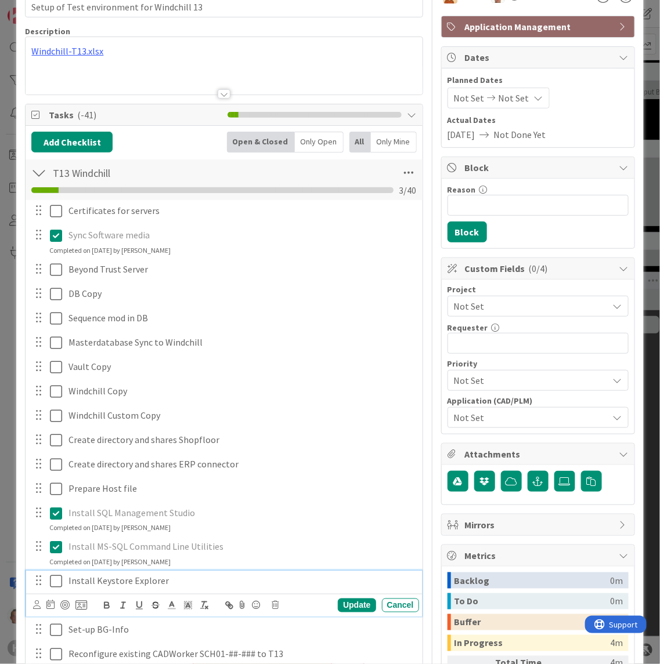
click at [53, 584] on icon at bounding box center [56, 581] width 12 height 14
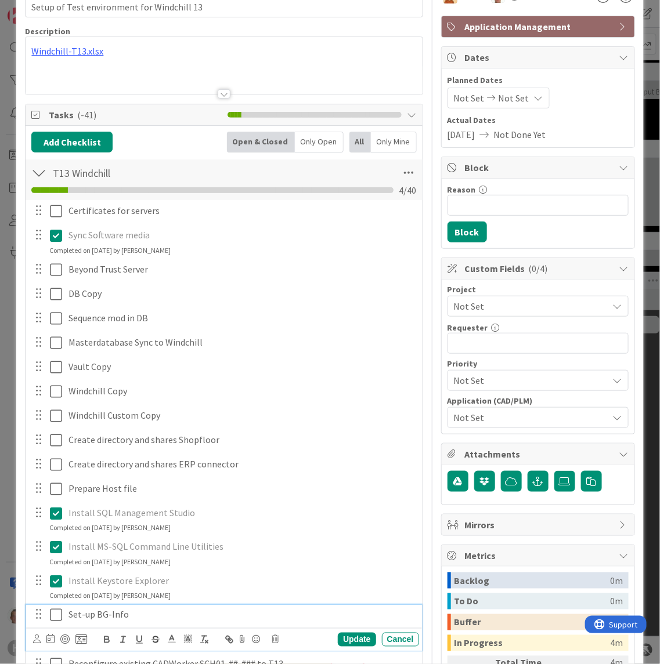
click at [50, 617] on icon at bounding box center [56, 616] width 12 height 14
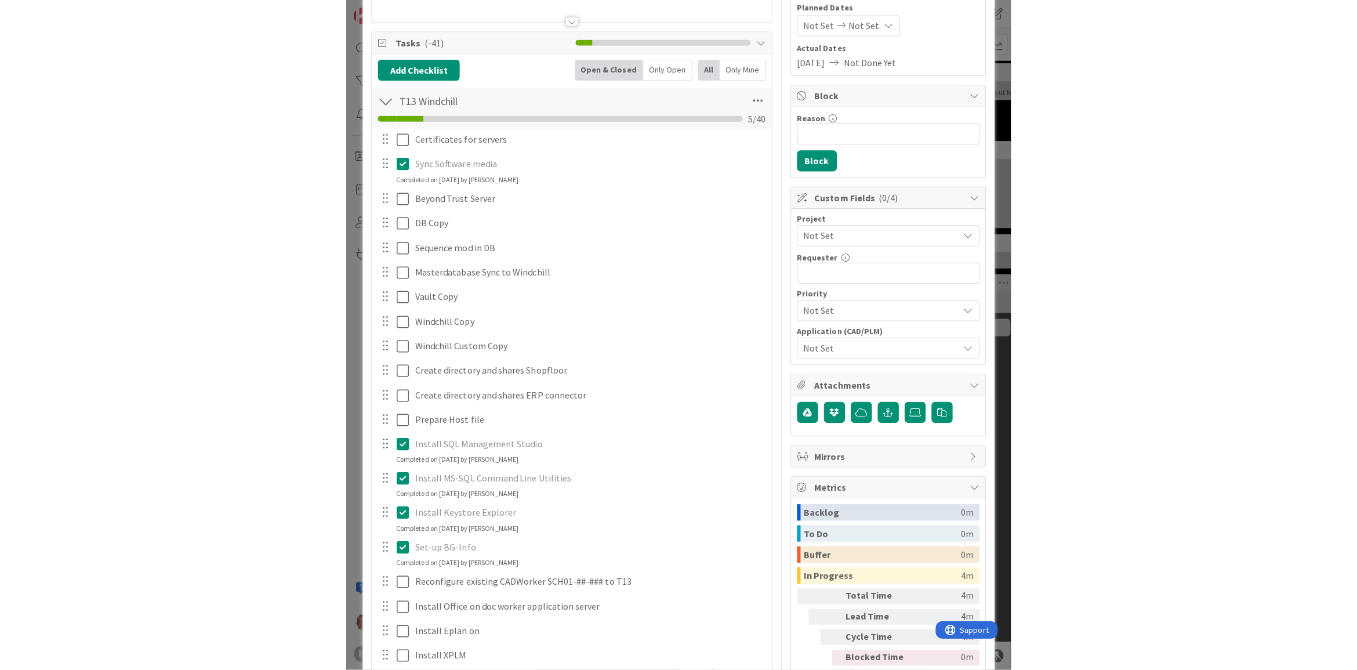
scroll to position [0, 0]
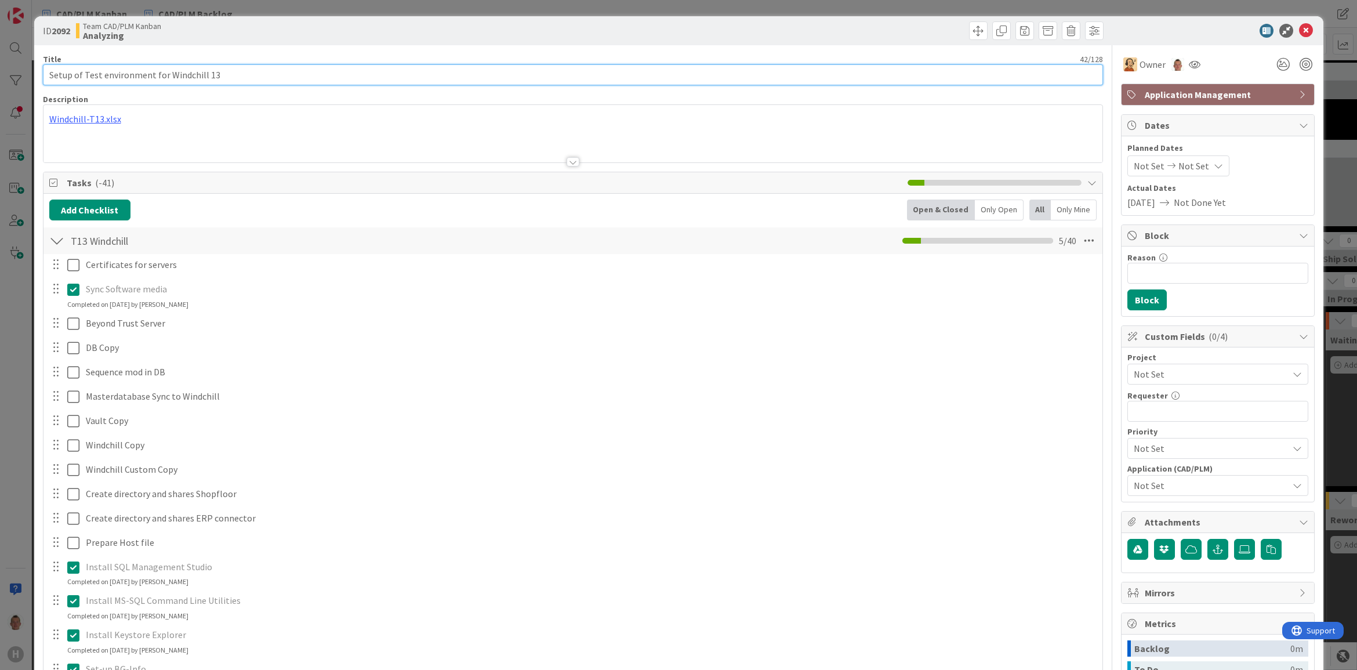
click at [239, 78] on input "Setup of Test environment for Windchill 13" at bounding box center [573, 74] width 1060 height 21
type input "Setup of Test environment for Windchill 13 for the lift and shift to Azure"
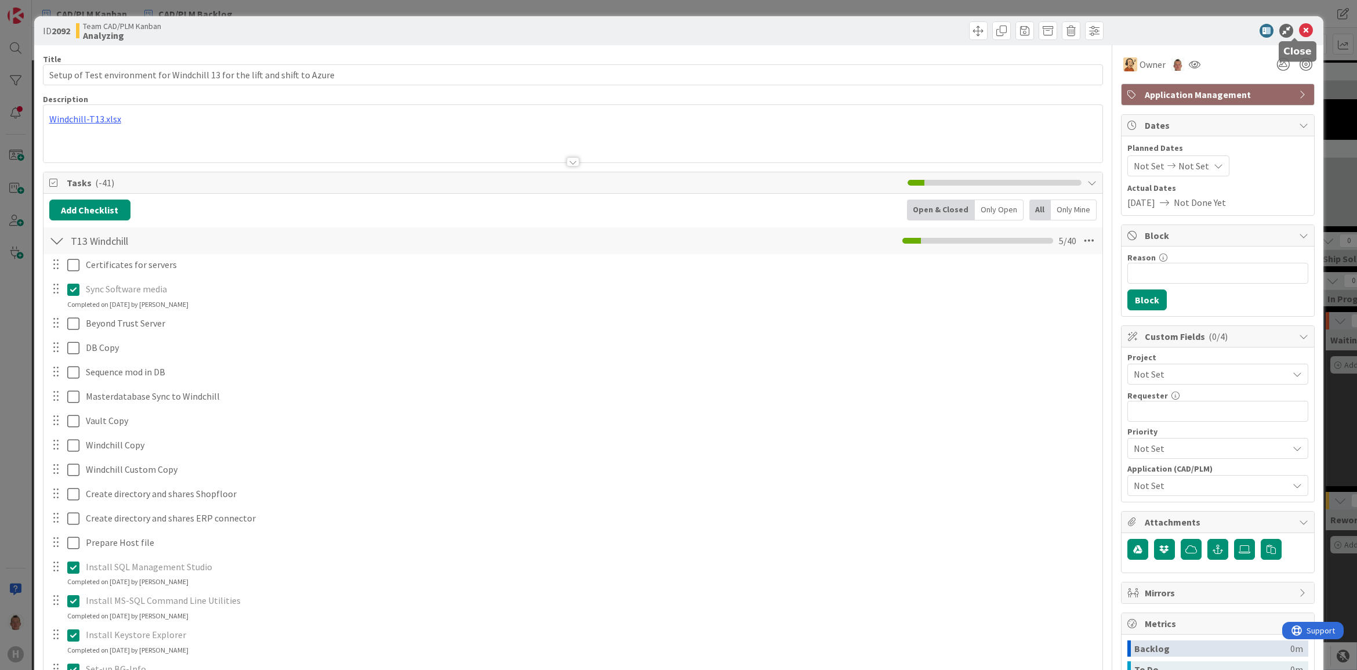
click at [1299, 30] on icon at bounding box center [1306, 31] width 14 height 14
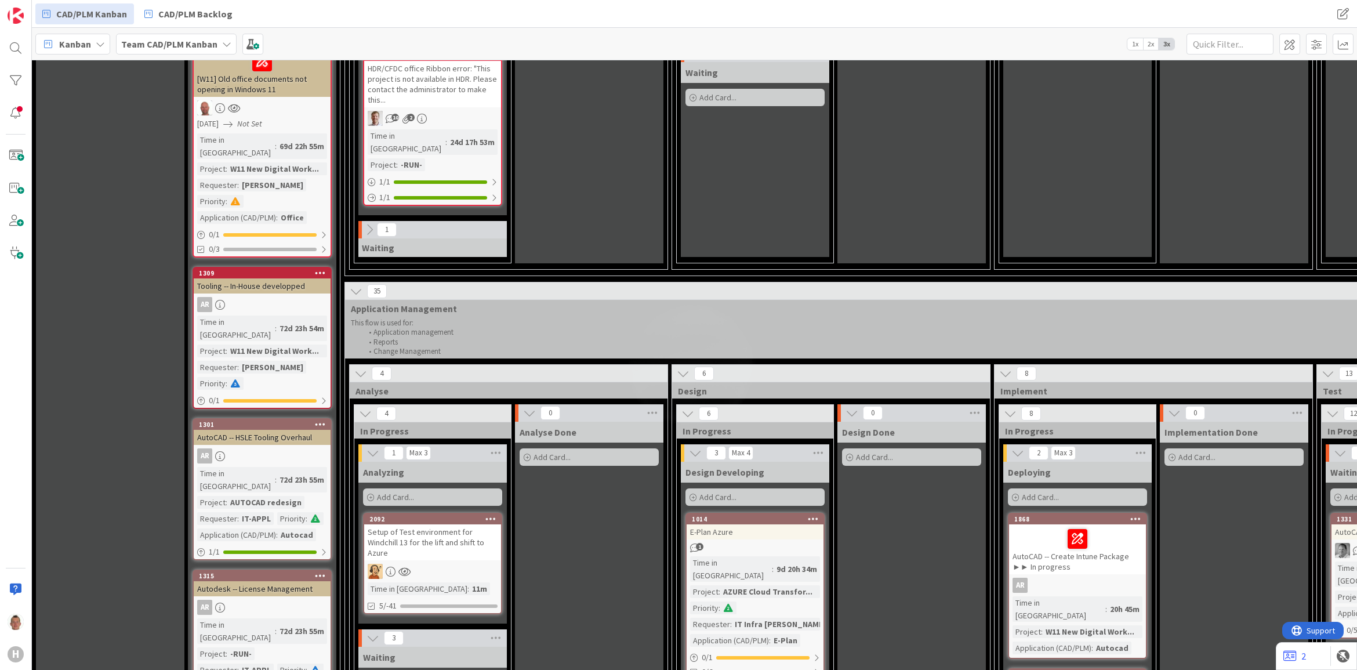
scroll to position [725, 0]
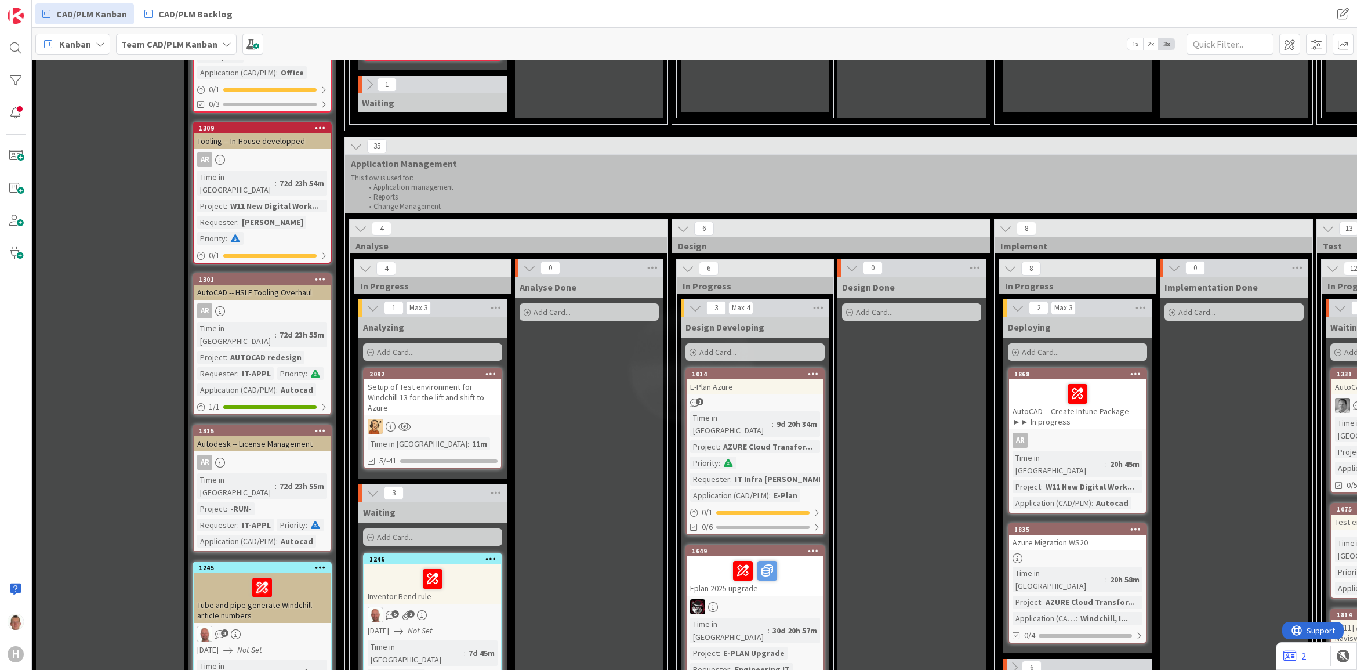
click at [459, 379] on div "Setup of Test environment for Windchill 13 for the lift and shift to Azure" at bounding box center [432, 397] width 137 height 36
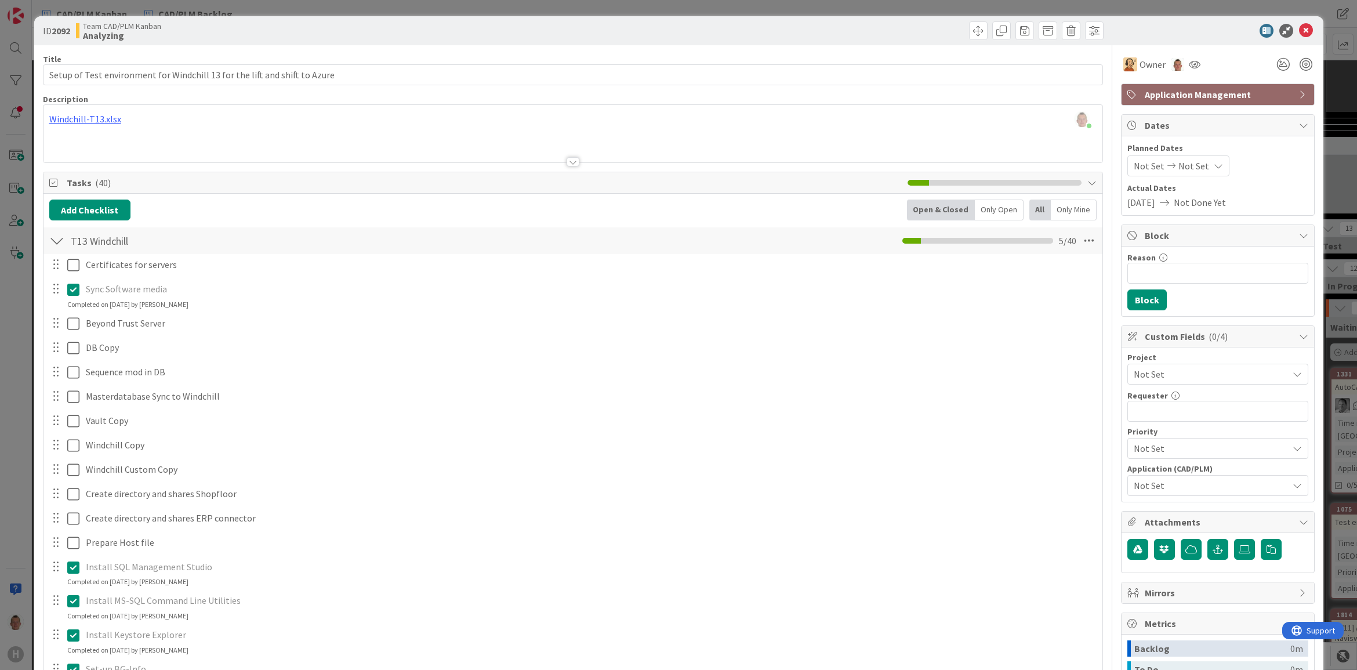
click at [133, 117] on div "Thomas Janssen just joined Windchill-T13.xlsx" at bounding box center [573, 133] width 1059 height 57
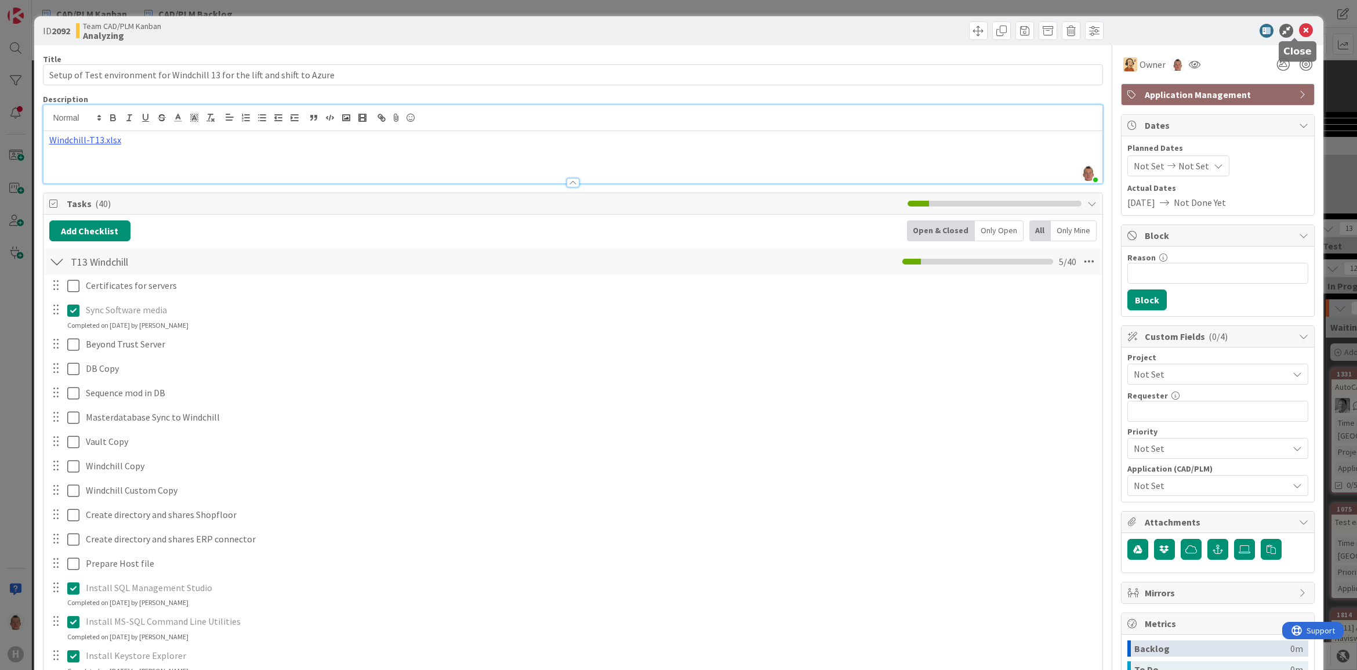
click at [1299, 27] on icon at bounding box center [1306, 31] width 14 height 14
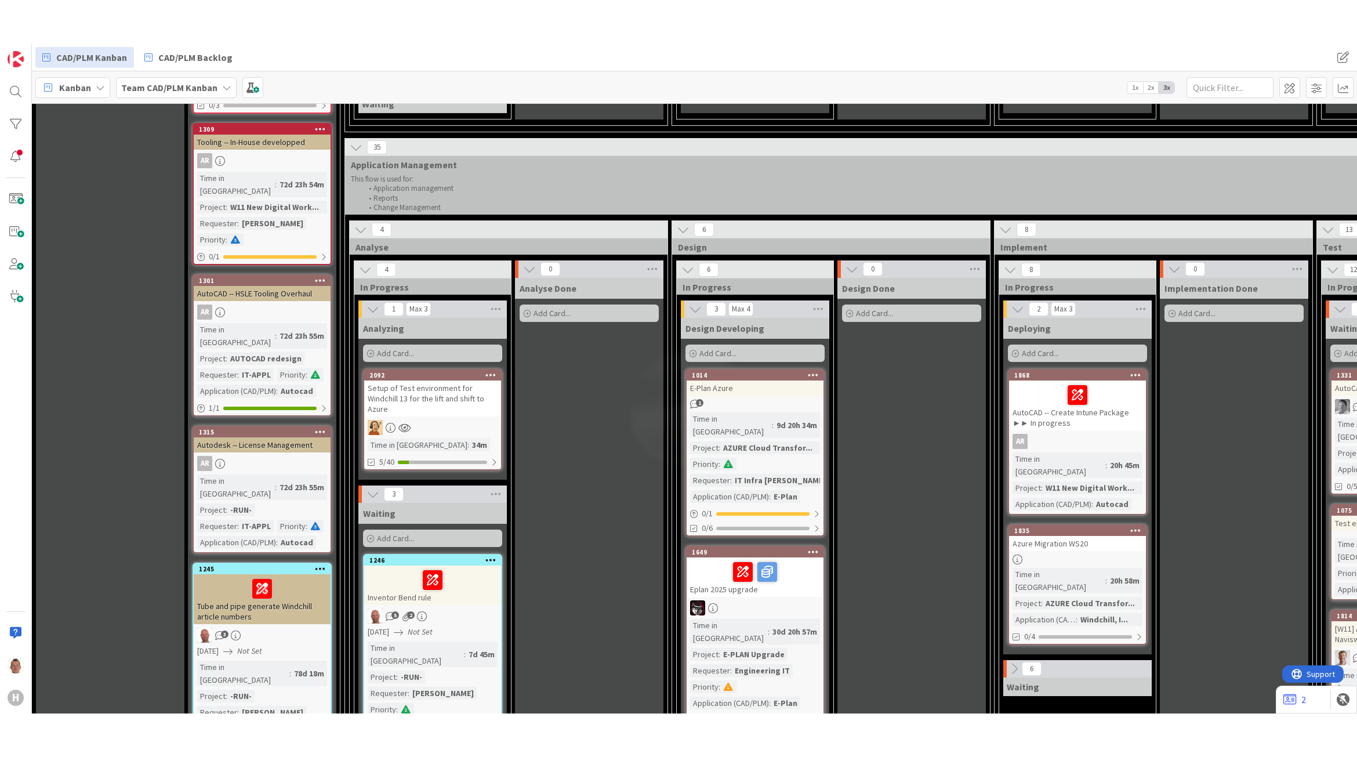
scroll to position [798, 0]
